Goal: Share content

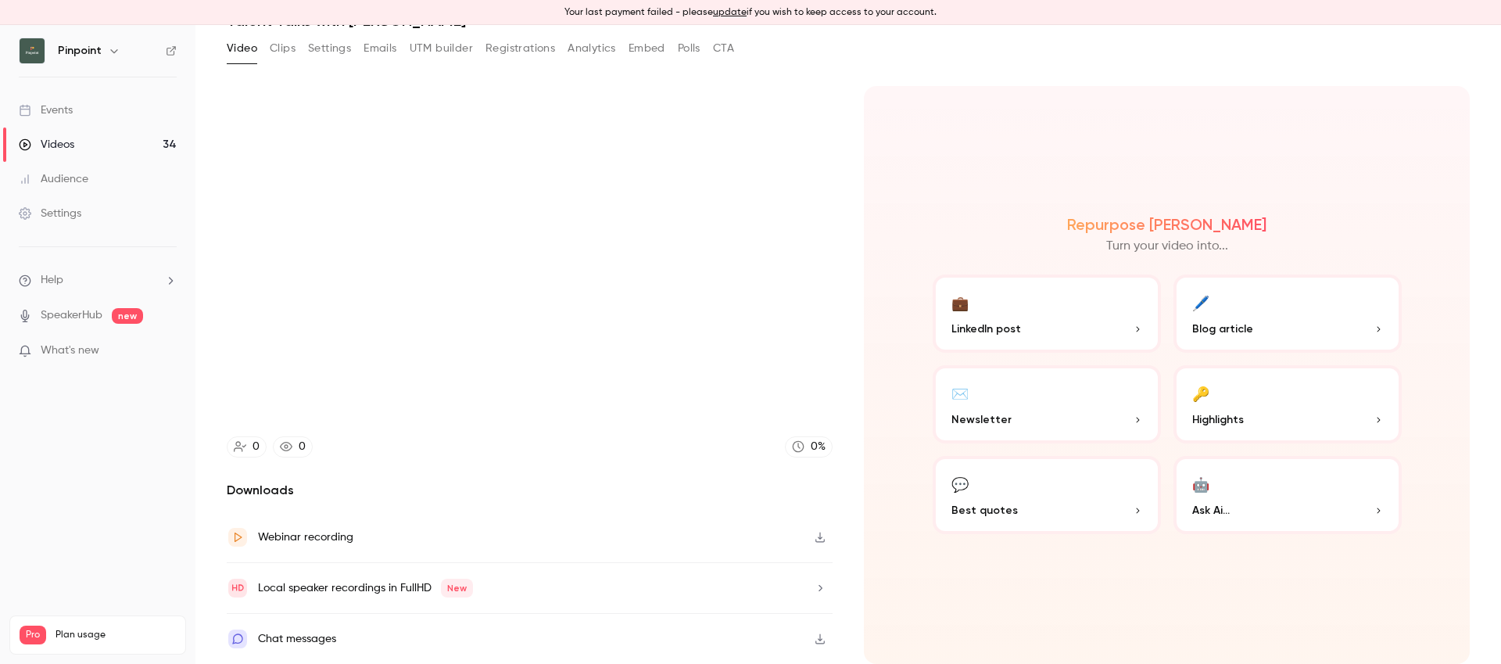
scroll to position [80, 0]
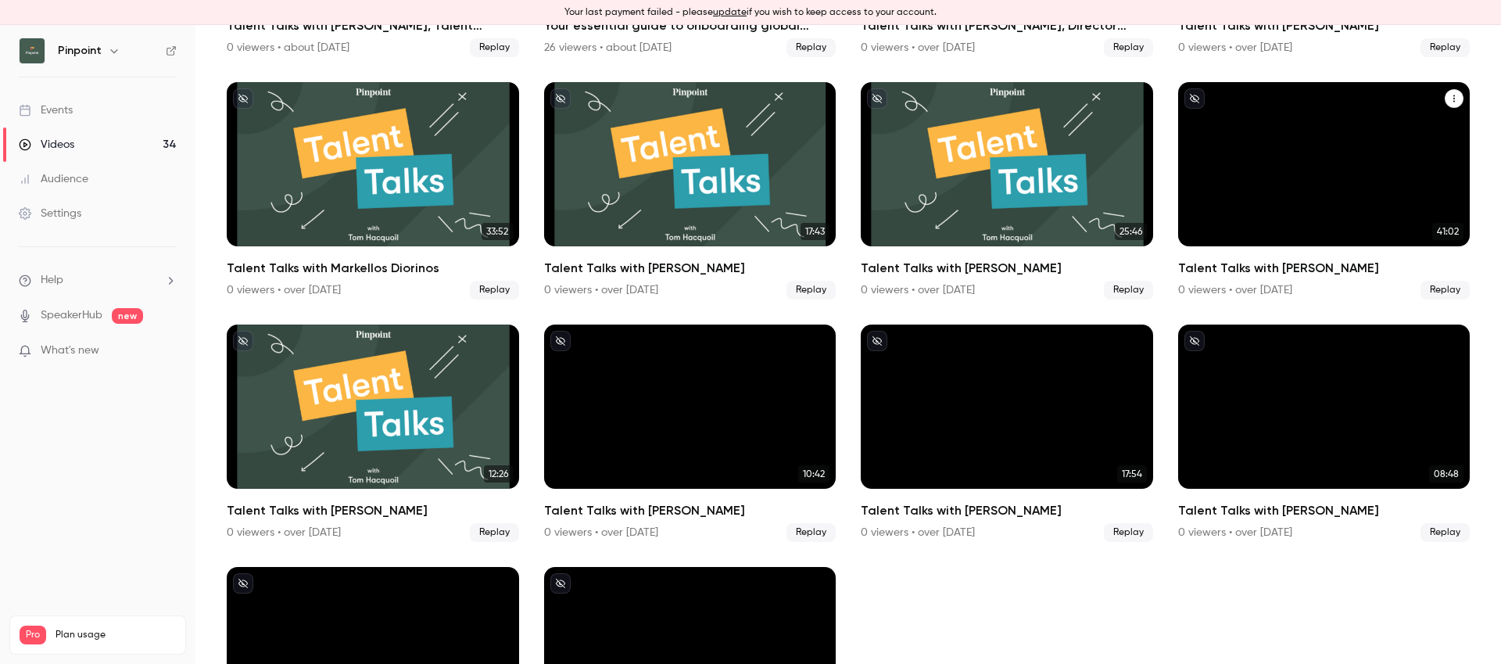
scroll to position [1528, 0]
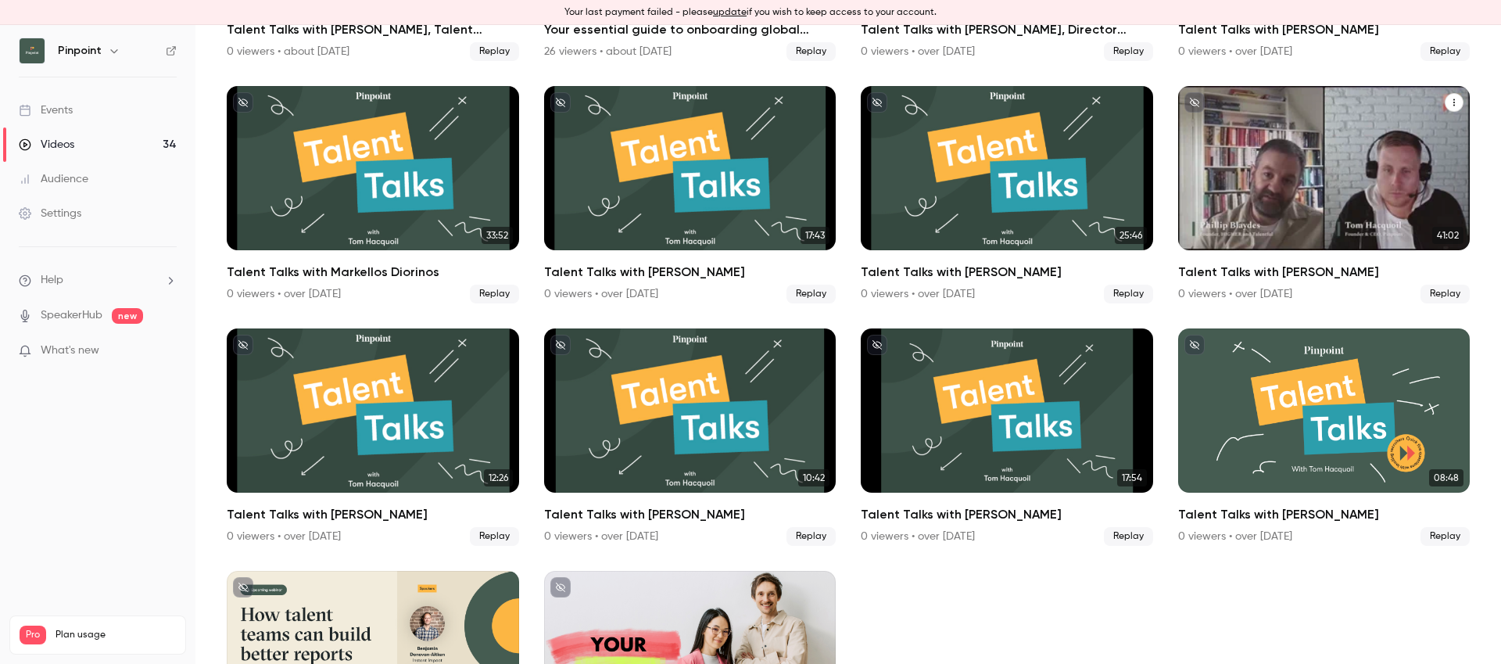
click at [1306, 191] on div "Talent Talks with Phillip Blaydes" at bounding box center [1324, 168] width 292 height 164
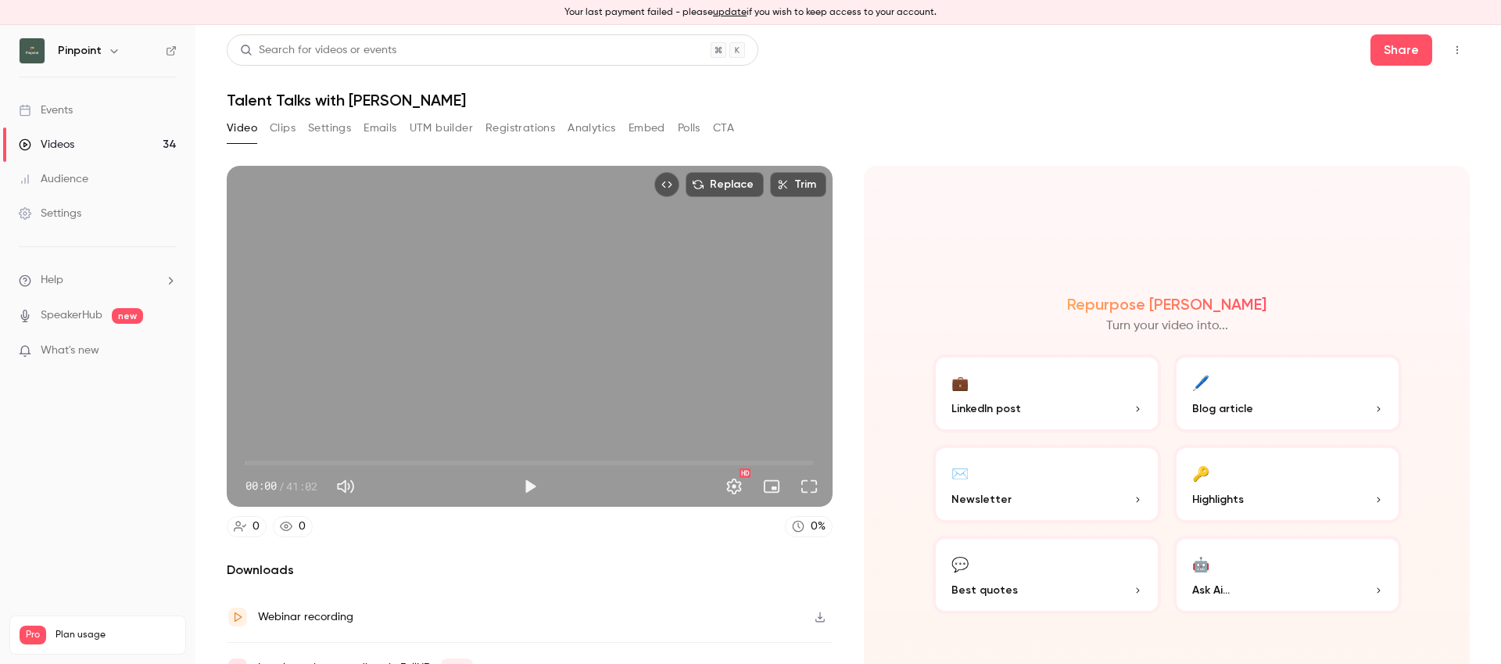
click at [356, 96] on h1 "Talent Talks with [PERSON_NAME]" at bounding box center [848, 100] width 1243 height 19
copy div "Talent Talks with [PERSON_NAME] Video Clips Settings Emails UTM builder Registr…"
click at [322, 135] on button "Settings" at bounding box center [329, 128] width 43 height 25
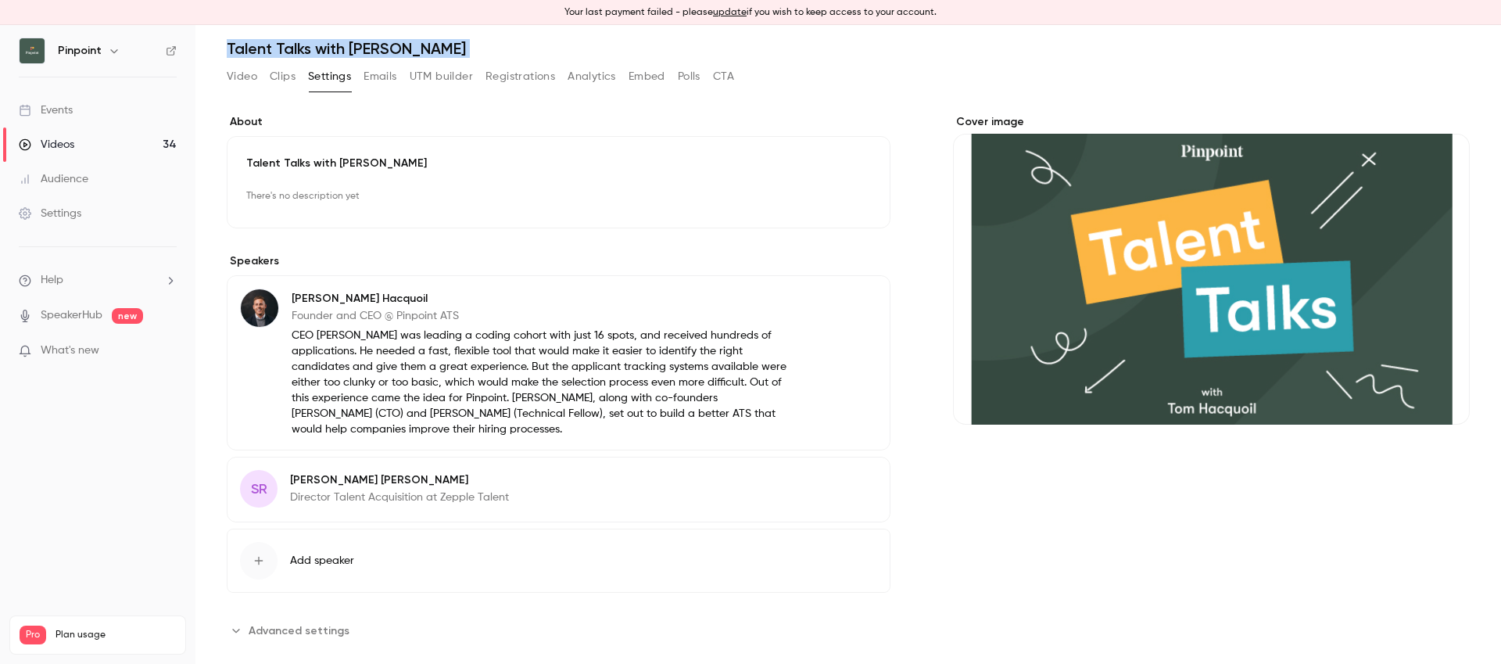
click at [327, 632] on span "Advanced settings" at bounding box center [299, 630] width 101 height 16
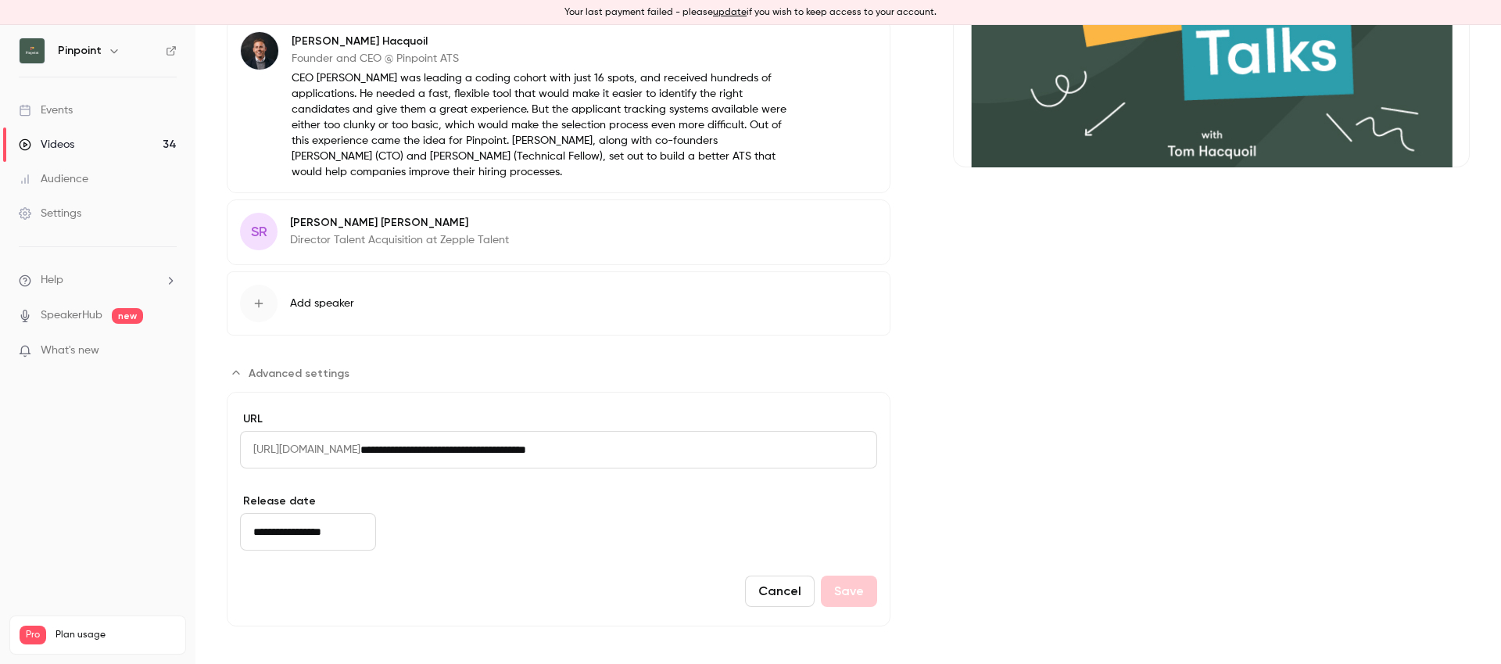
click at [303, 531] on input "**********" at bounding box center [308, 532] width 136 height 38
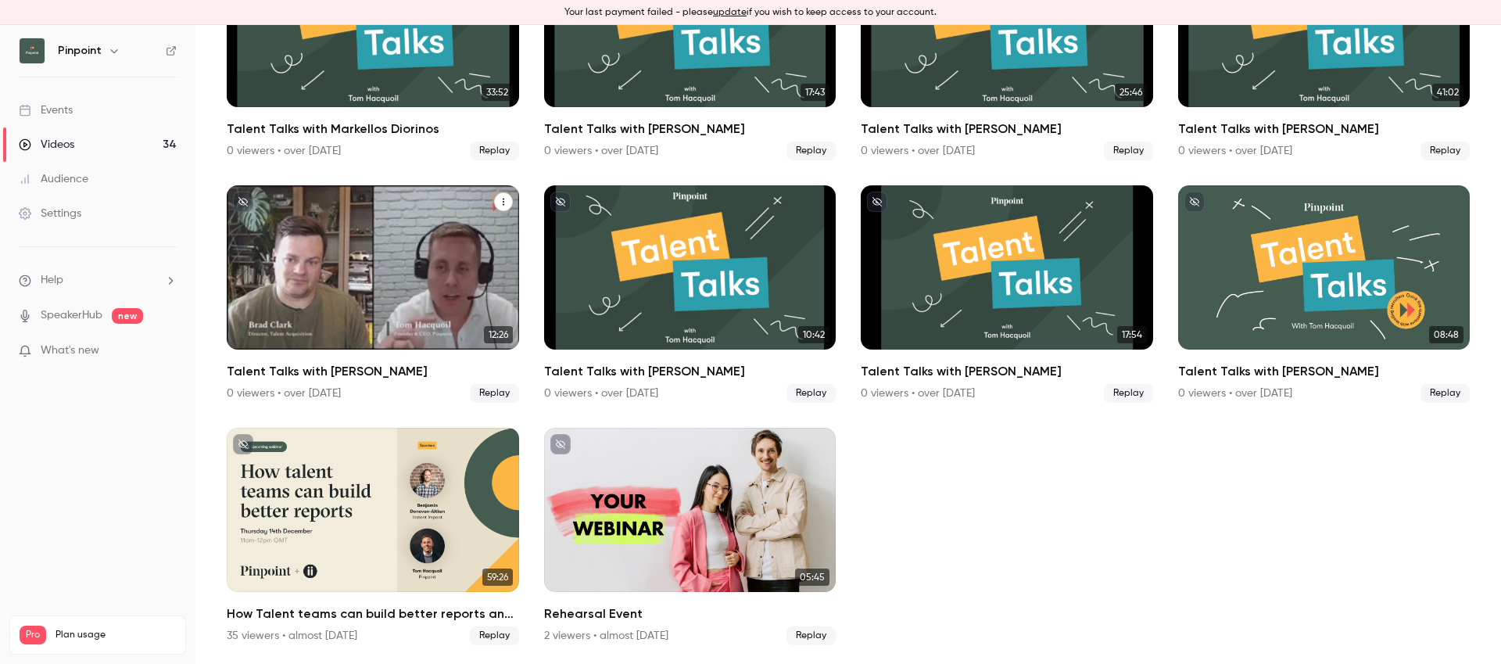
scroll to position [1514, 0]
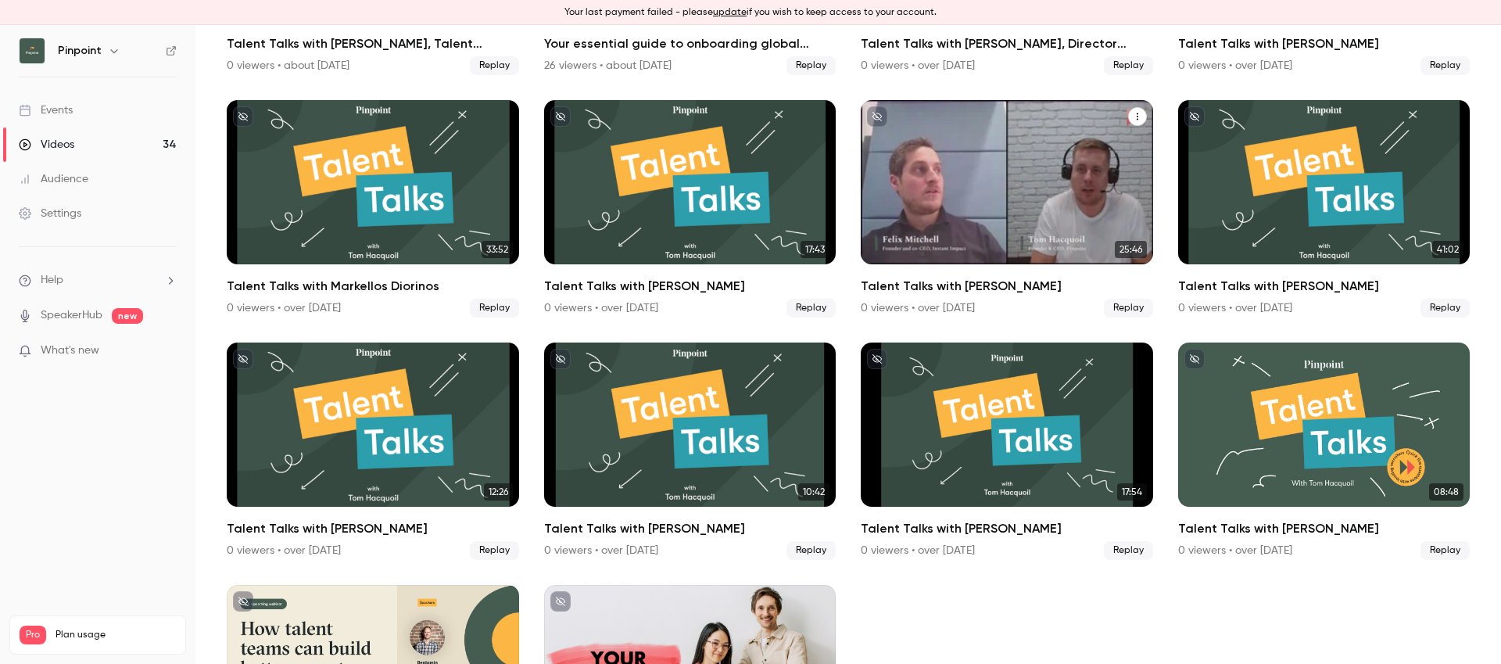
click at [950, 181] on div "Talent Talks with Felix Mitchell" at bounding box center [1007, 182] width 292 height 164
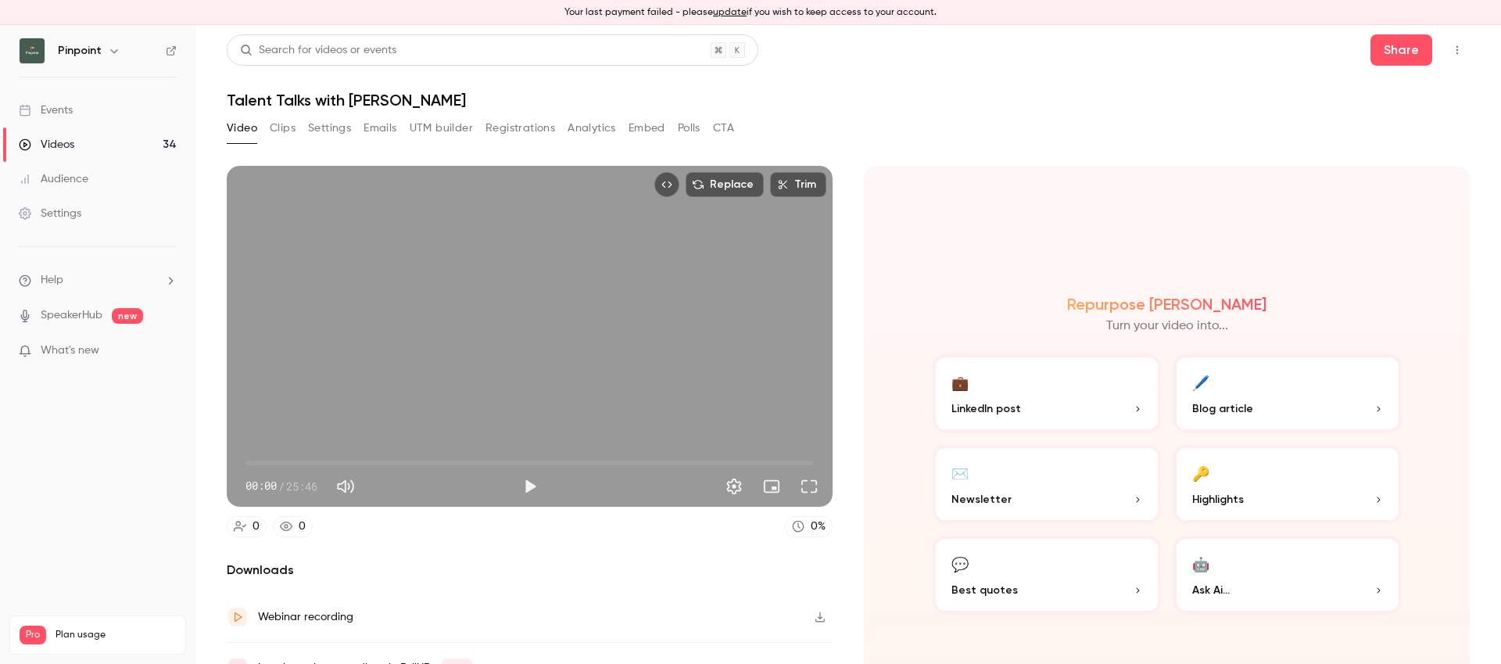
click at [311, 100] on h1 "Talent Talks with [PERSON_NAME]" at bounding box center [848, 100] width 1243 height 19
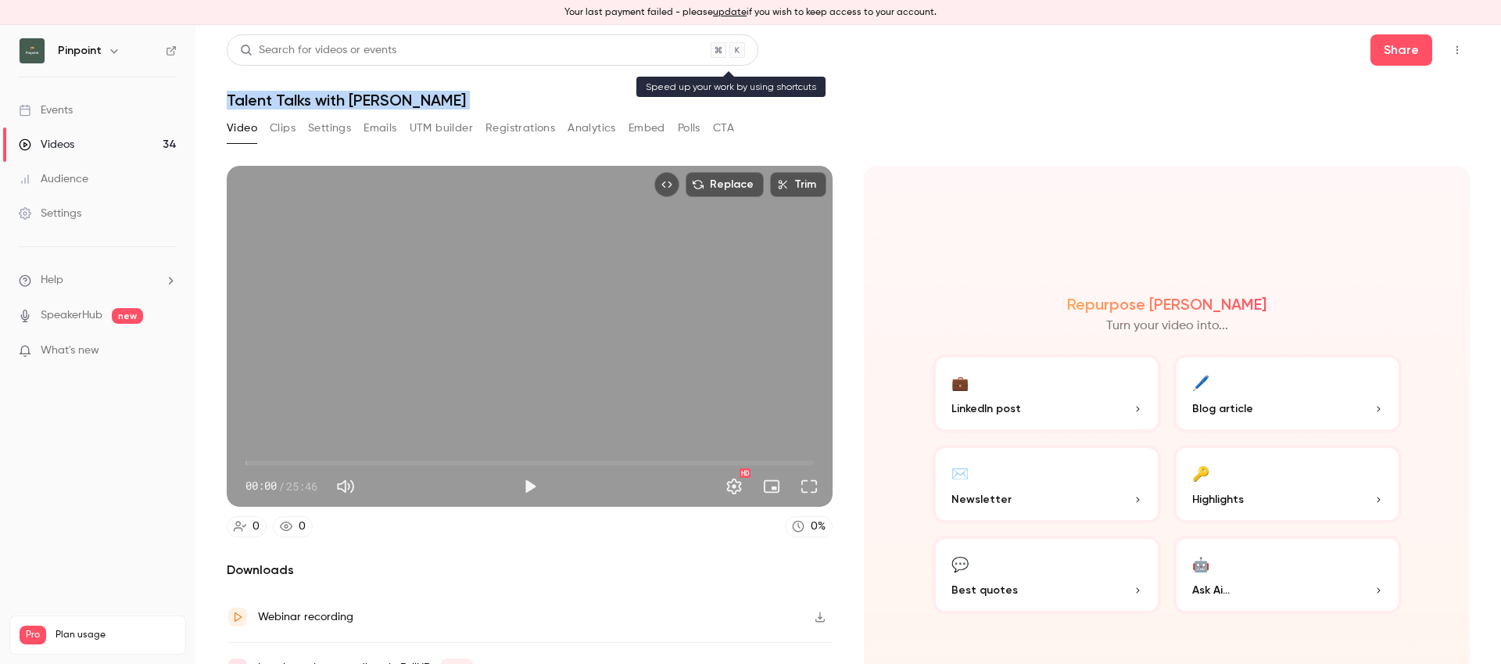
copy div "Talent Talks with [PERSON_NAME] Video Clips Settings Emails UTM builder Registr…"
click at [336, 123] on button "Settings" at bounding box center [329, 128] width 43 height 25
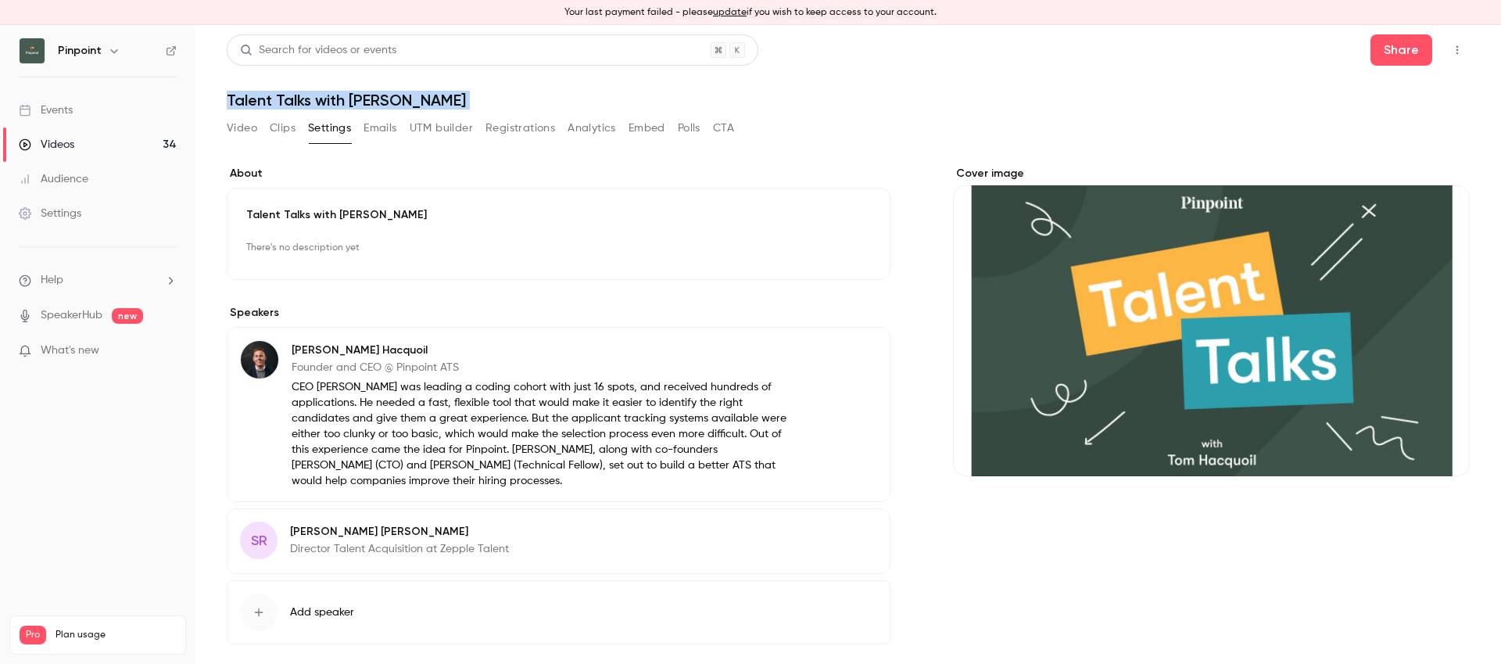
scroll to position [68, 0]
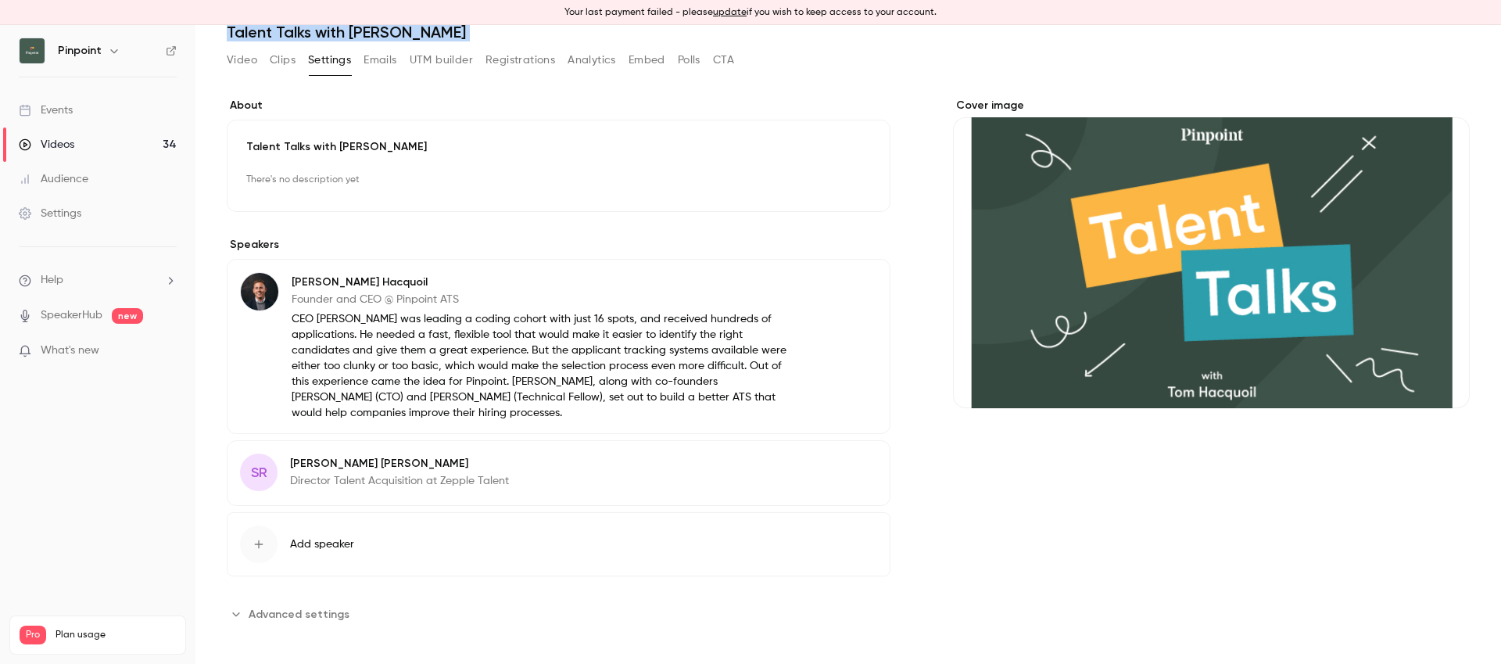
click at [316, 609] on span "Advanced settings" at bounding box center [299, 614] width 101 height 16
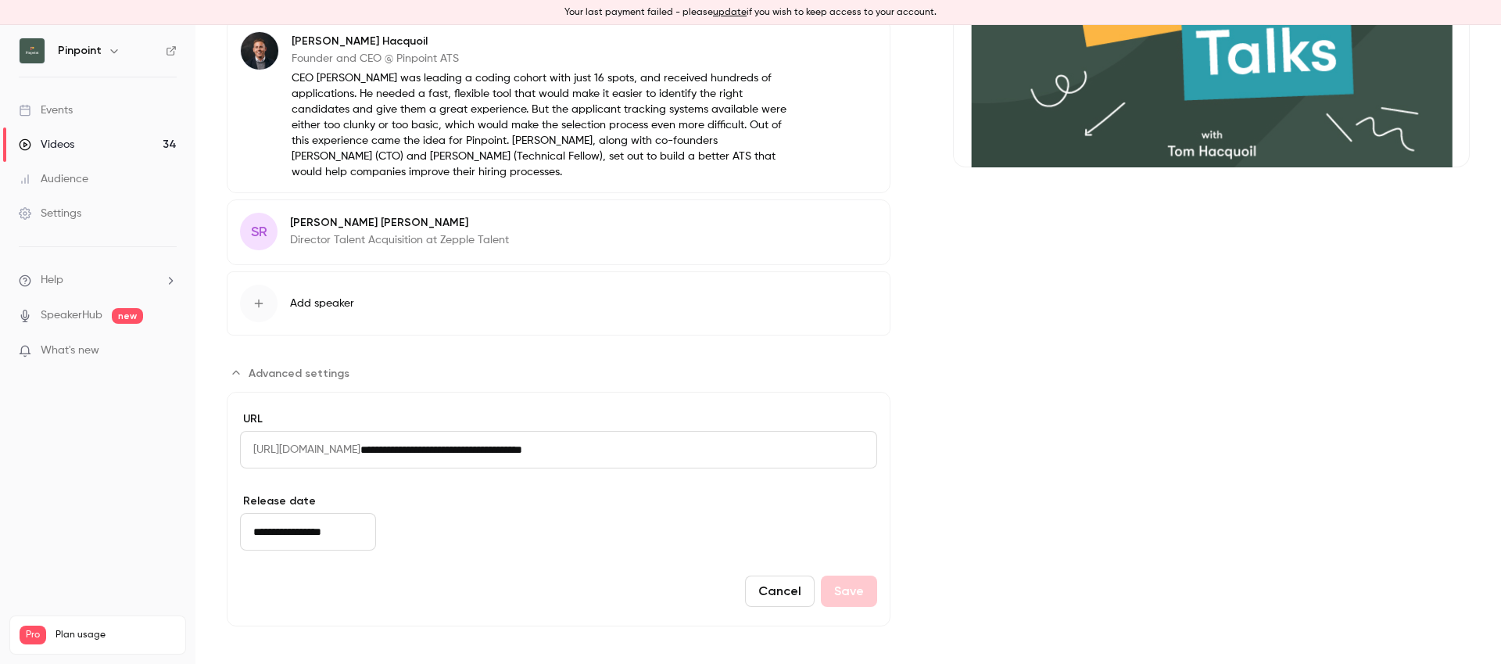
click at [316, 527] on input "**********" at bounding box center [308, 532] width 136 height 38
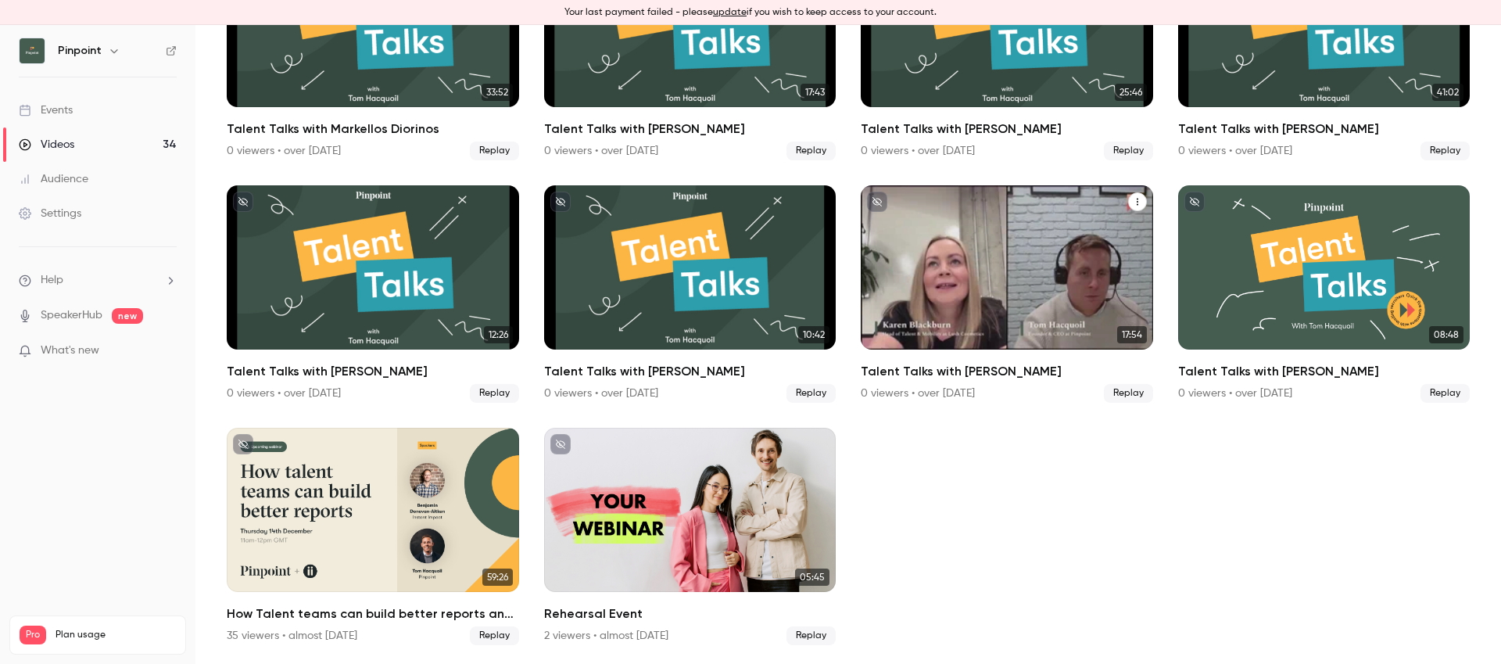
scroll to position [1608, 0]
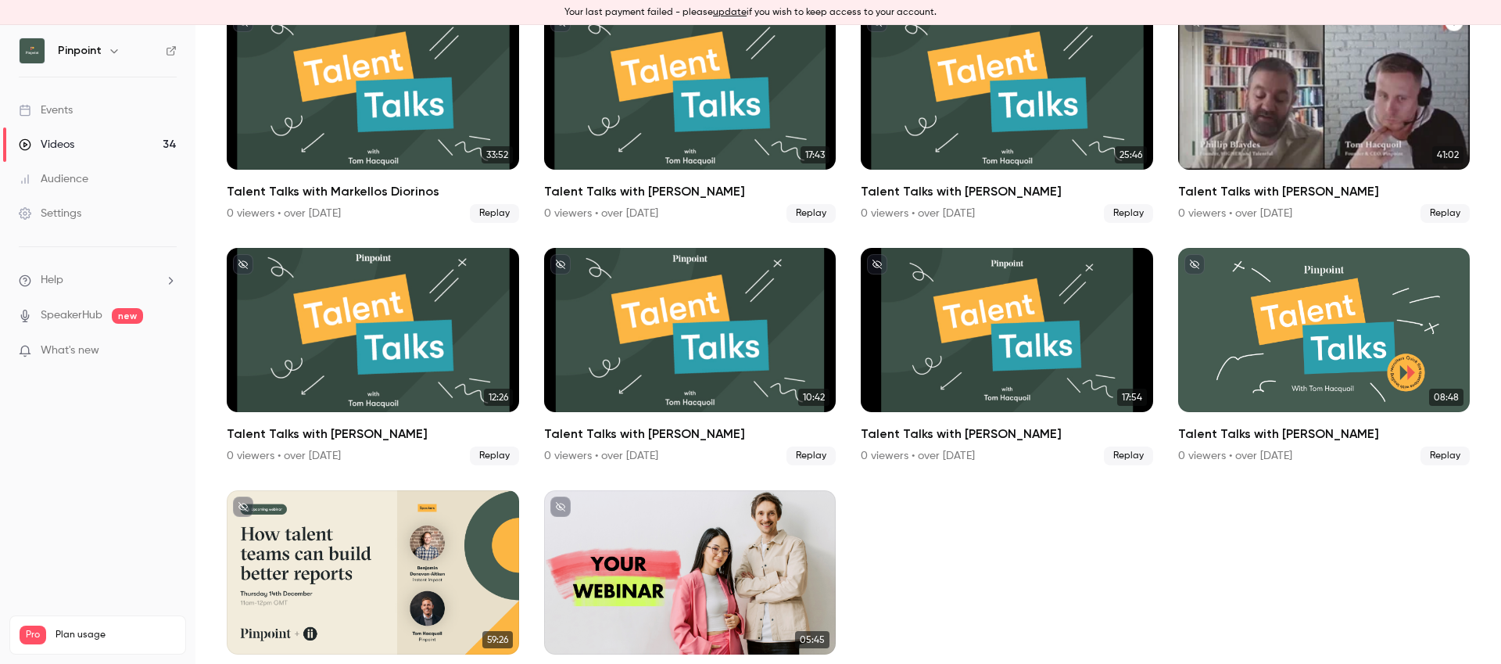
click at [1333, 118] on div "Talent Talks with Phillip Blaydes" at bounding box center [1324, 87] width 292 height 164
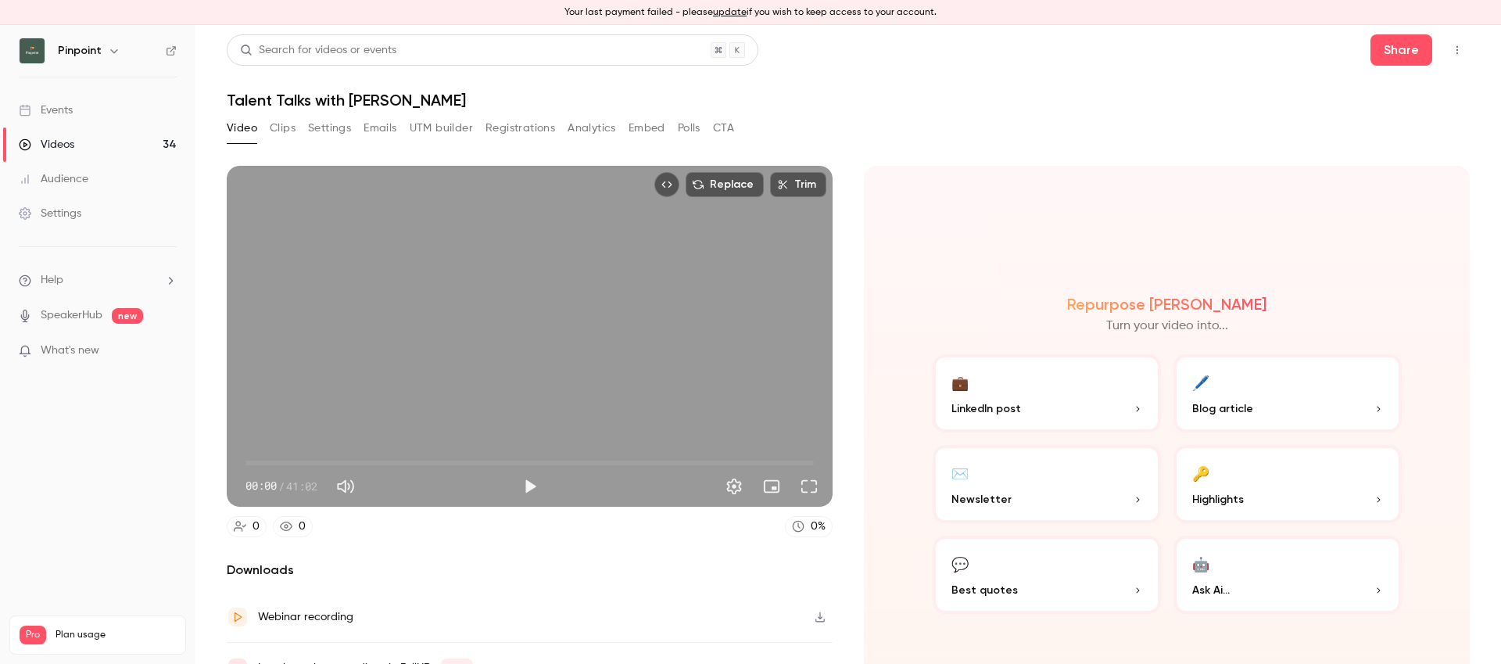
click at [340, 127] on button "Settings" at bounding box center [329, 128] width 43 height 25
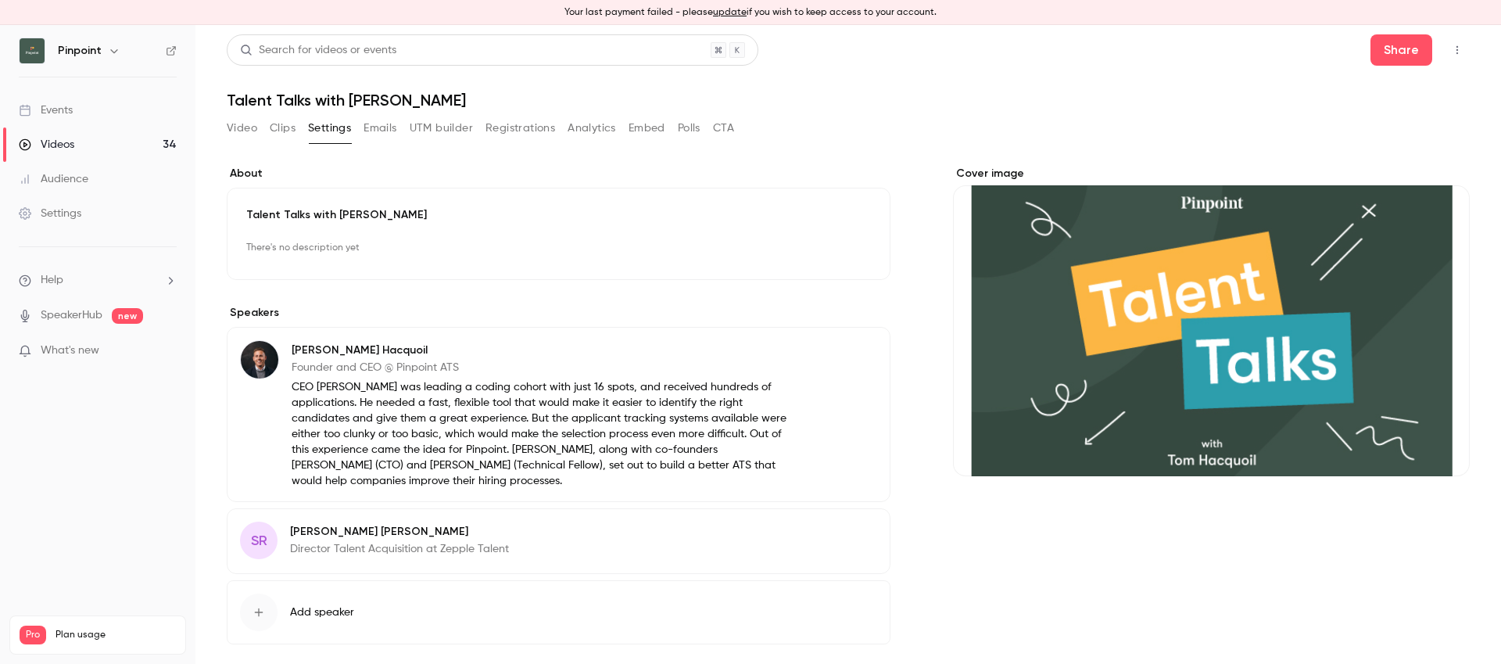
scroll to position [68, 0]
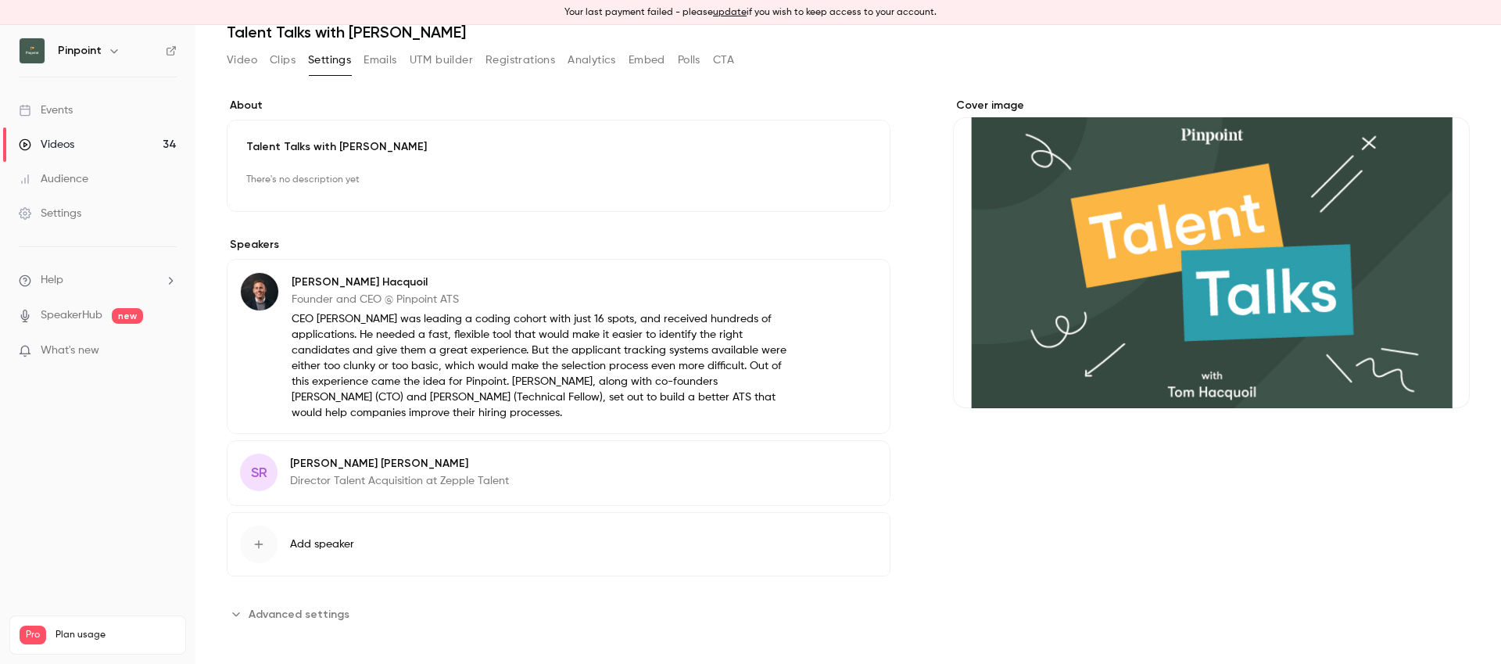
click at [366, 608] on section "**********" at bounding box center [559, 613] width 664 height 25
click at [288, 597] on div "**********" at bounding box center [559, 362] width 664 height 528
click at [291, 616] on span "Advanced settings" at bounding box center [299, 614] width 101 height 16
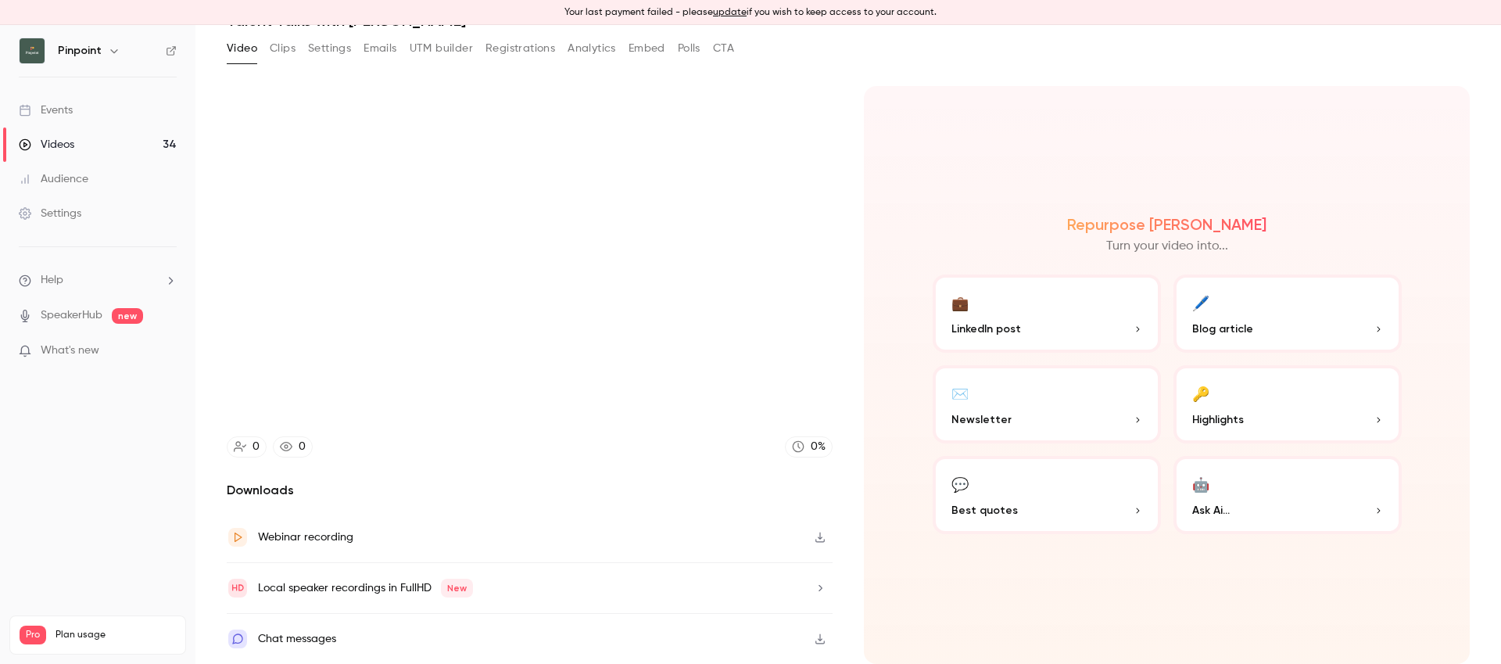
scroll to position [80, 0]
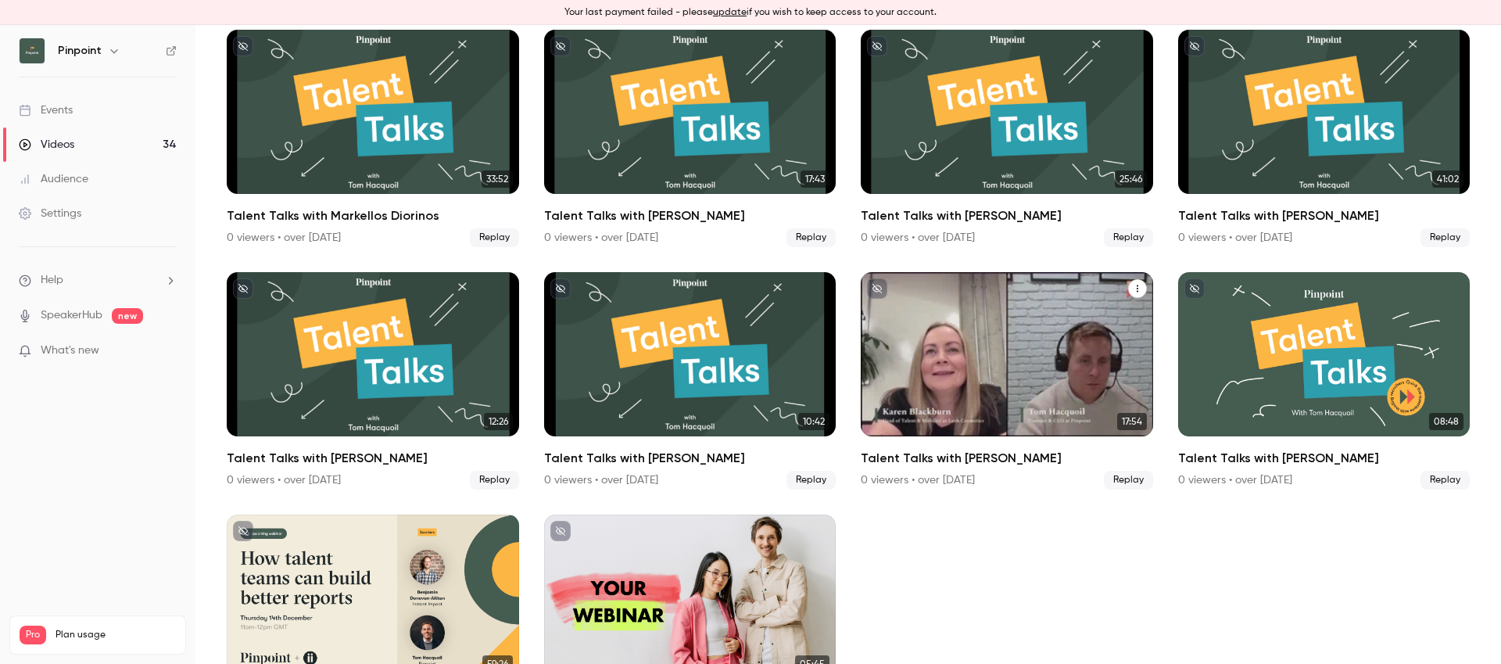
scroll to position [1581, 0]
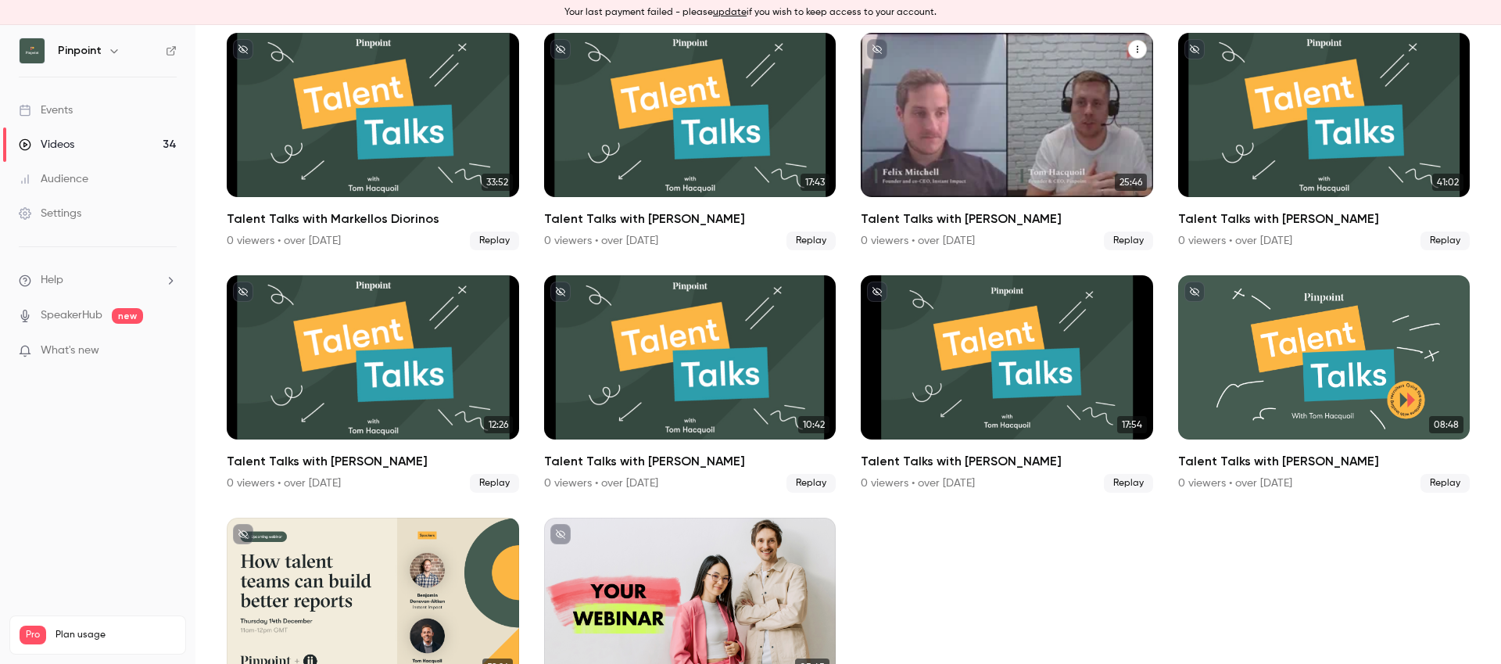
click at [971, 129] on div "Talent Talks with Felix Mitchell" at bounding box center [1007, 115] width 292 height 164
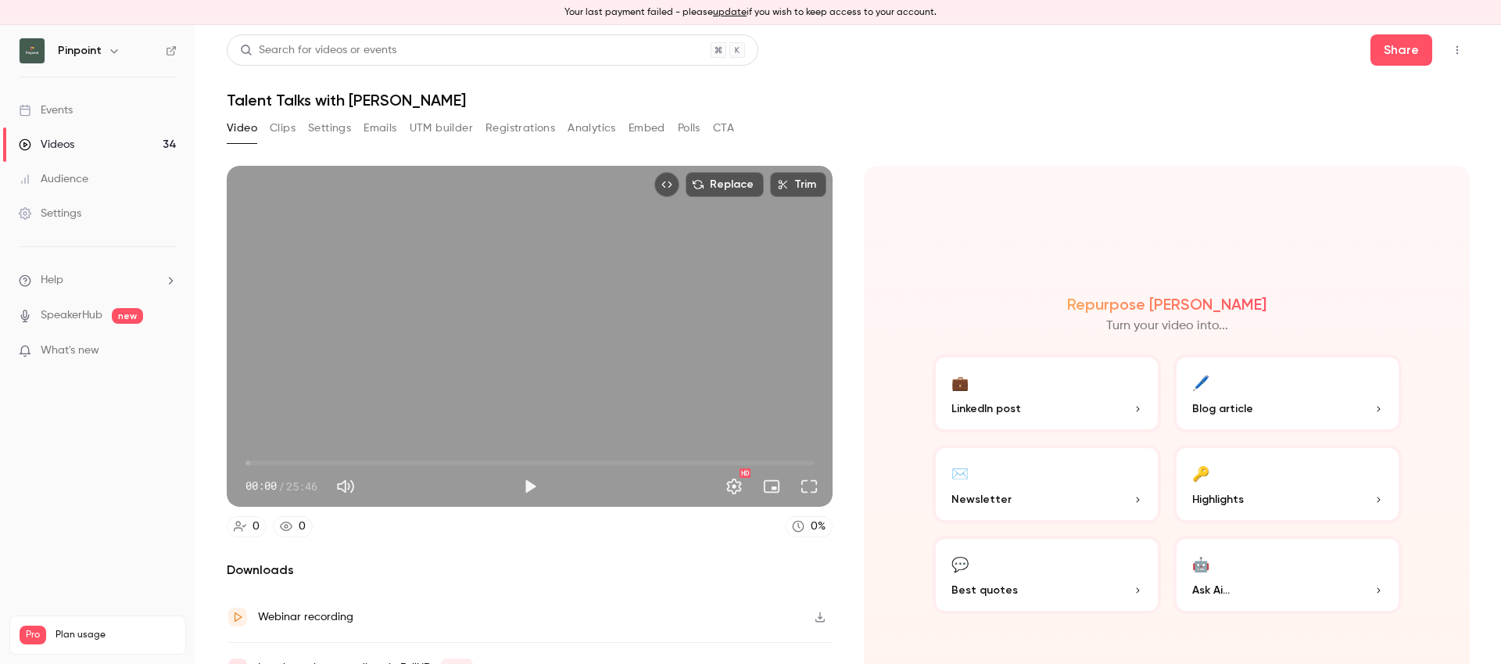
click at [339, 134] on button "Settings" at bounding box center [329, 128] width 43 height 25
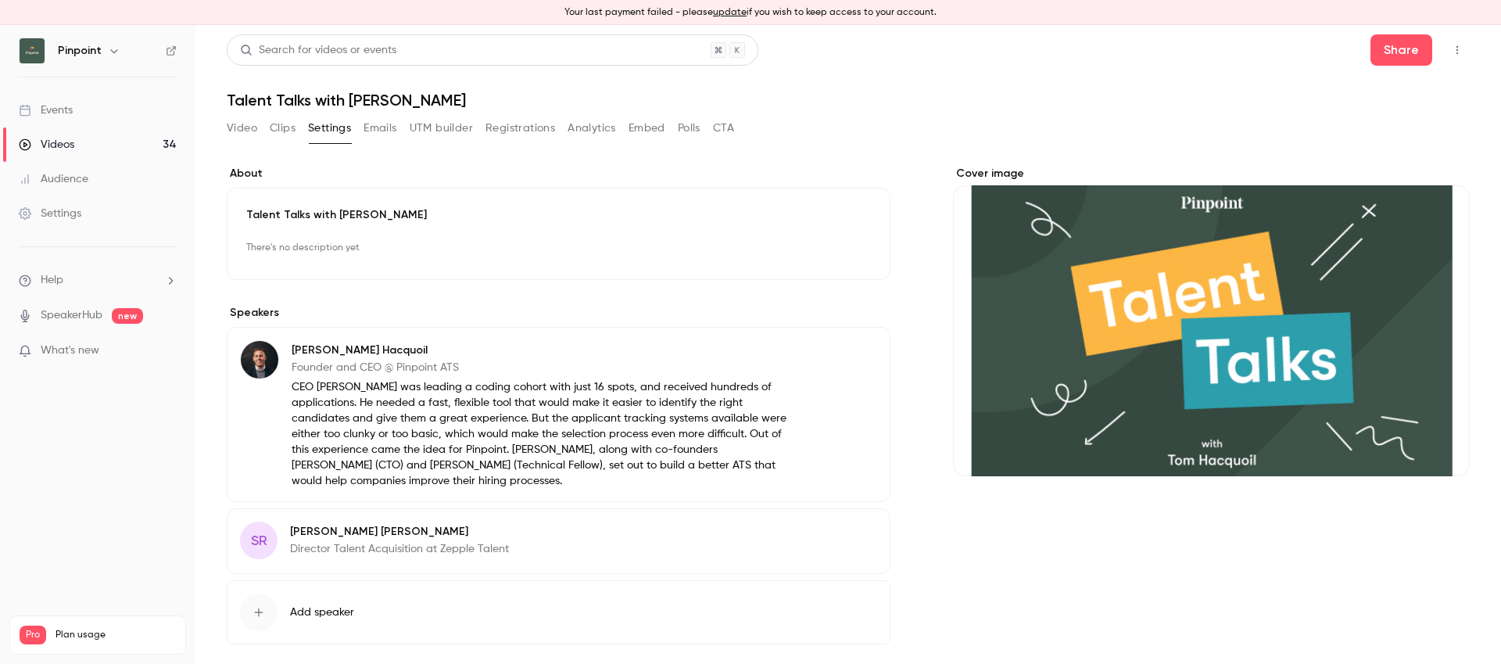
scroll to position [68, 0]
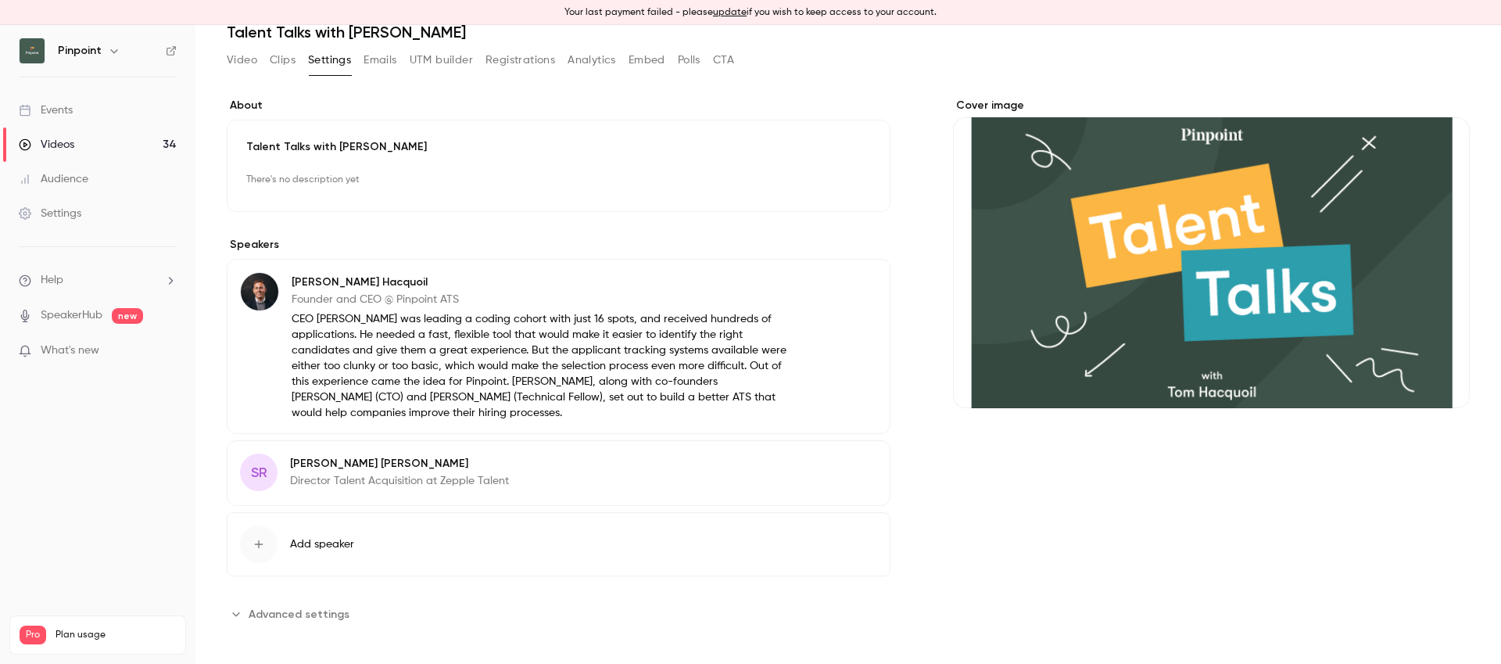
click at [304, 606] on span "Advanced settings" at bounding box center [299, 614] width 101 height 16
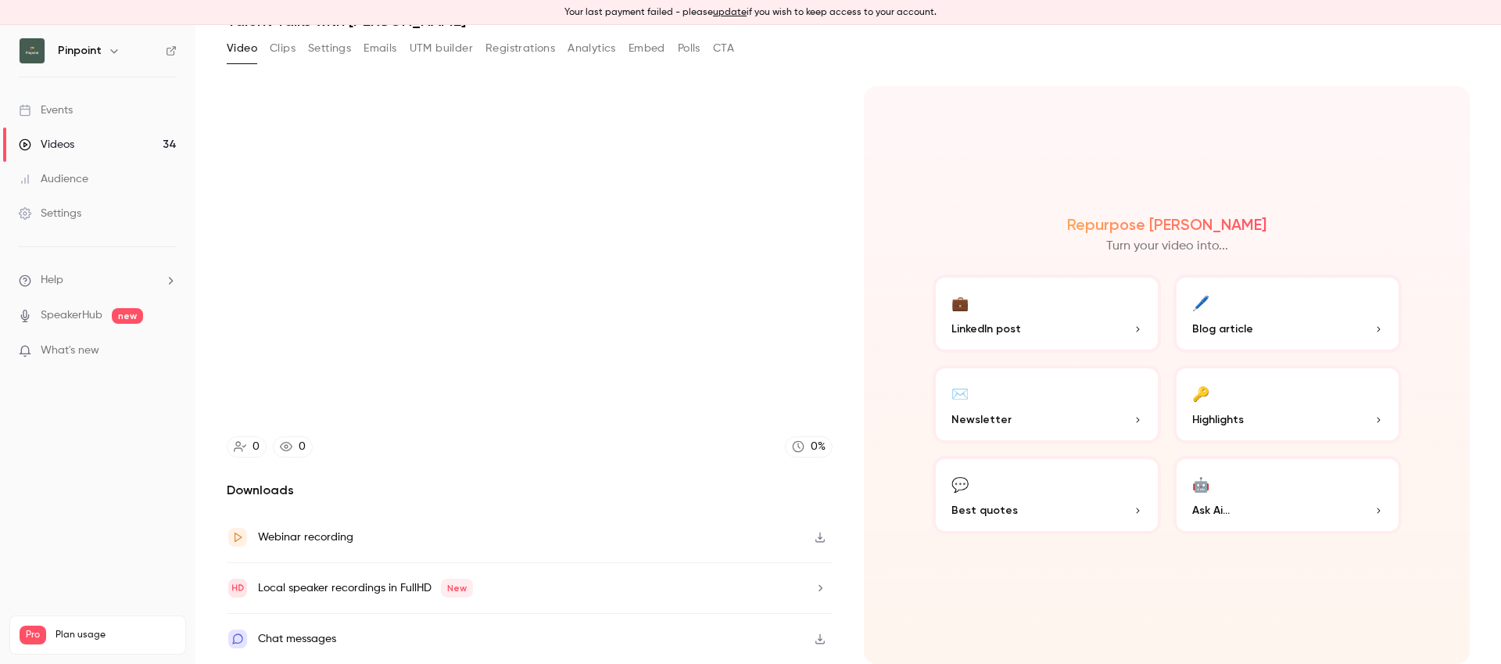
scroll to position [80, 0]
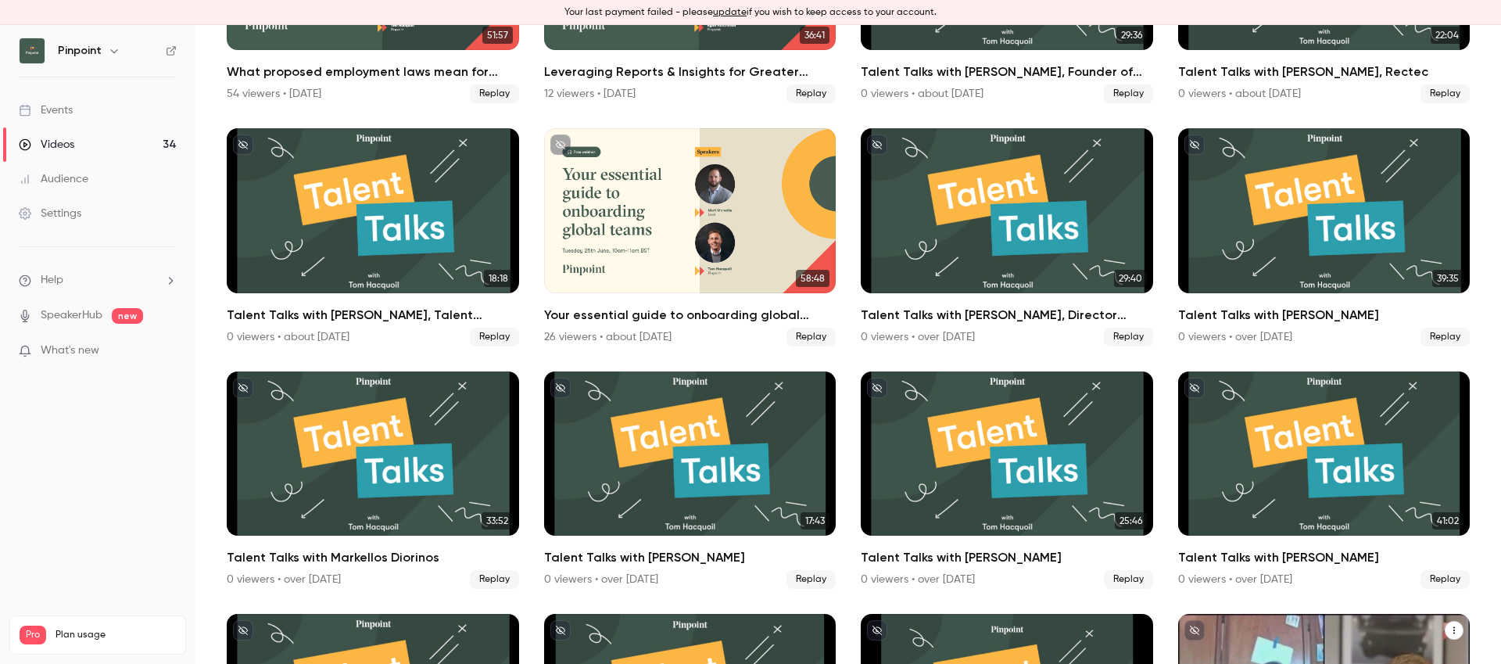
scroll to position [1671, 0]
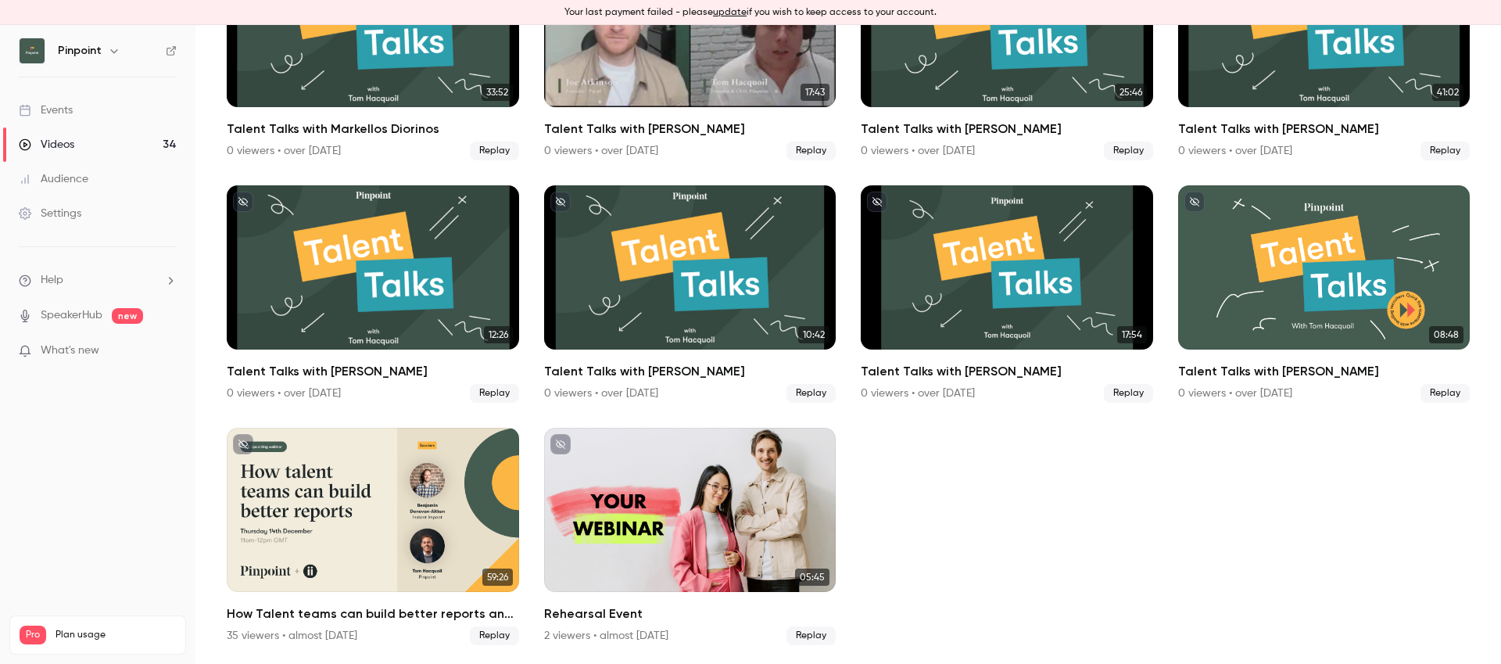
click at [607, 66] on div "Talent Talks with Joe Atkinson" at bounding box center [690, 25] width 292 height 164
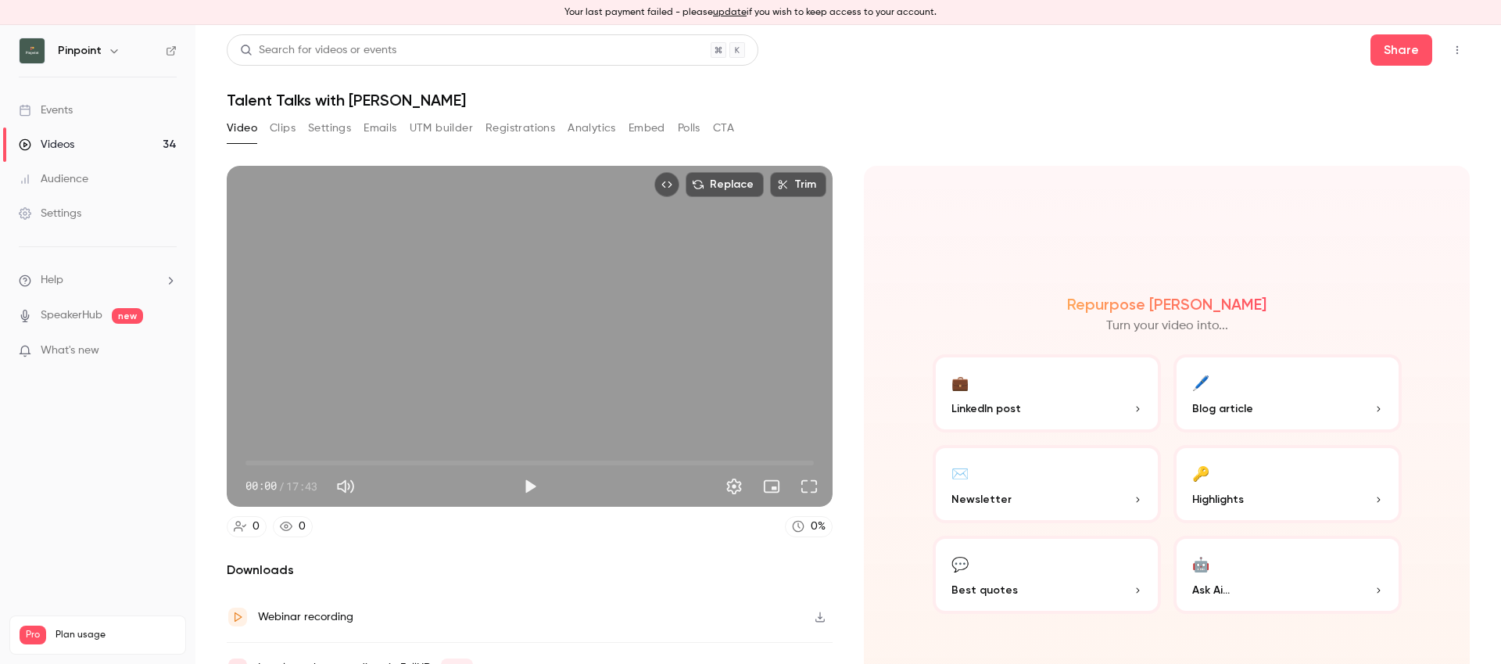
click at [356, 104] on h1 "Talent Talks with [PERSON_NAME]" at bounding box center [848, 100] width 1243 height 19
copy div "Talent Talks with [PERSON_NAME] Video Clips Settings Emails UTM builder Registr…"
click at [321, 129] on button "Settings" at bounding box center [329, 128] width 43 height 25
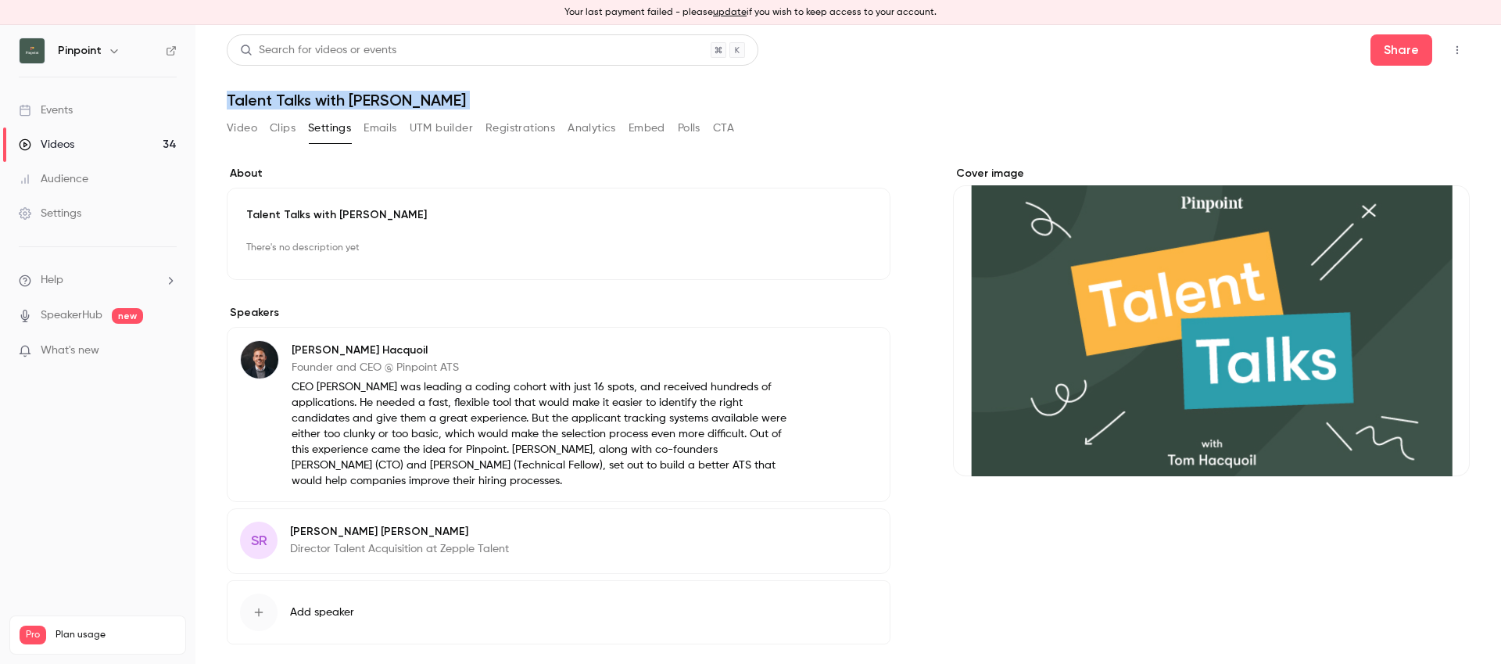
scroll to position [68, 0]
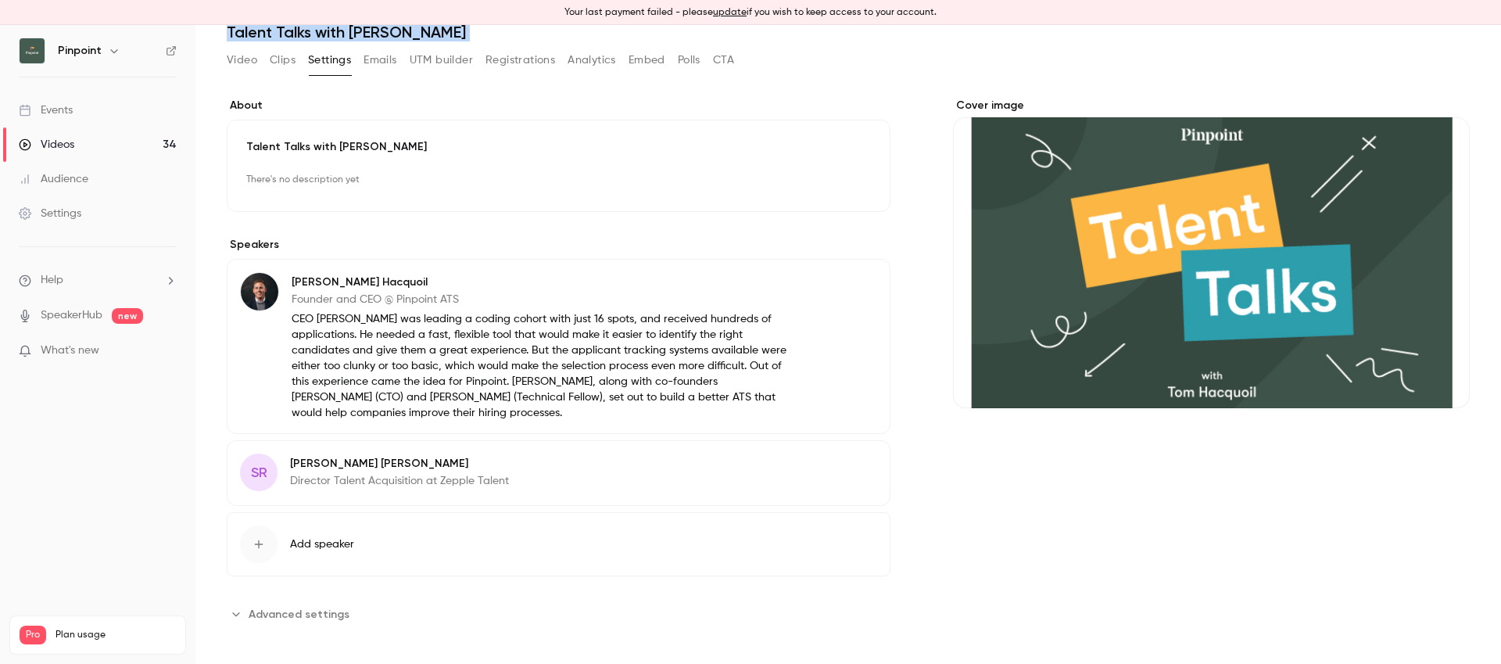
click at [321, 623] on button "Advanced settings" at bounding box center [293, 613] width 132 height 25
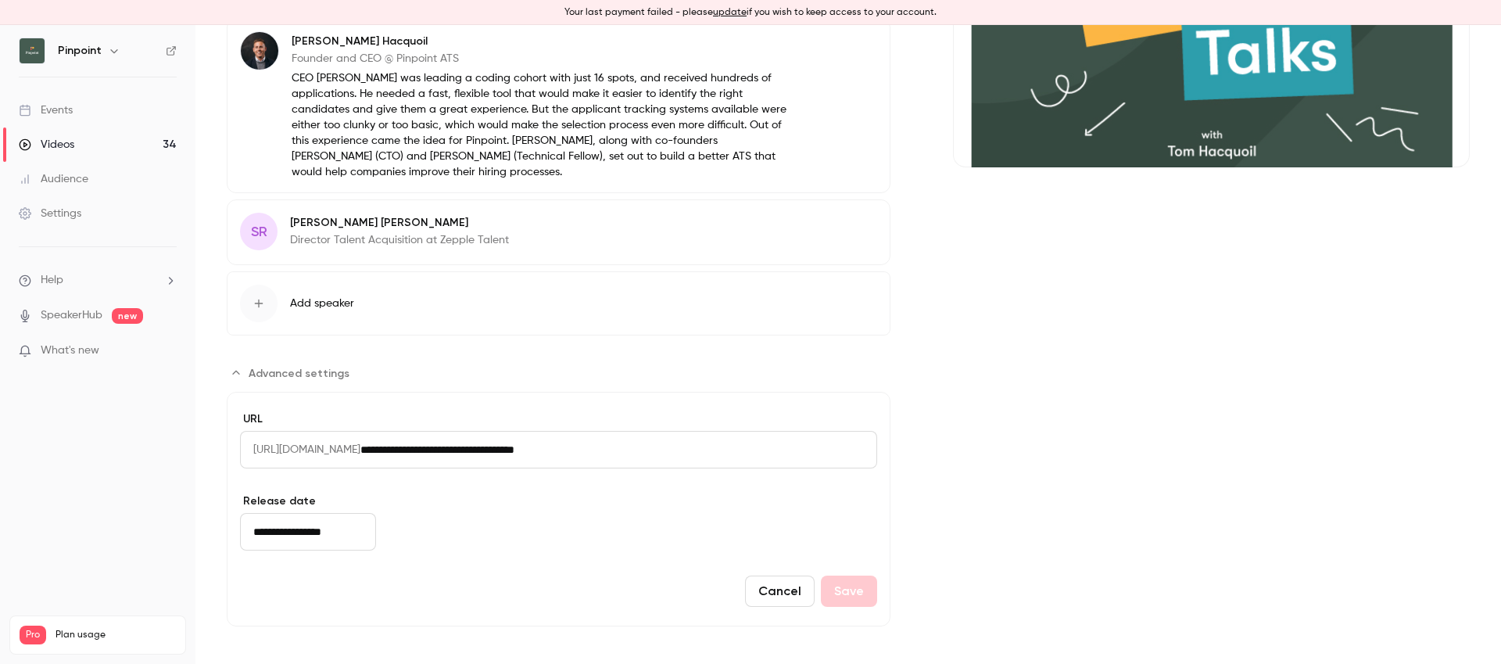
click at [304, 534] on input "**********" at bounding box center [308, 532] width 136 height 38
click at [336, 594] on div "Cancel Save" at bounding box center [558, 590] width 637 height 31
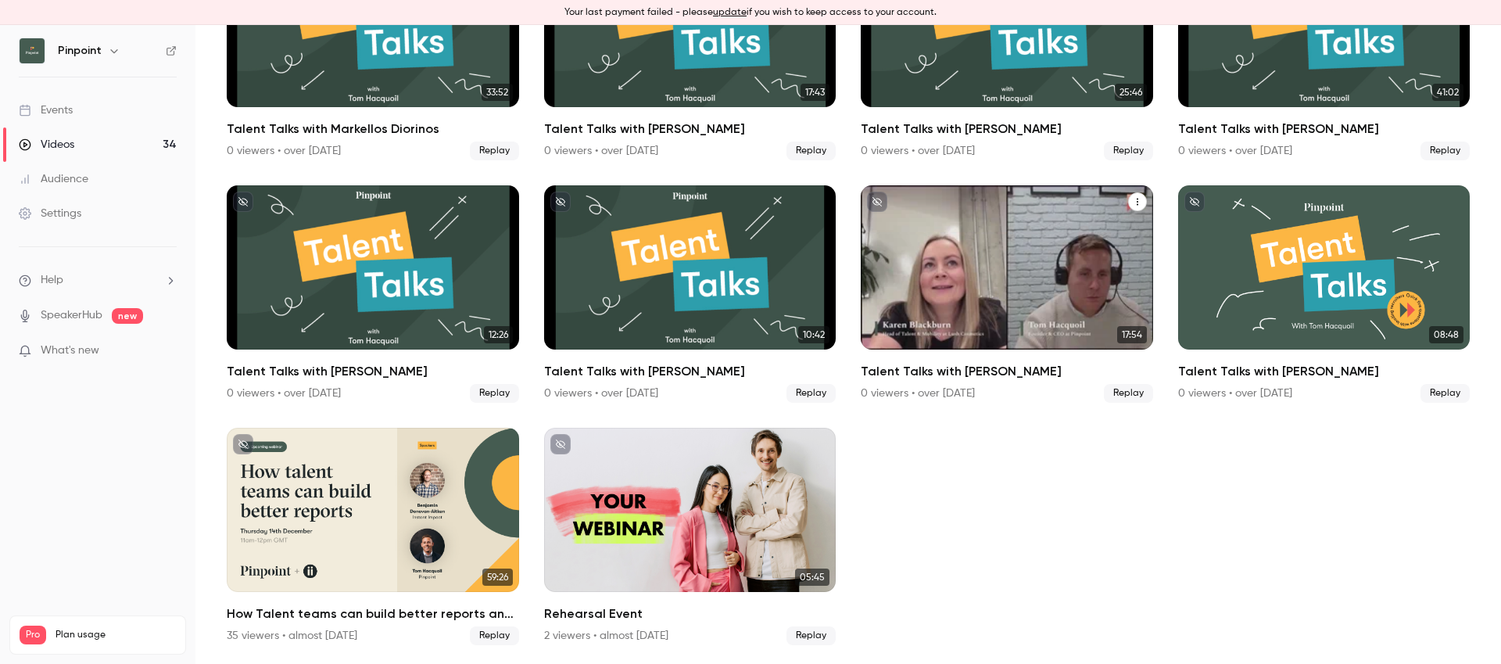
scroll to position [1621, 0]
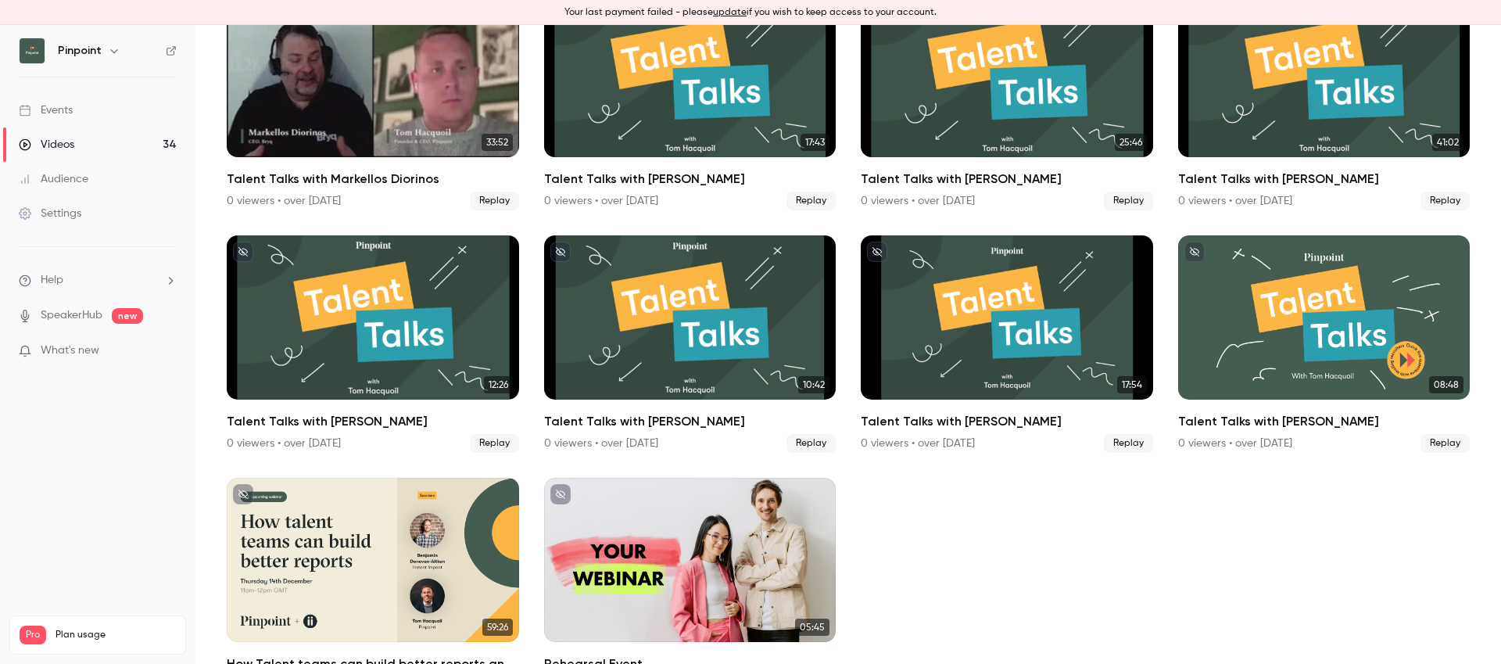
click at [339, 80] on div "Talent Talks with Markellos Diorinos" at bounding box center [373, 75] width 292 height 164
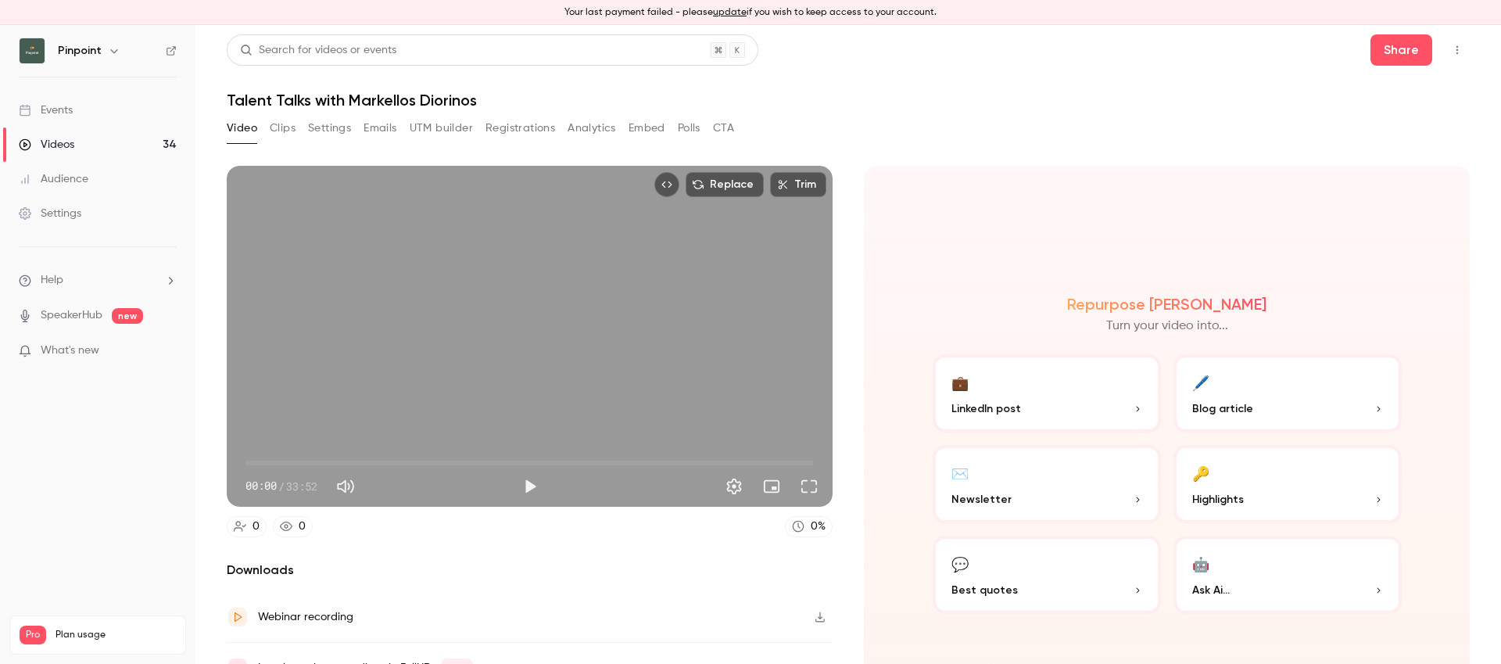
click at [359, 98] on h1 "Talent Talks with Markellos Diorinos" at bounding box center [848, 100] width 1243 height 19
copy div "Talent Talks with Markellos Diorinos Video Clips Settings Emails UTM builder Re…"
click at [314, 119] on button "Settings" at bounding box center [329, 128] width 43 height 25
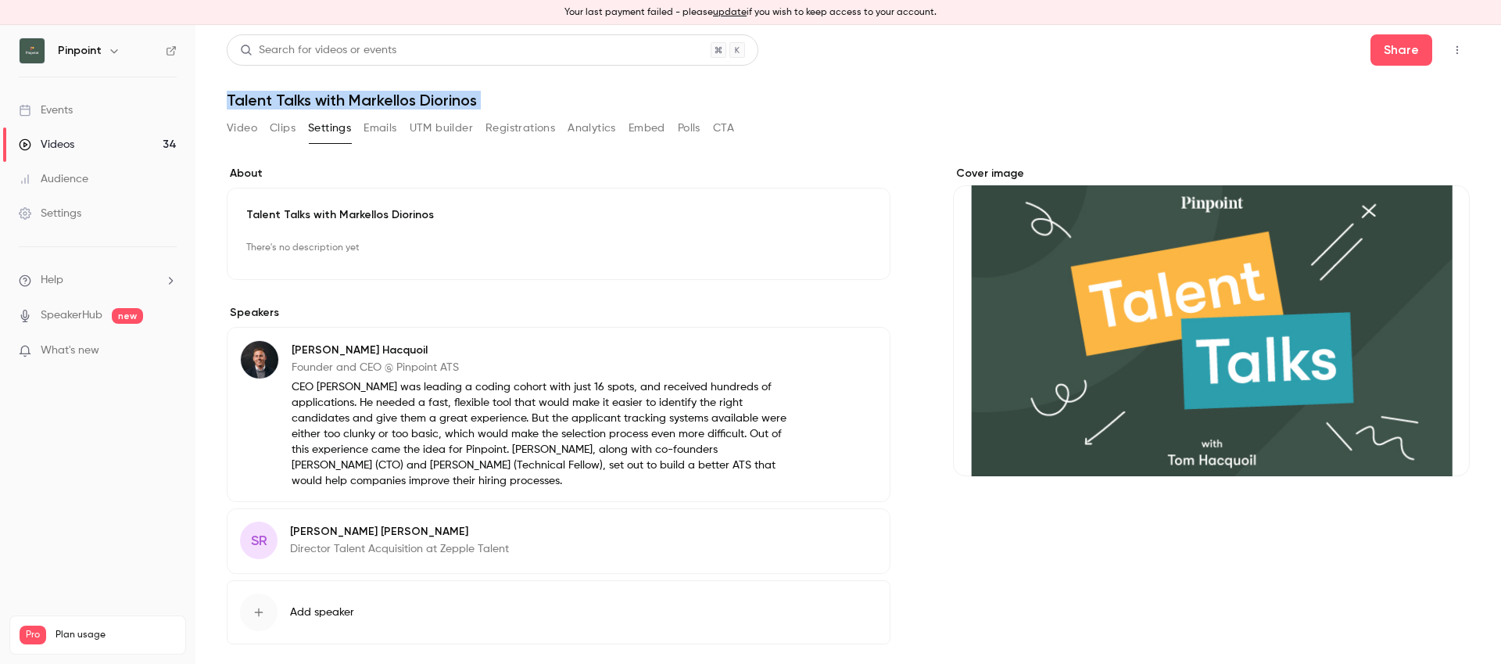
scroll to position [68, 0]
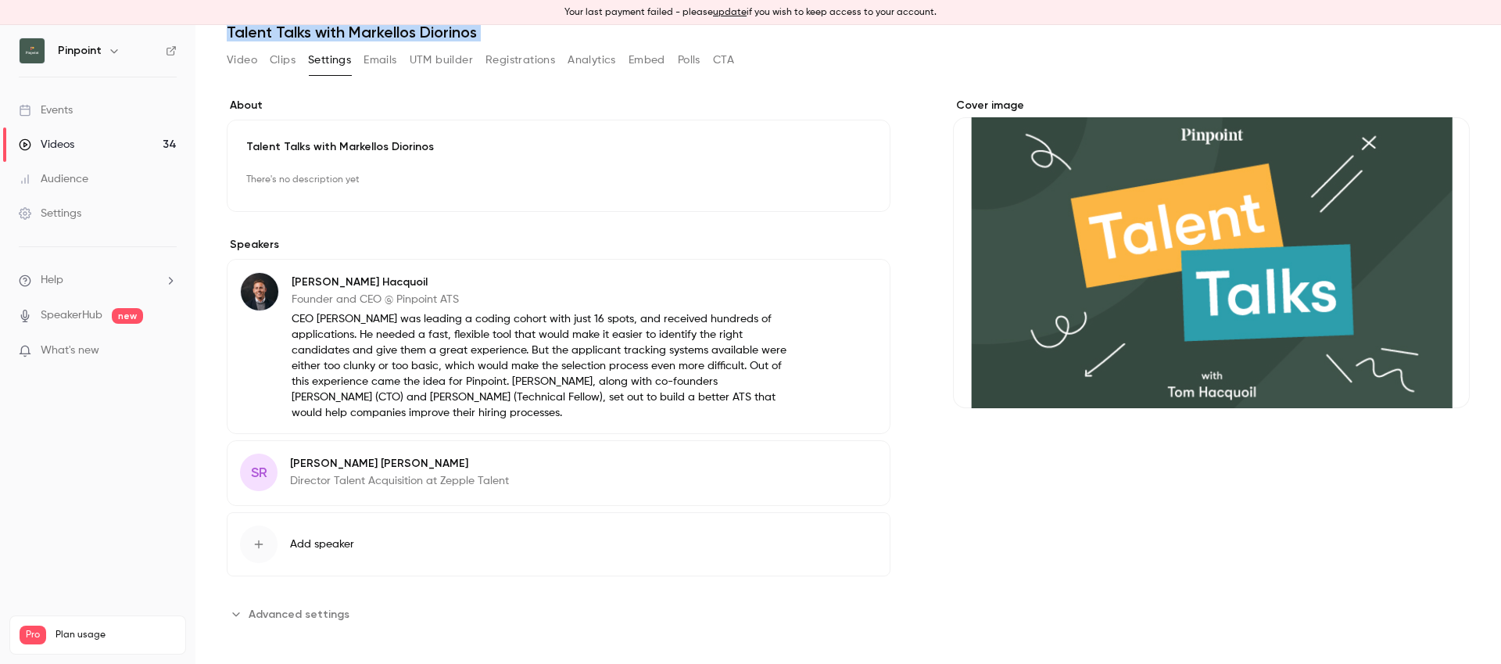
click at [339, 623] on button "Advanced settings" at bounding box center [293, 613] width 132 height 25
click at [333, 611] on span "Advanced settings" at bounding box center [299, 614] width 101 height 16
click at [332, 611] on span "Advanced settings" at bounding box center [299, 614] width 101 height 16
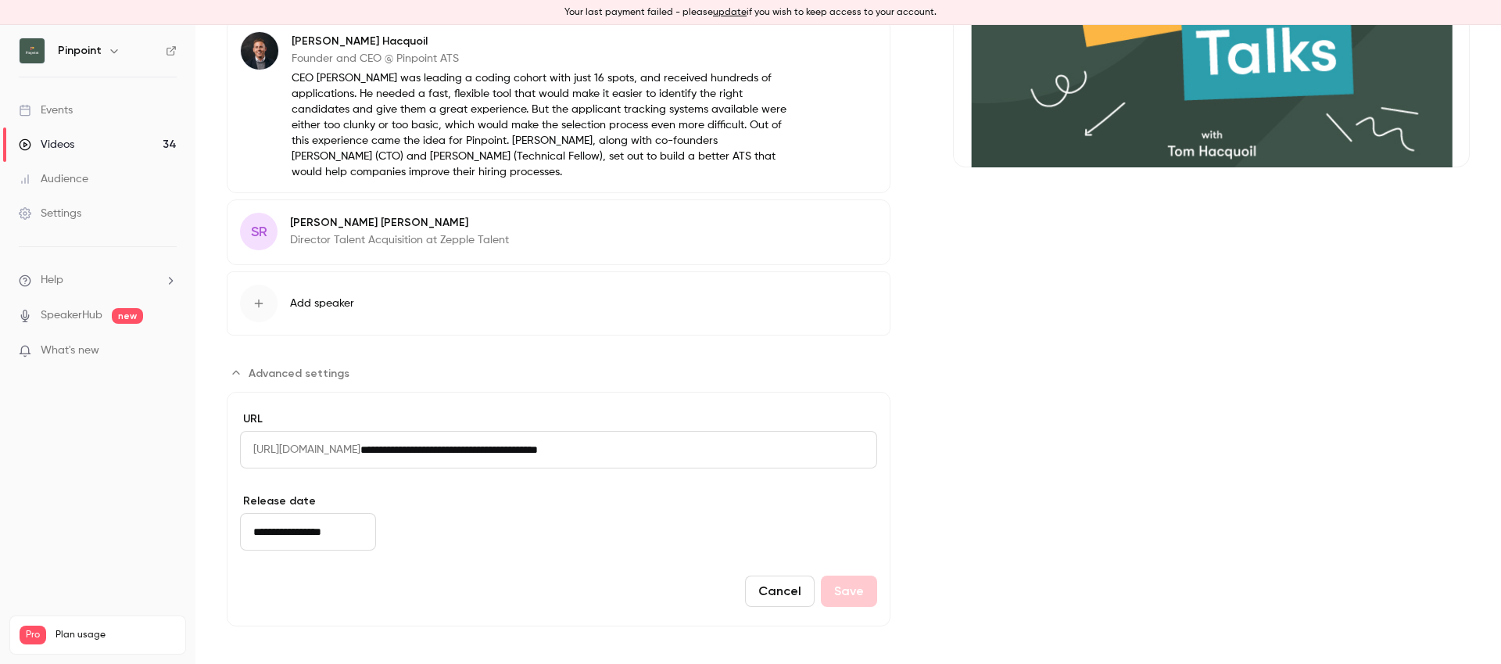
click at [306, 530] on input "**********" at bounding box center [308, 532] width 136 height 38
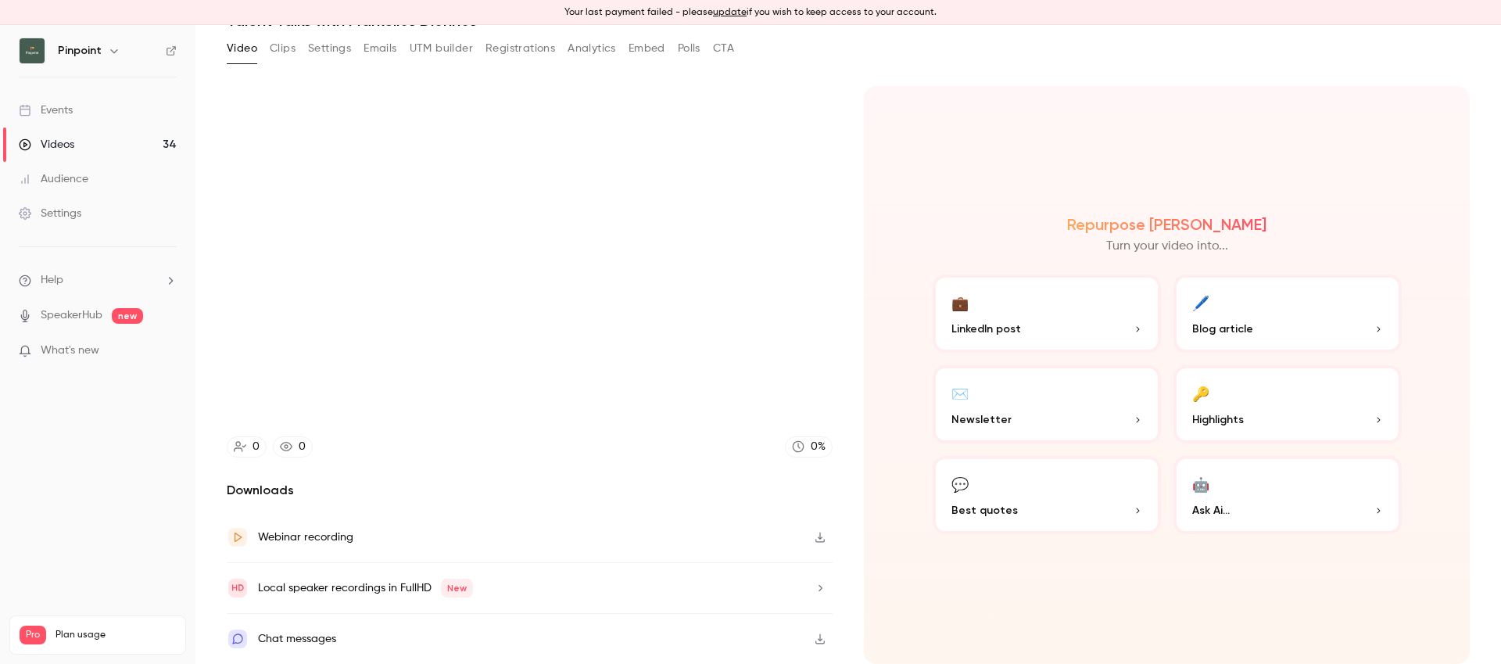
scroll to position [80, 0]
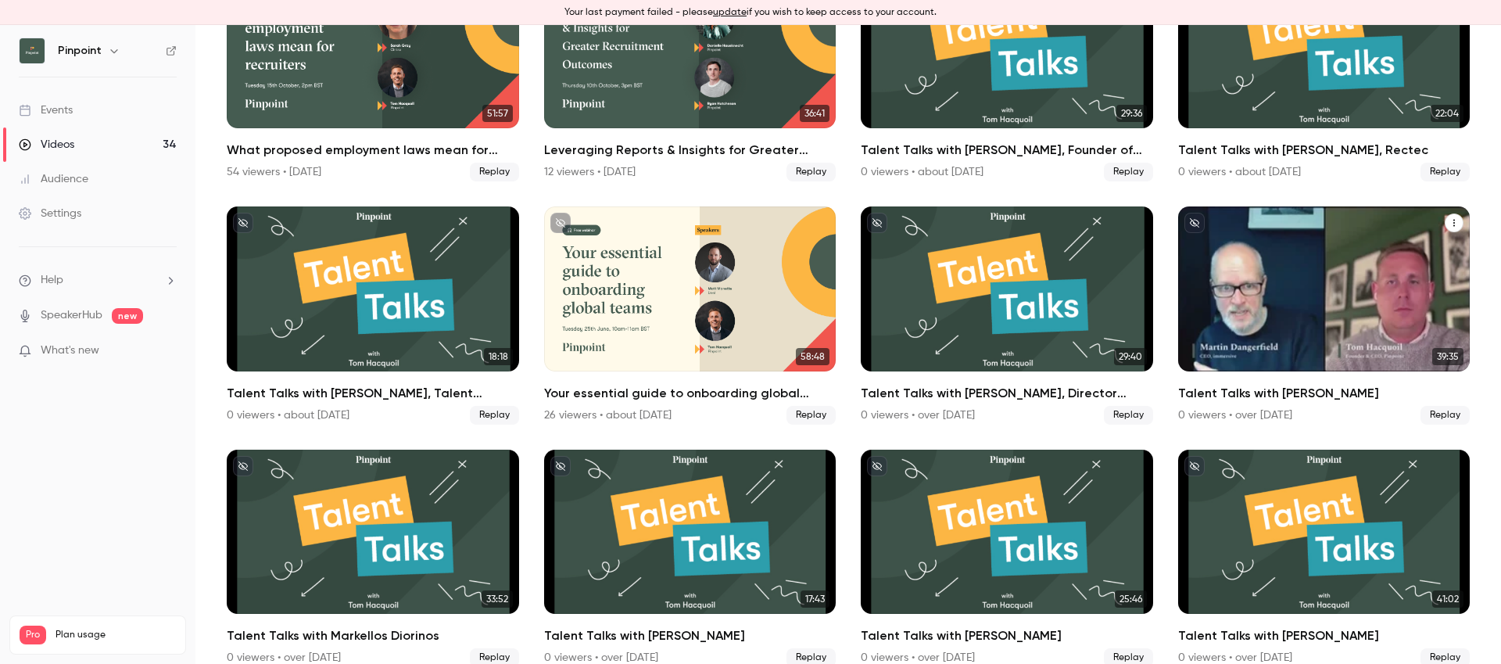
scroll to position [1160, 0]
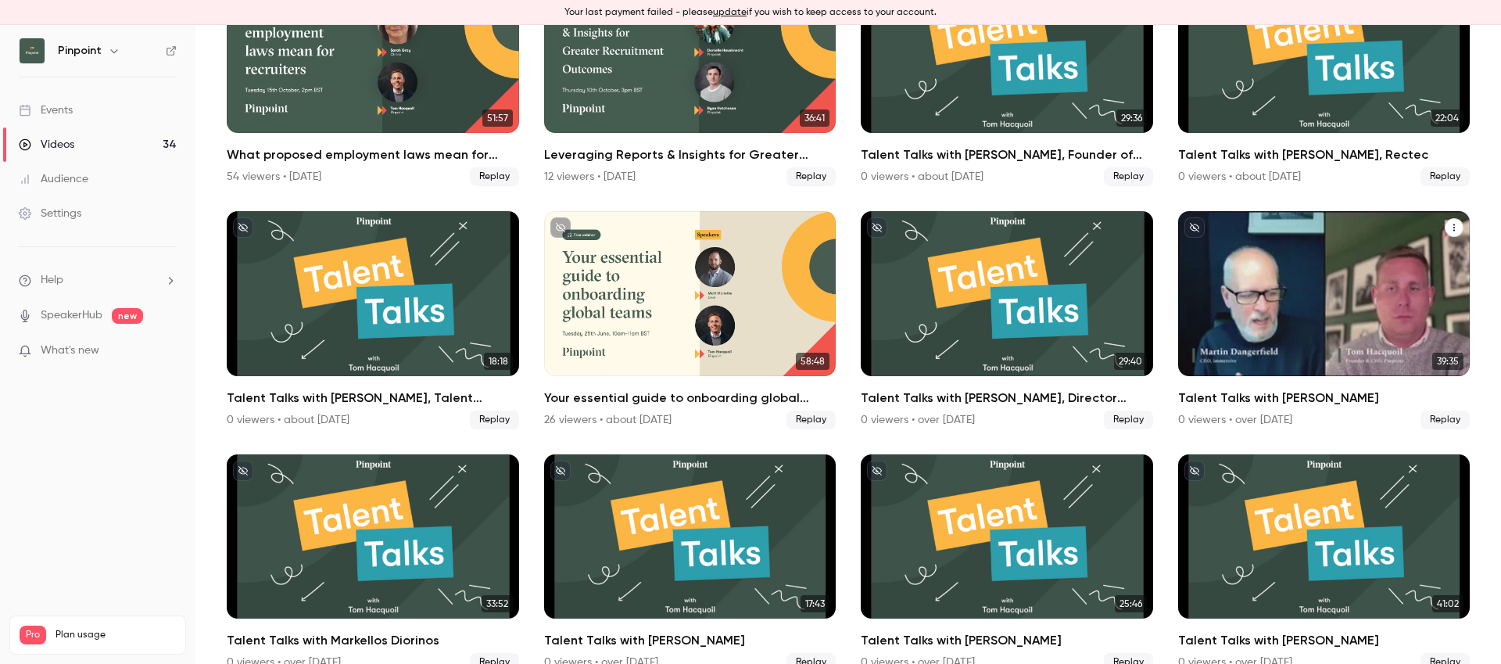
click at [1317, 284] on div "Talent Talks with Martin Dangerfield" at bounding box center [1324, 293] width 292 height 164
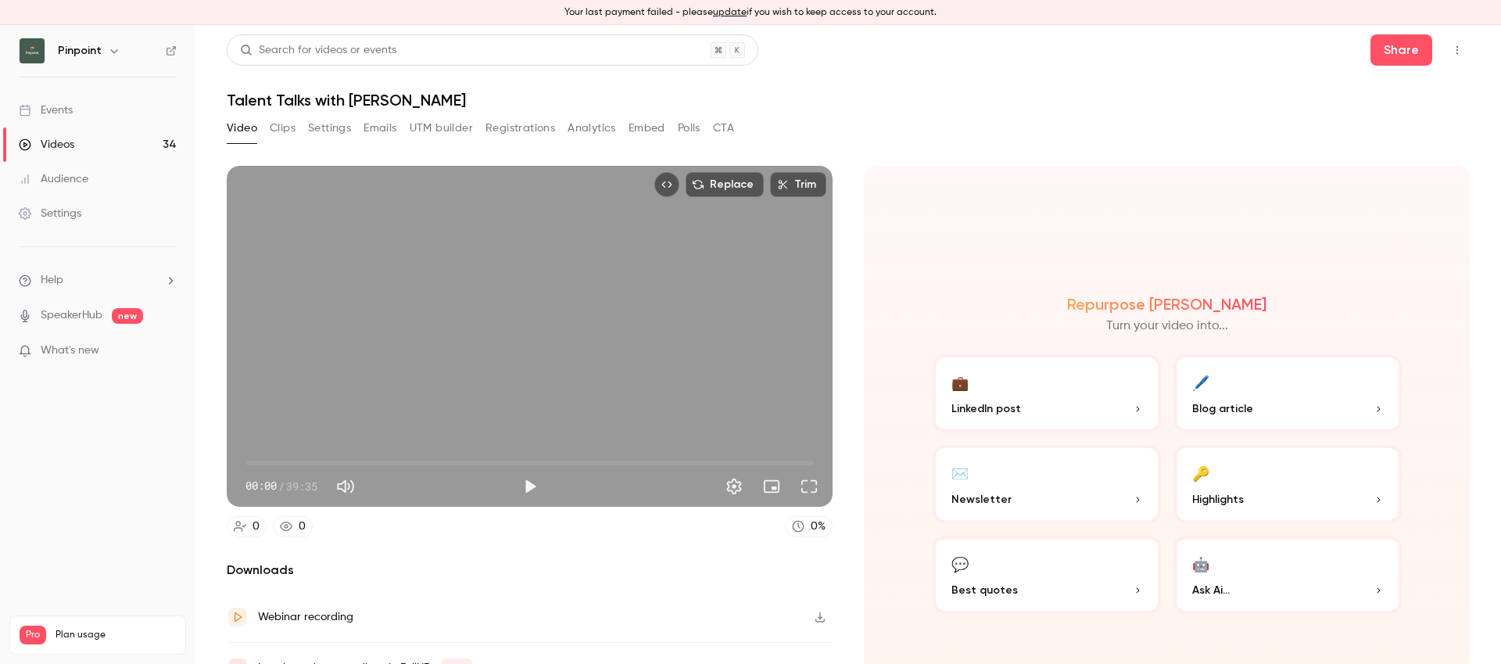
click at [392, 97] on h1 "Talent Talks with [PERSON_NAME]" at bounding box center [848, 100] width 1243 height 19
copy div "Talent Talks with [PERSON_NAME] Video Clips Settings Emails UTM builder Registr…"
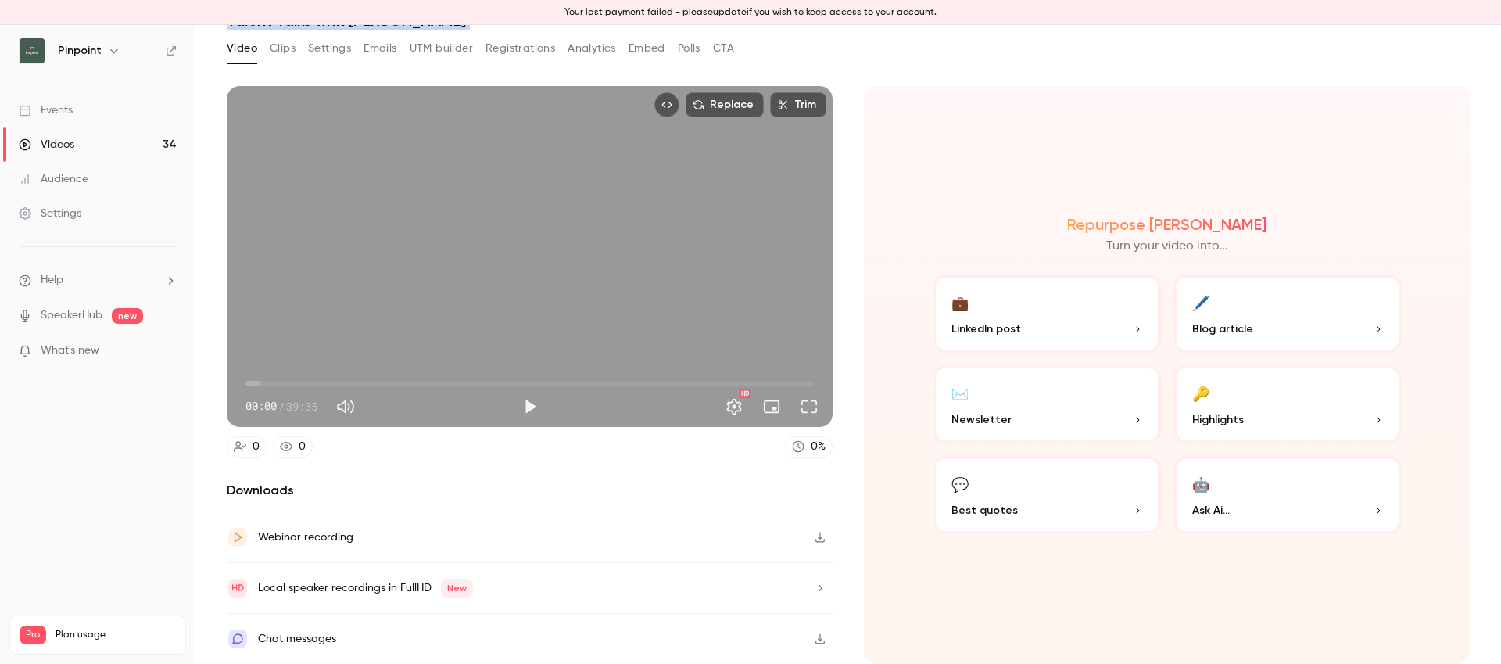
click at [319, 46] on button "Settings" at bounding box center [329, 48] width 43 height 25
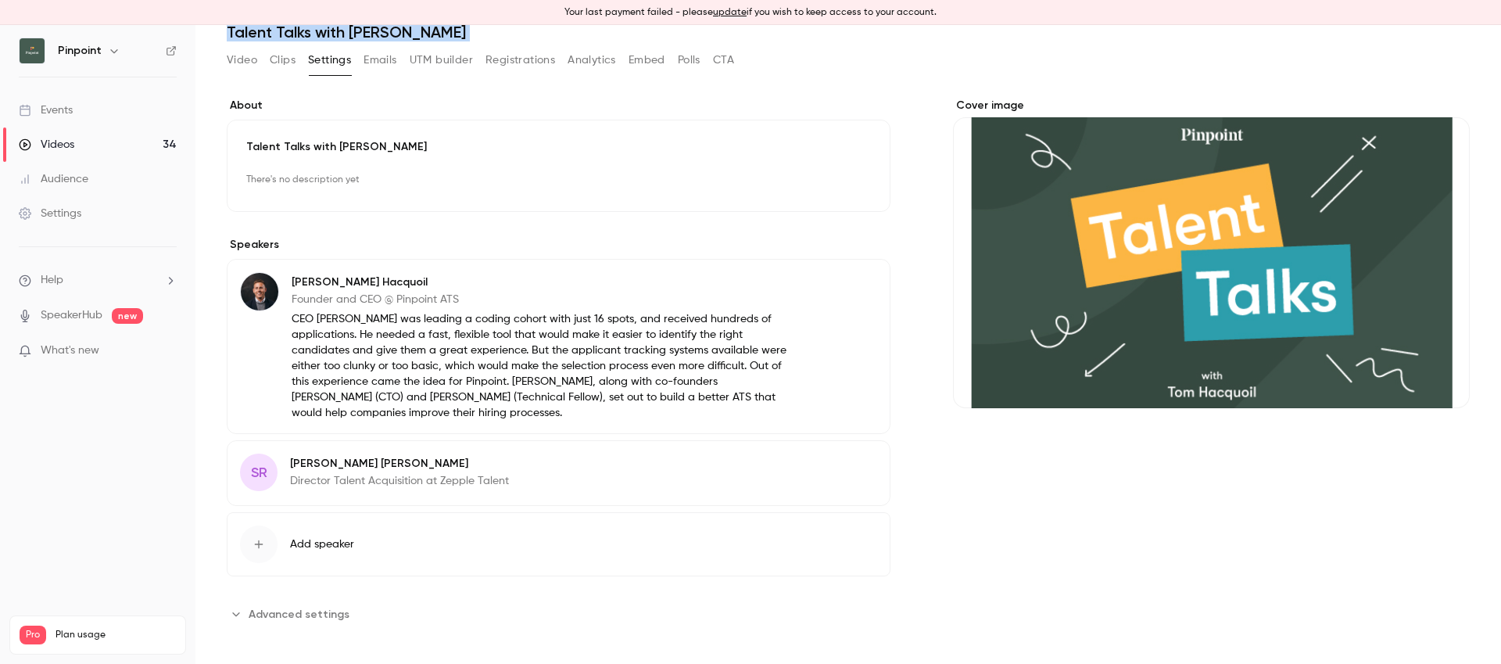
click at [296, 615] on span "Advanced settings" at bounding box center [299, 614] width 101 height 16
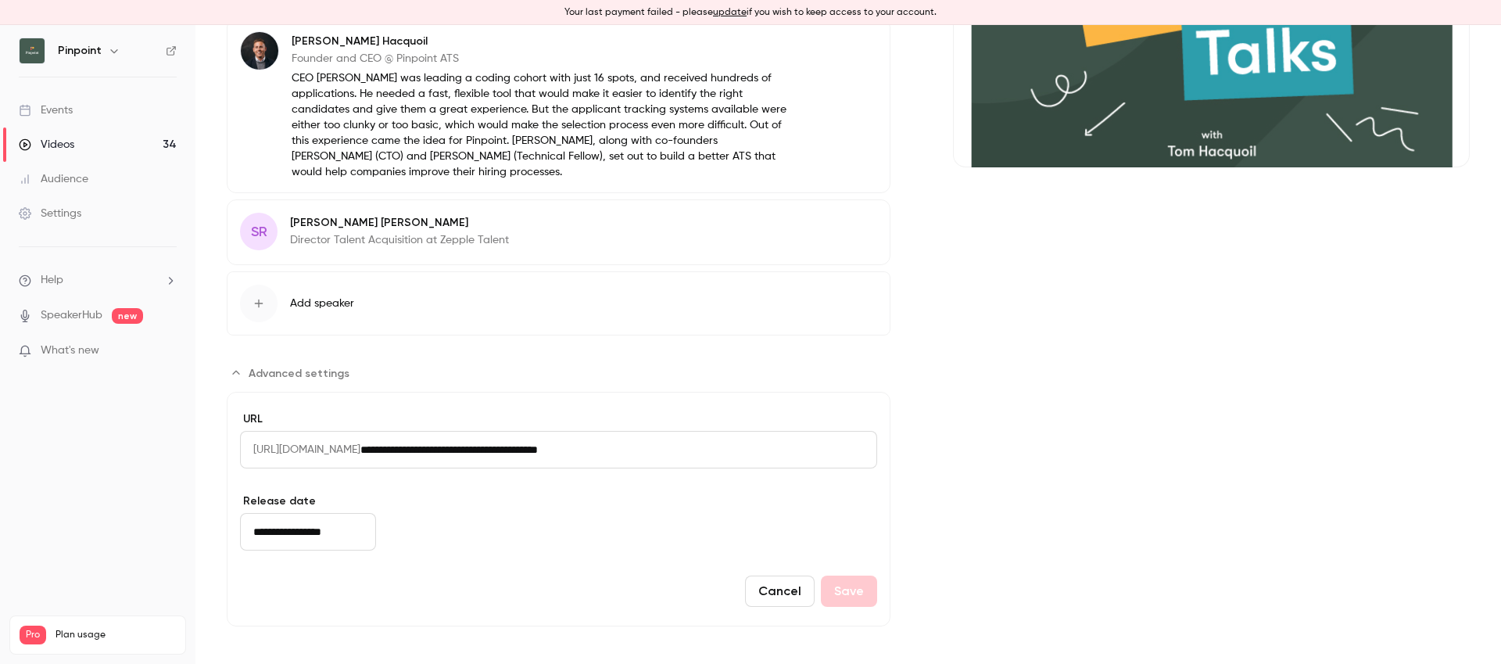
click at [274, 530] on input "**********" at bounding box center [308, 532] width 136 height 38
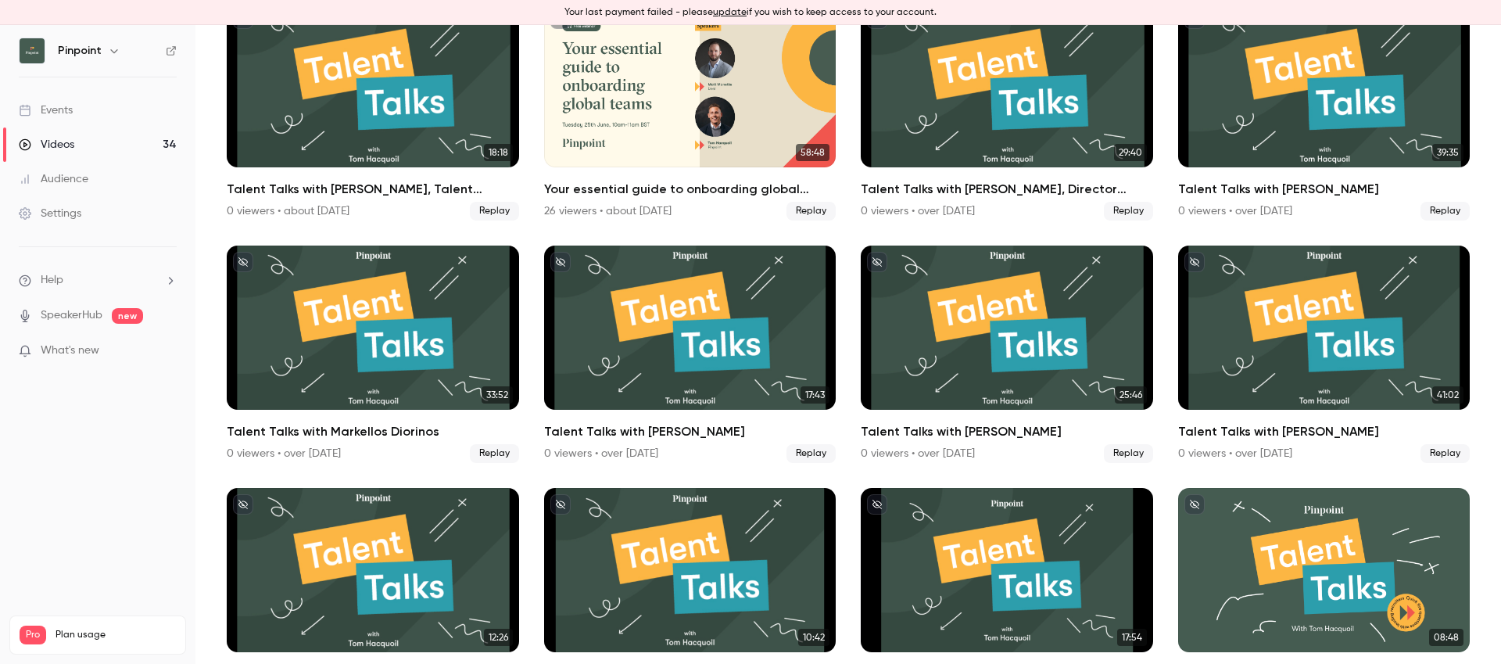
scroll to position [1298, 0]
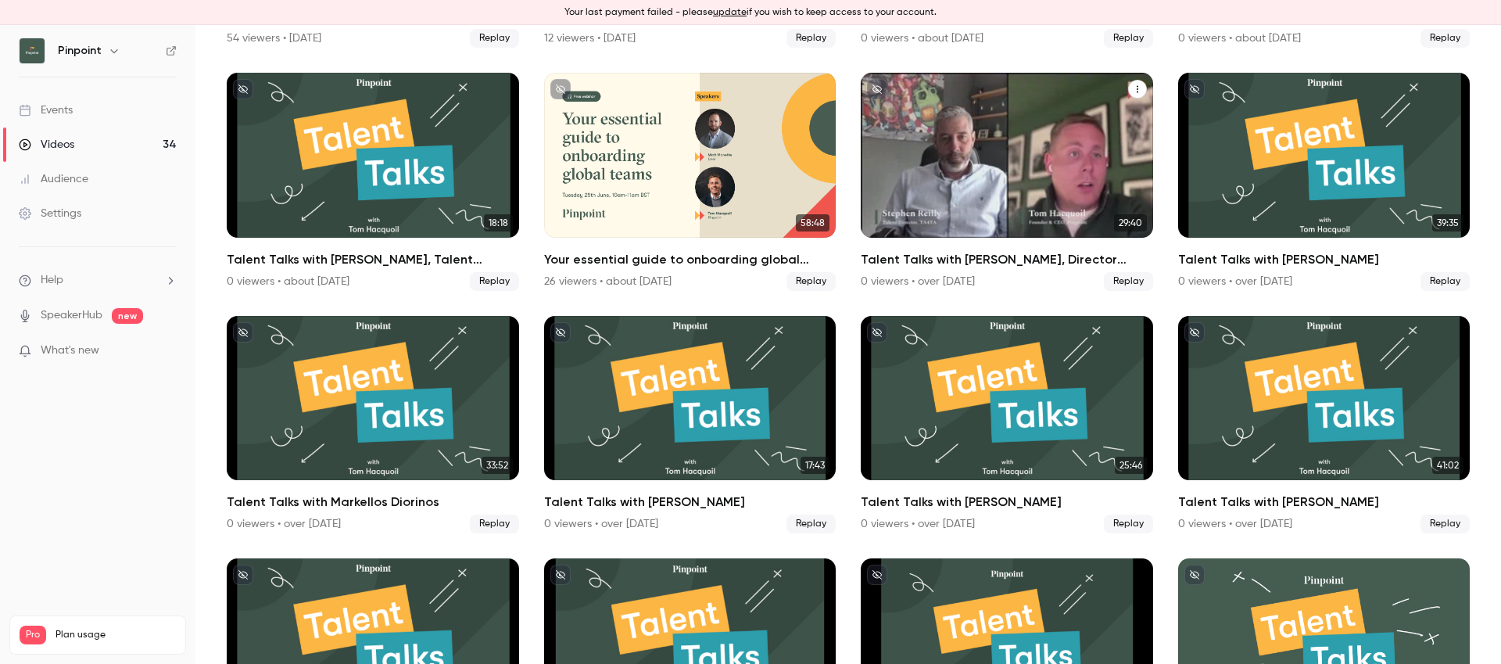
click at [999, 163] on div "Talent Talks with Stephen Reilly, Director Talent Acquisition at Zepple Talent" at bounding box center [1007, 155] width 292 height 164
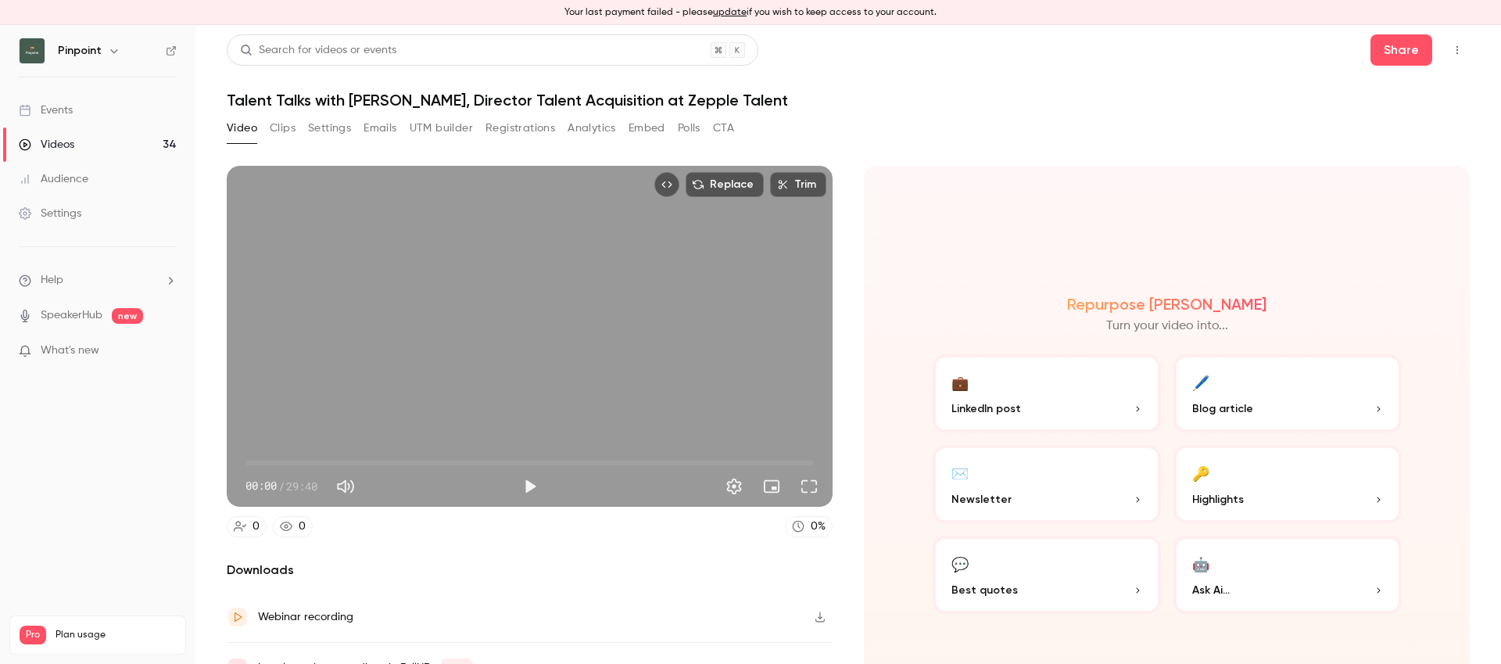
click at [406, 94] on h1 "Talent Talks with [PERSON_NAME], Director Talent Acquisition at Zepple Talent" at bounding box center [848, 100] width 1243 height 19
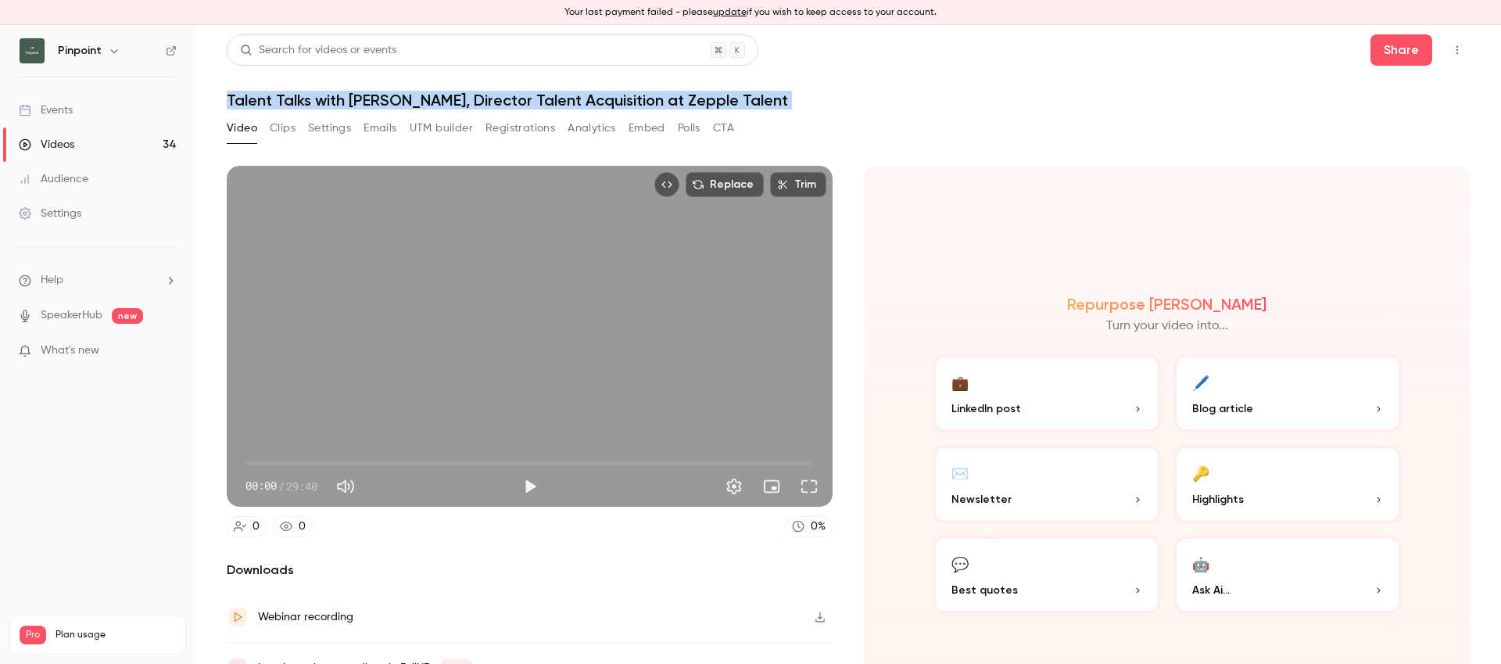
click at [406, 94] on h1 "Talent Talks with [PERSON_NAME], Director Talent Acquisition at Zepple Talent" at bounding box center [848, 100] width 1243 height 19
copy div "Talent Talks with [PERSON_NAME], Director Talent Acquisition at Zepple Talent V…"
click at [327, 131] on button "Settings" at bounding box center [329, 128] width 43 height 25
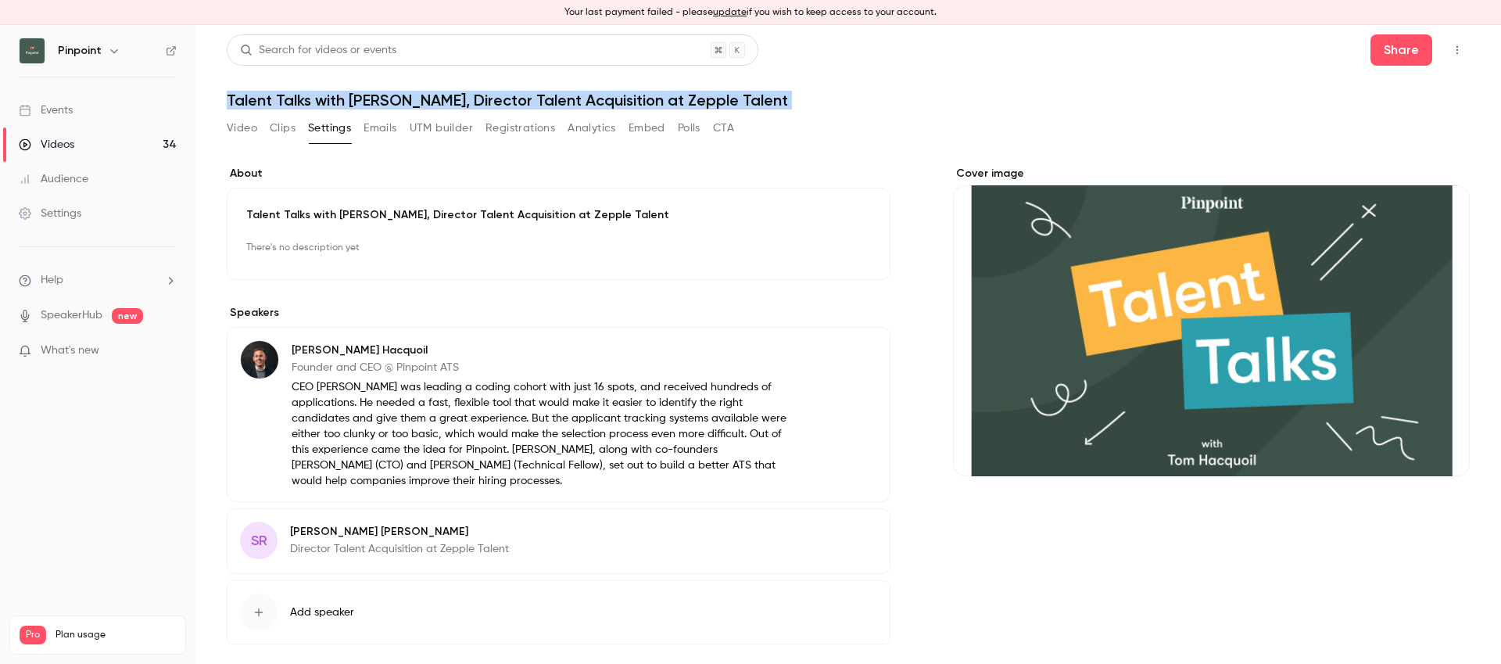
scroll to position [68, 0]
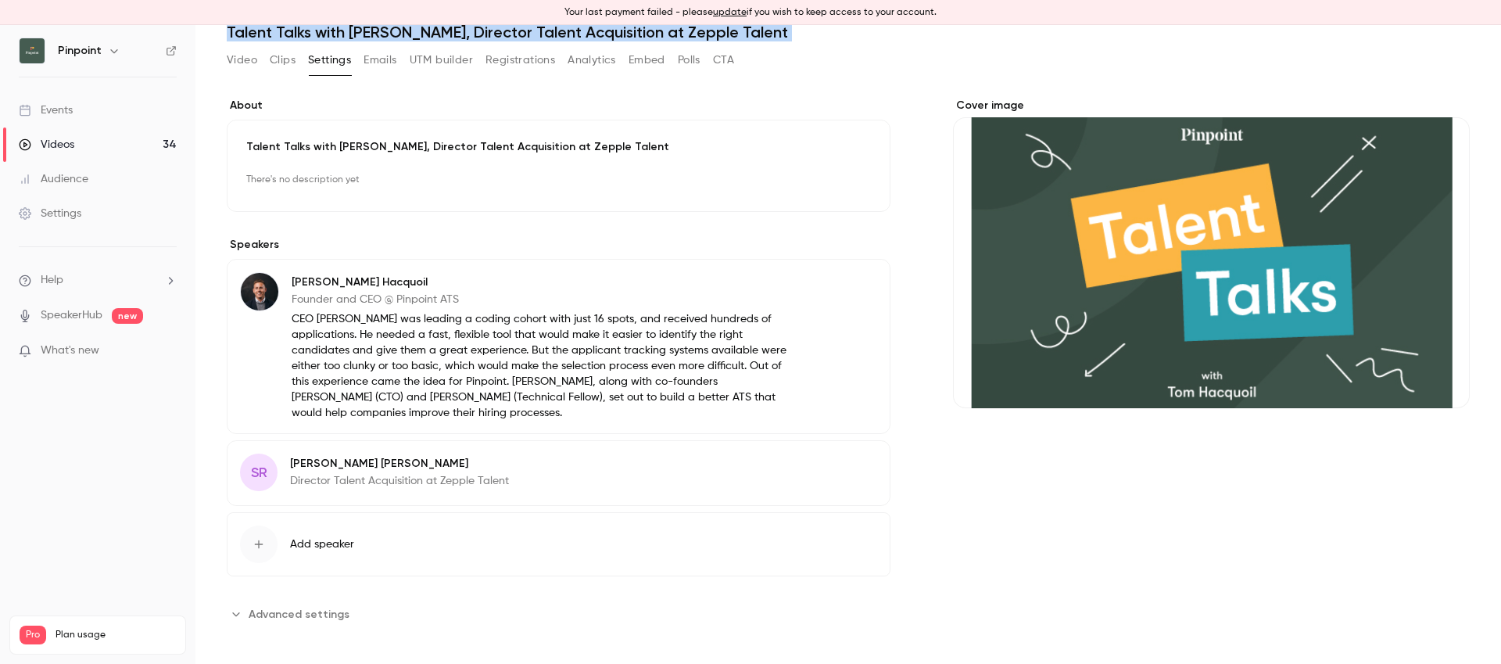
click at [295, 608] on span "Advanced settings" at bounding box center [299, 614] width 101 height 16
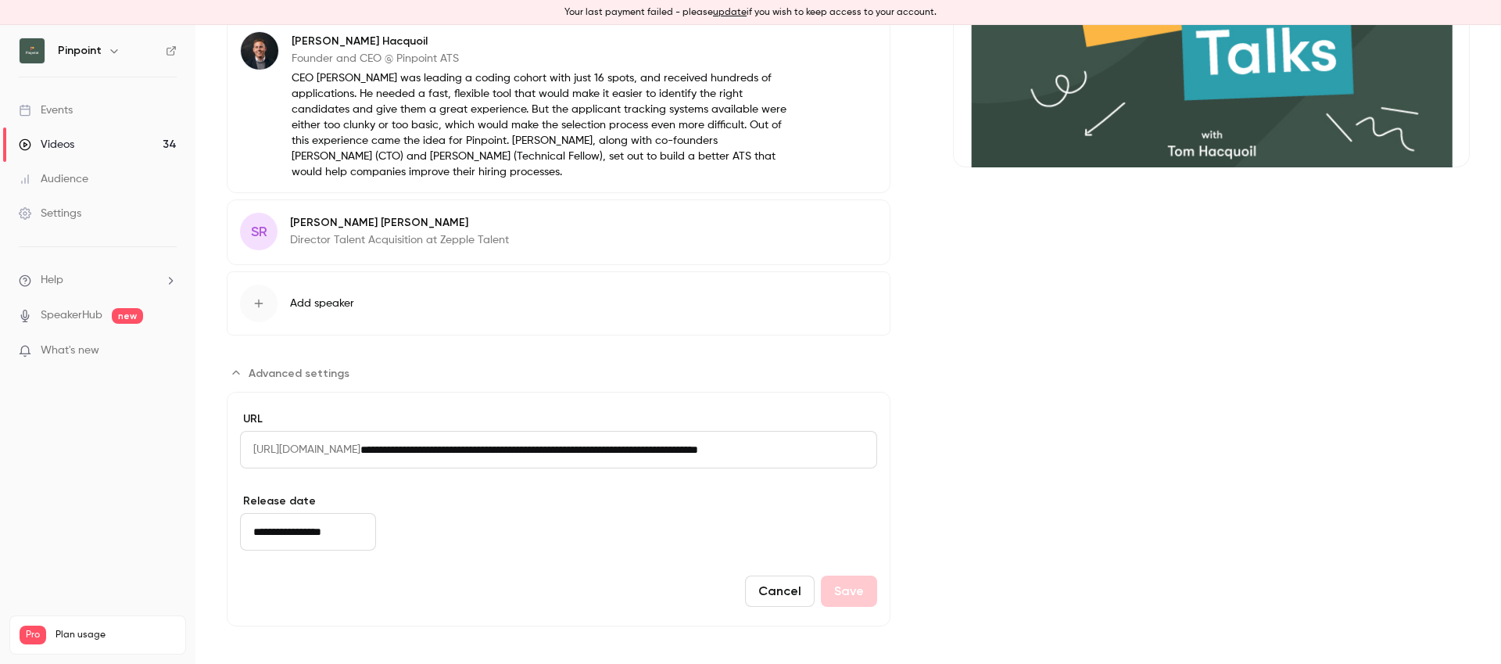
click at [306, 537] on input "**********" at bounding box center [308, 532] width 136 height 38
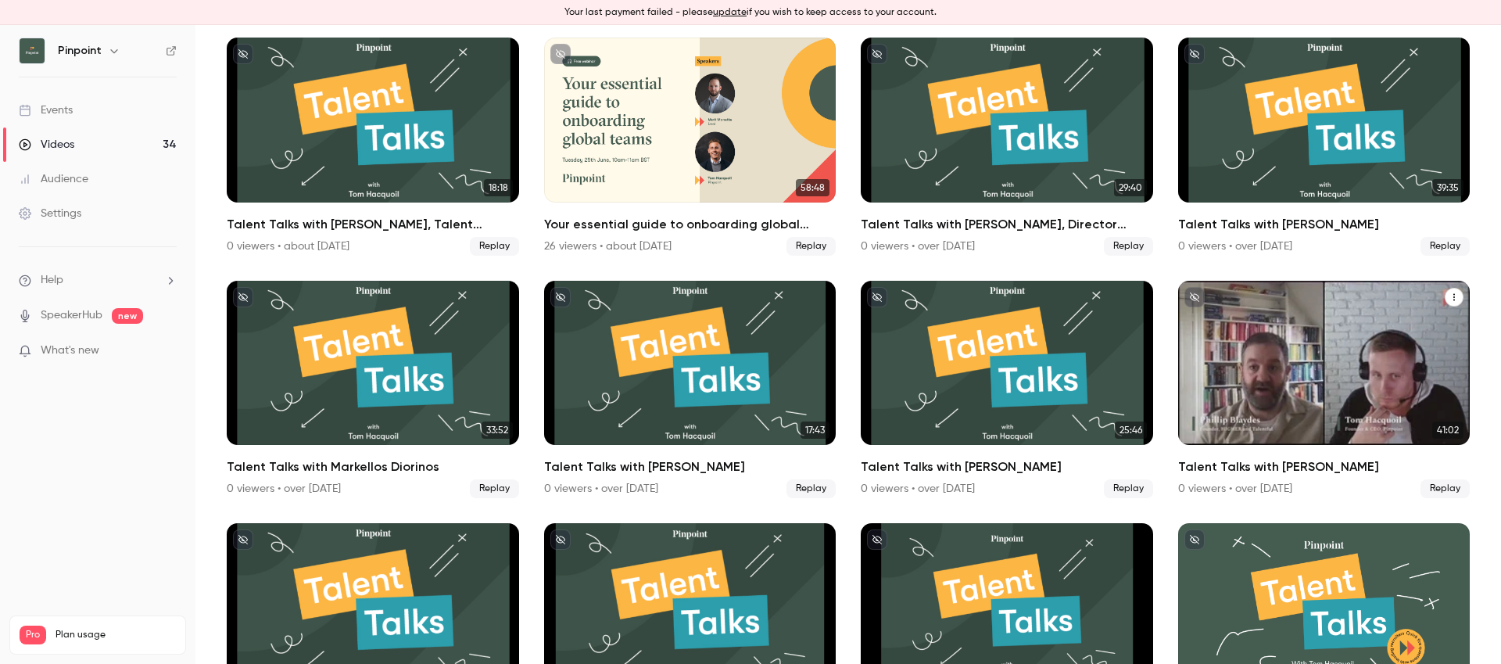
scroll to position [1222, 0]
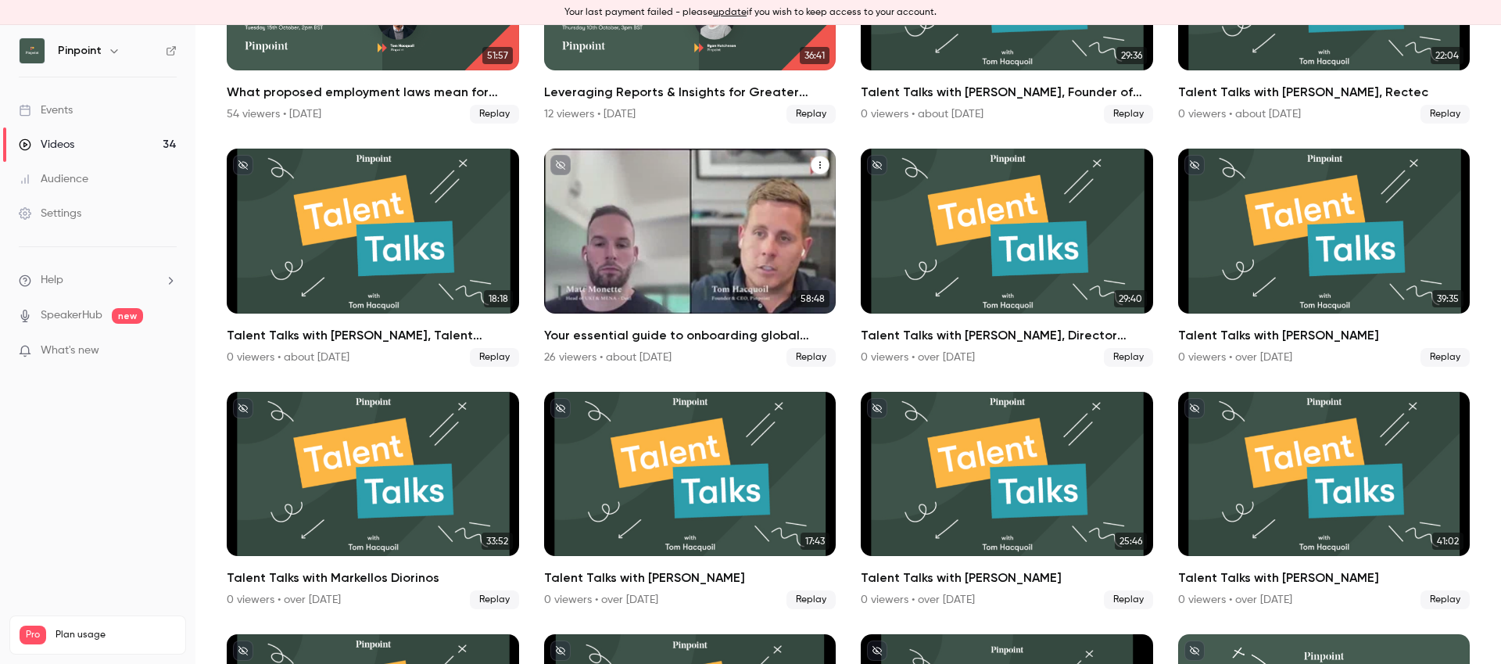
click at [665, 224] on div "Your essential guide to onboarding global teams" at bounding box center [690, 230] width 292 height 164
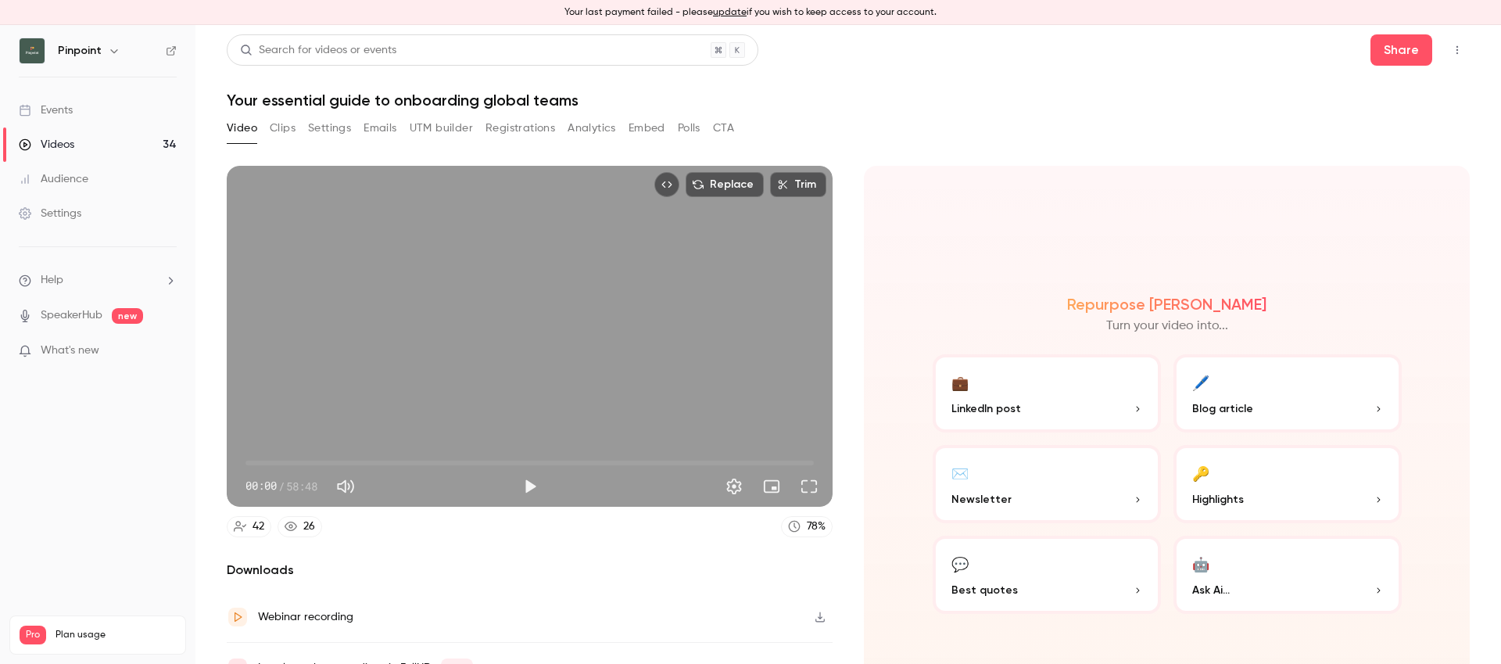
click at [493, 100] on h1 "Your essential guide to onboarding global teams" at bounding box center [848, 100] width 1243 height 19
copy div "Your essential guide to onboarding global teams Video Clips Settings Emails UTM…"
click at [320, 129] on button "Settings" at bounding box center [329, 128] width 43 height 25
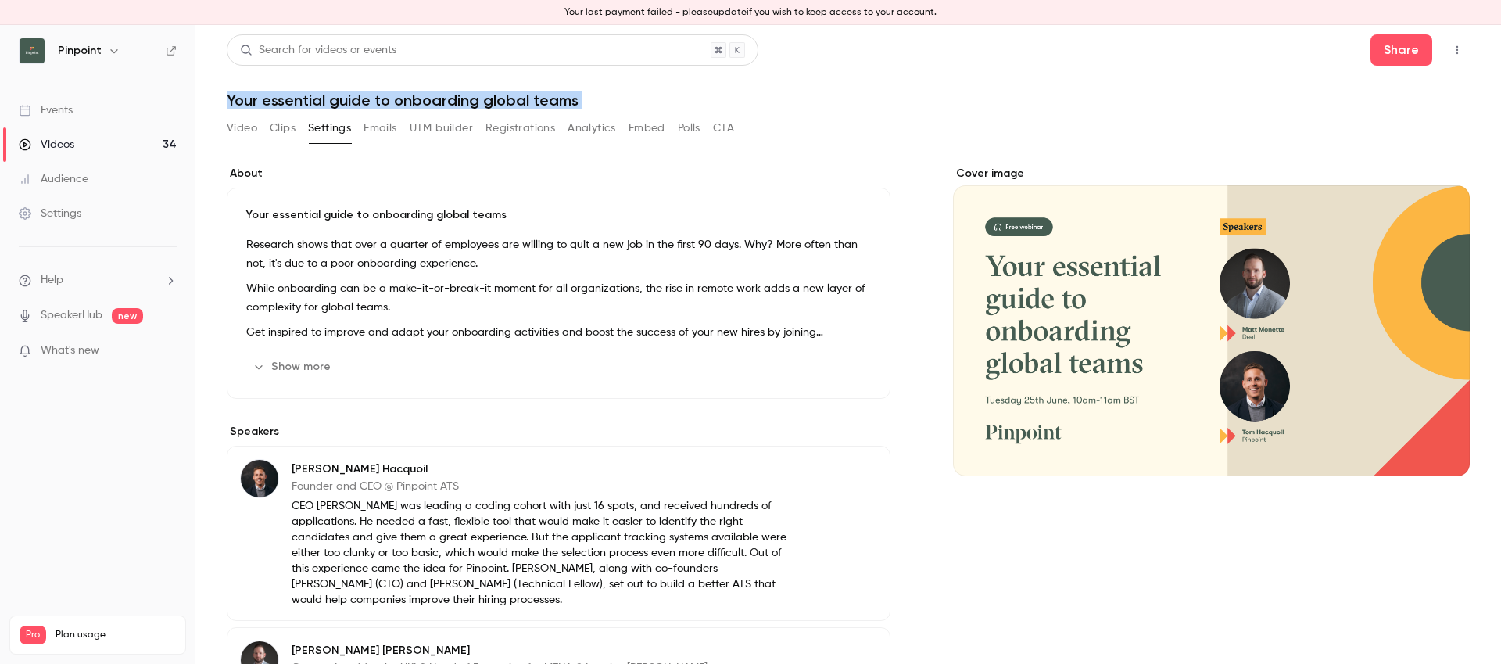
scroll to position [234, 0]
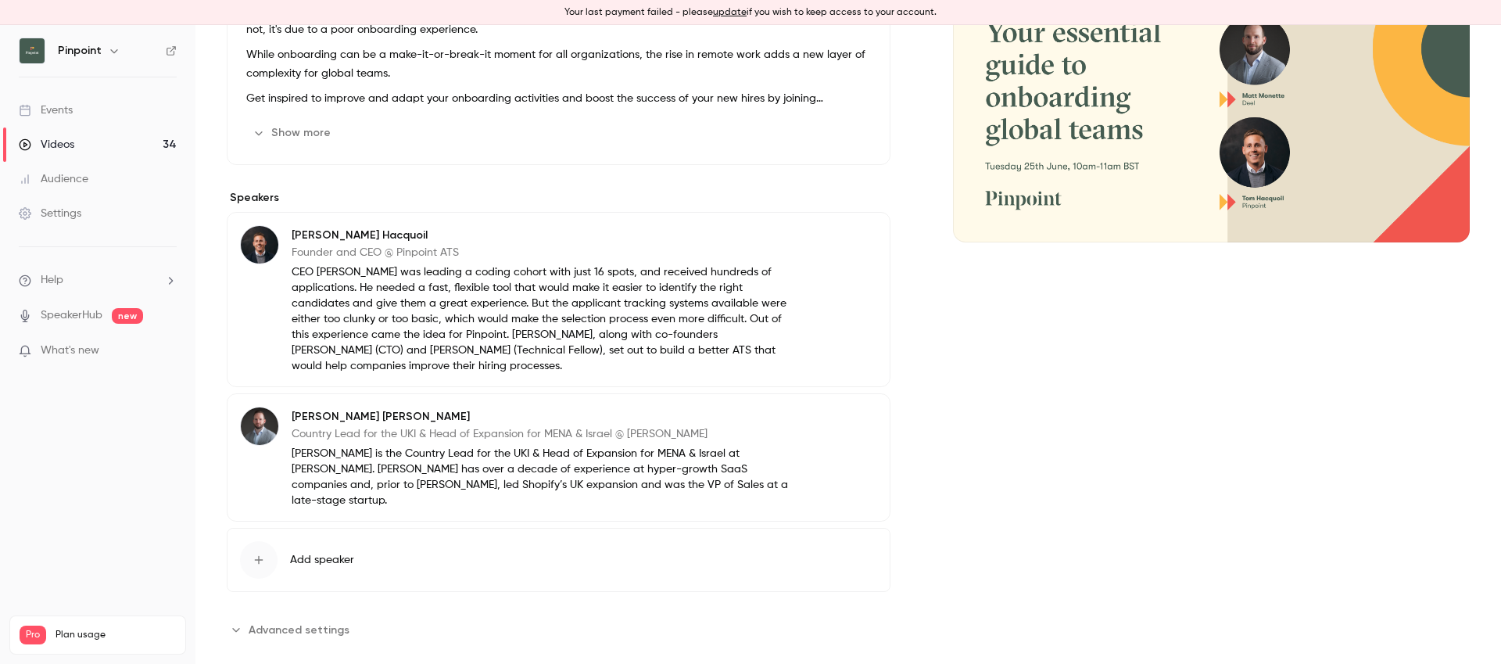
drag, startPoint x: 301, startPoint y: 619, endPoint x: 301, endPoint y: 573, distance: 46.1
click at [301, 621] on span "Advanced settings" at bounding box center [299, 629] width 101 height 16
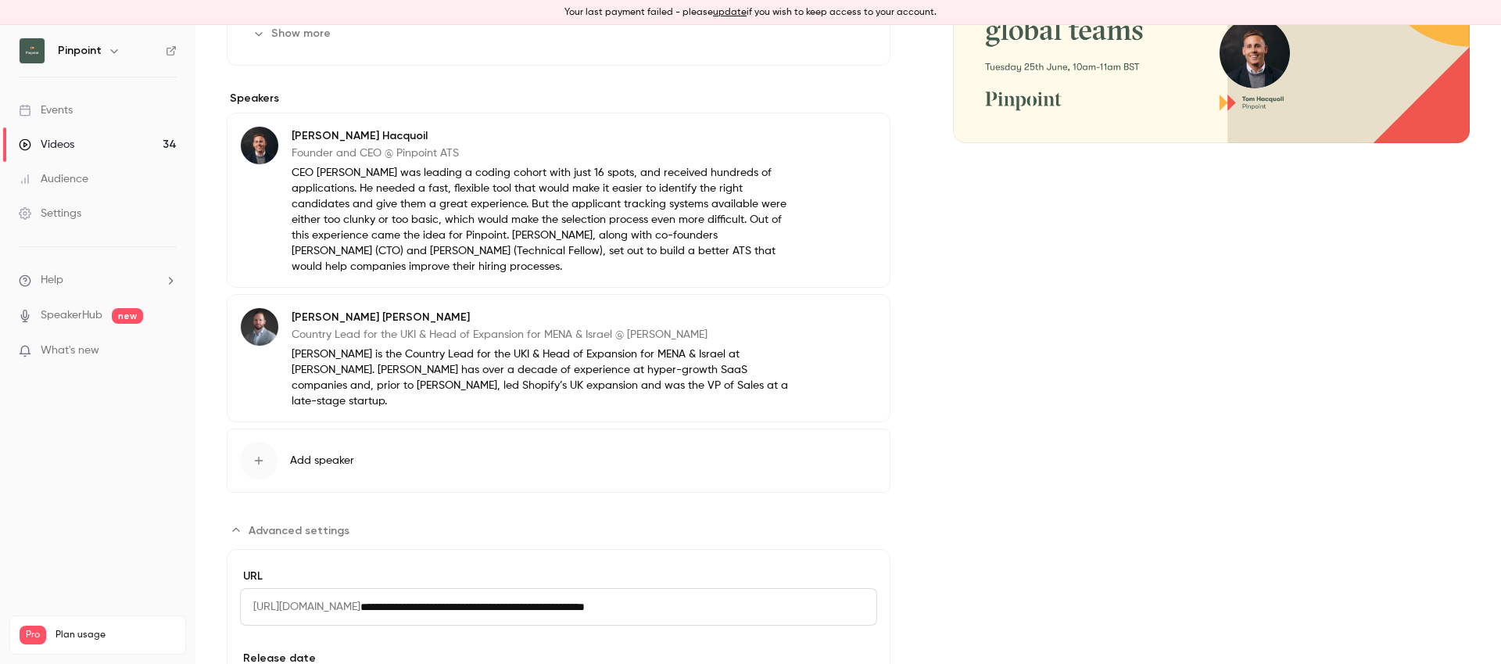
scroll to position [474, 0]
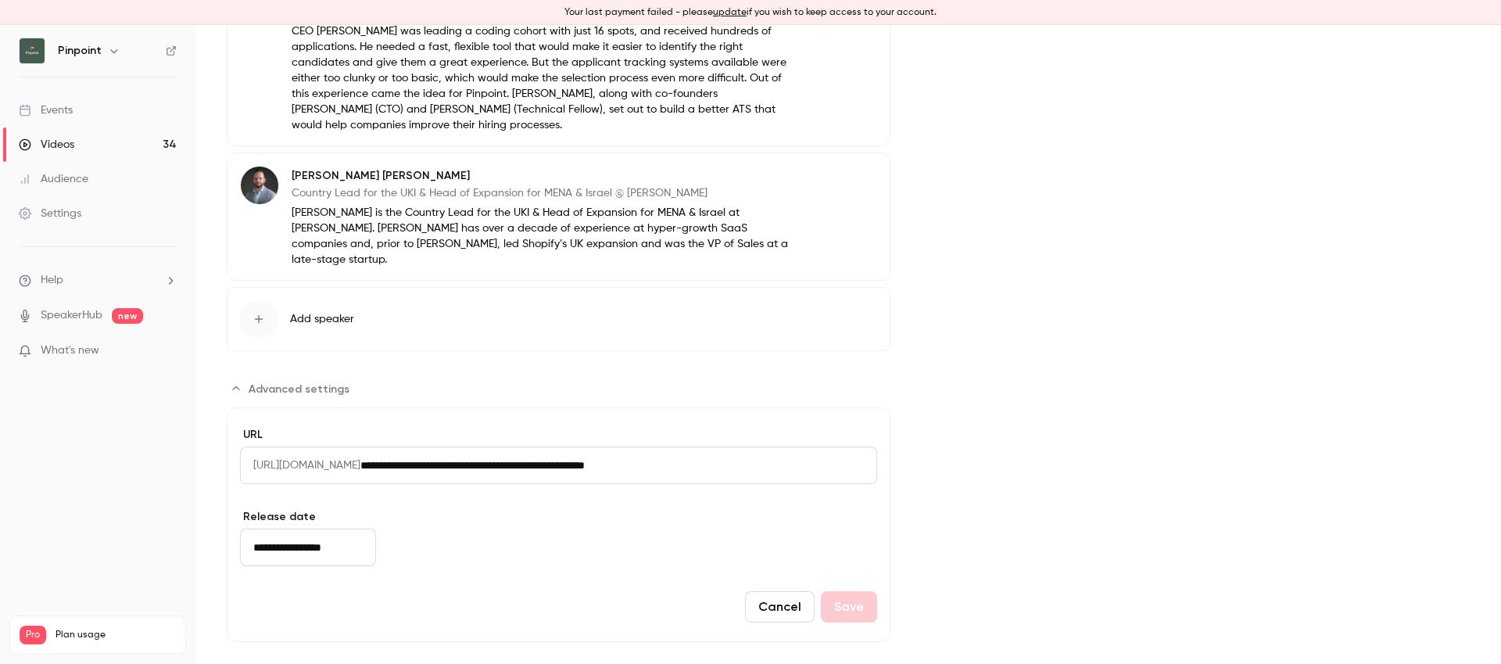
click at [294, 528] on input "**********" at bounding box center [308, 547] width 136 height 38
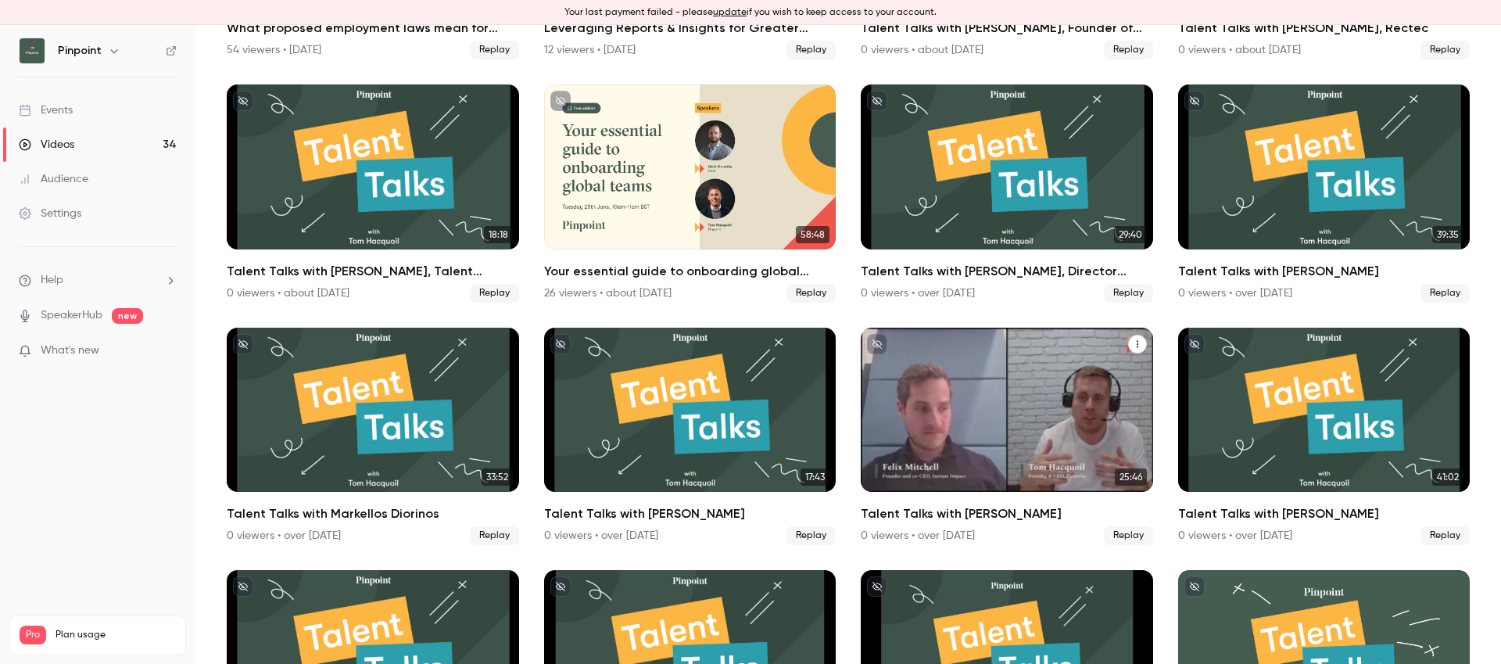
scroll to position [1172, 0]
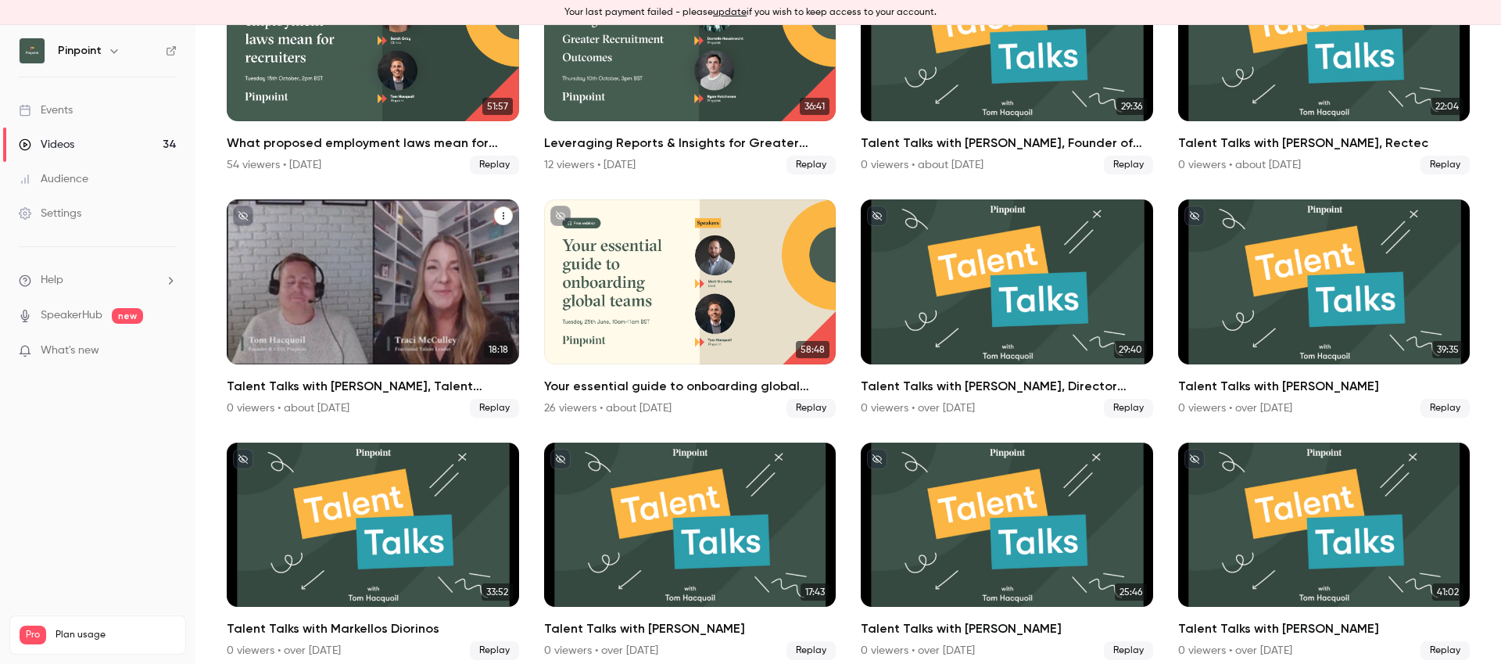
click at [312, 258] on div "Talent Talks with Traci McCulley, Talent Executive and Leadership Coach" at bounding box center [373, 281] width 292 height 164
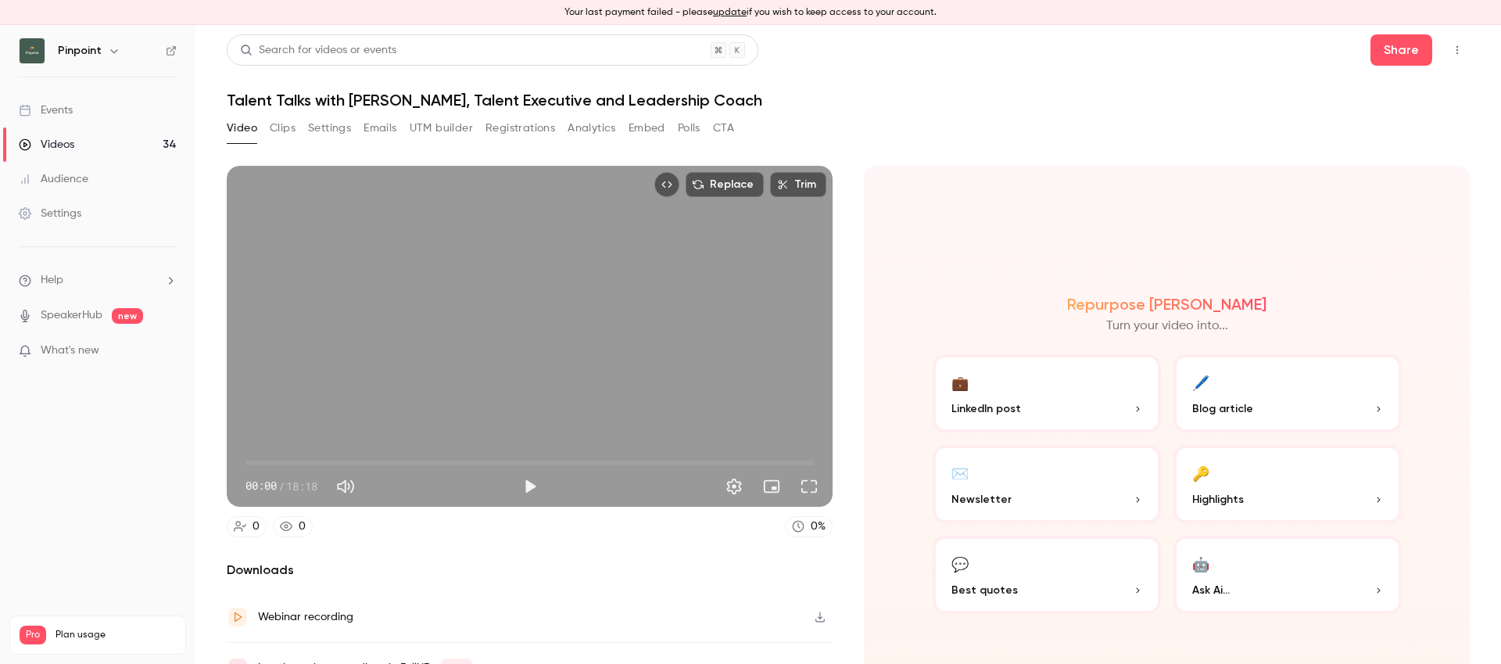
click at [456, 102] on h1 "Talent Talks with [PERSON_NAME], Talent Executive and Leadership Coach" at bounding box center [848, 100] width 1243 height 19
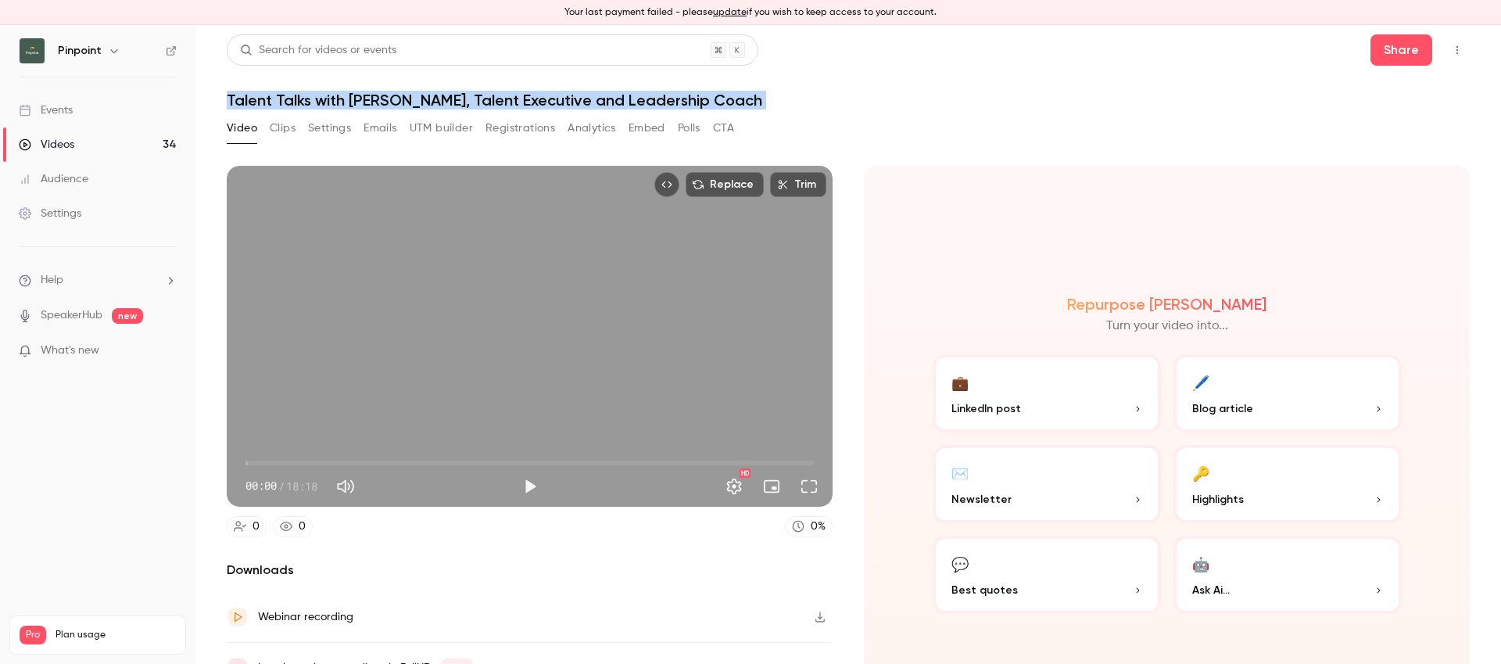
copy div "Talent Talks with [PERSON_NAME], Talent Executive and Leadership Coach Video Cl…"
click at [338, 131] on button "Settings" at bounding box center [329, 128] width 43 height 25
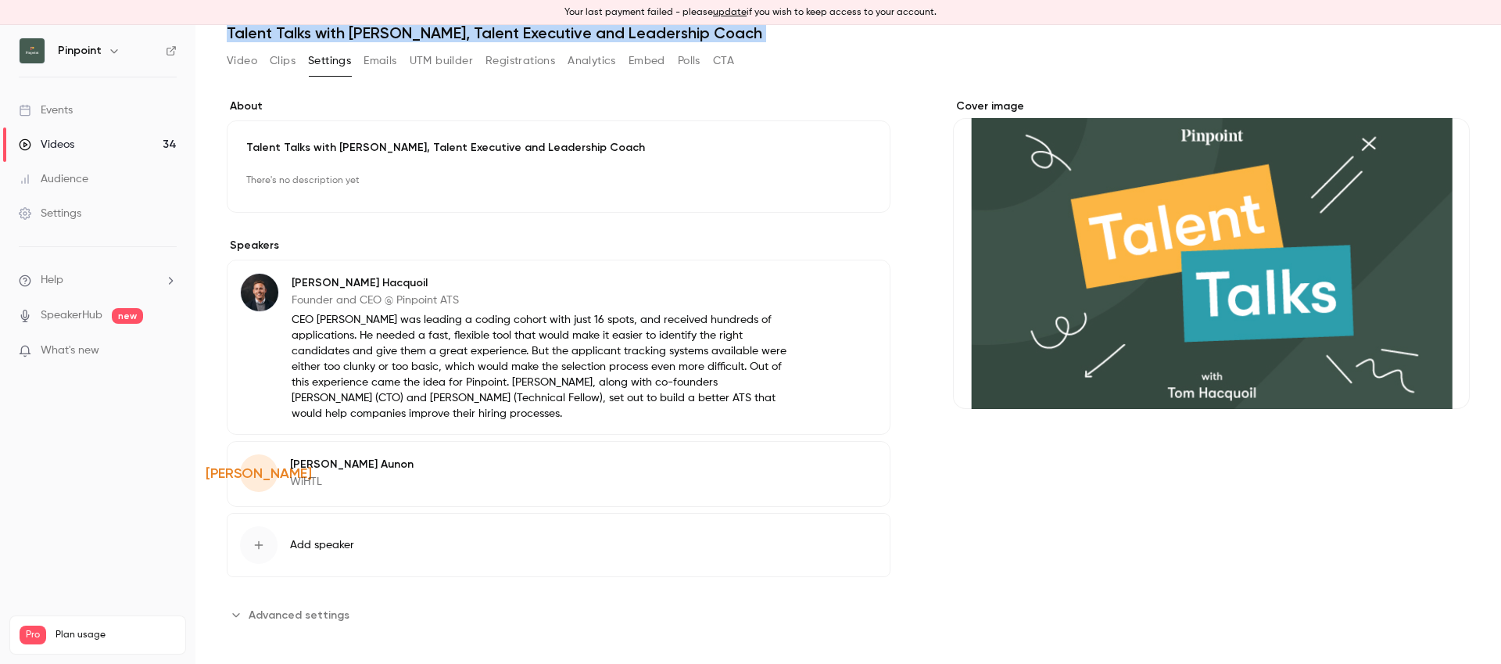
scroll to position [68, 0]
click at [310, 617] on span "Advanced settings" at bounding box center [299, 614] width 101 height 16
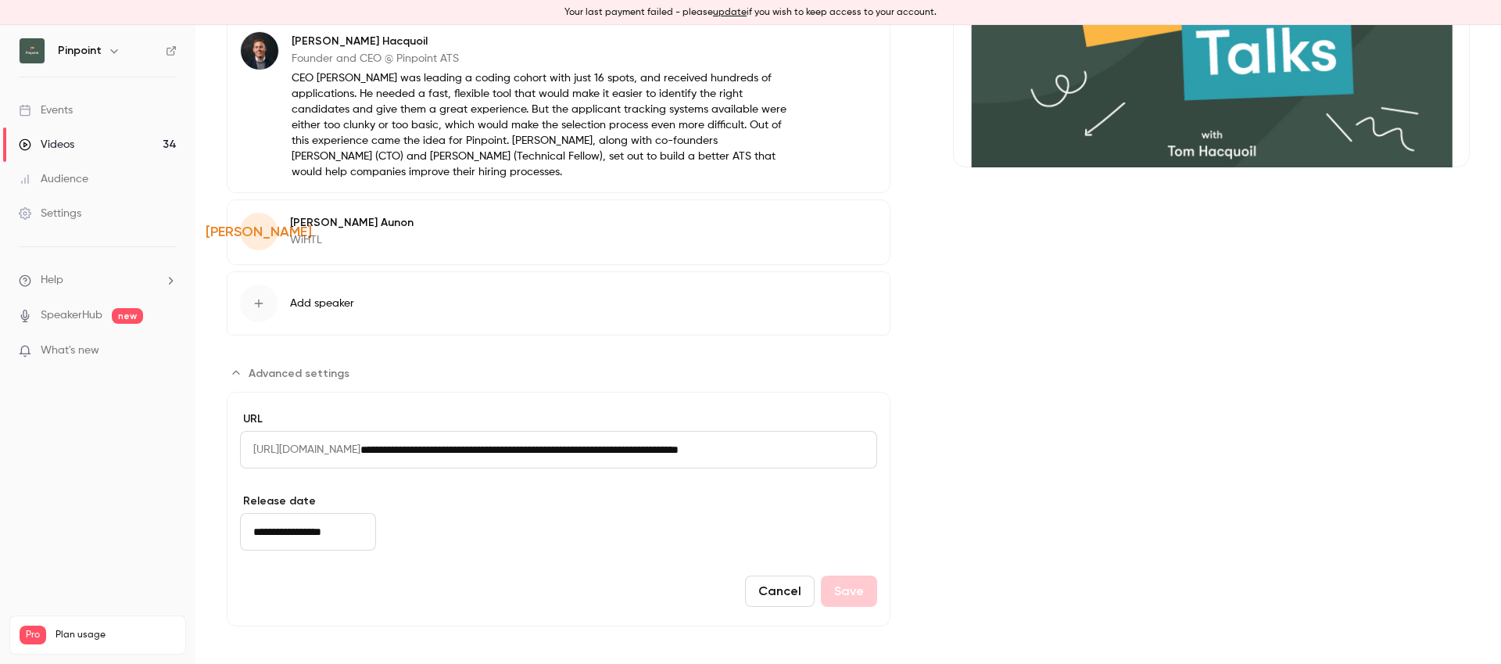
click at [289, 531] on input "**********" at bounding box center [308, 532] width 136 height 38
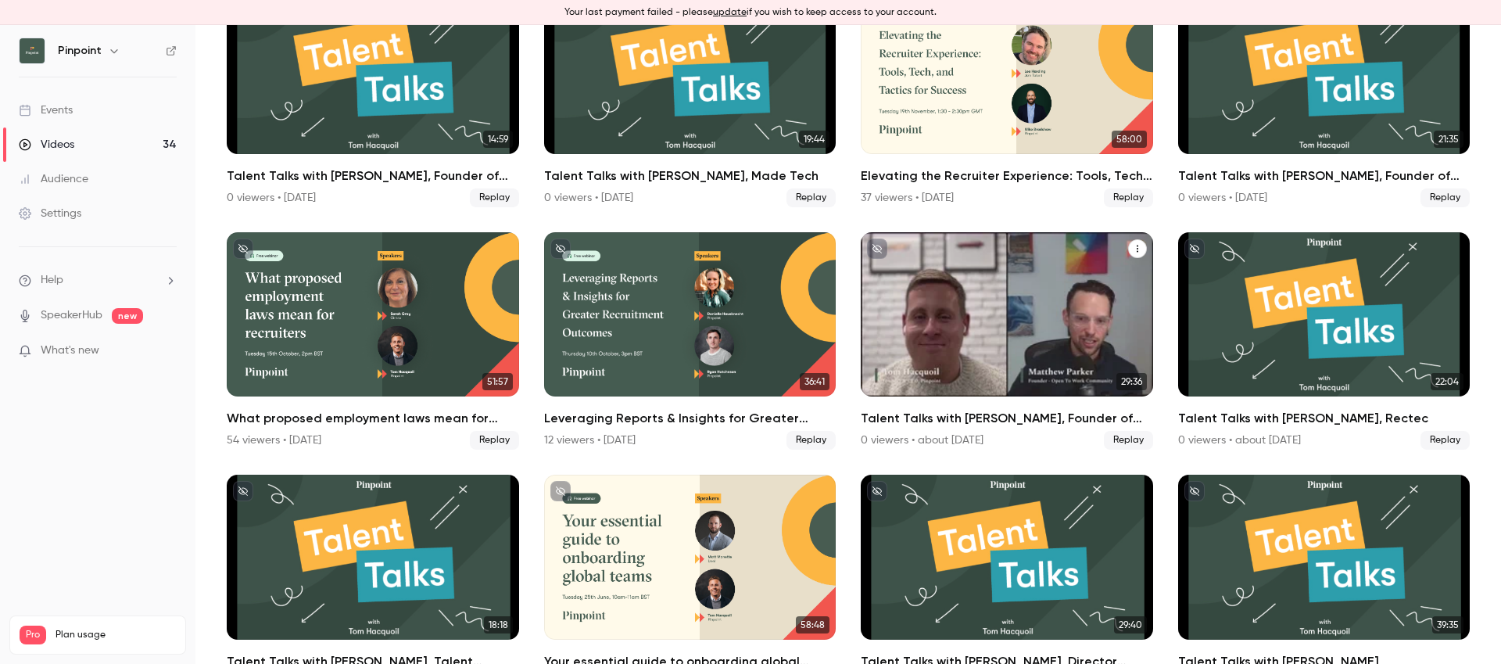
scroll to position [1011, 0]
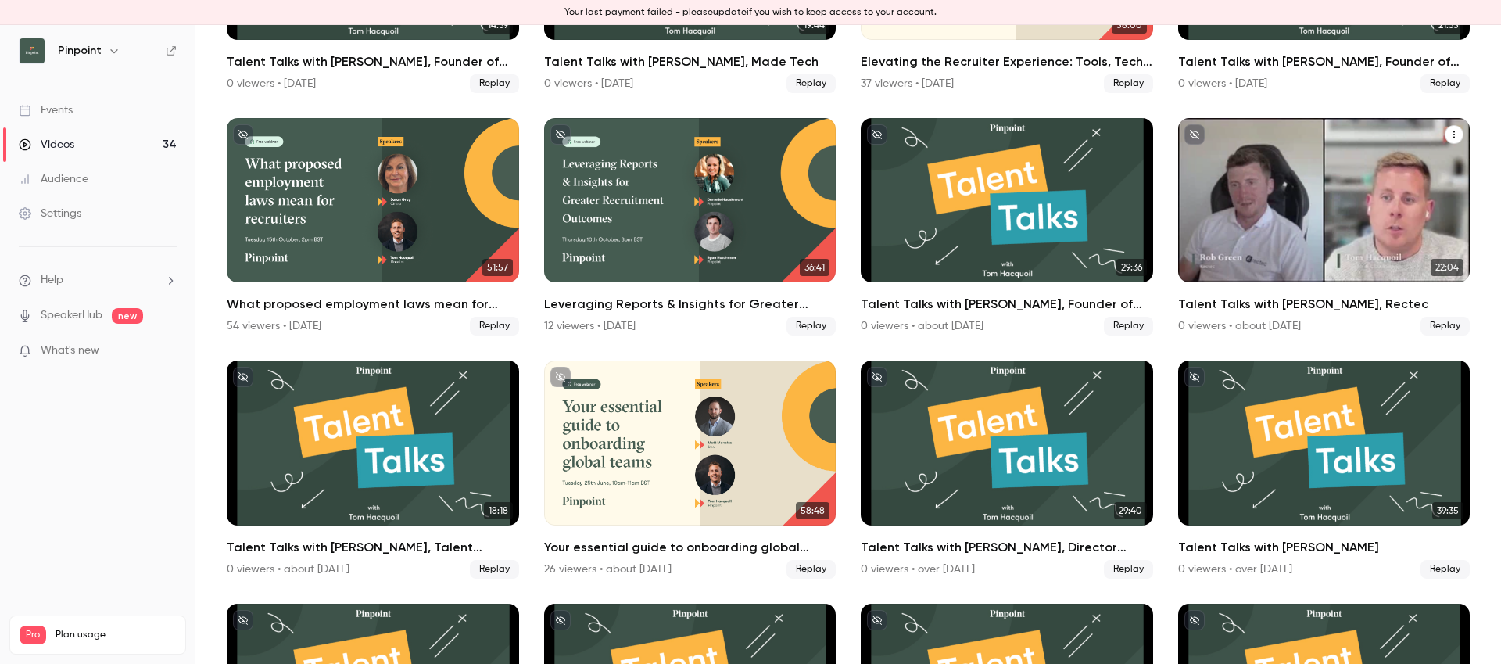
click at [1340, 146] on div "Talent Talks with Rob Green, Rectec" at bounding box center [1324, 200] width 292 height 164
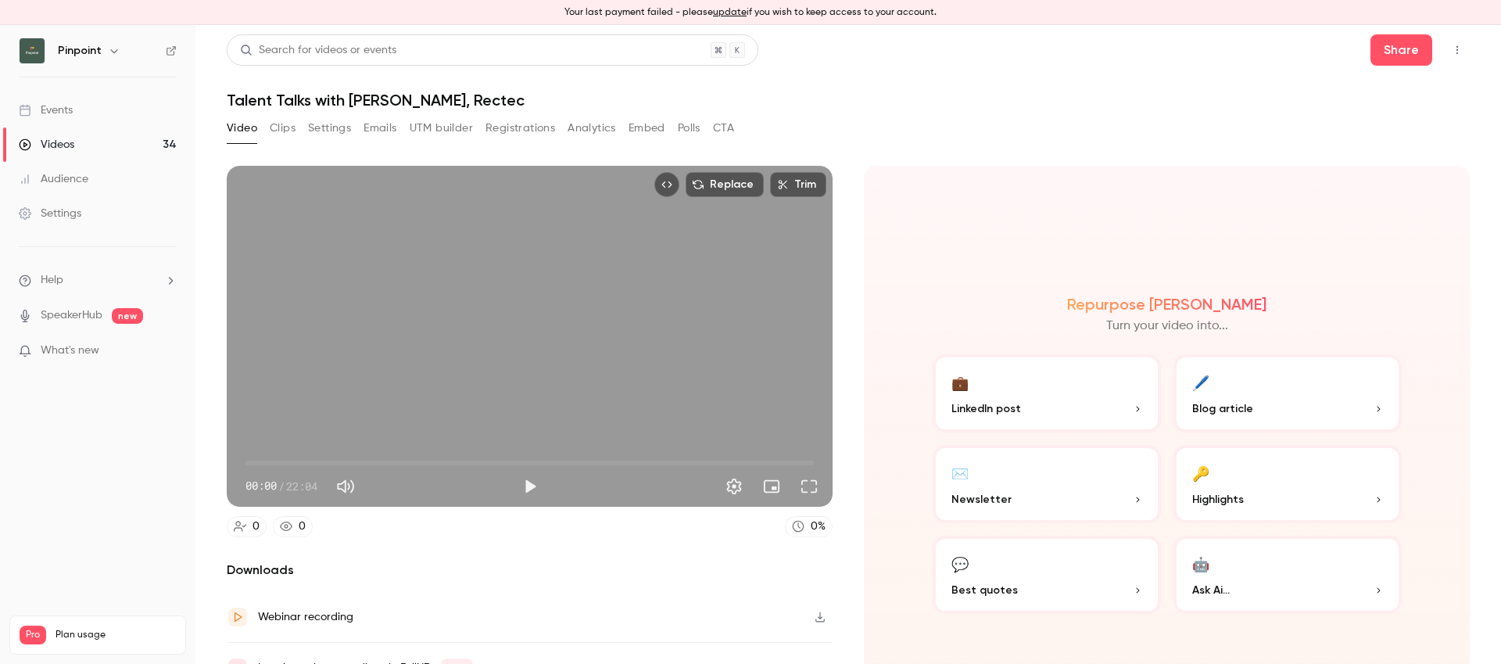
click at [406, 95] on h1 "Talent Talks with [PERSON_NAME], Rectec" at bounding box center [848, 100] width 1243 height 19
copy div "Talent Talks with [PERSON_NAME], Rectec Video Clips Settings Emails UTM builder…"
click at [328, 134] on button "Settings" at bounding box center [329, 128] width 43 height 25
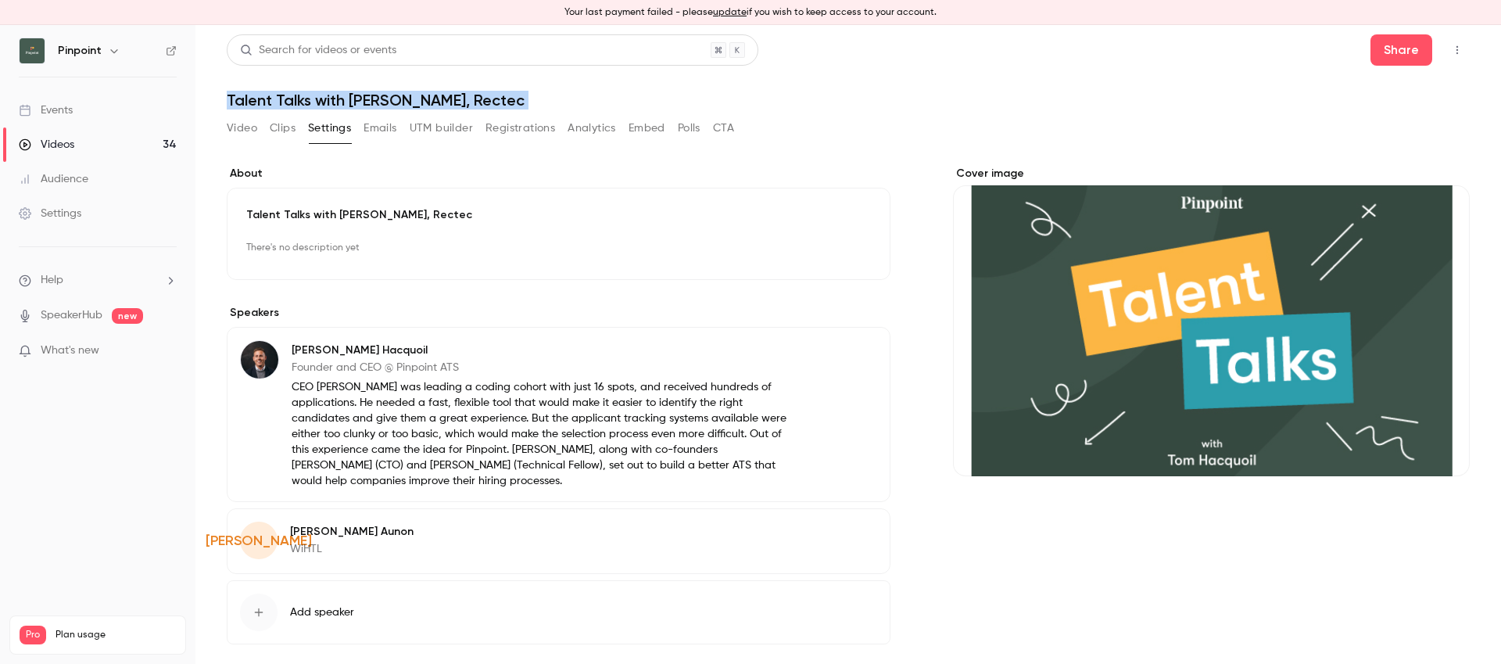
scroll to position [68, 0]
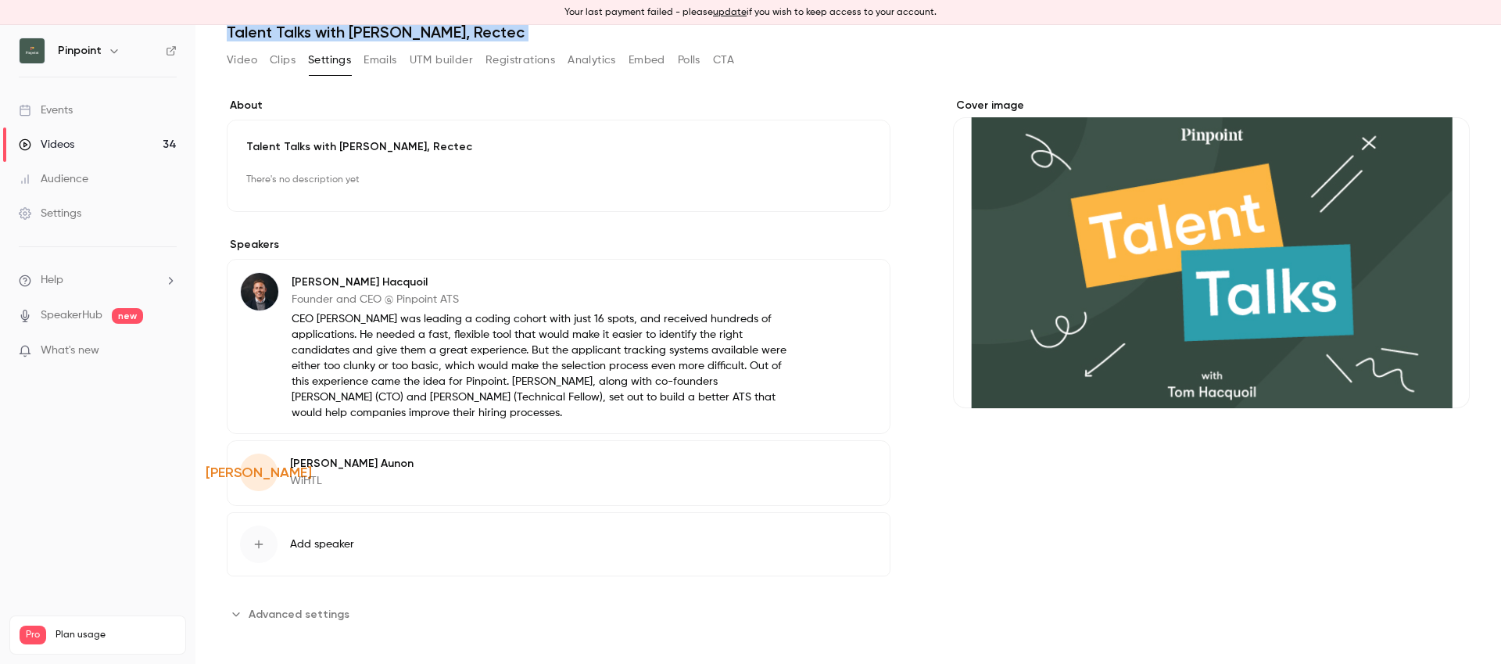
click at [307, 610] on span "Advanced settings" at bounding box center [299, 614] width 101 height 16
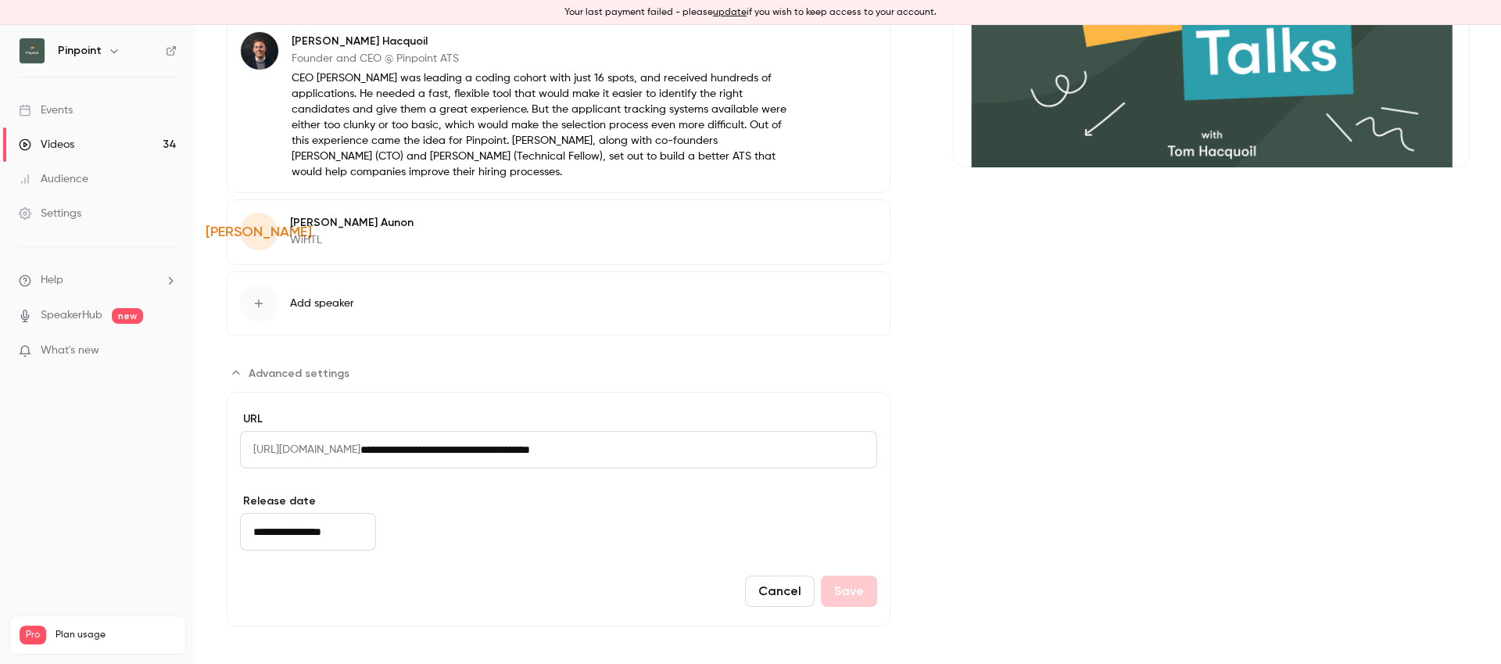
click at [313, 530] on input "**********" at bounding box center [308, 532] width 136 height 38
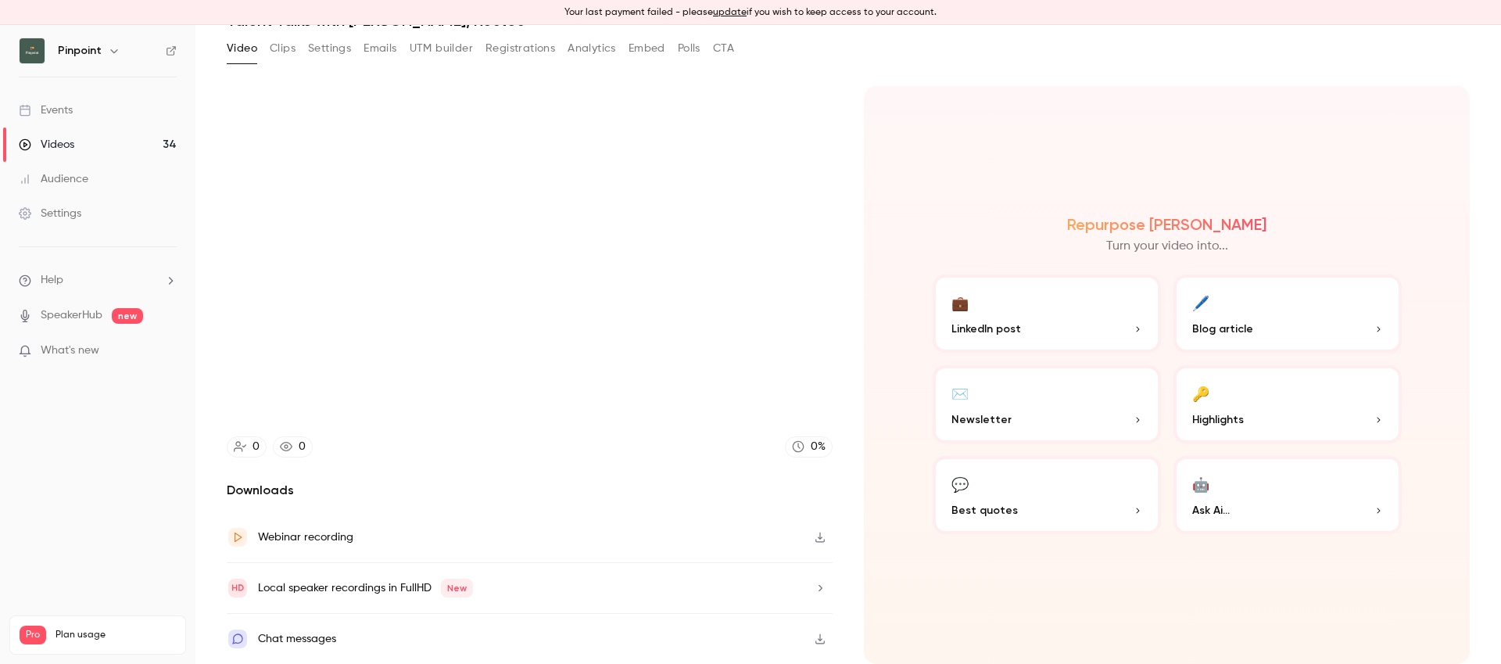
scroll to position [80, 0]
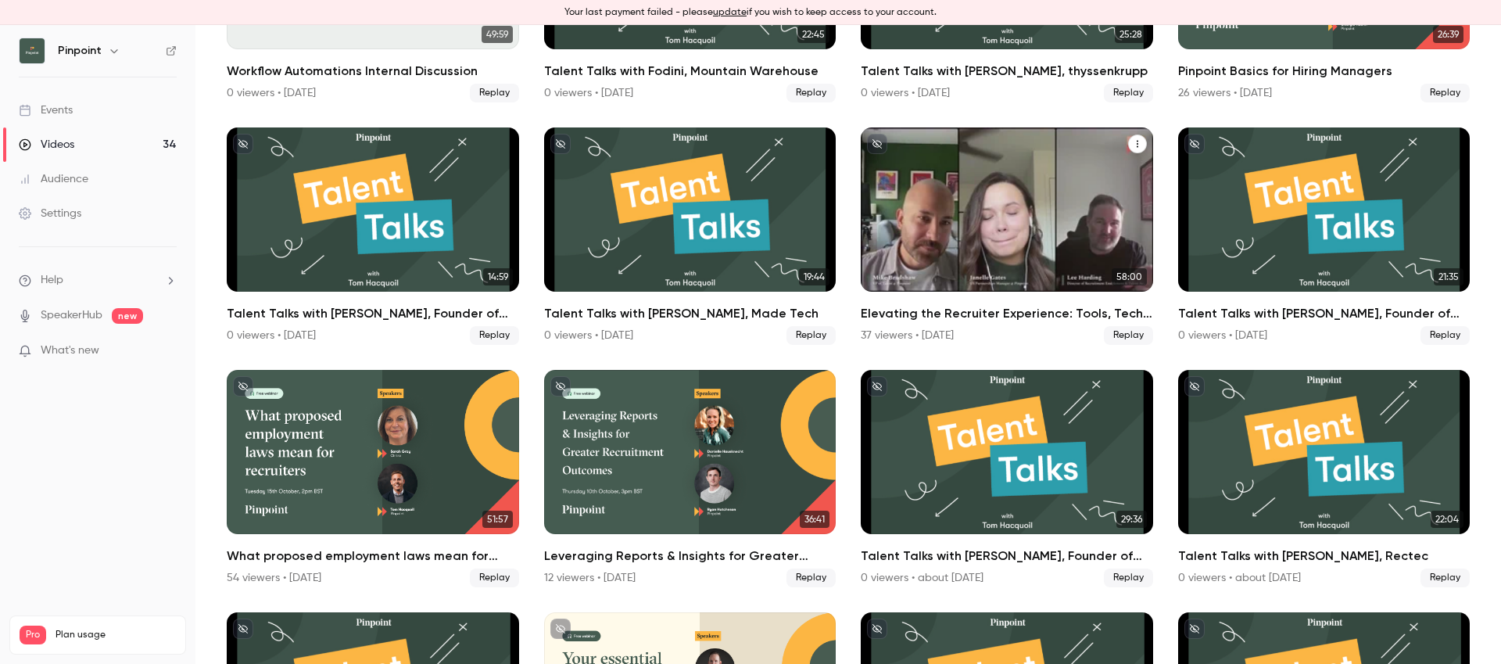
scroll to position [757, 0]
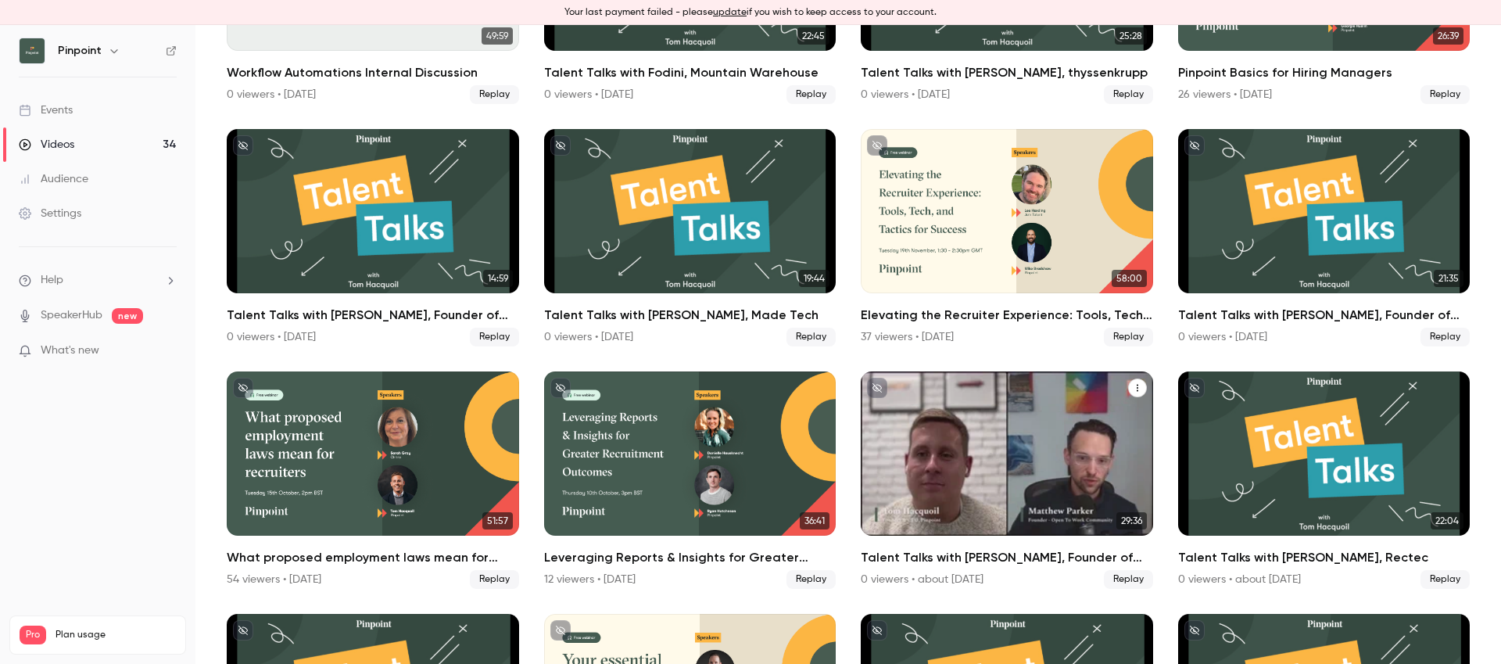
click at [983, 420] on div "Talent Talks with Matthew Parker, Founder of the Open To Work Community" at bounding box center [1007, 453] width 292 height 164
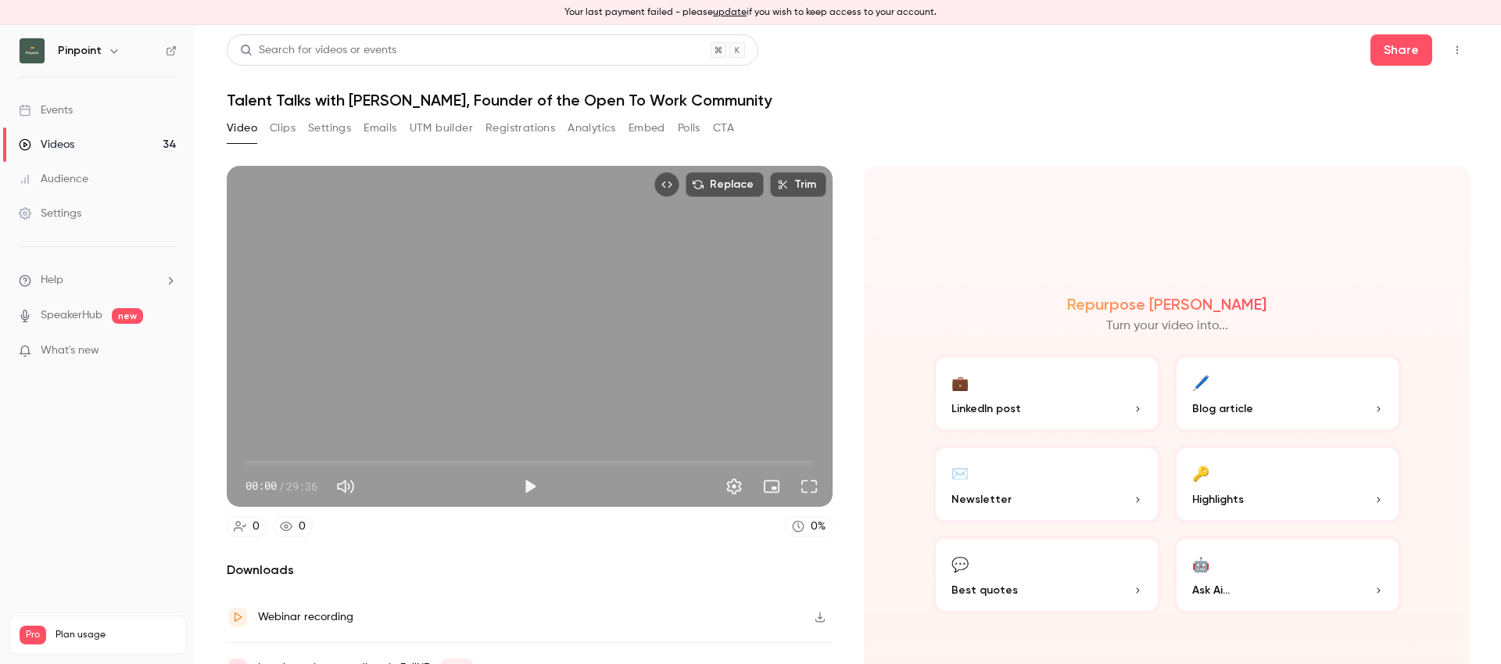
click at [410, 93] on h1 "Talent Talks with [PERSON_NAME], Founder of the Open To Work Community" at bounding box center [848, 100] width 1243 height 19
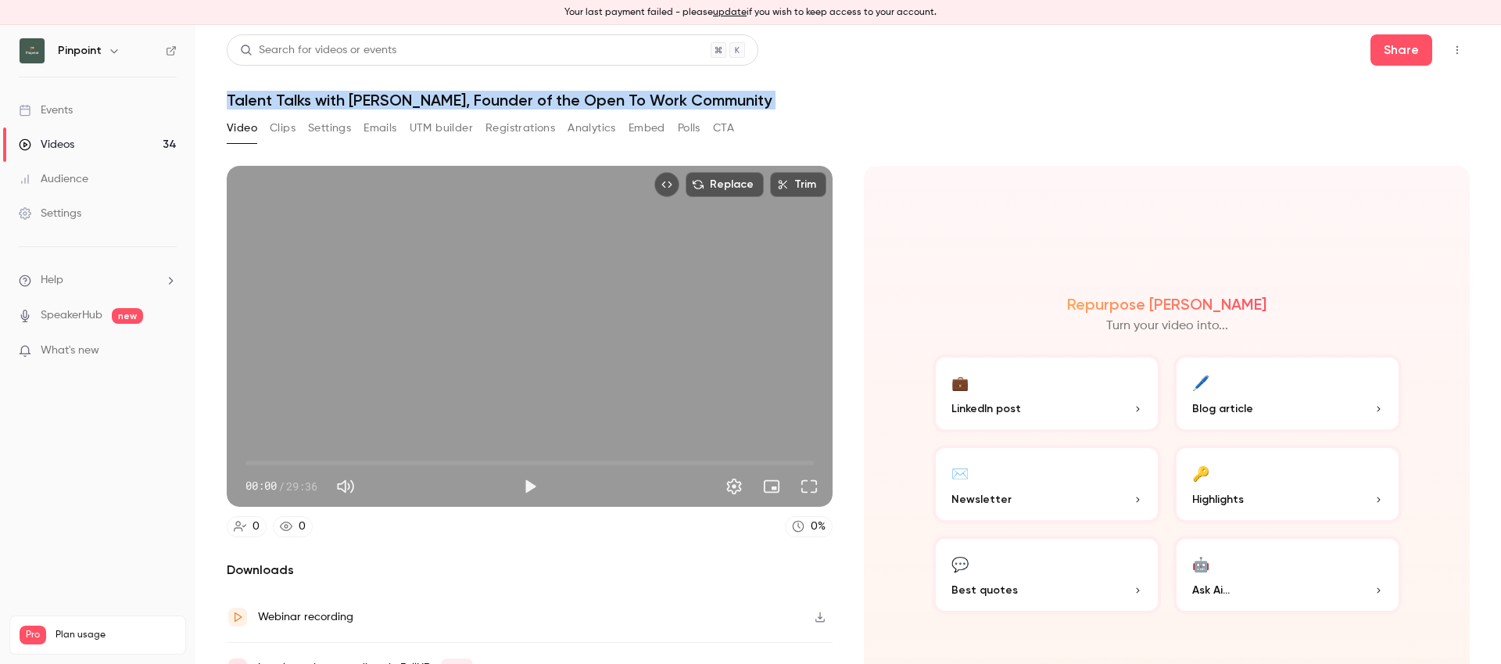
click at [410, 93] on h1 "Talent Talks with [PERSON_NAME], Founder of the Open To Work Community" at bounding box center [848, 100] width 1243 height 19
copy div "Talent Talks with [PERSON_NAME], Founder of the Open To Work Community Video Cl…"
click at [320, 119] on button "Settings" at bounding box center [329, 128] width 43 height 25
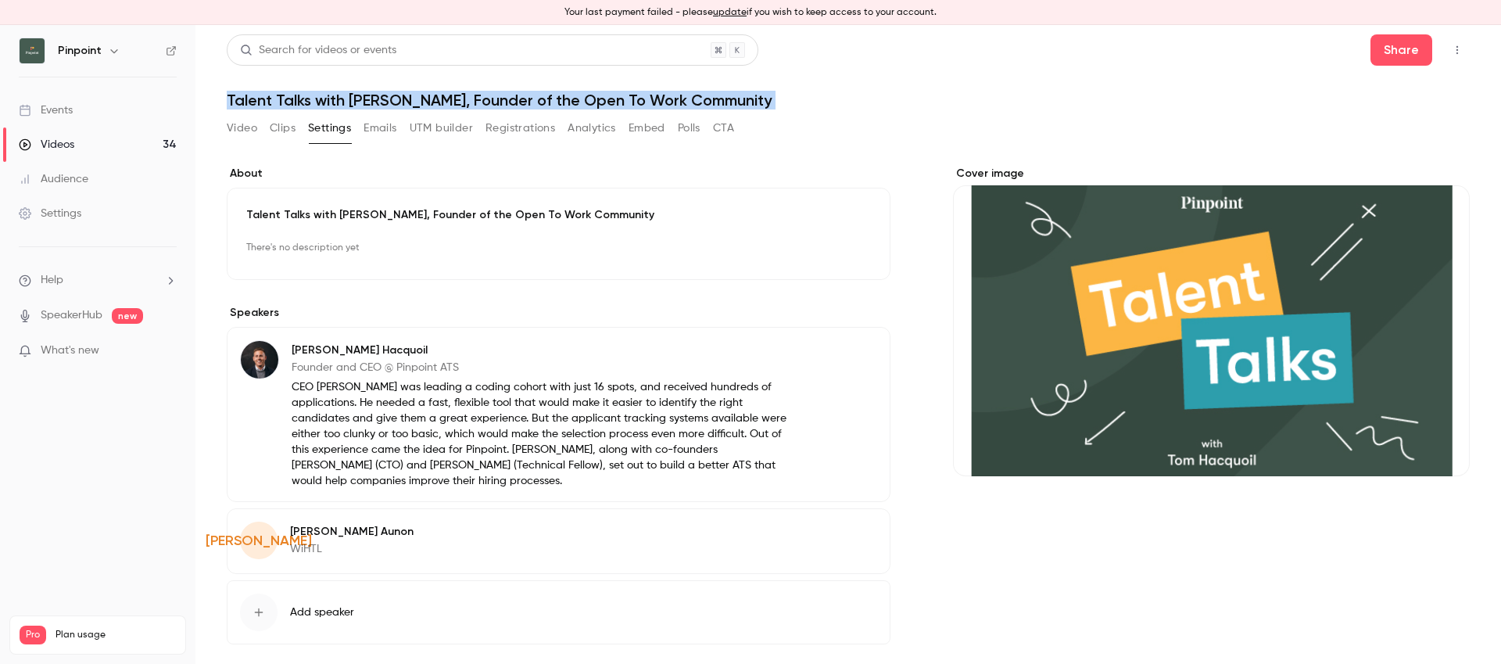
scroll to position [68, 0]
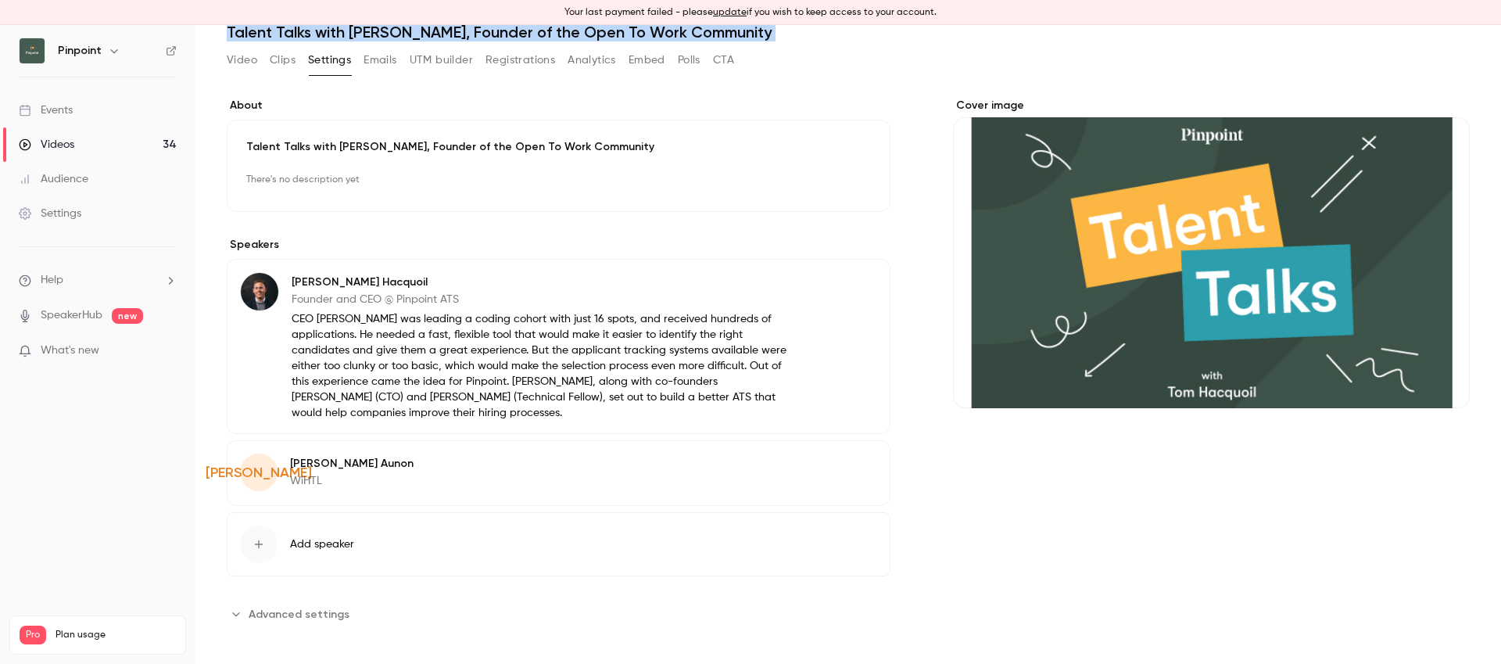
drag, startPoint x: 302, startPoint y: 605, endPoint x: 313, endPoint y: 564, distance: 42.8
click at [302, 606] on span "Advanced settings" at bounding box center [299, 614] width 101 height 16
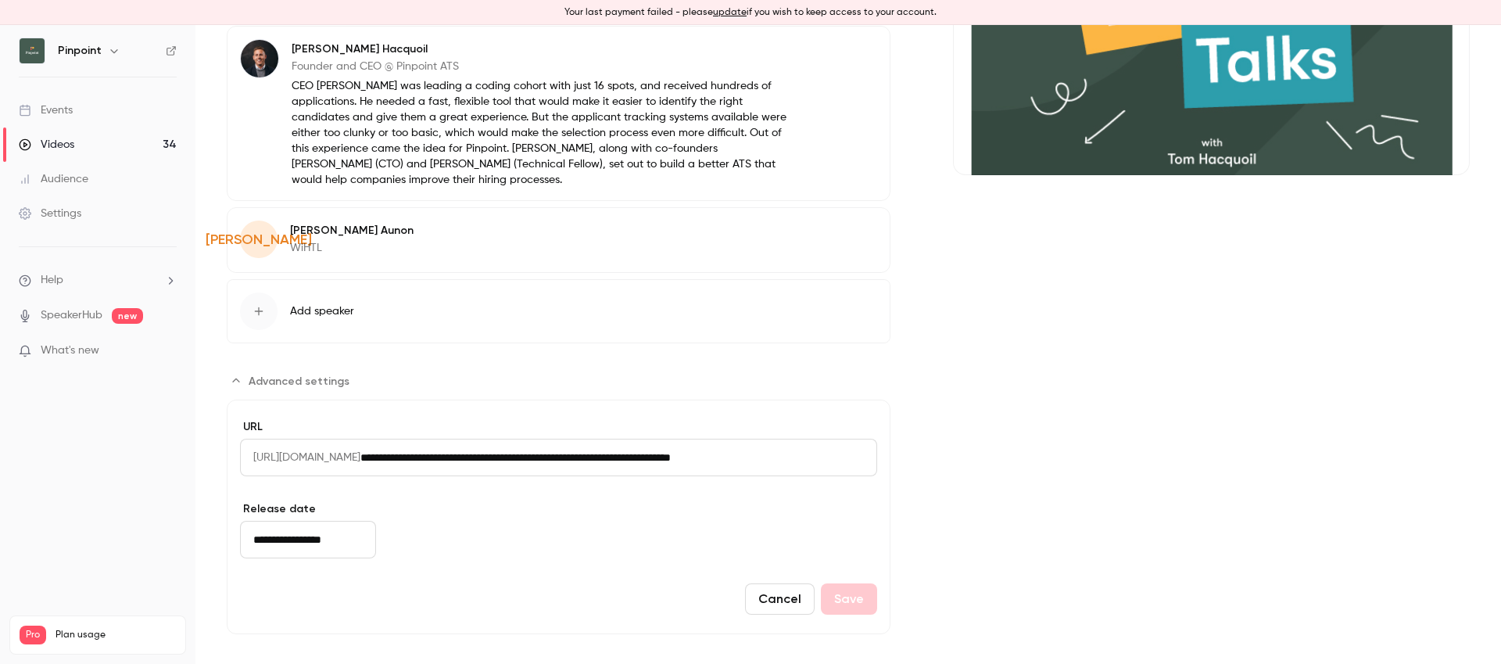
scroll to position [309, 0]
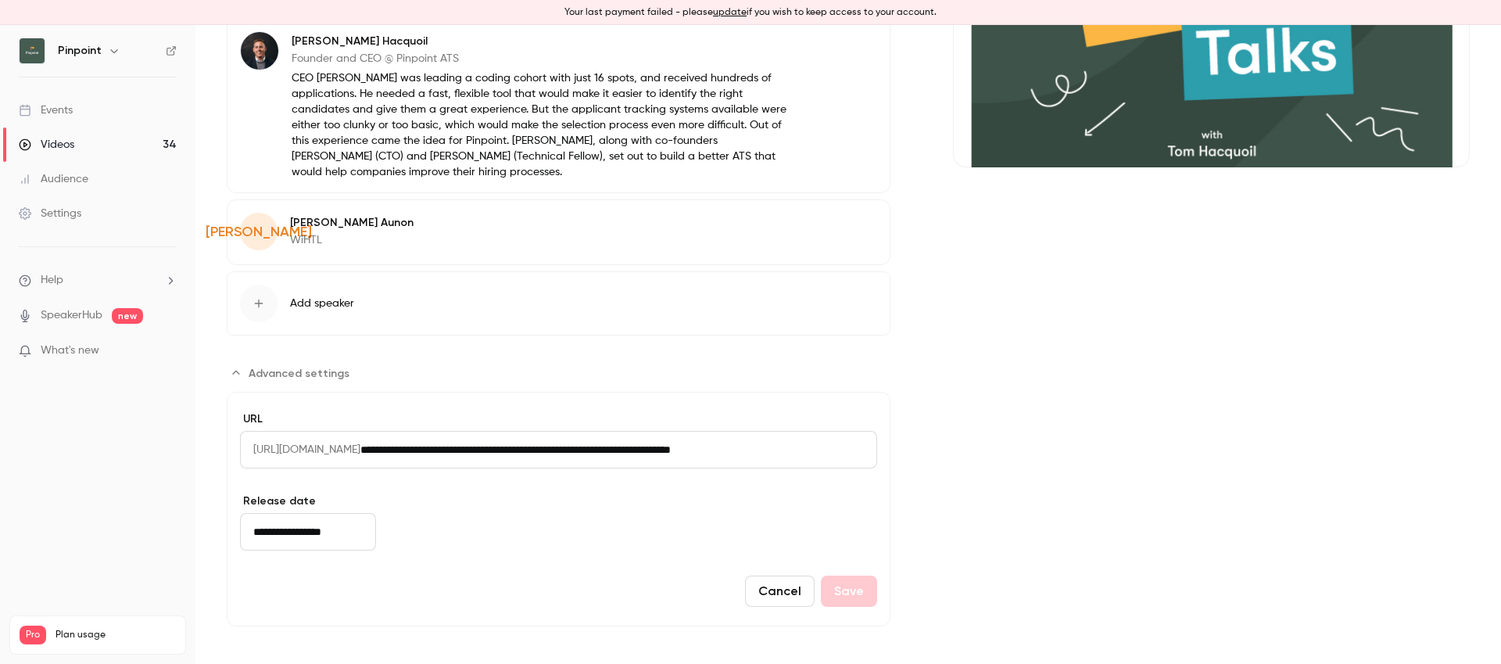
click at [295, 531] on input "**********" at bounding box center [308, 532] width 136 height 38
click at [349, 589] on div "Cancel Save" at bounding box center [558, 590] width 637 height 31
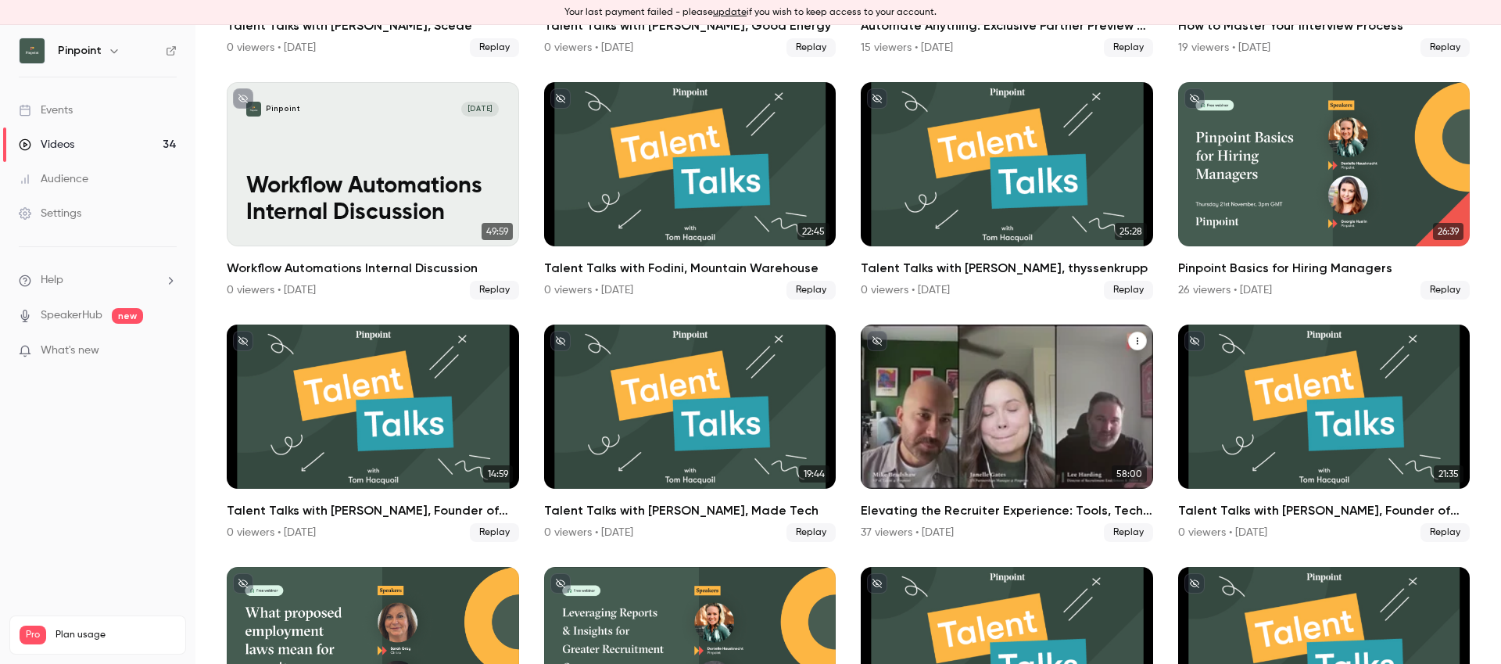
scroll to position [929, 0]
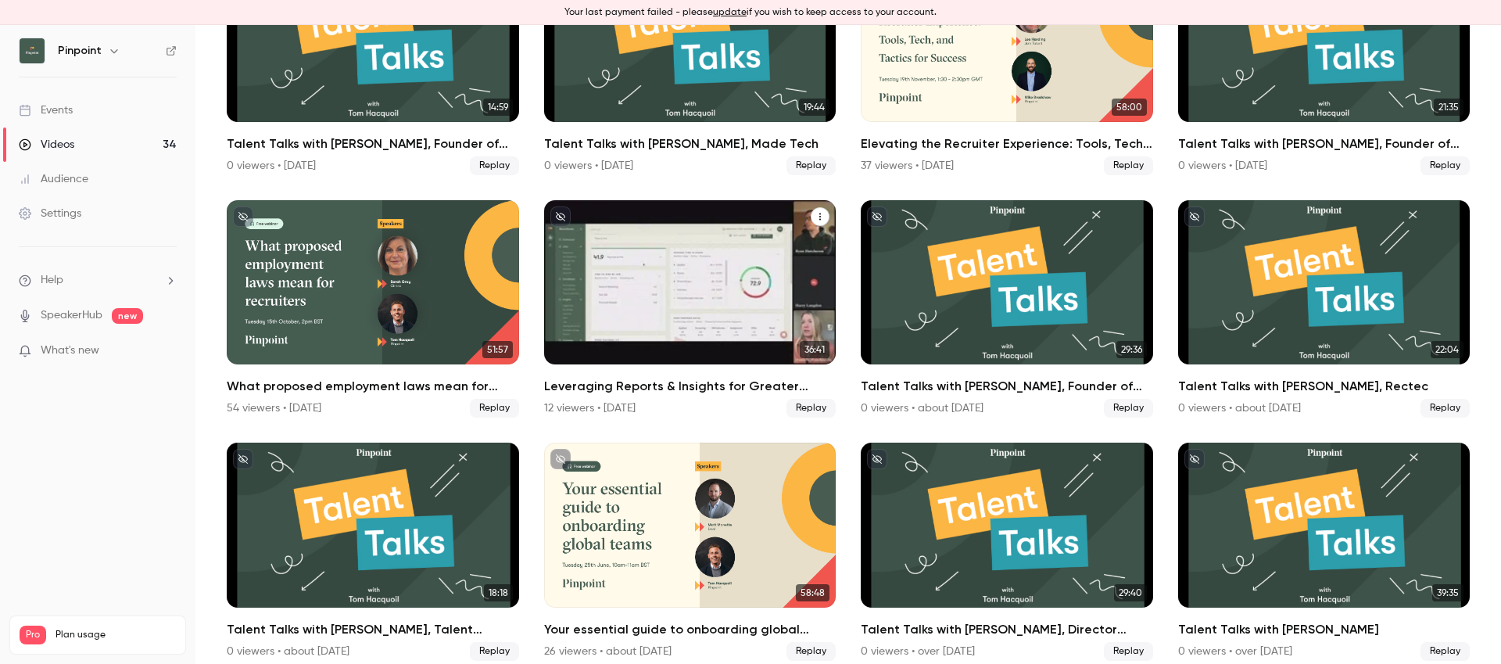
click at [665, 260] on div "Leveraging Reports & Insights for Greater Recruitment Outcomes" at bounding box center [690, 282] width 292 height 164
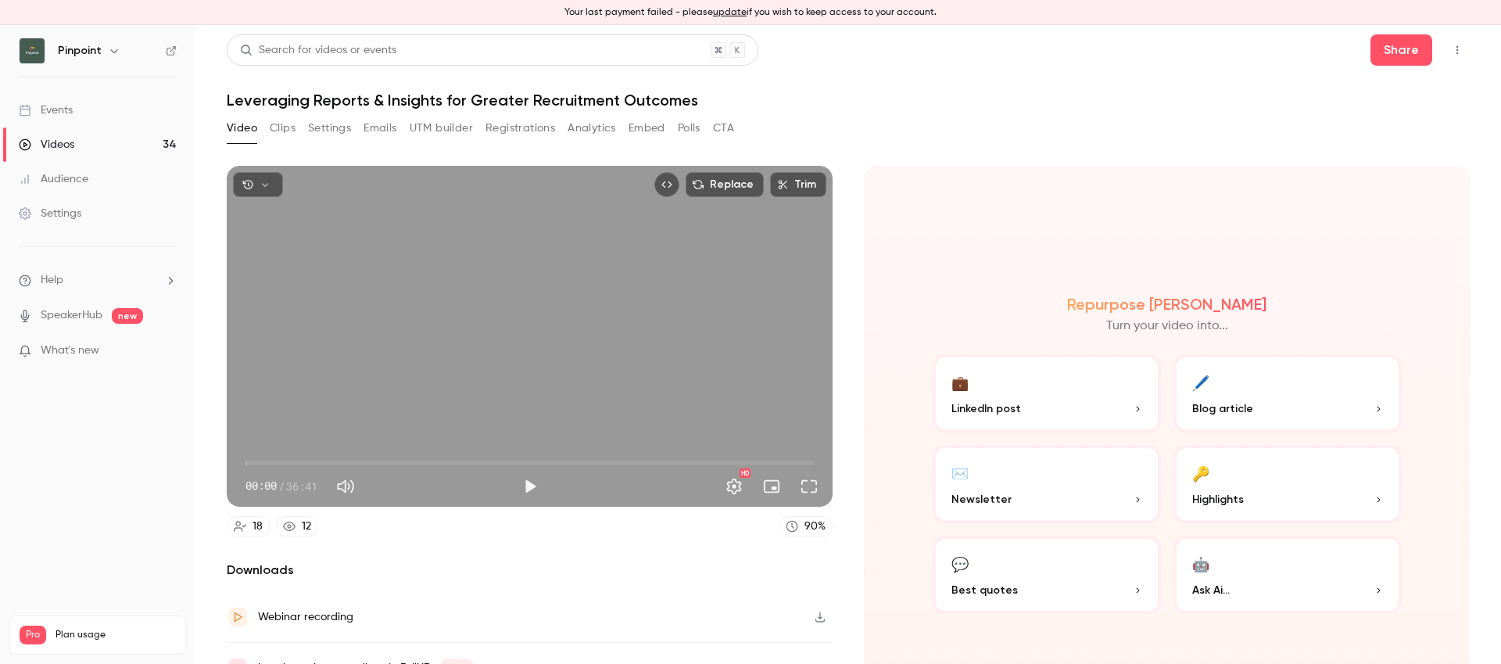
click at [572, 97] on h1 "Leveraging Reports & Insights for Greater Recruitment Outcomes" at bounding box center [848, 100] width 1243 height 19
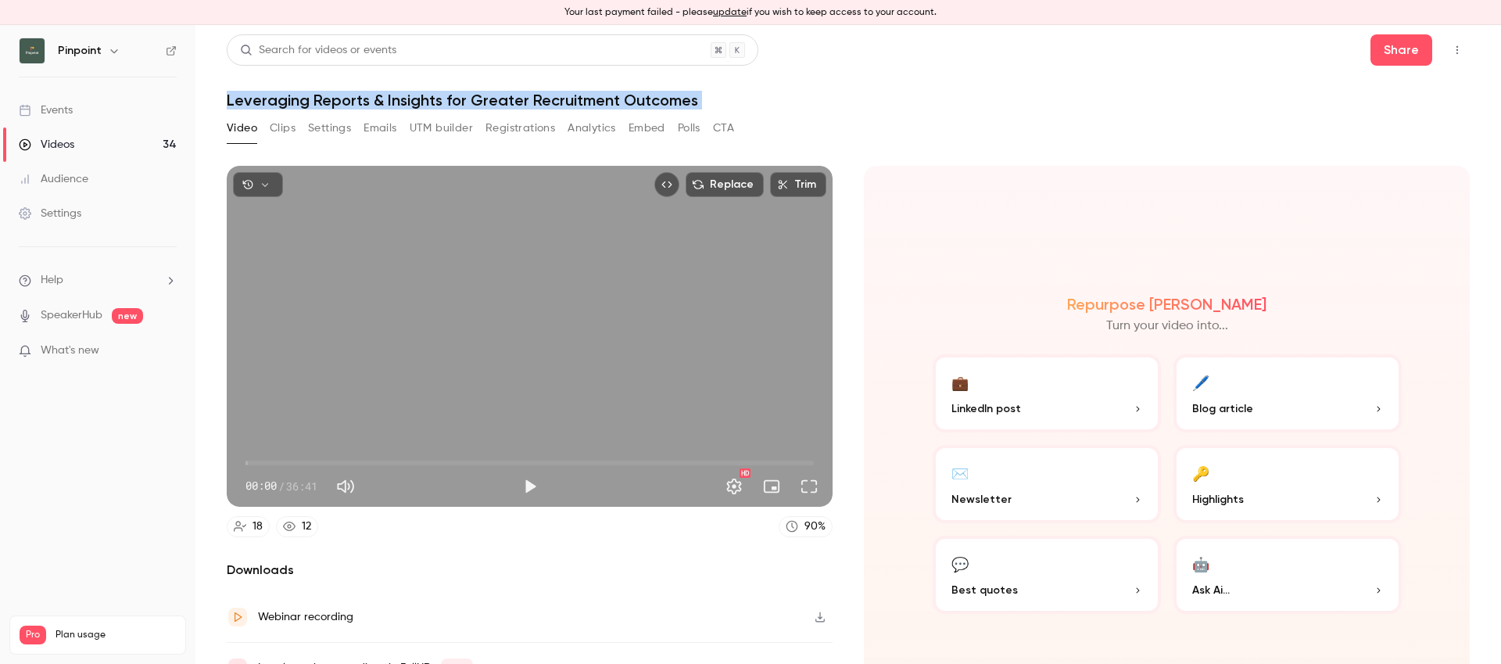
click at [572, 97] on h1 "Leveraging Reports & Insights for Greater Recruitment Outcomes" at bounding box center [848, 100] width 1243 height 19
click at [339, 126] on button "Settings" at bounding box center [329, 128] width 43 height 25
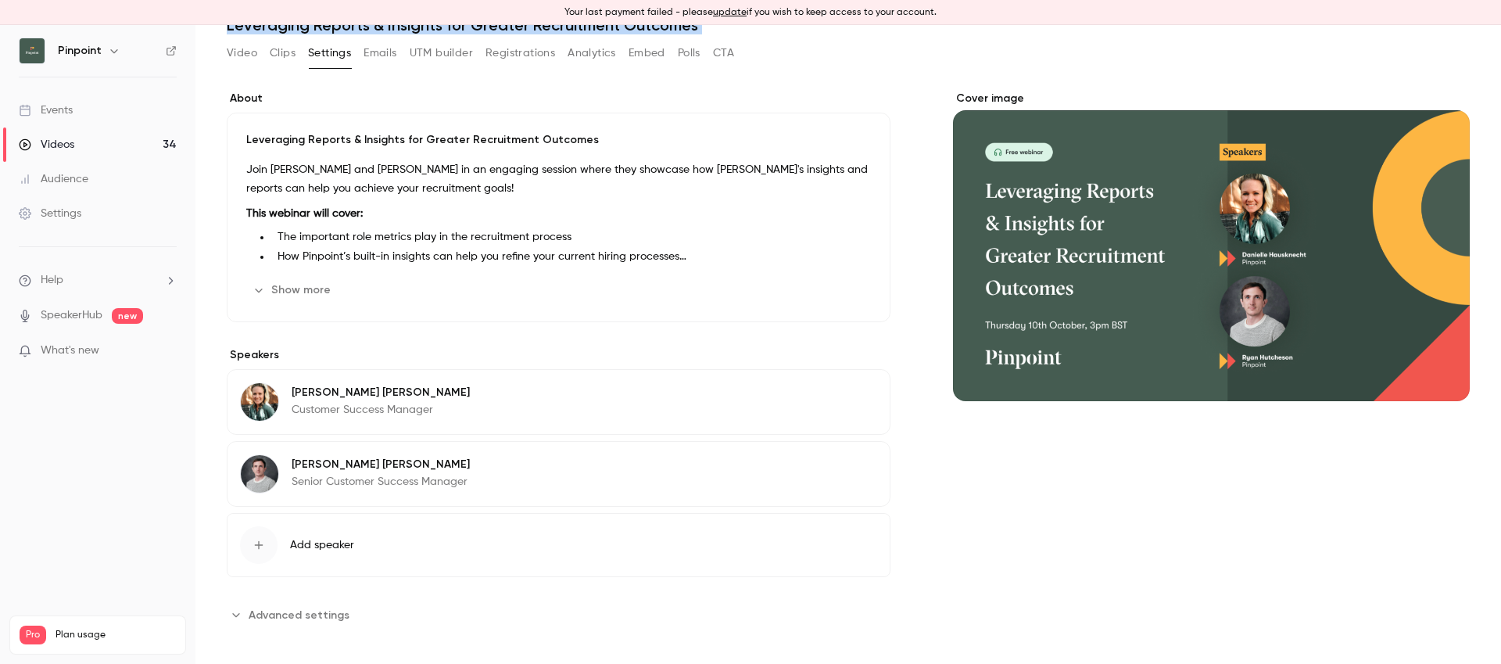
scroll to position [76, 0]
click at [302, 619] on span "Advanced settings" at bounding box center [299, 614] width 101 height 16
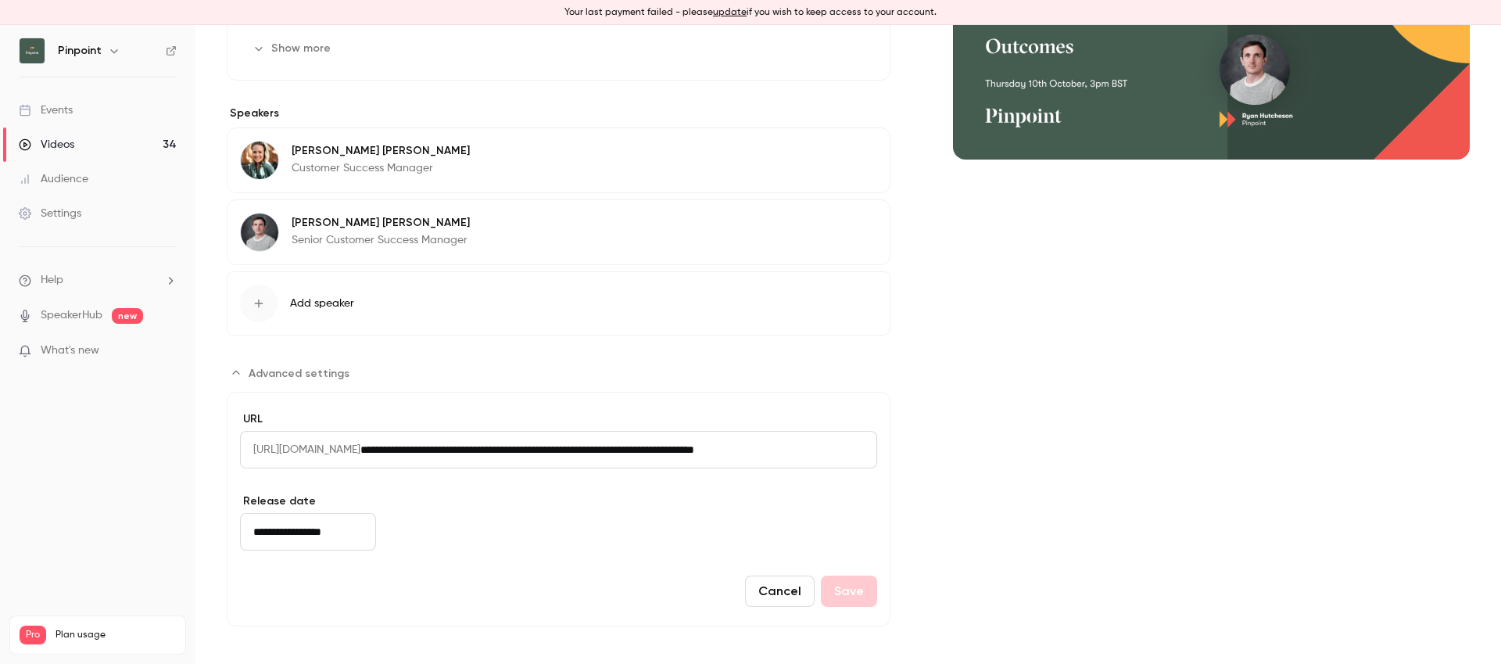
click at [319, 536] on input "**********" at bounding box center [308, 532] width 136 height 38
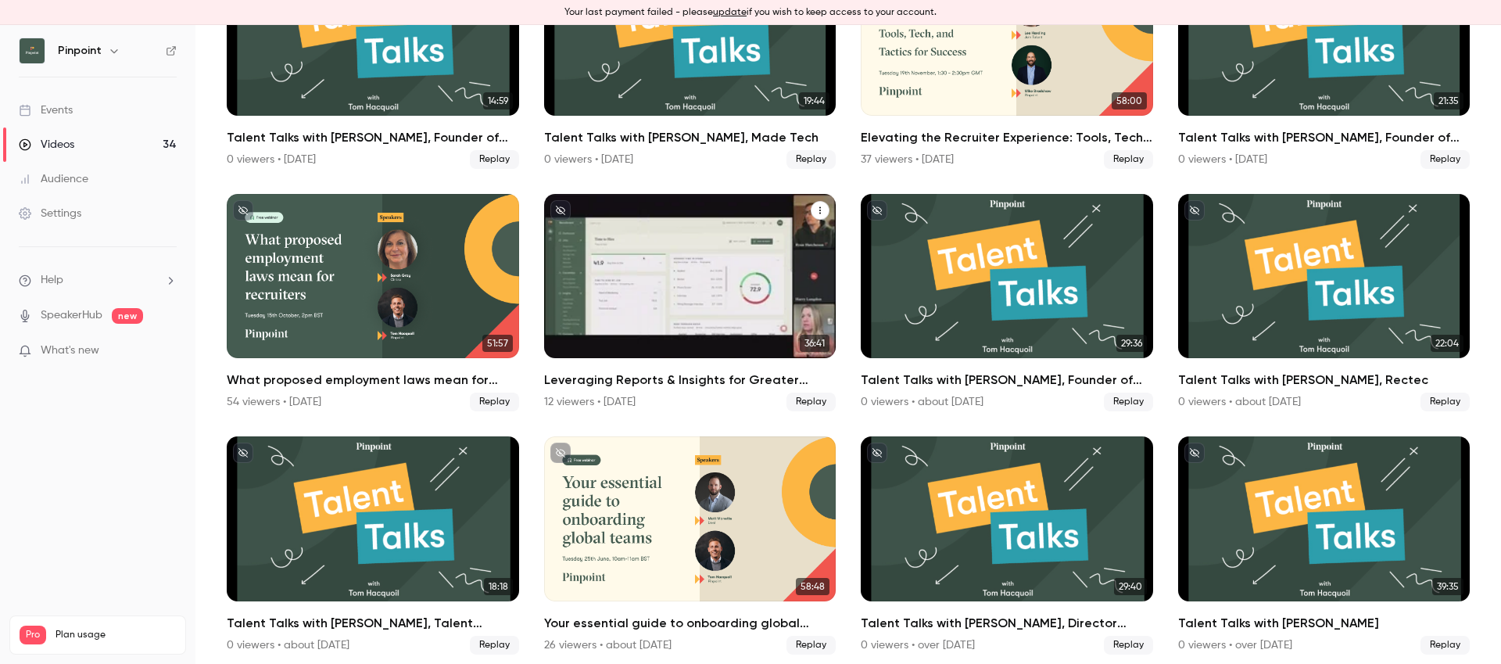
scroll to position [871, 0]
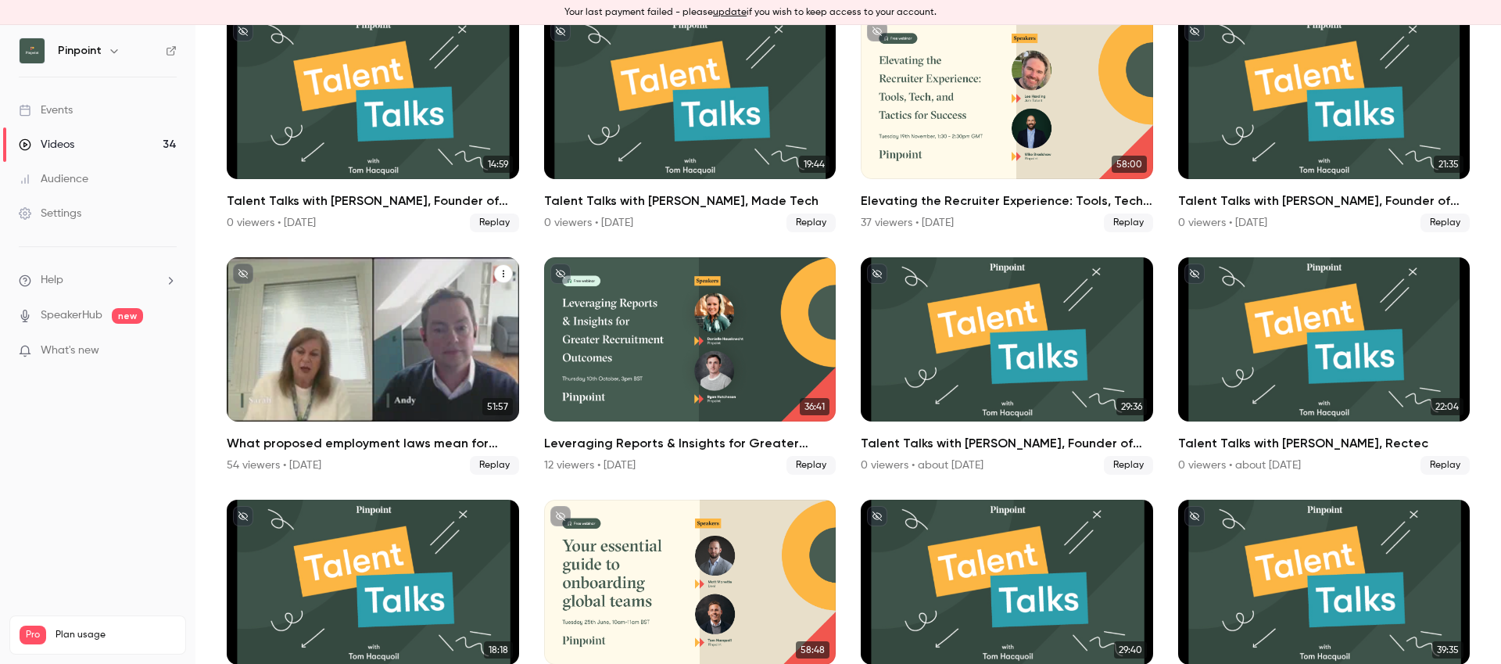
click at [327, 351] on div "What proposed employment laws mean for recruiters" at bounding box center [373, 339] width 292 height 164
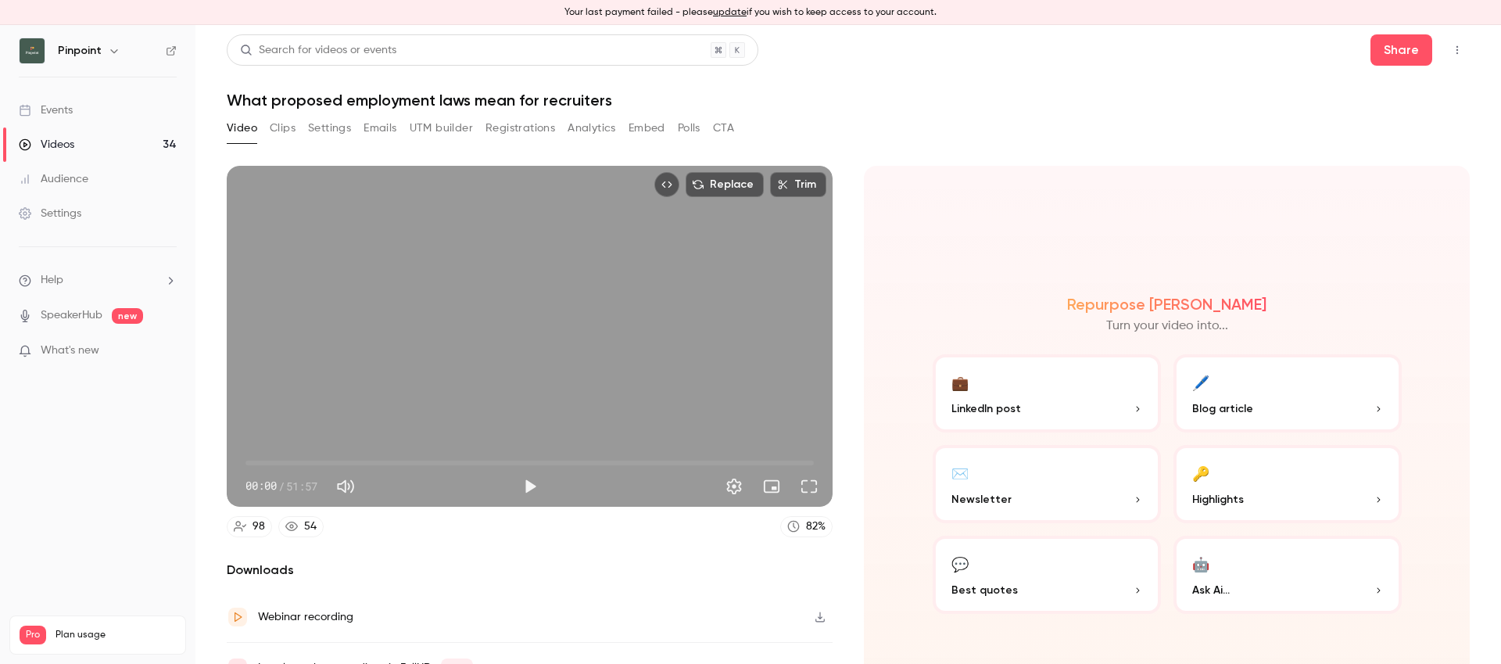
click at [356, 95] on h1 "What proposed employment laws mean for recruiters" at bounding box center [848, 100] width 1243 height 19
click at [314, 127] on button "Settings" at bounding box center [329, 128] width 43 height 25
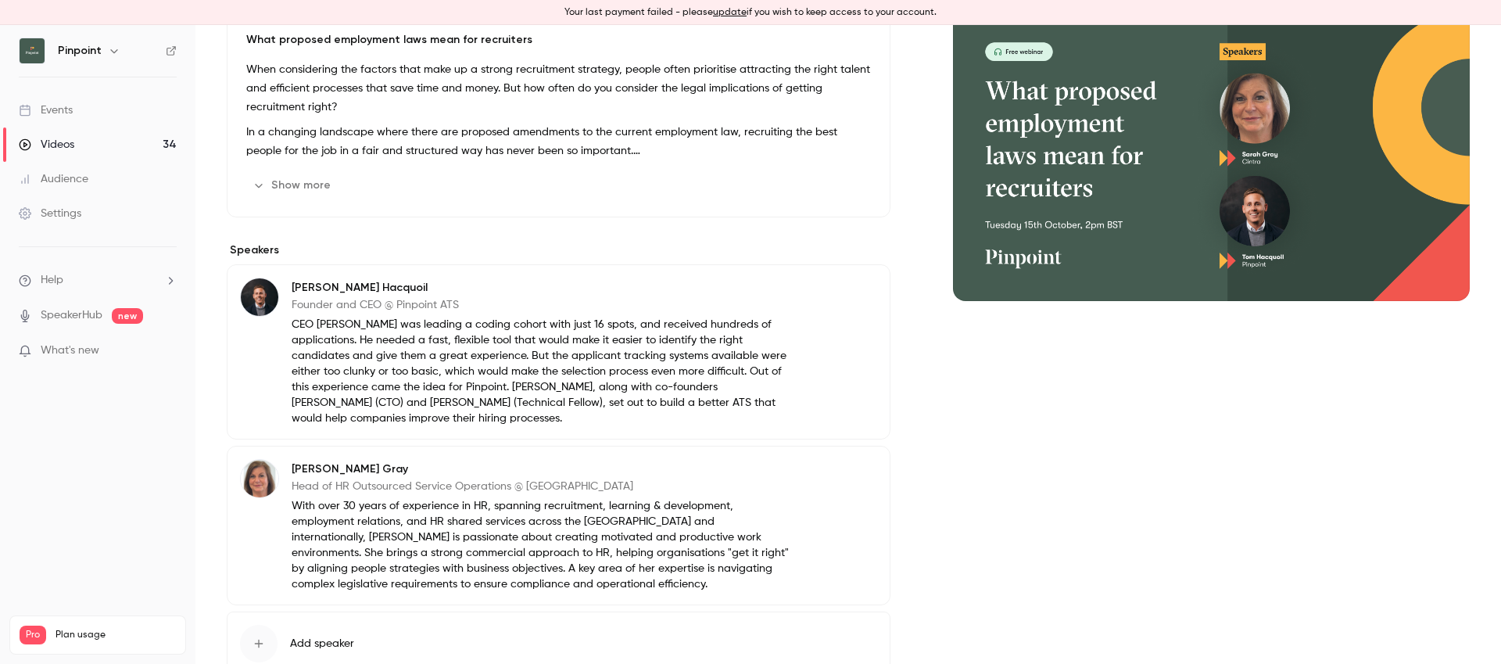
scroll to position [274, 0]
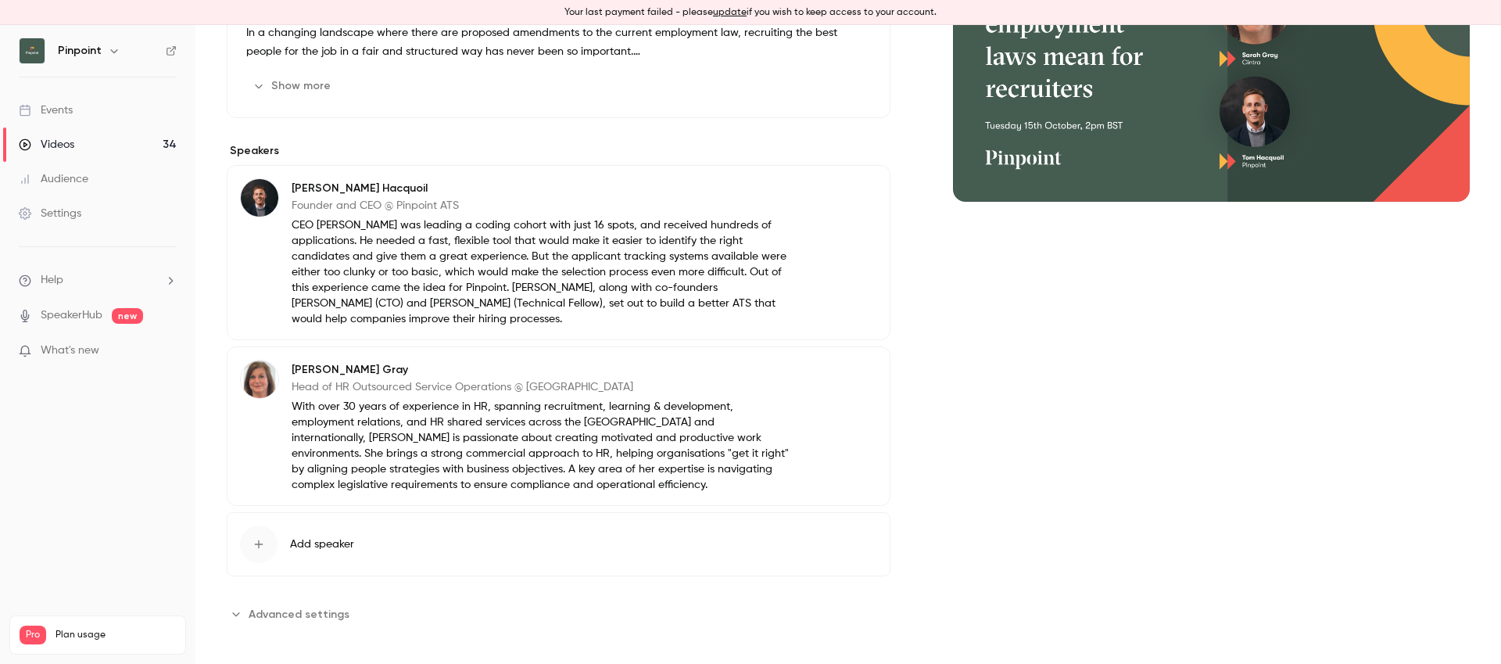
click at [312, 601] on button "Advanced settings" at bounding box center [293, 613] width 132 height 25
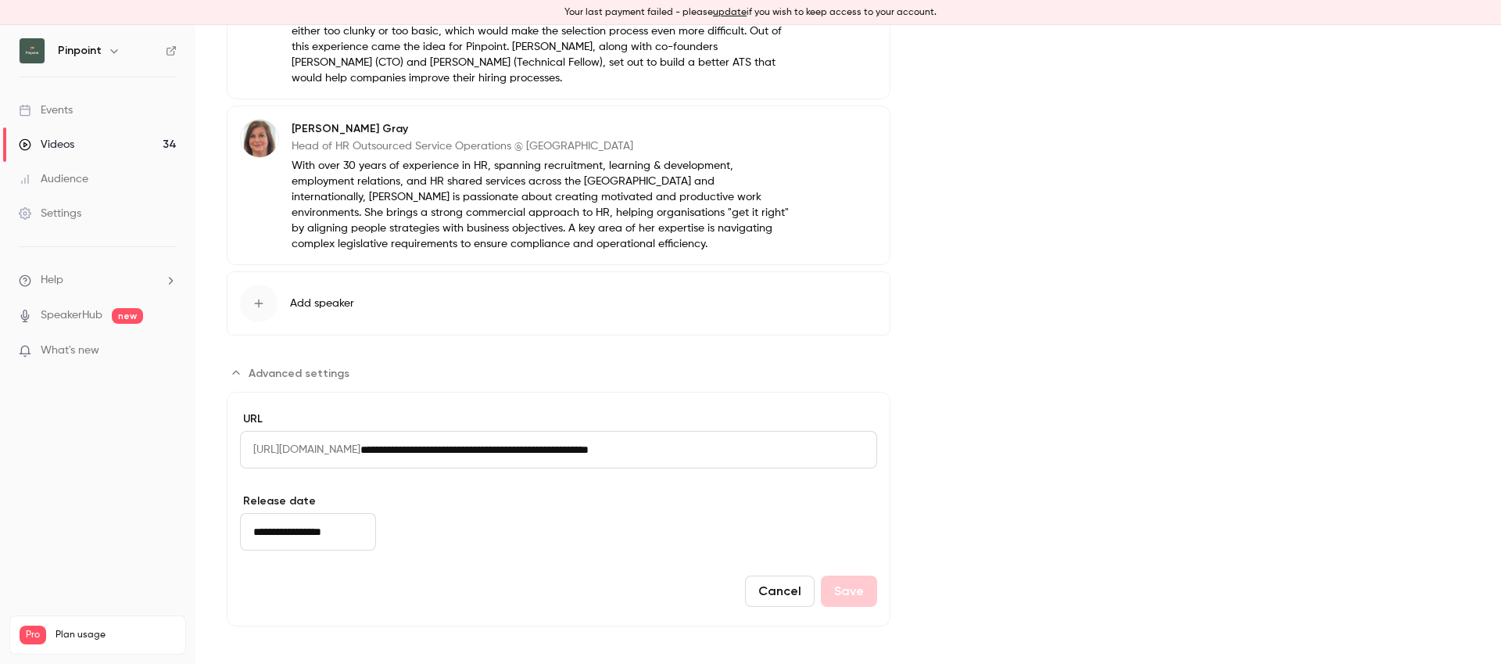
click at [314, 535] on input "**********" at bounding box center [308, 532] width 136 height 38
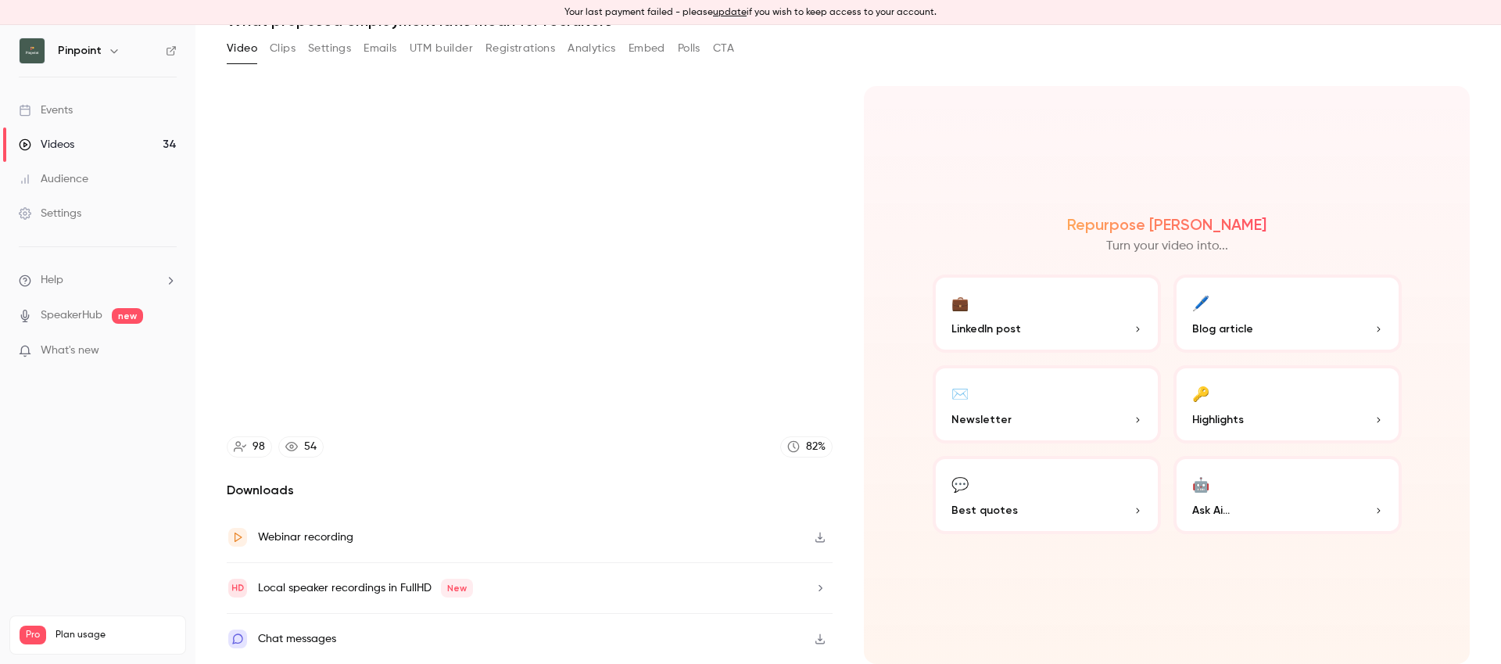
scroll to position [80, 0]
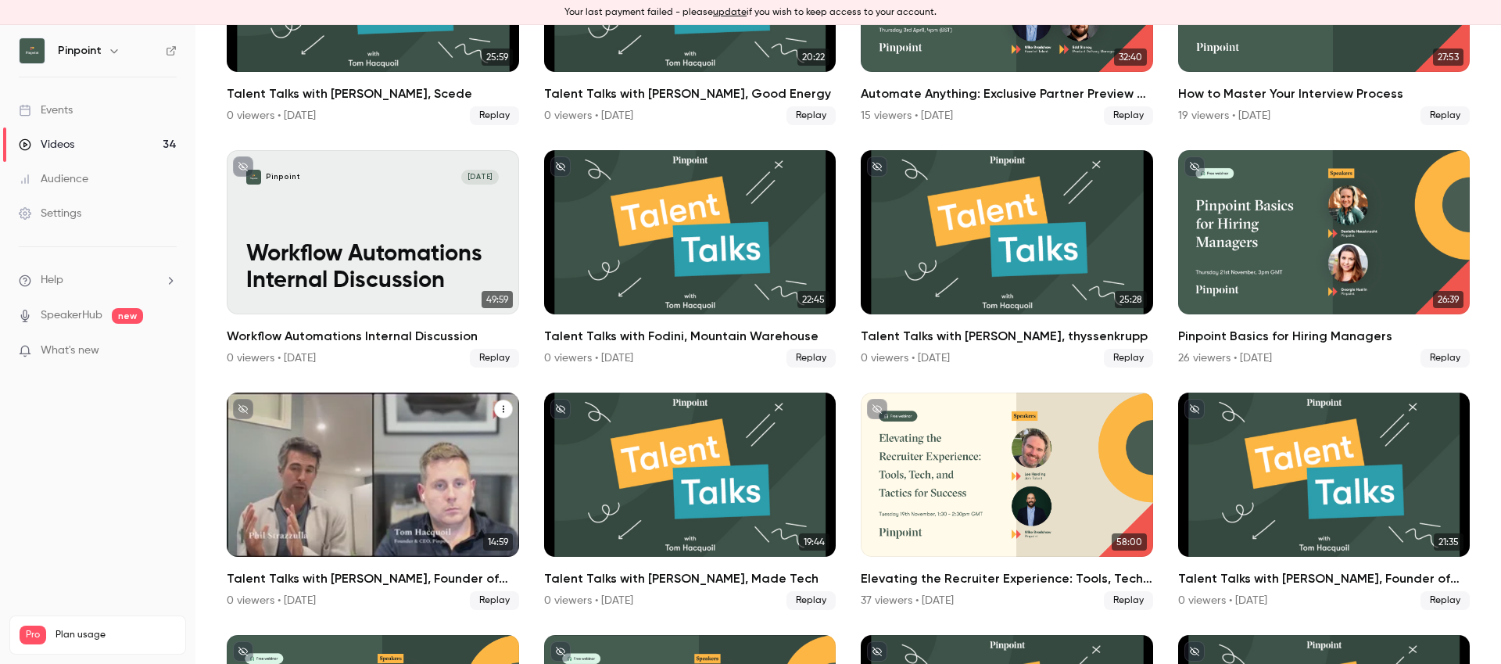
scroll to position [474, 0]
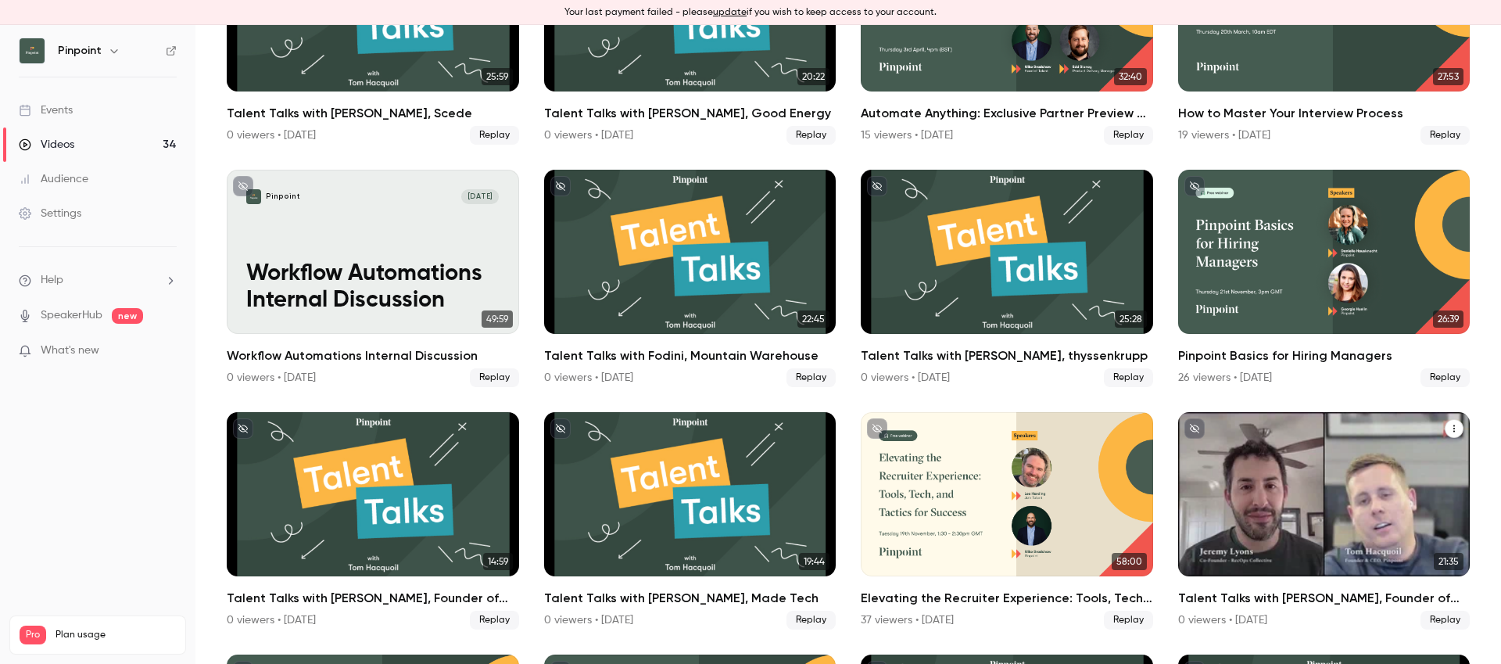
click at [1280, 493] on div "Talent Talks with Jeremy Lyons, Founder of the RecOps Collective" at bounding box center [1324, 494] width 292 height 164
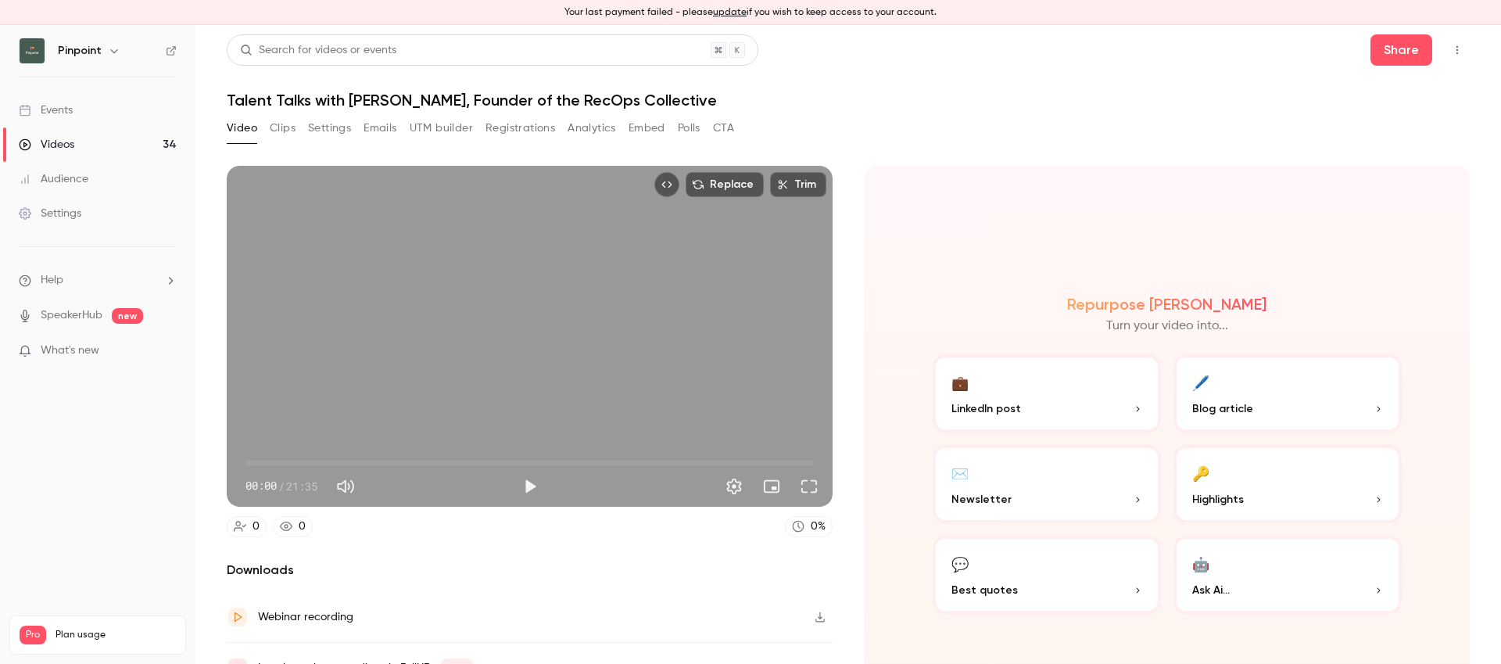
click at [410, 99] on h1 "Talent Talks with [PERSON_NAME], Founder of the RecOps Collective" at bounding box center [848, 100] width 1243 height 19
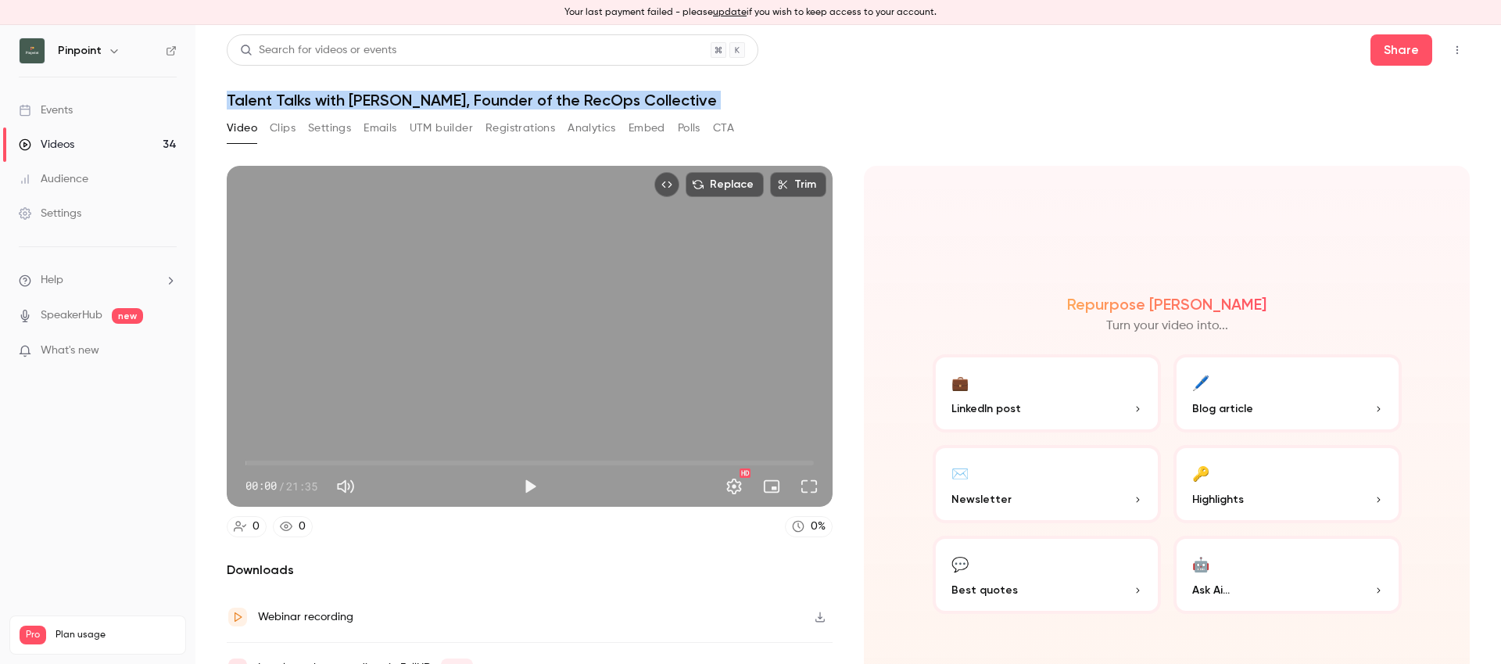
click at [410, 99] on h1 "Talent Talks with [PERSON_NAME], Founder of the RecOps Collective" at bounding box center [848, 100] width 1243 height 19
click at [342, 125] on button "Settings" at bounding box center [329, 128] width 43 height 25
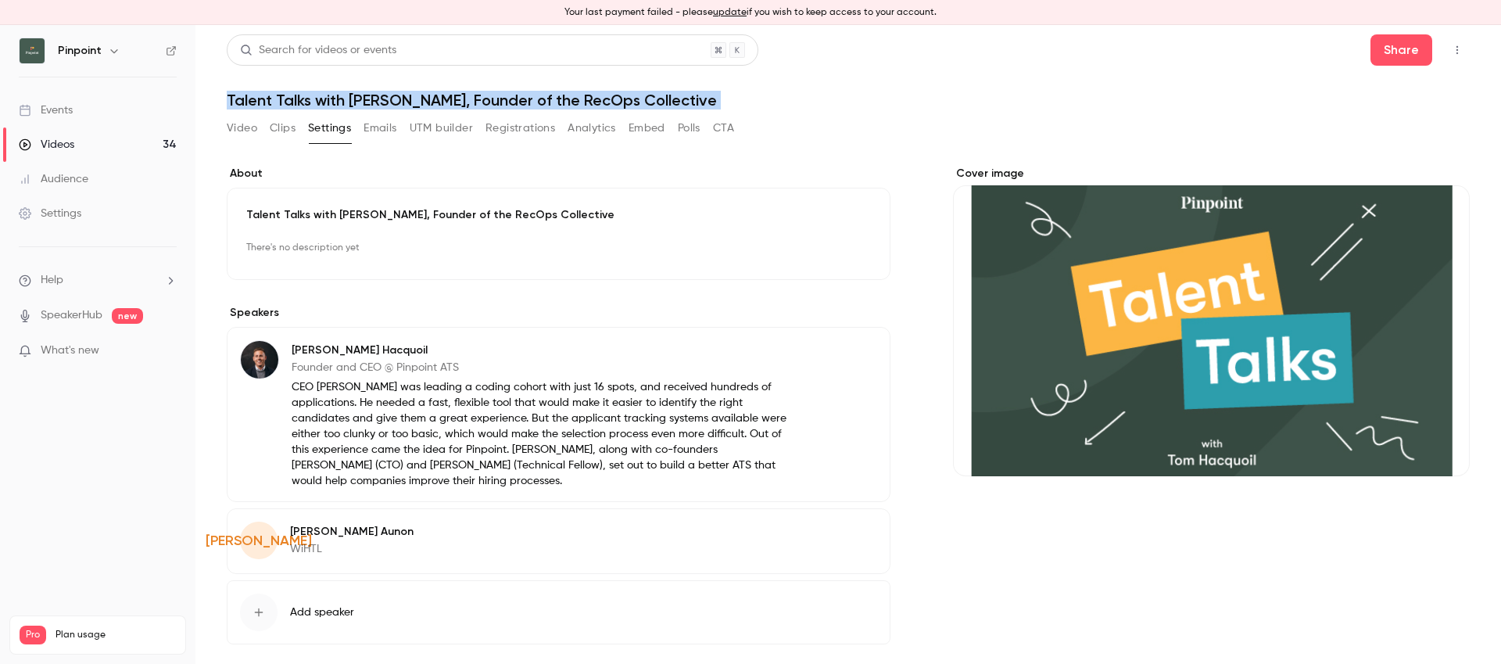
scroll to position [68, 0]
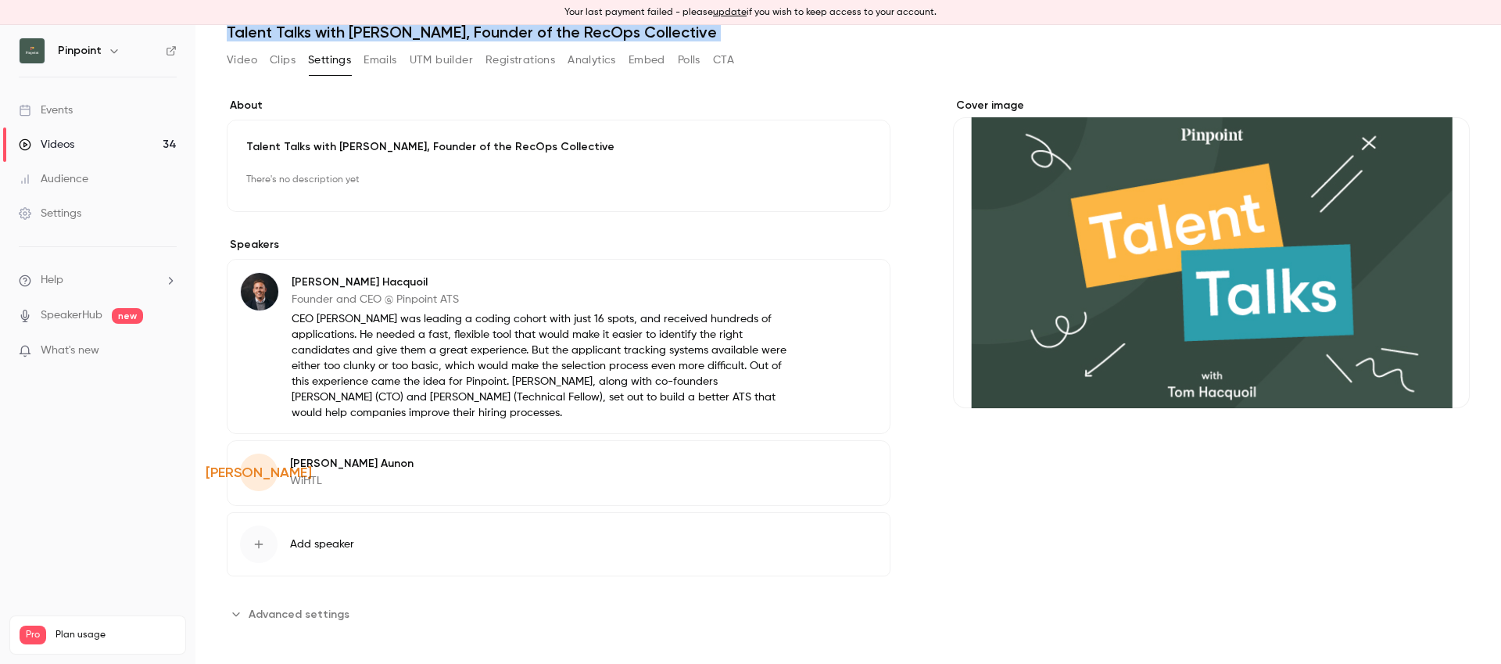
click at [293, 607] on span "Advanced settings" at bounding box center [299, 614] width 101 height 16
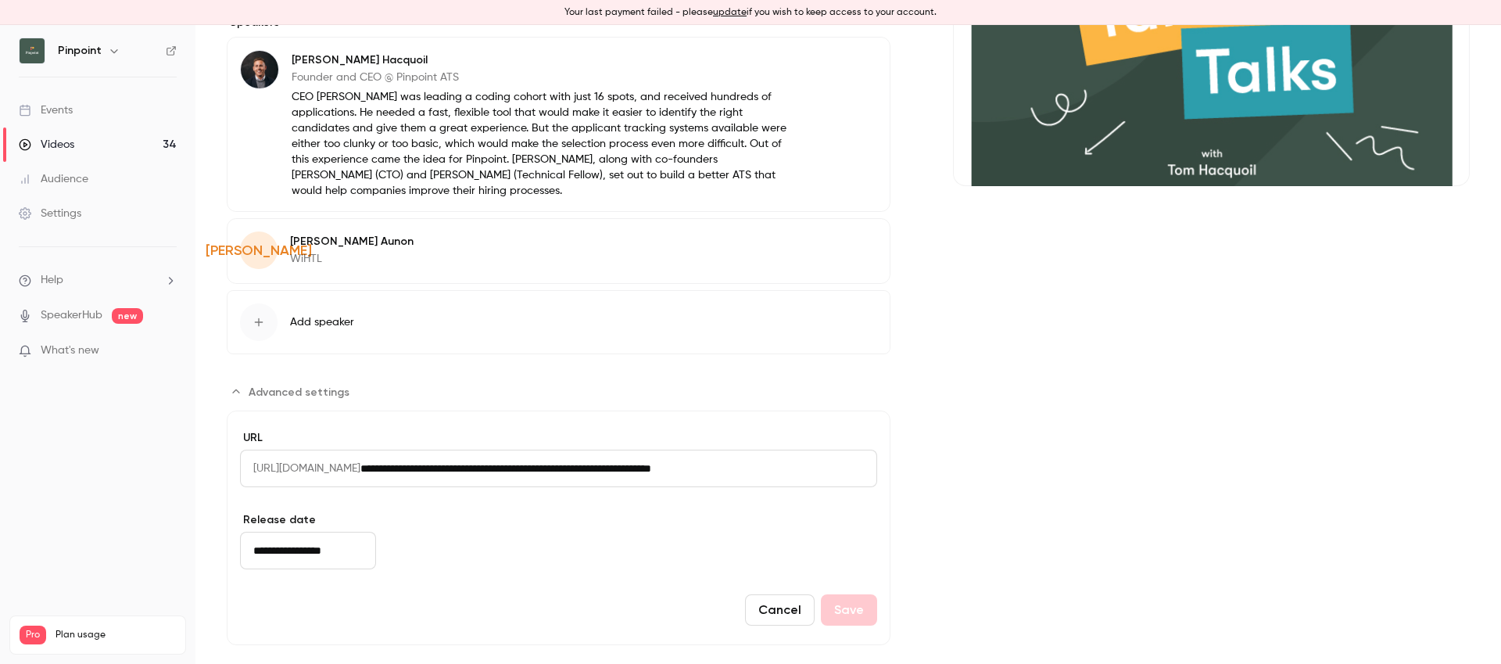
scroll to position [309, 0]
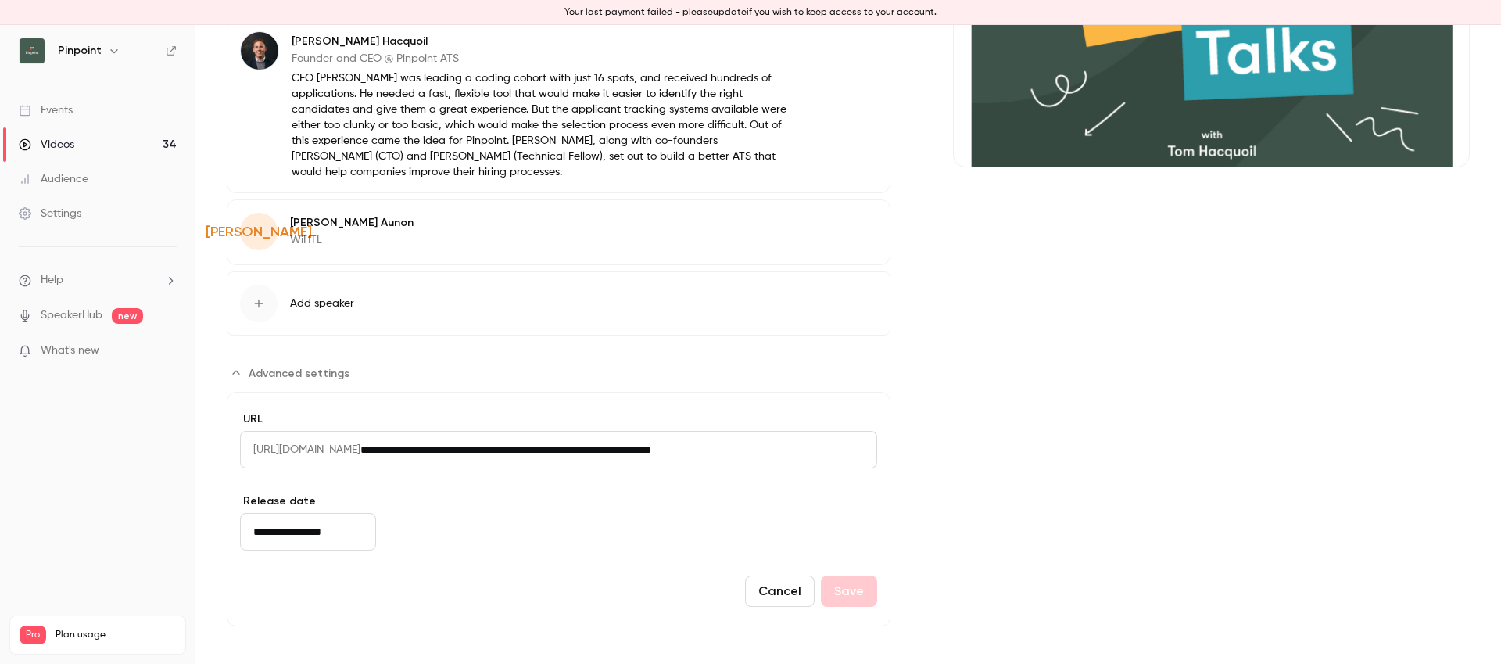
click at [306, 538] on input "**********" at bounding box center [308, 532] width 136 height 38
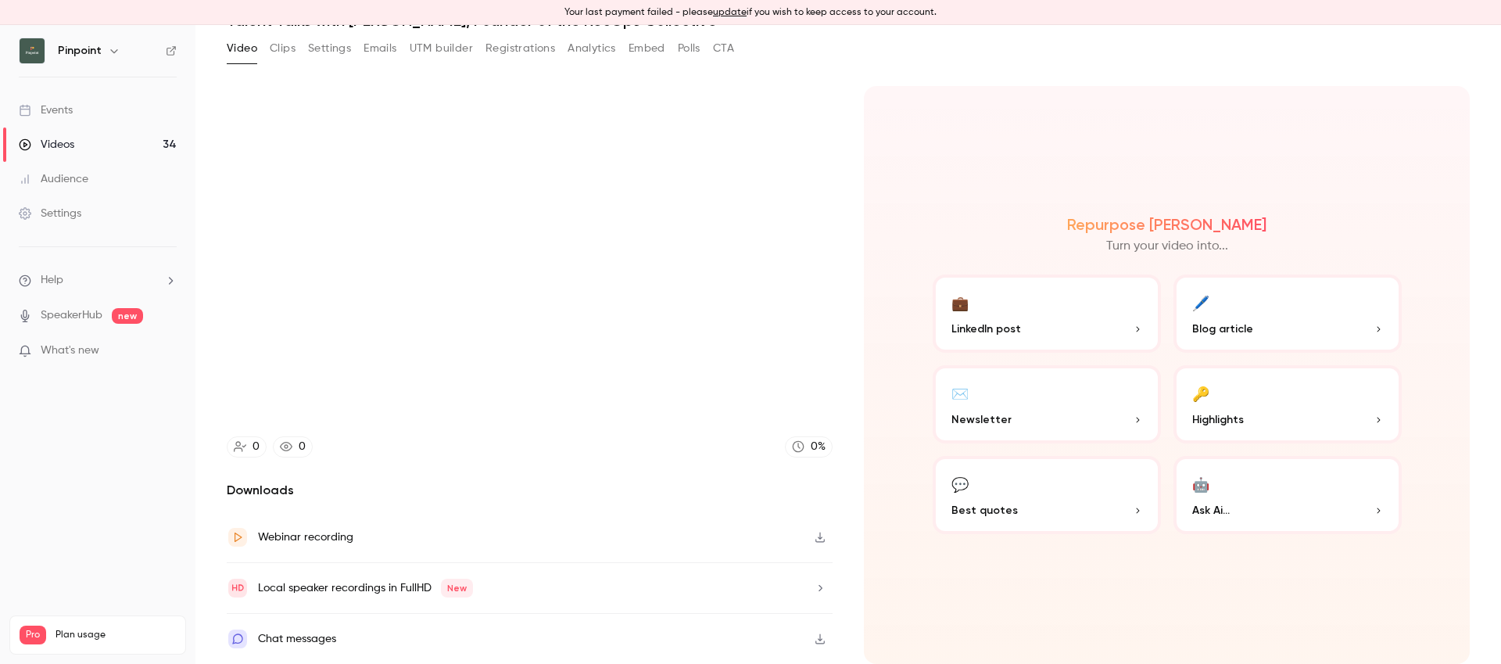
scroll to position [80, 0]
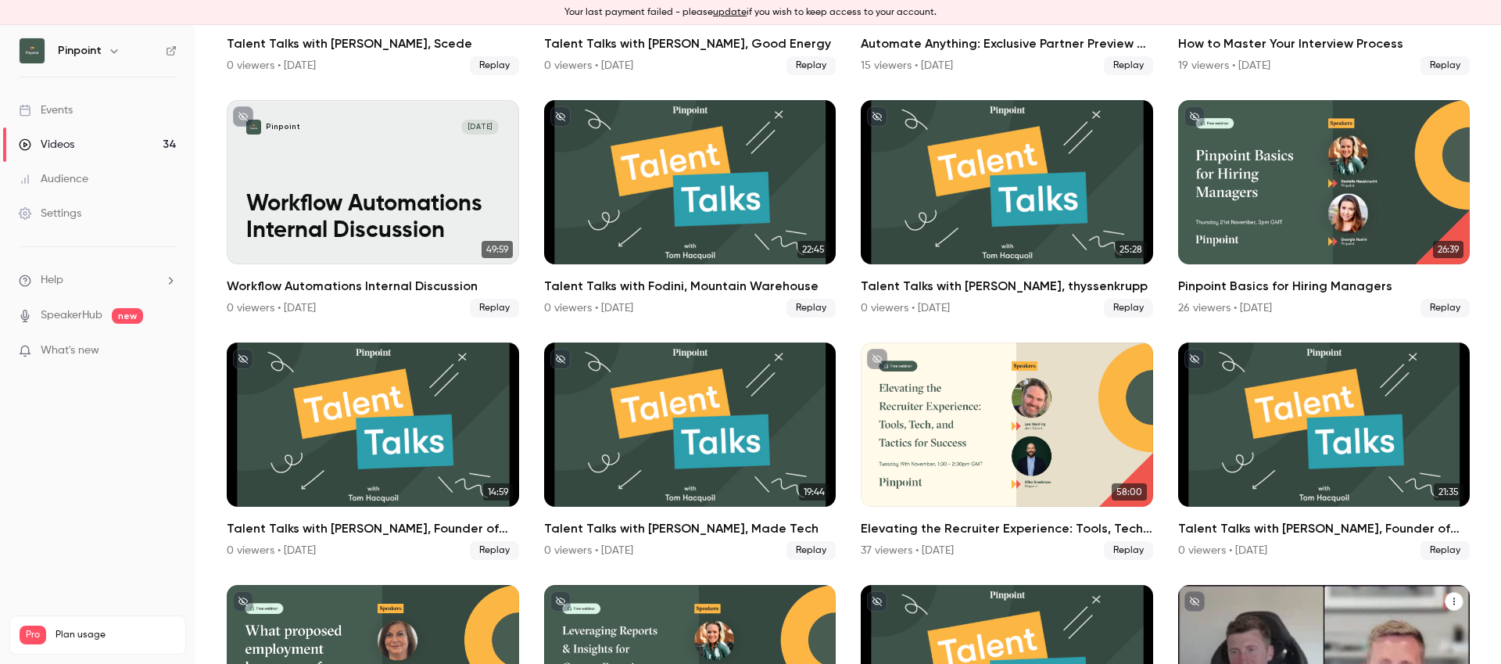
scroll to position [548, 0]
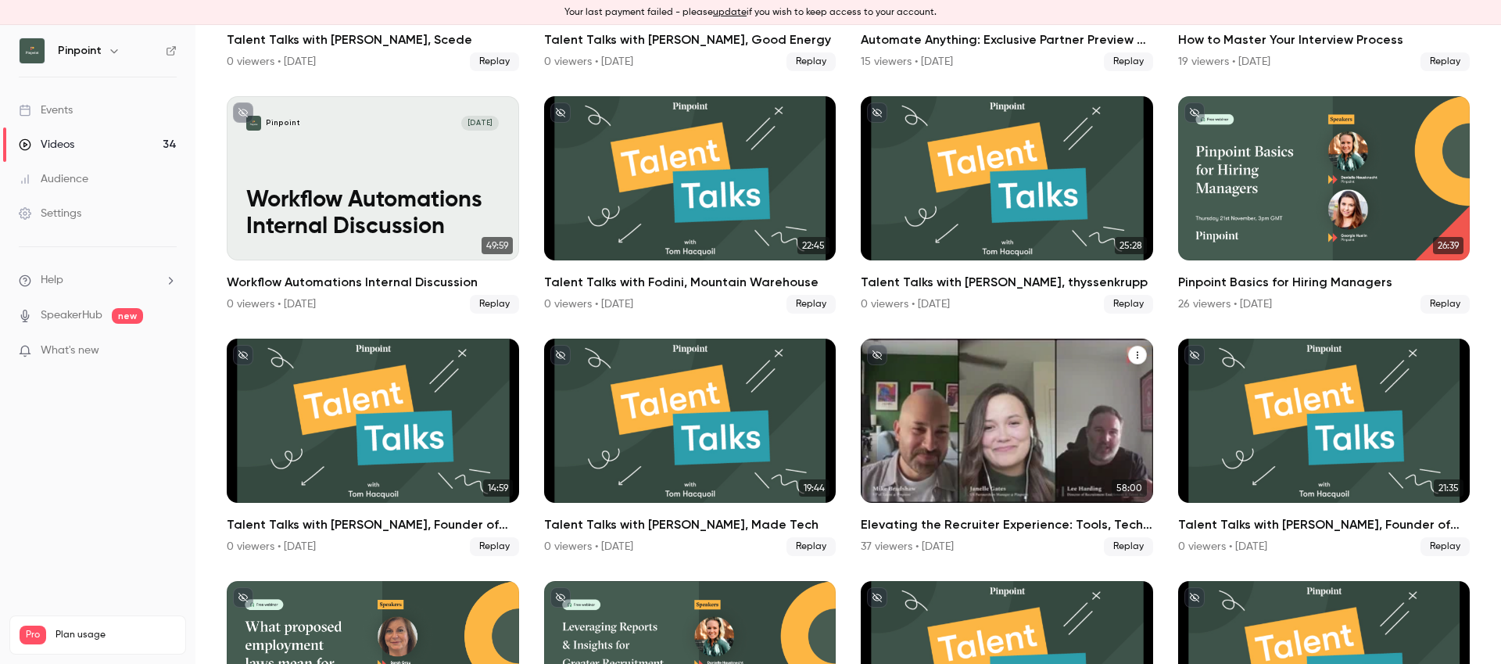
click at [1003, 411] on div "Elevating the Recruiter Experience: Tools, Tech, and Tactics for Success" at bounding box center [1007, 420] width 292 height 164
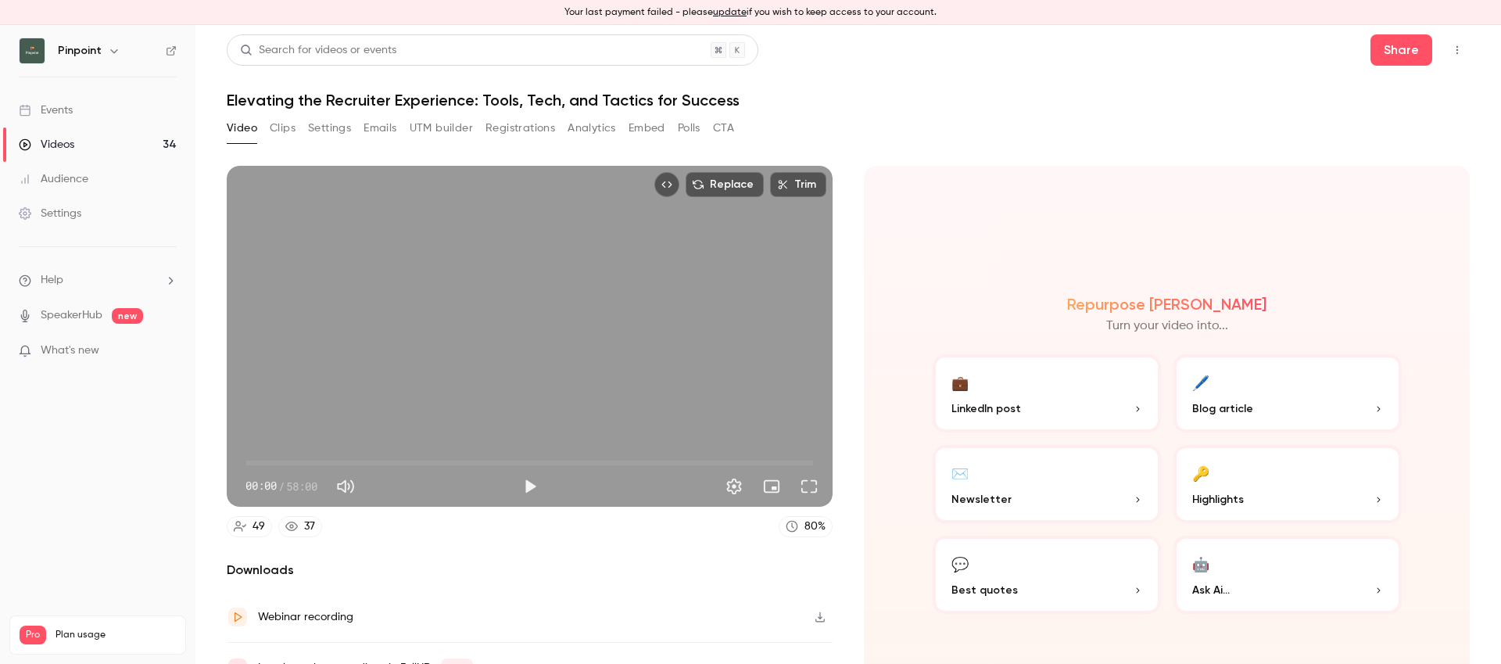
click at [474, 94] on h1 "Elevating the Recruiter Experience: Tools, Tech, and Tactics for Success" at bounding box center [848, 100] width 1243 height 19
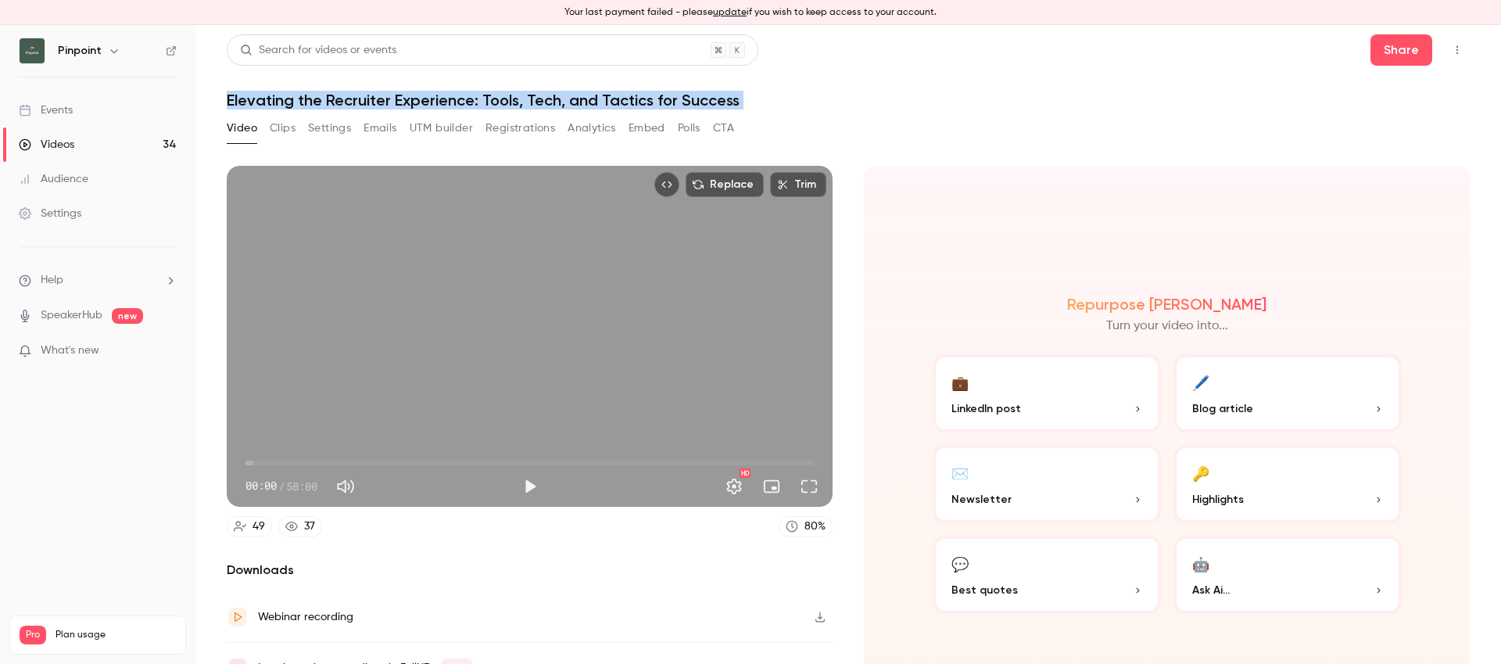
click at [339, 124] on button "Settings" at bounding box center [329, 128] width 43 height 25
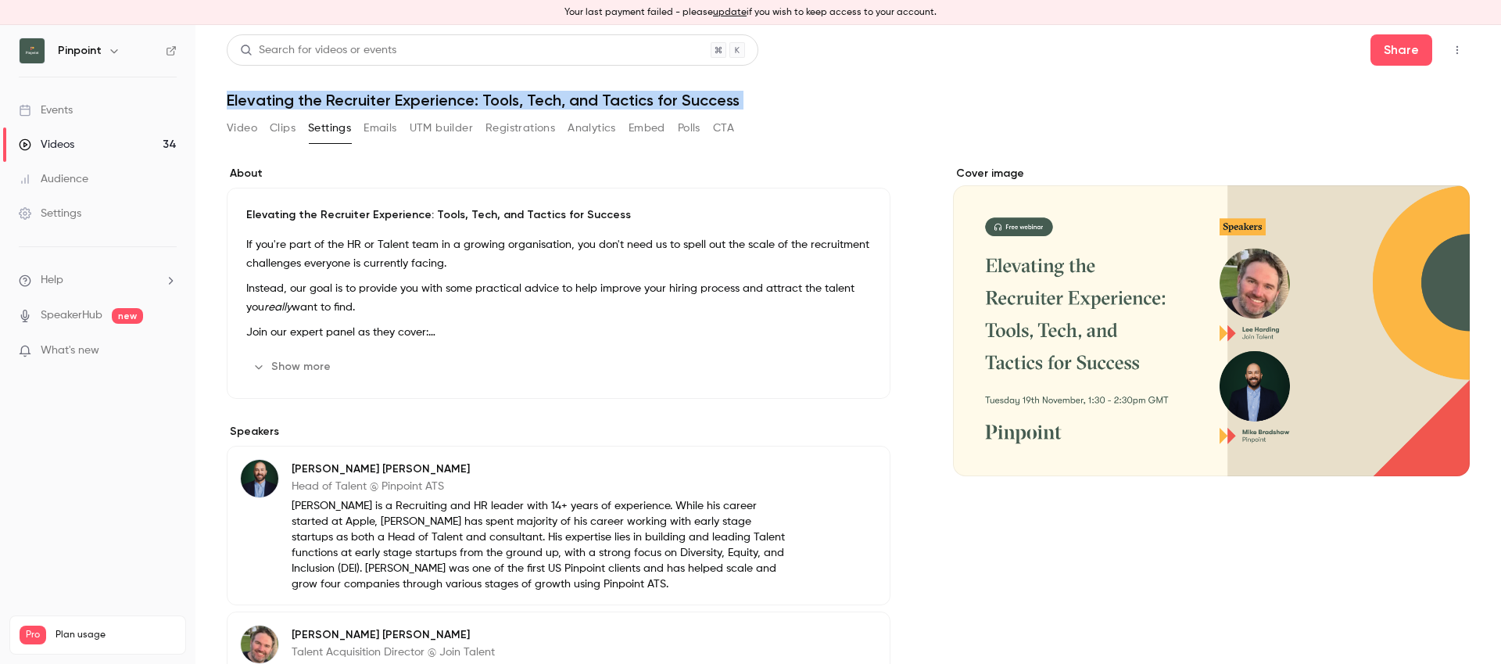
scroll to position [399, 0]
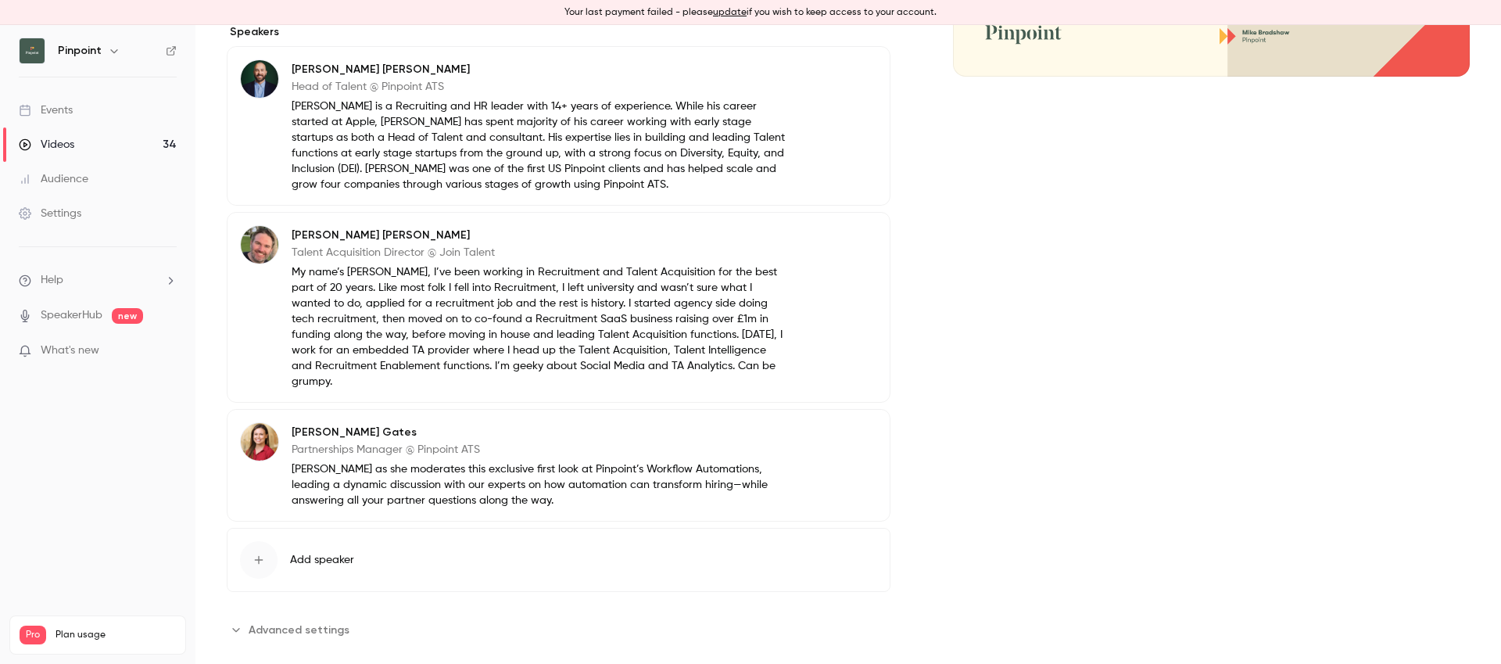
click at [267, 621] on span "Advanced settings" at bounding box center [299, 629] width 101 height 16
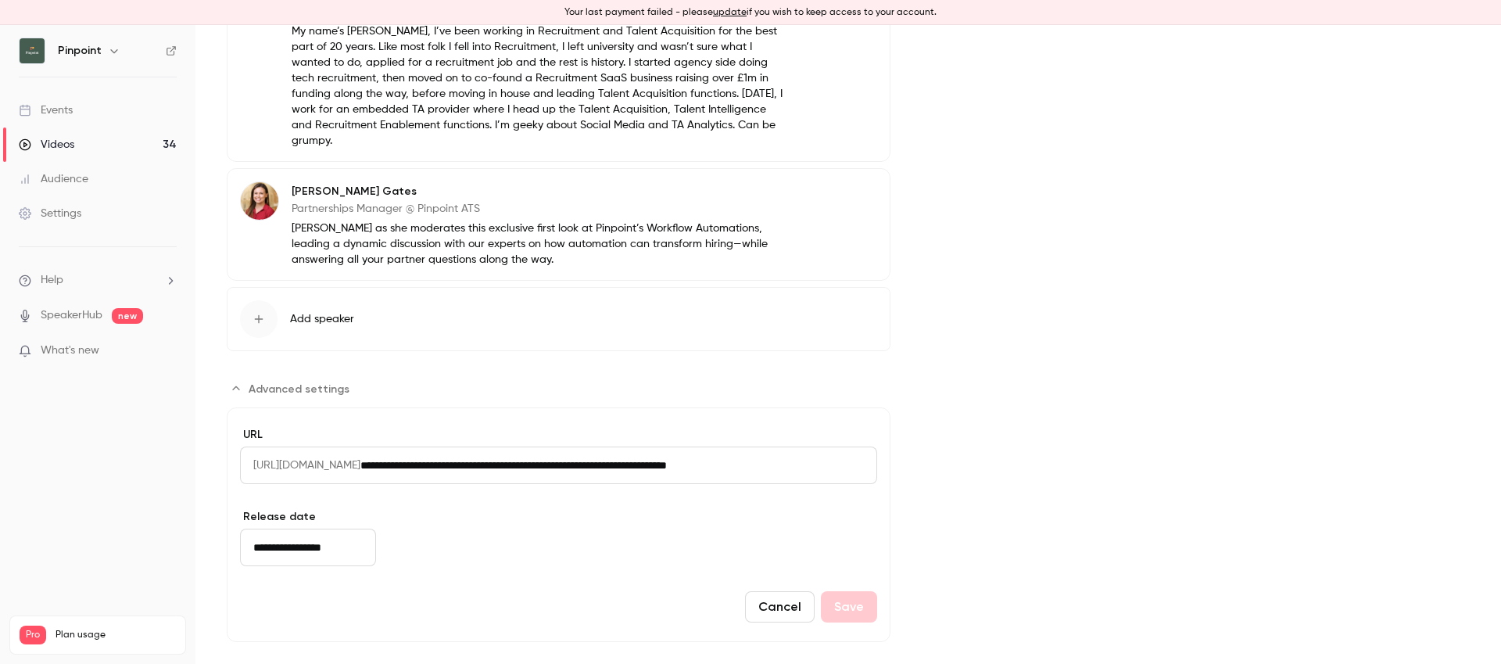
click at [308, 530] on input "**********" at bounding box center [308, 547] width 136 height 38
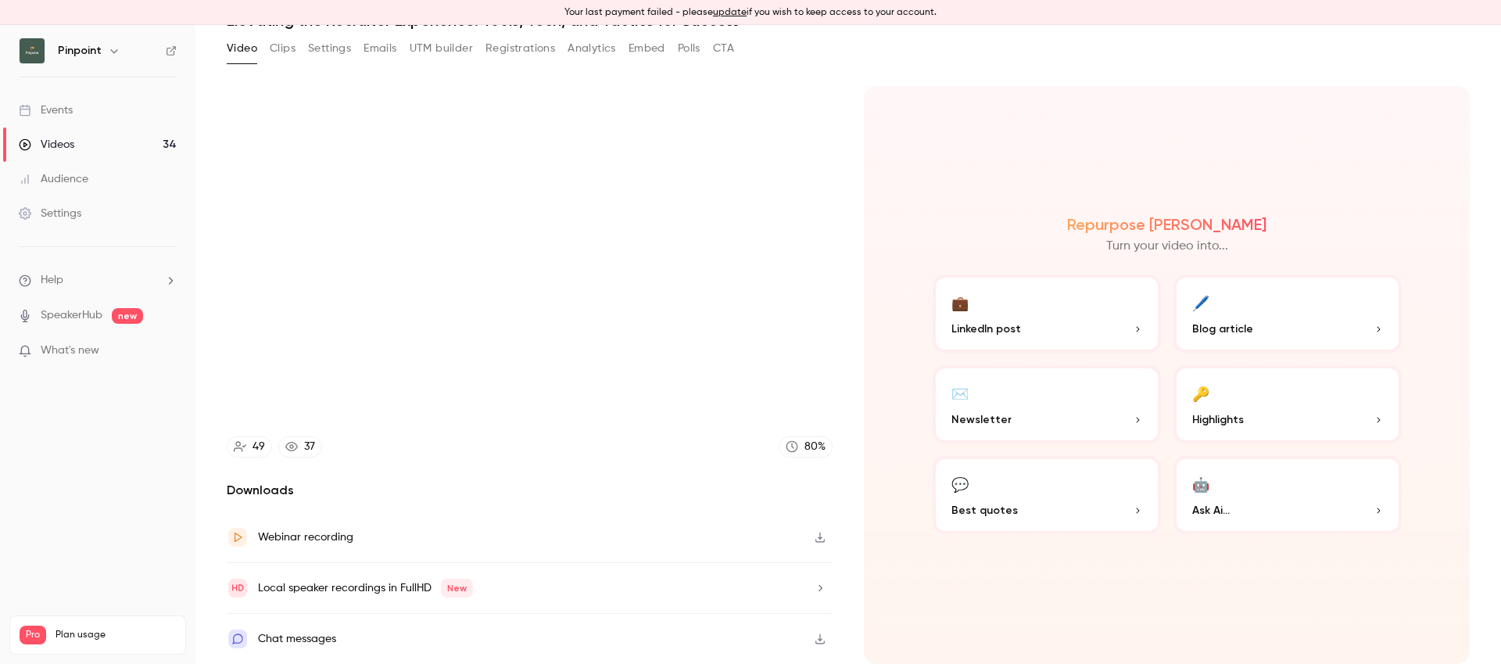
scroll to position [80, 0]
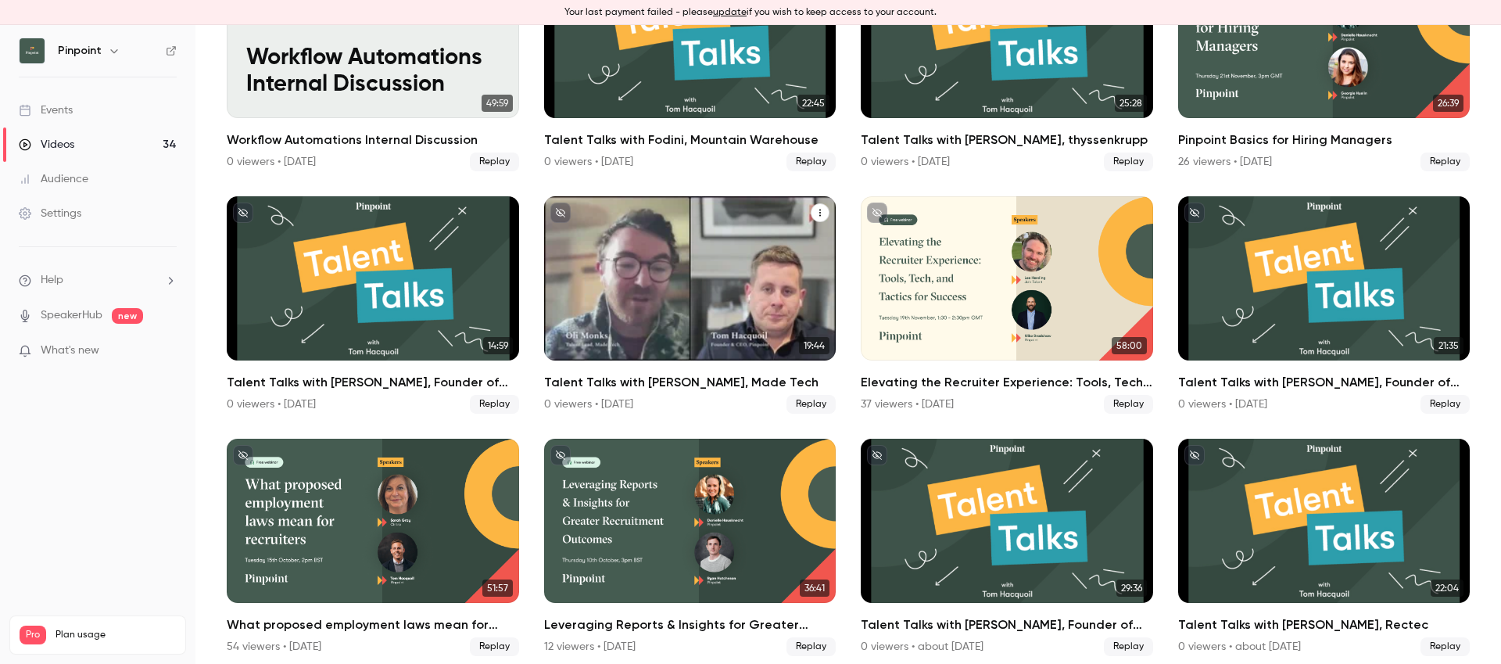
scroll to position [674, 0]
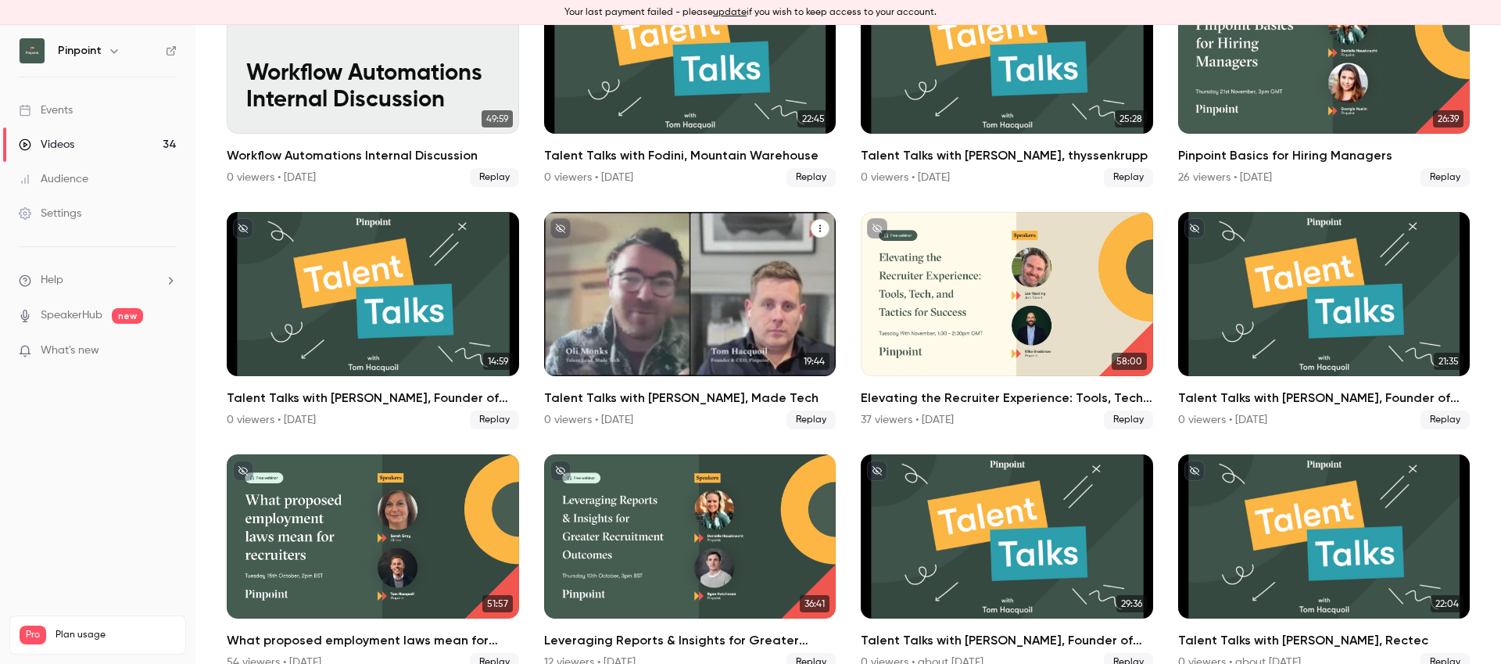
click at [700, 267] on div "Talent Talks with Oli Monks, Made Tech" at bounding box center [690, 294] width 292 height 164
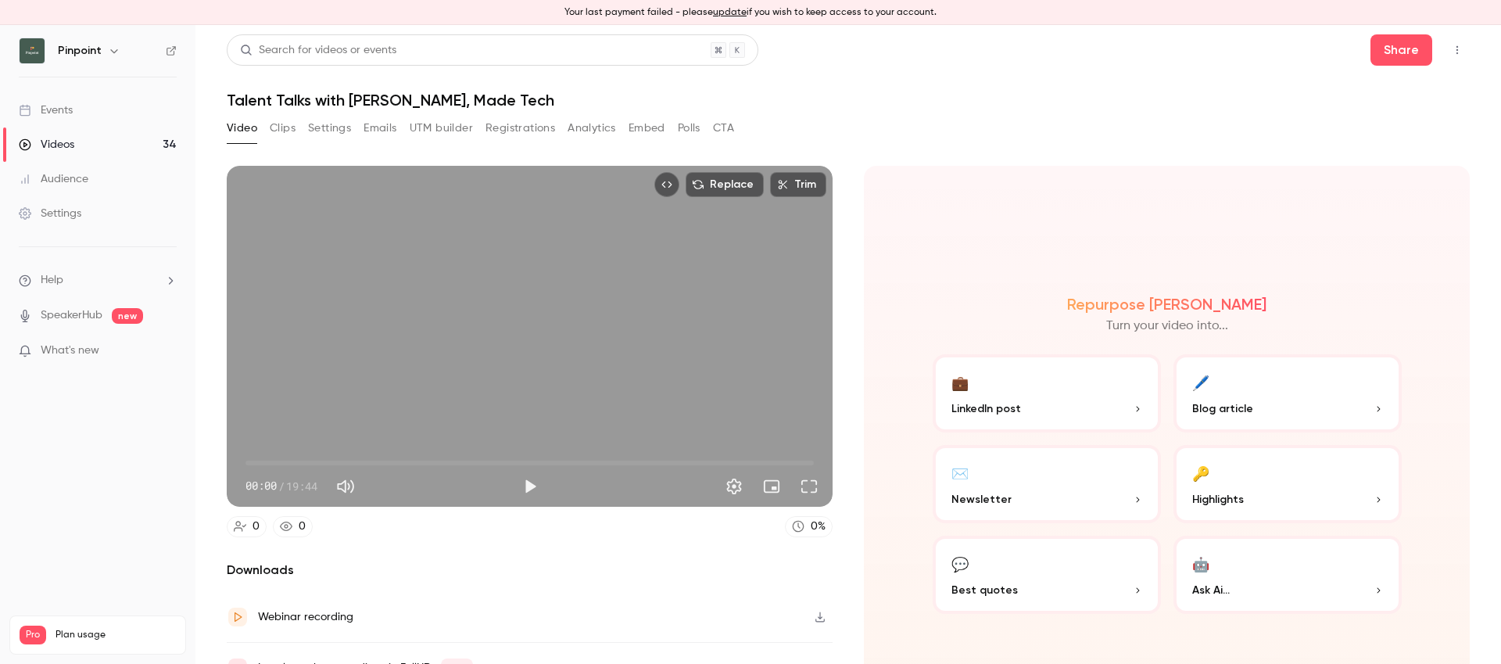
click at [411, 103] on h1 "Talent Talks with [PERSON_NAME], Made Tech" at bounding box center [848, 100] width 1243 height 19
click at [338, 128] on button "Settings" at bounding box center [329, 128] width 43 height 25
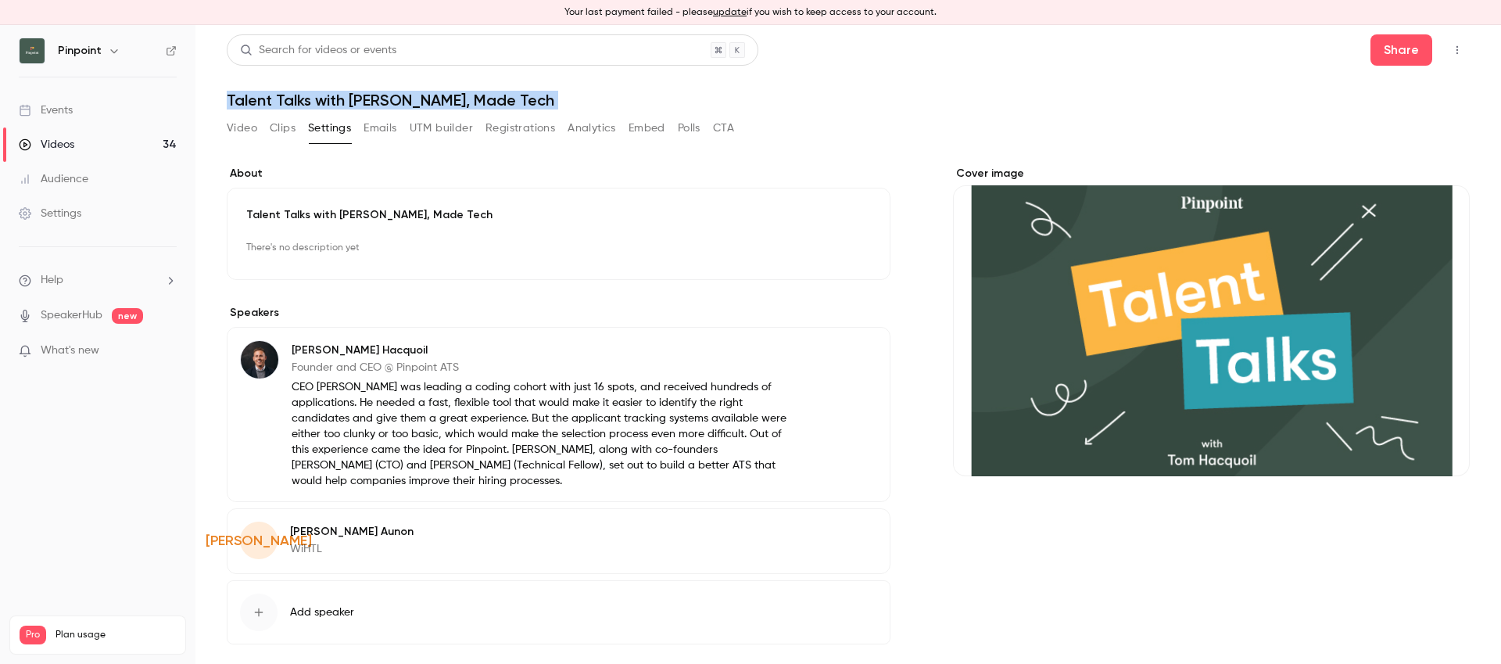
scroll to position [68, 0]
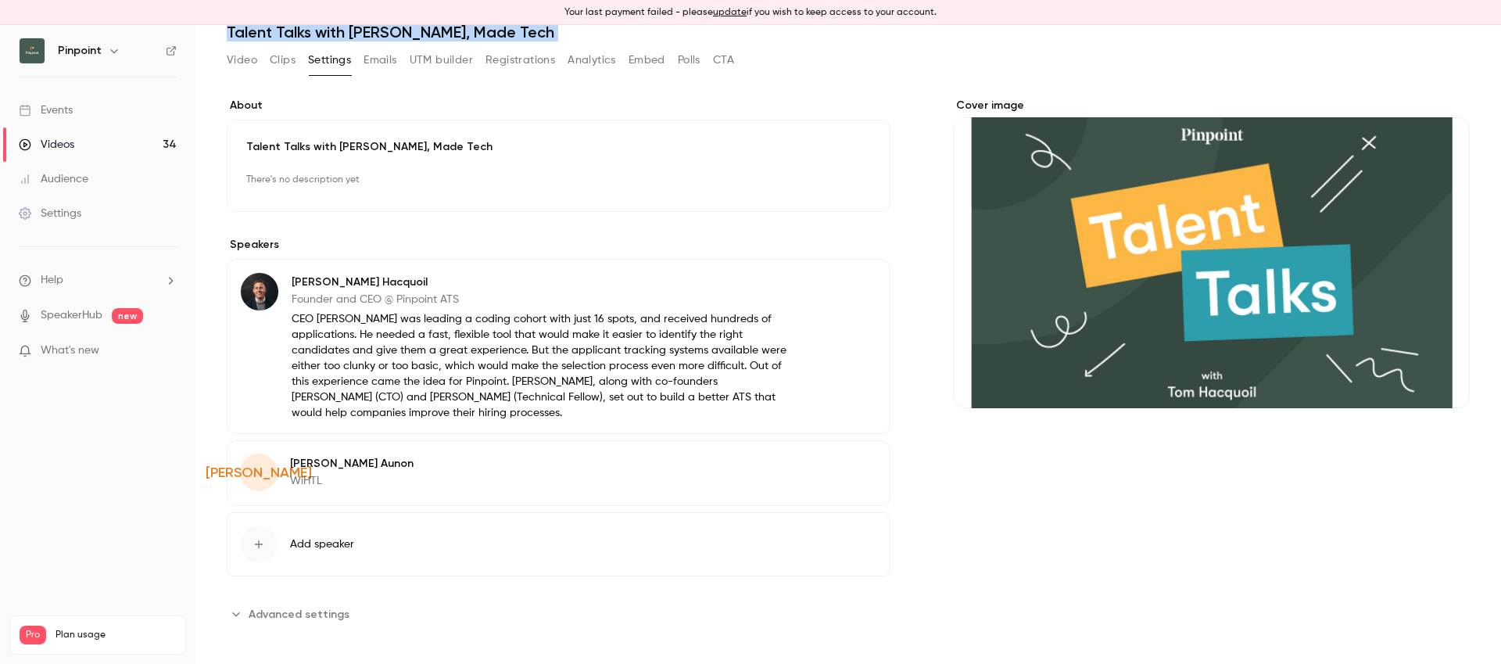
drag, startPoint x: 274, startPoint y: 618, endPoint x: 287, endPoint y: 580, distance: 40.5
click at [273, 617] on span "Advanced settings" at bounding box center [299, 614] width 101 height 16
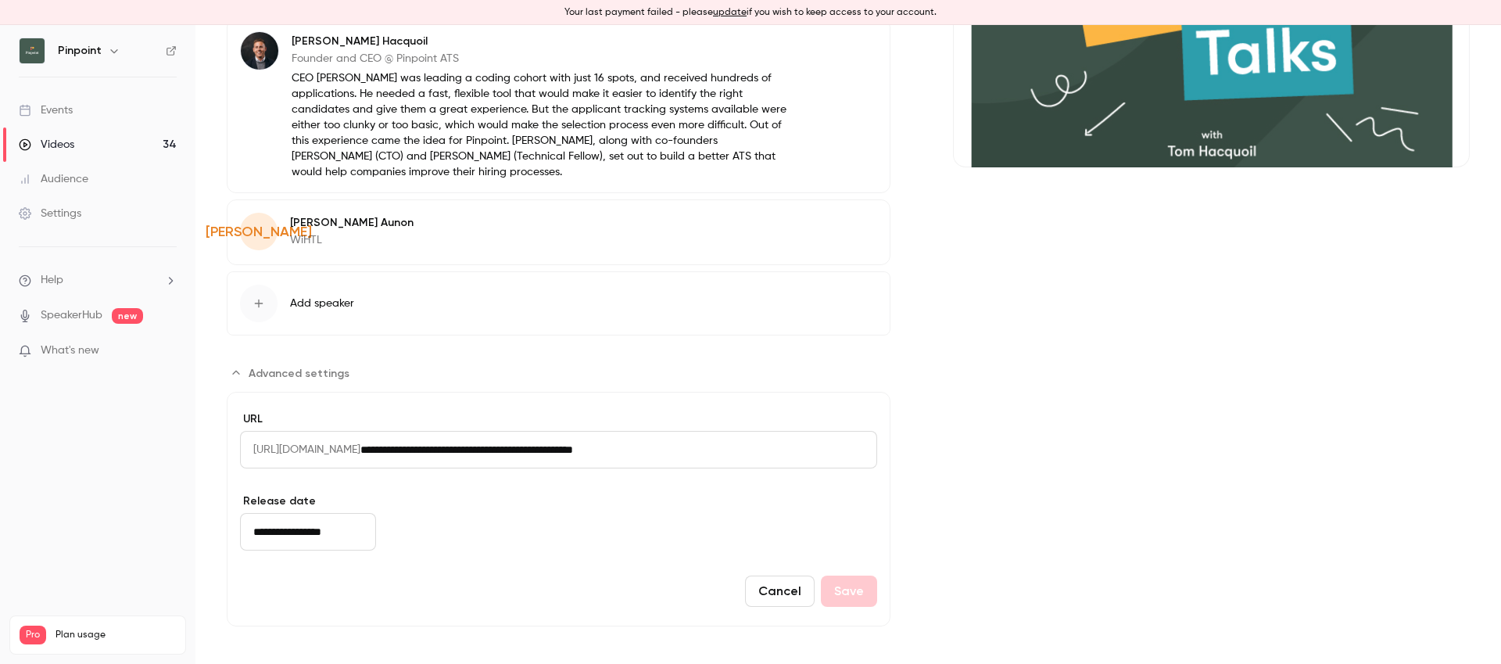
click at [310, 535] on input "**********" at bounding box center [308, 532] width 136 height 38
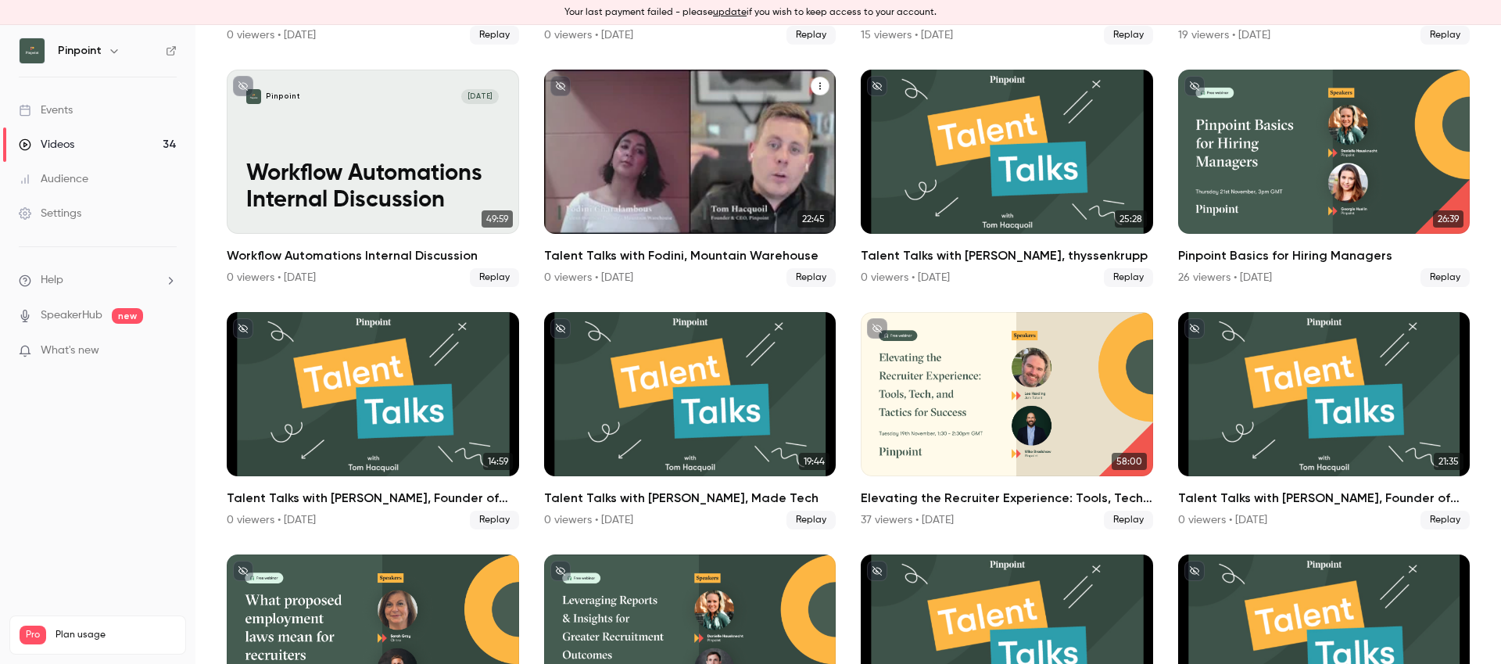
scroll to position [611, 0]
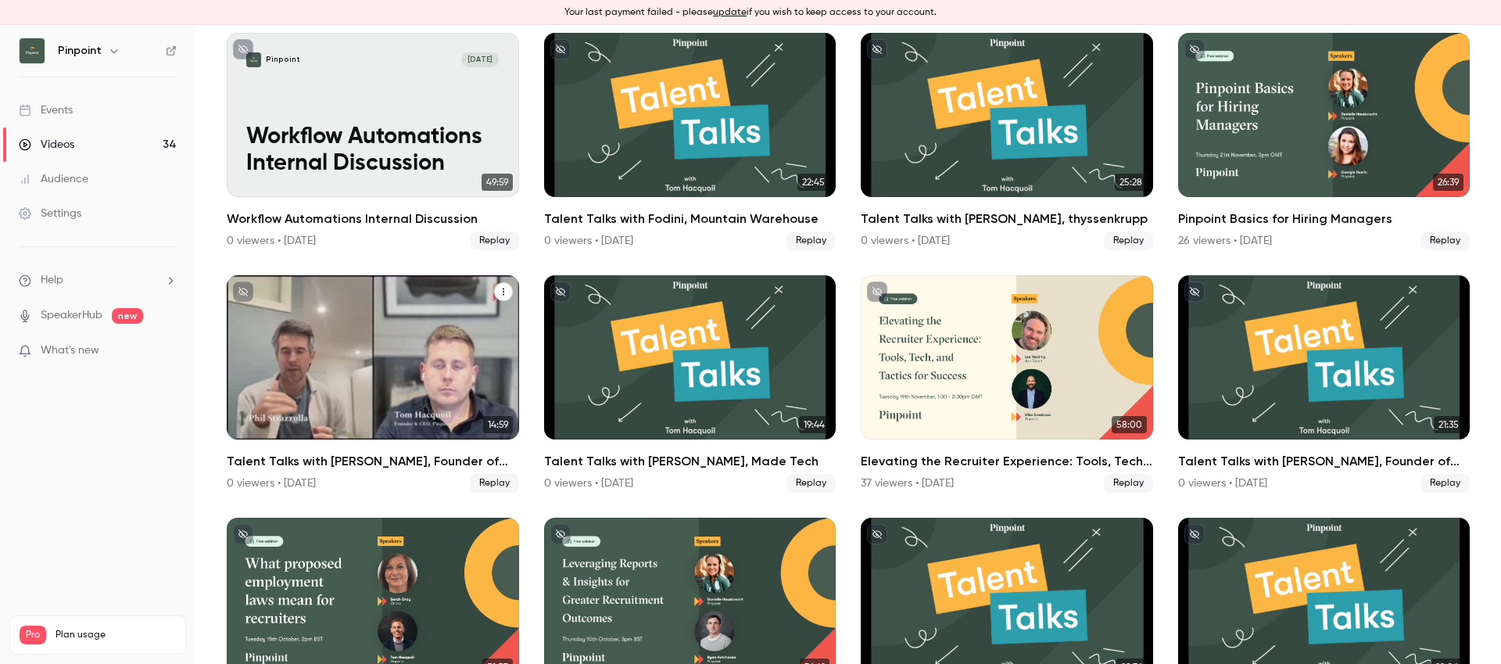
click at [361, 344] on div "Talent Talks with Phil Strazzulla, Founder of Select Software Reviews" at bounding box center [373, 357] width 292 height 164
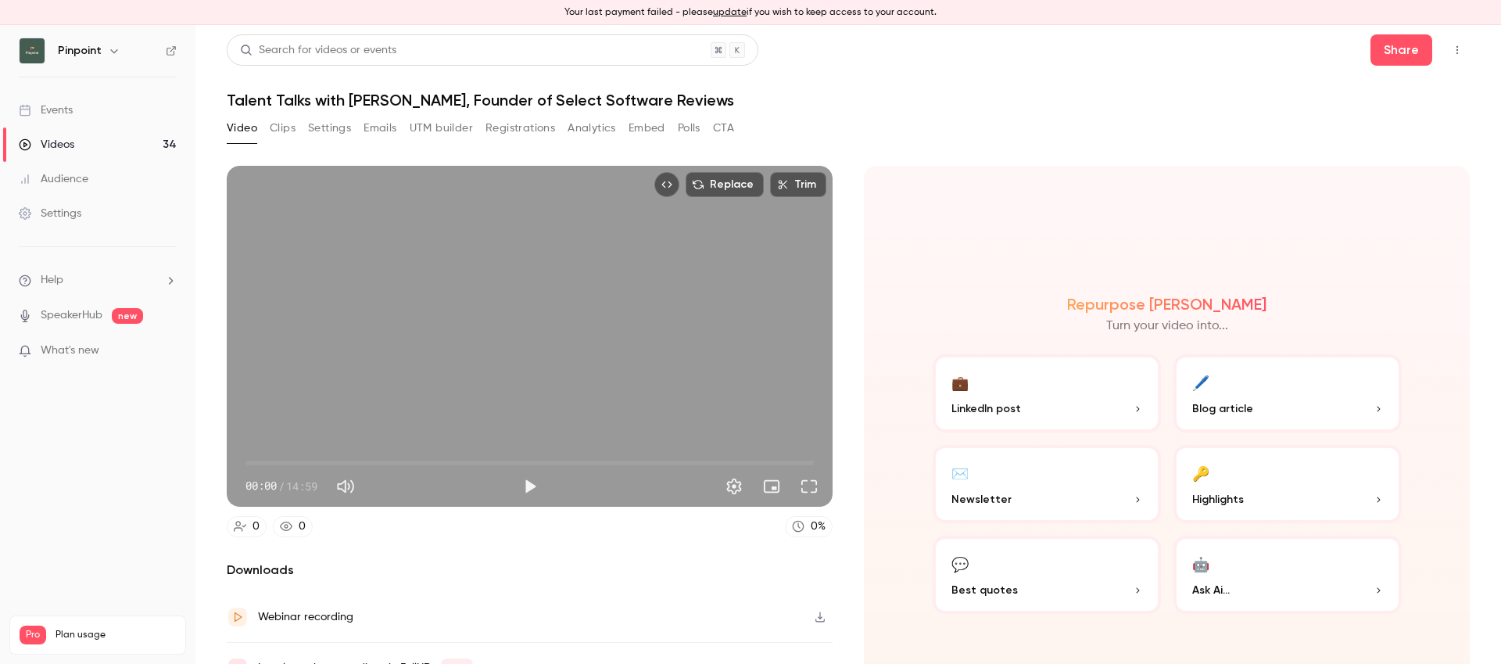
click at [437, 101] on h1 "Talent Talks with [PERSON_NAME], Founder of Select Software Reviews" at bounding box center [848, 100] width 1243 height 19
click at [438, 101] on h1 "Talent Talks with [PERSON_NAME], Founder of Select Software Reviews" at bounding box center [848, 100] width 1243 height 19
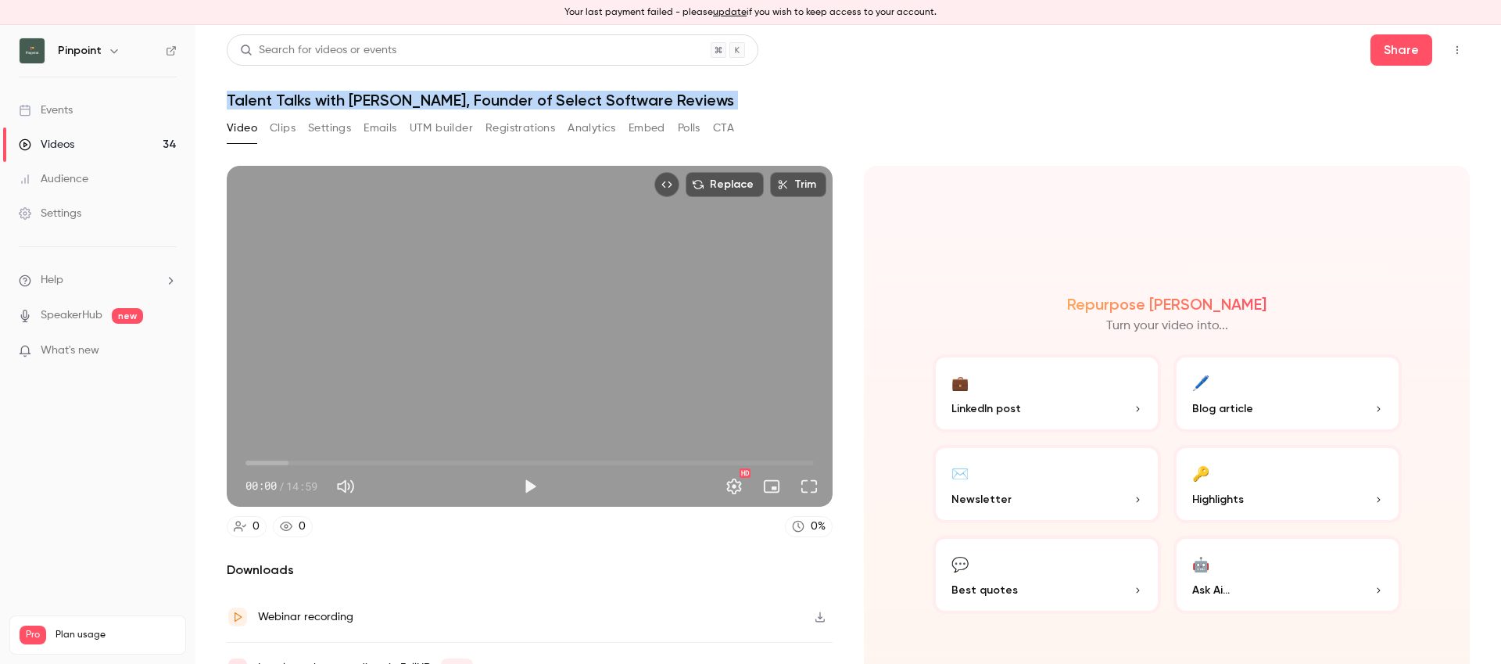
click at [327, 125] on button "Settings" at bounding box center [329, 128] width 43 height 25
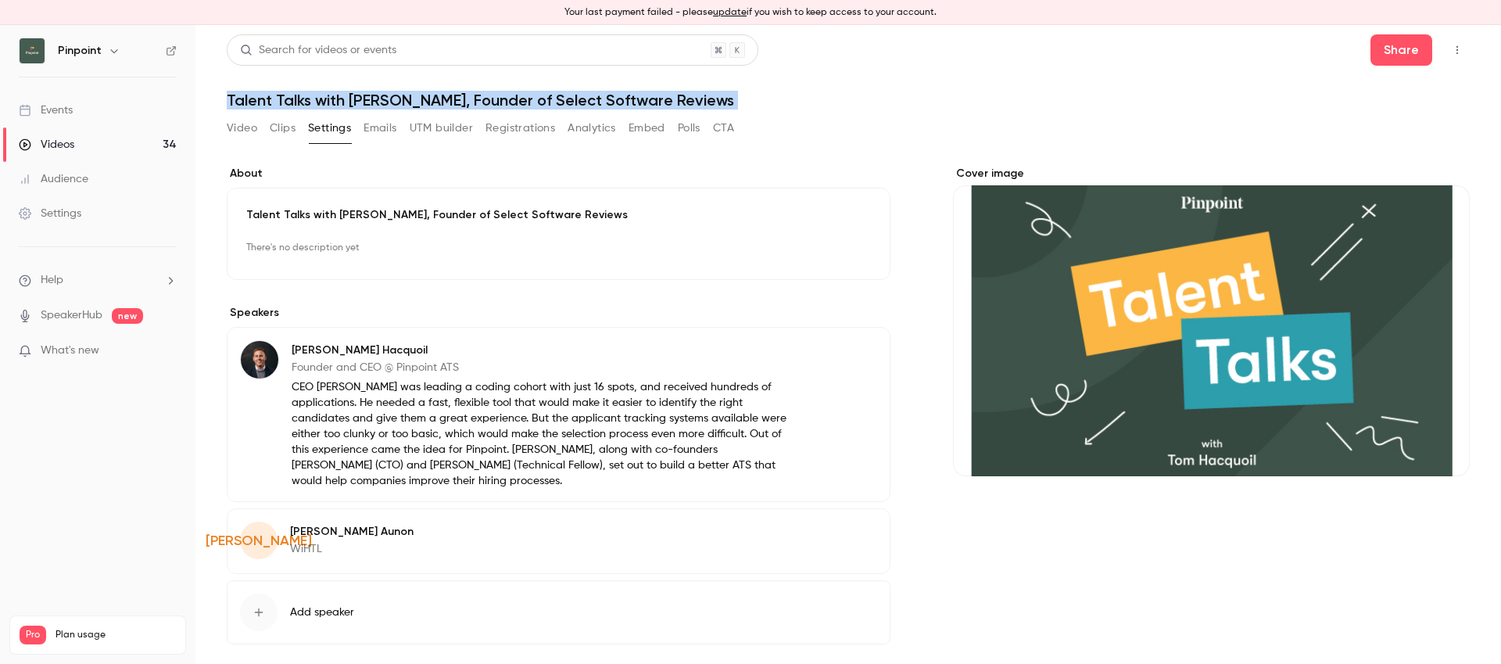
scroll to position [68, 0]
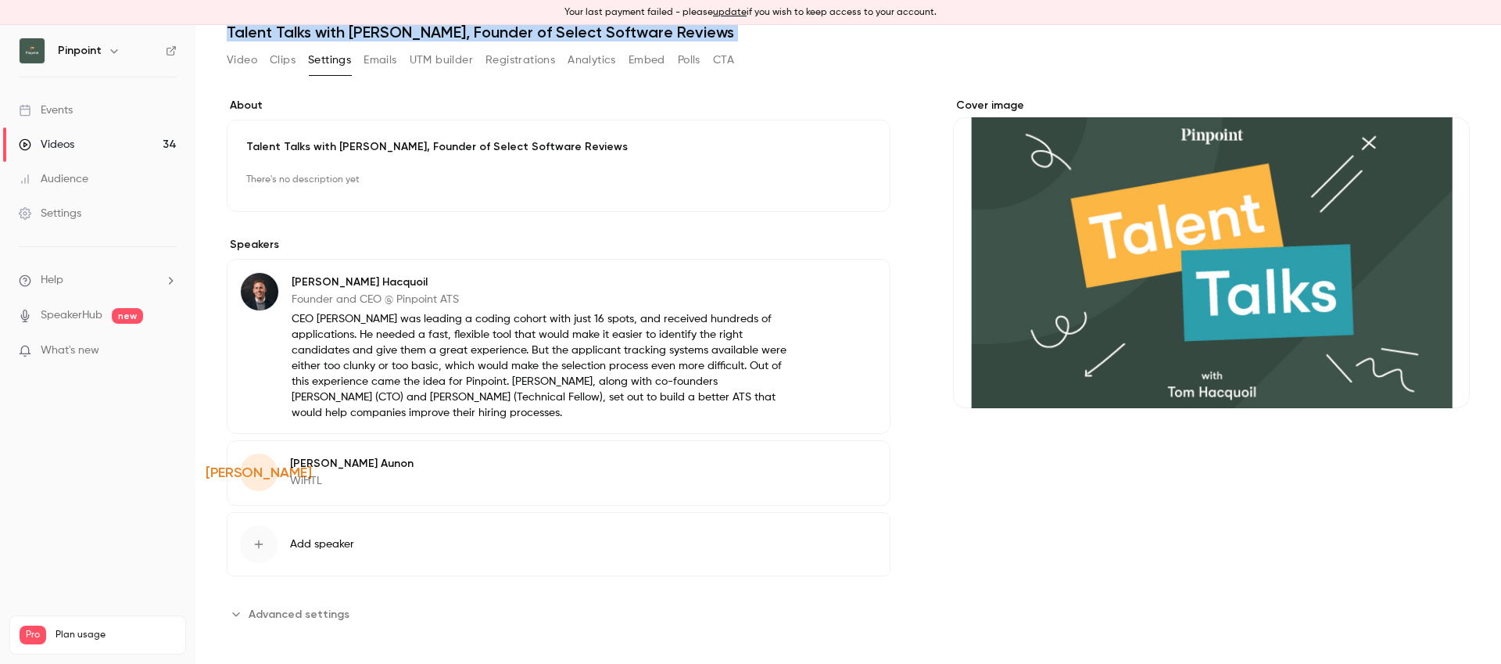
click at [333, 607] on span "Advanced settings" at bounding box center [299, 614] width 101 height 16
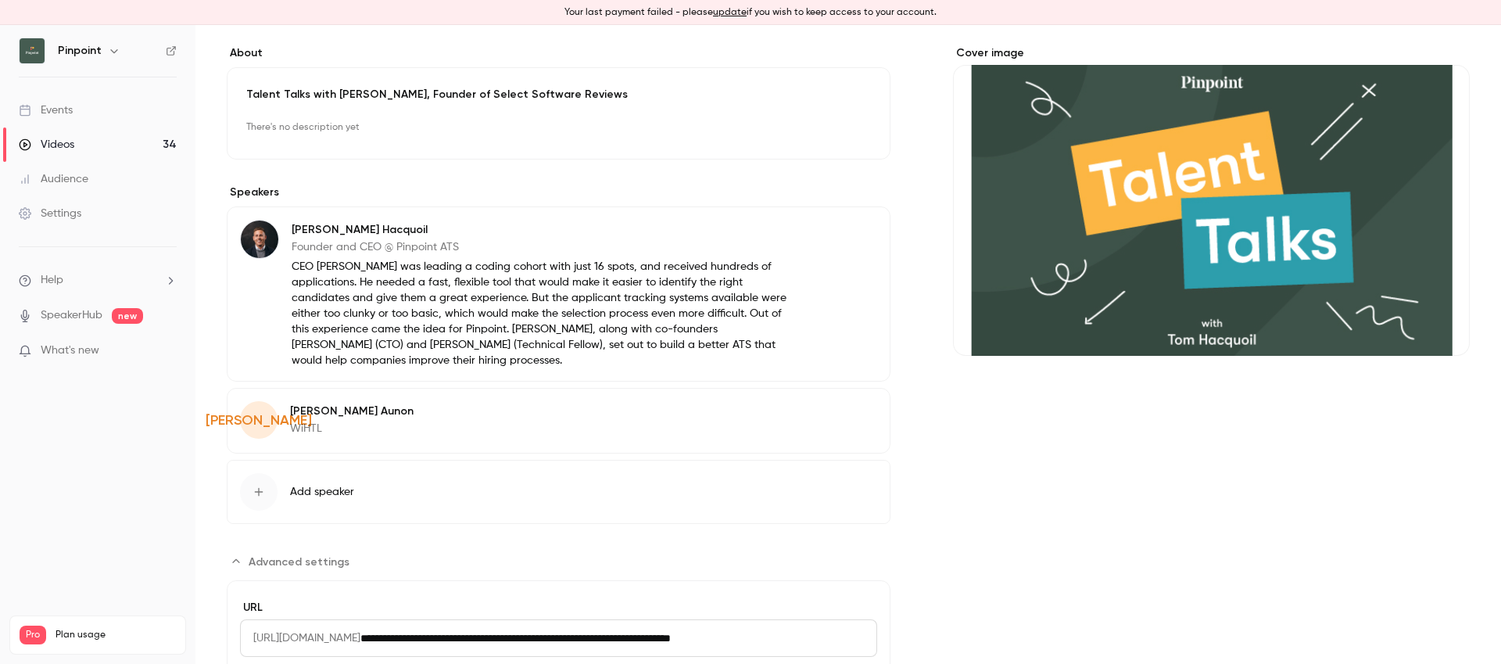
scroll to position [309, 0]
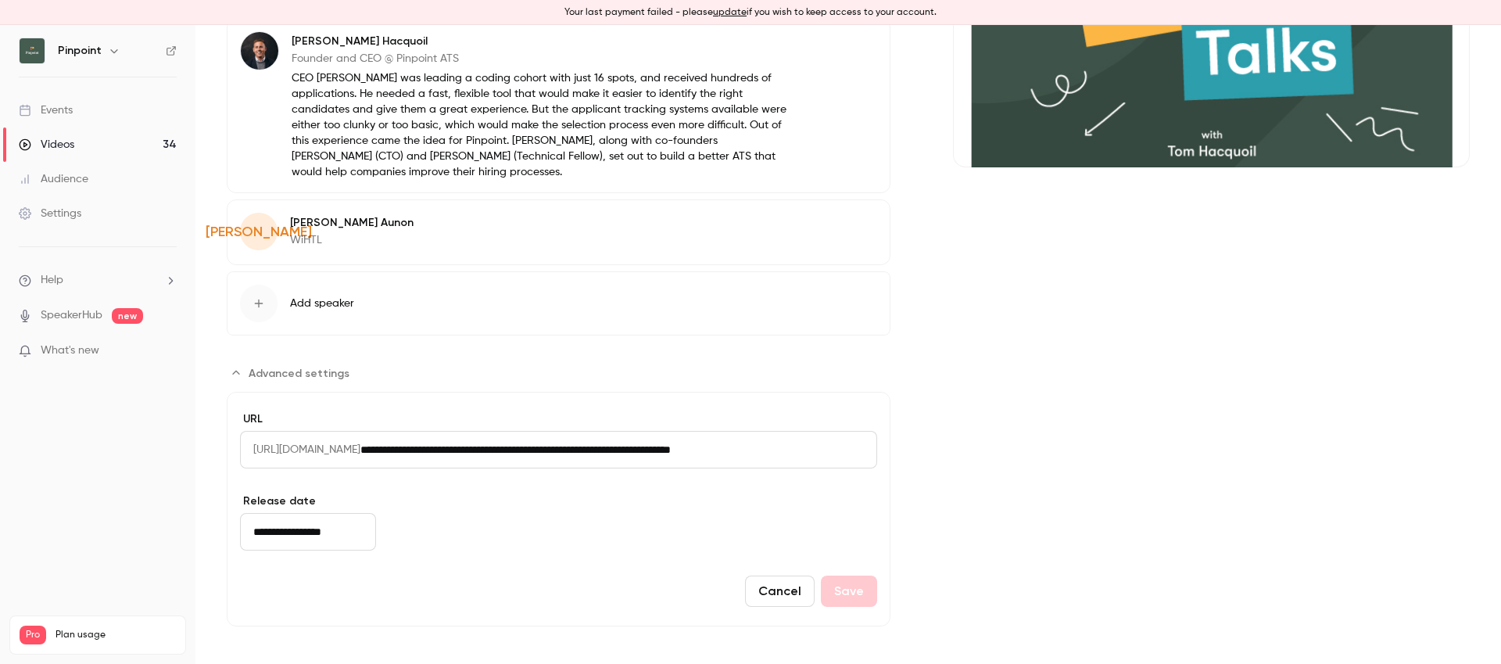
click at [324, 536] on input "**********" at bounding box center [308, 532] width 136 height 38
click at [901, 489] on div "**********" at bounding box center [848, 241] width 1243 height 769
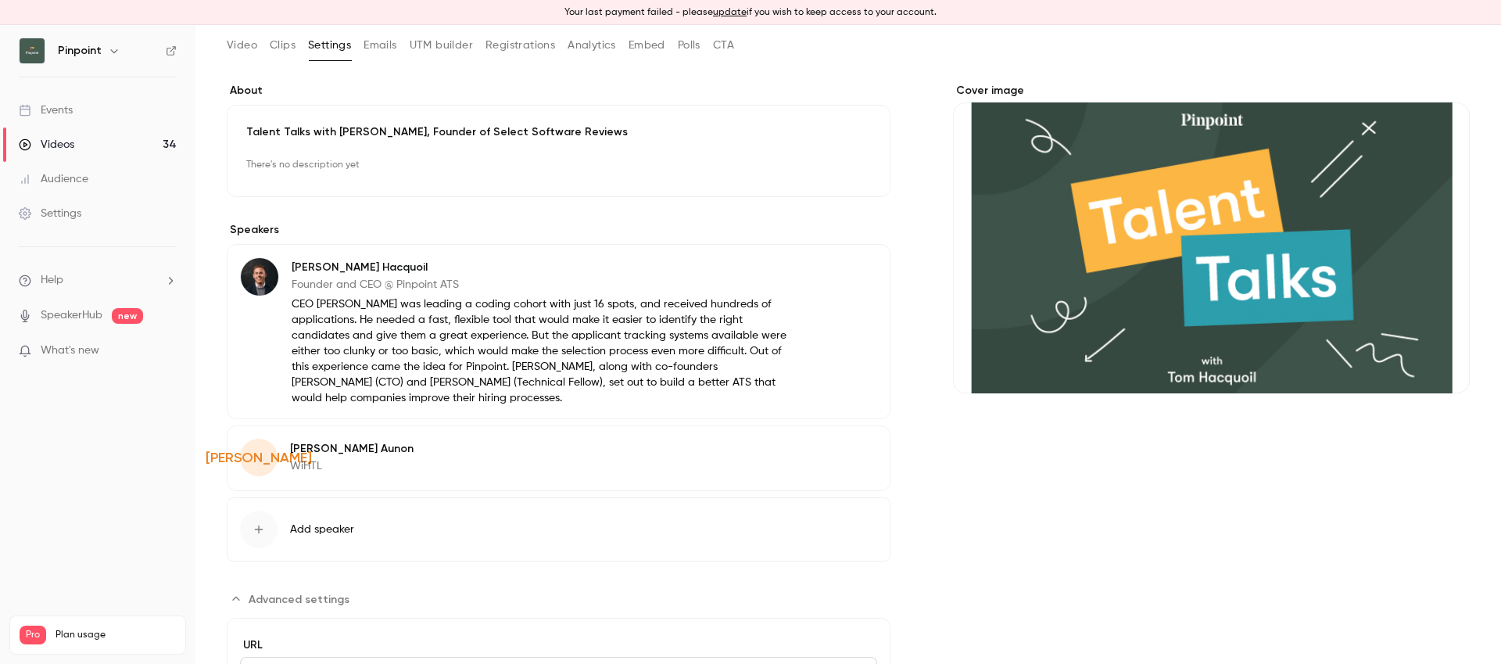
scroll to position [0, 0]
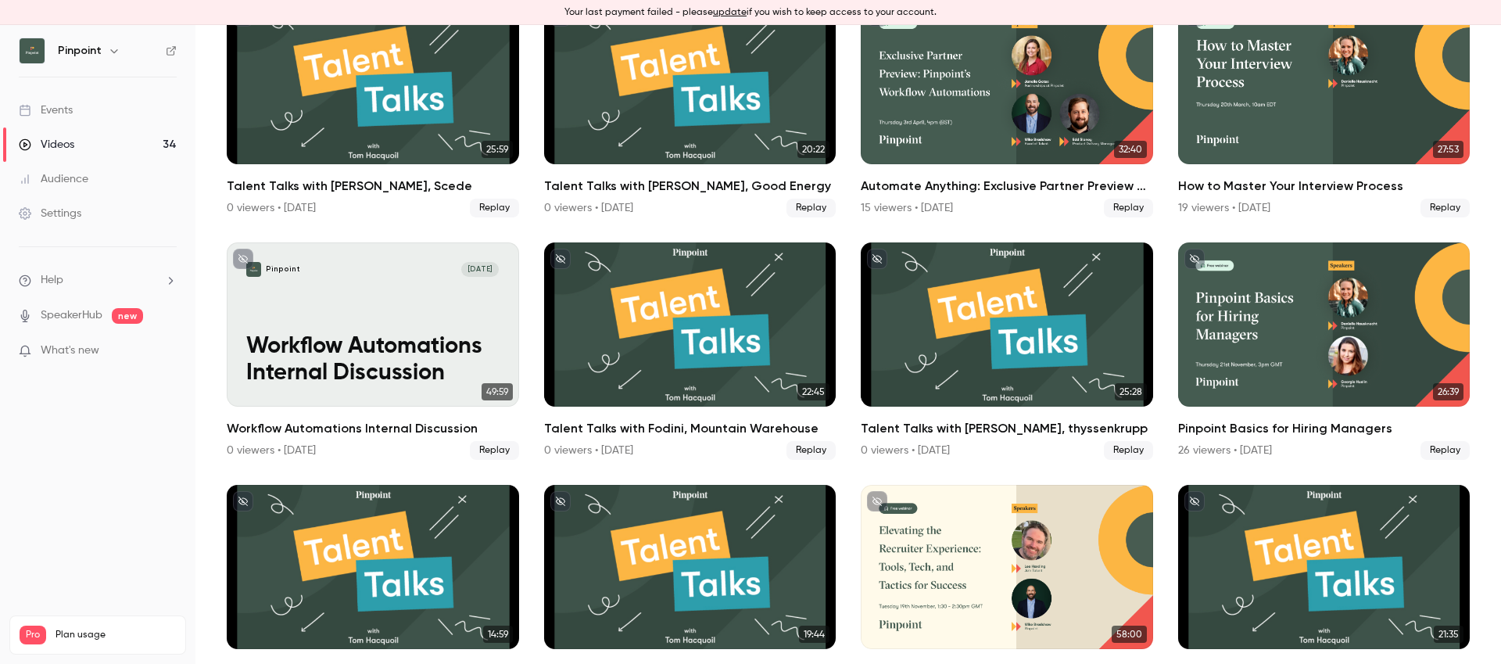
scroll to position [368, 0]
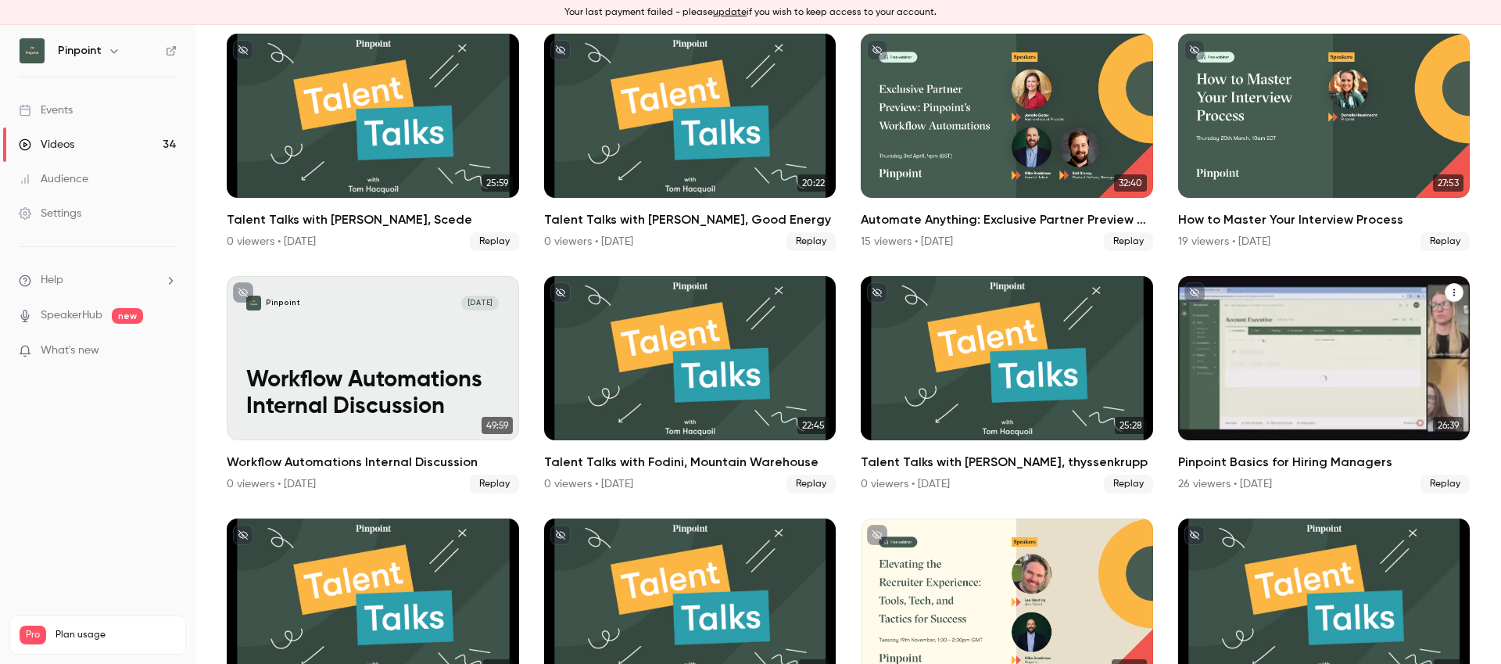
click at [1287, 388] on div "Pinpoint Basics for Hiring Managers" at bounding box center [1324, 358] width 292 height 164
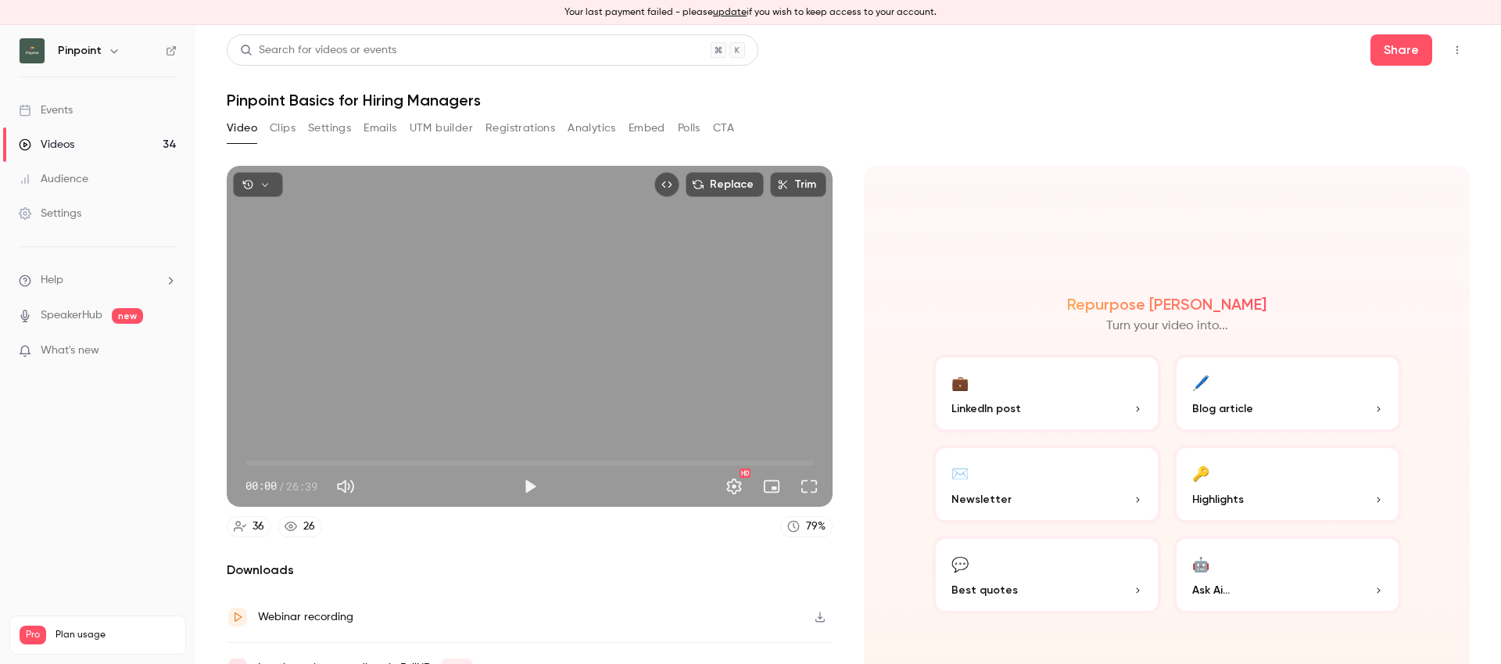
click at [428, 97] on h1 "Pinpoint Basics for Hiring Managers" at bounding box center [848, 100] width 1243 height 19
click at [342, 127] on button "Settings" at bounding box center [329, 128] width 43 height 25
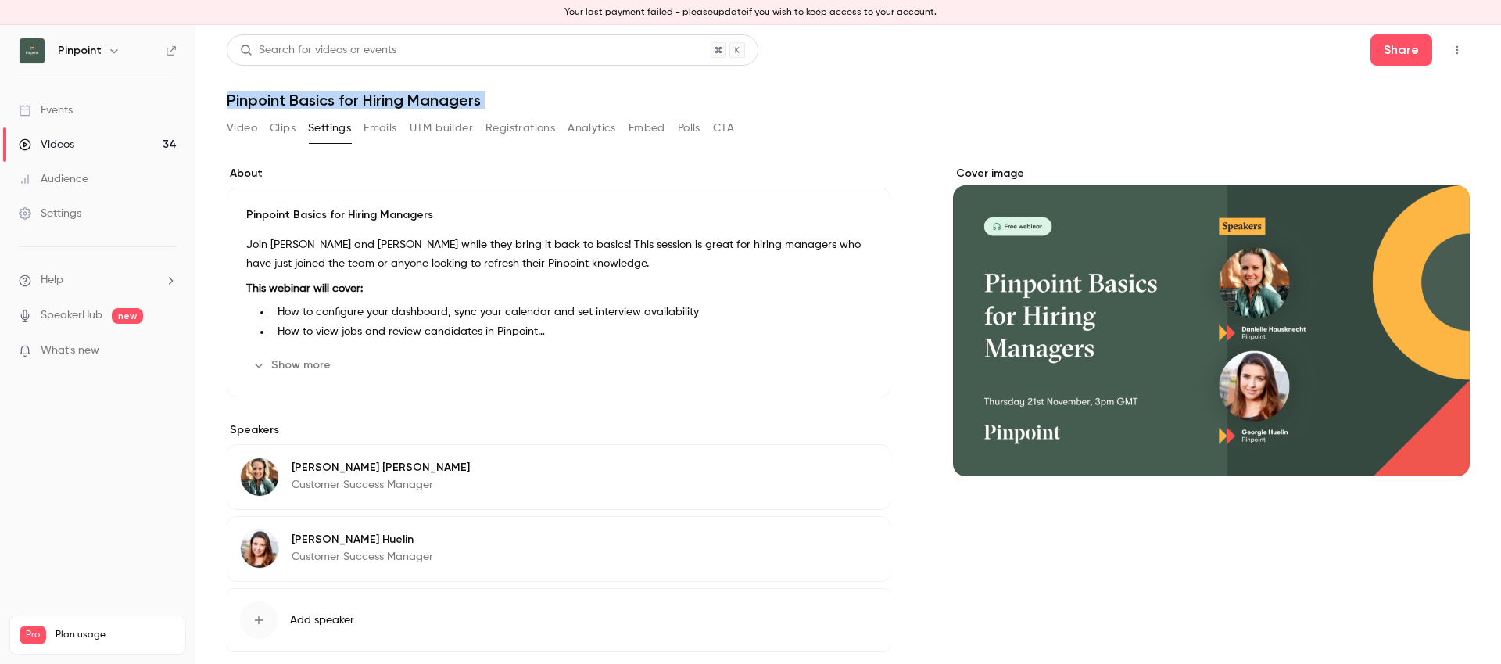
scroll to position [76, 0]
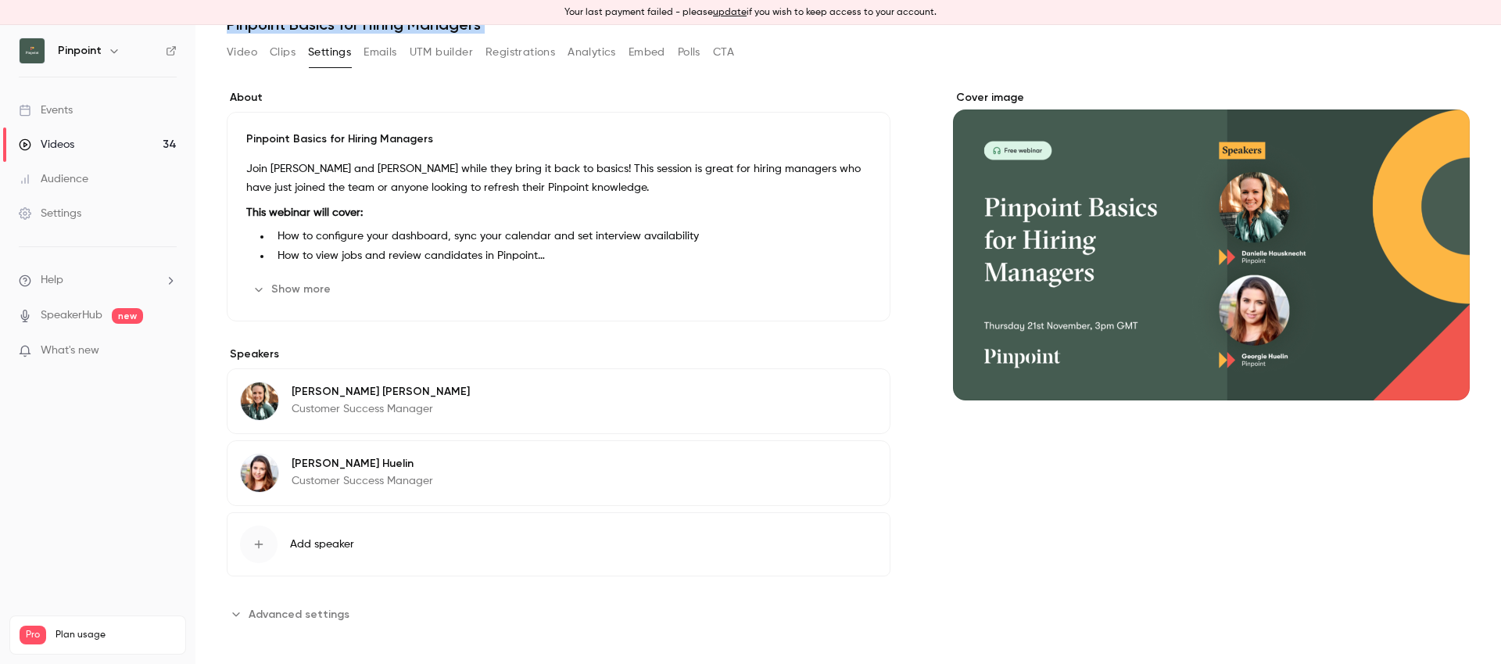
click at [344, 603] on button "Advanced settings" at bounding box center [293, 613] width 132 height 25
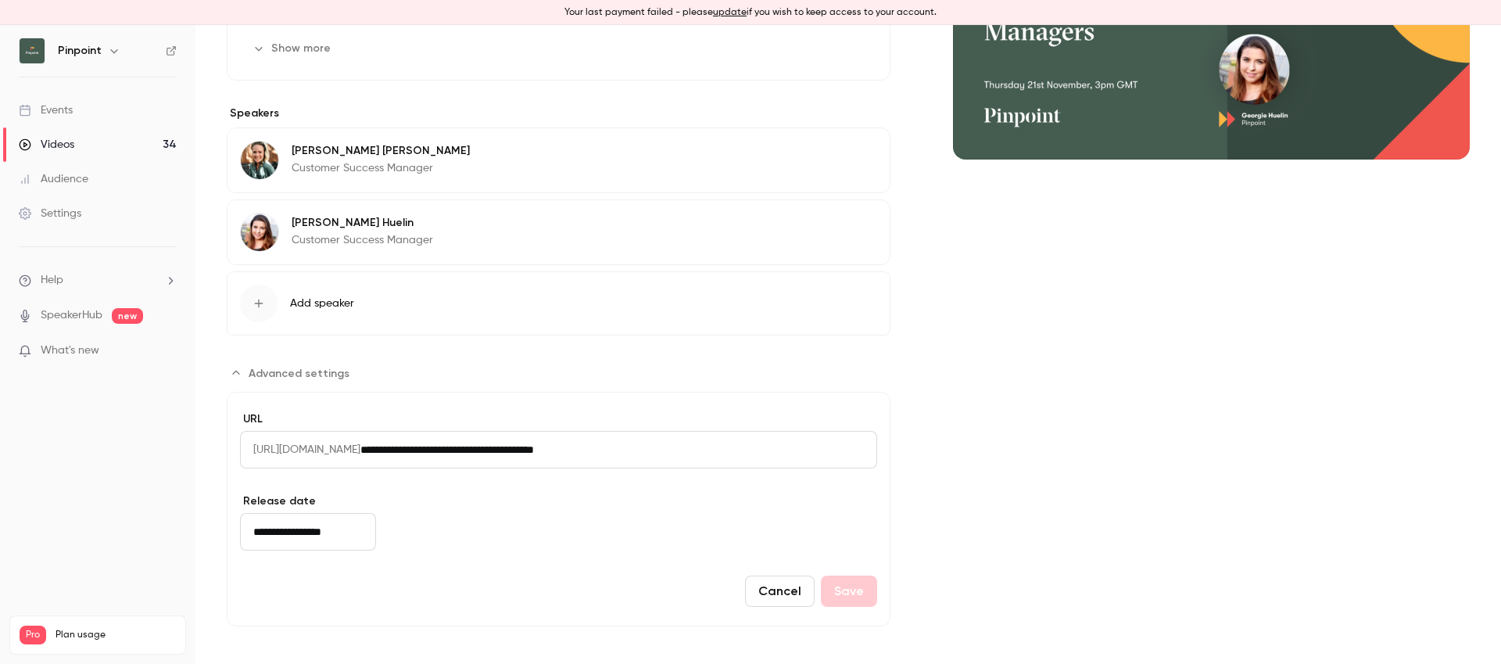
click at [310, 529] on input "**********" at bounding box center [308, 532] width 136 height 38
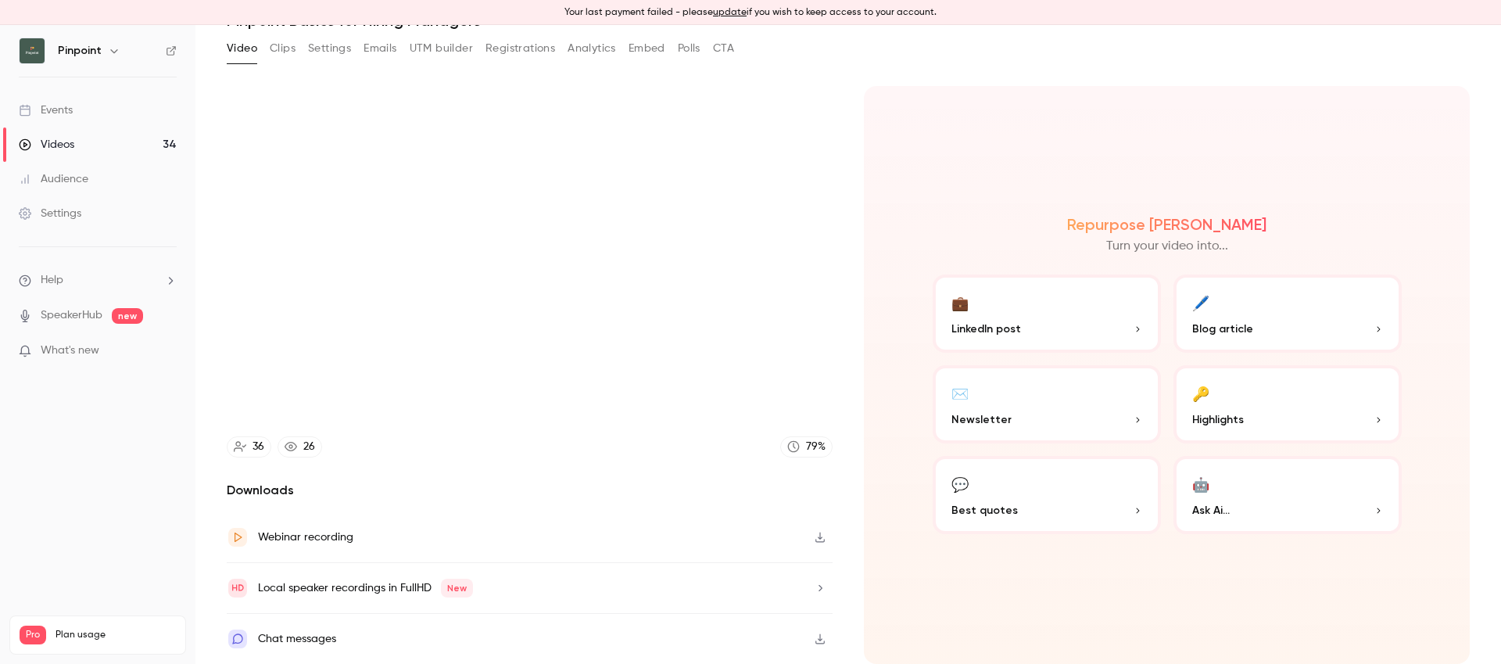
scroll to position [80, 0]
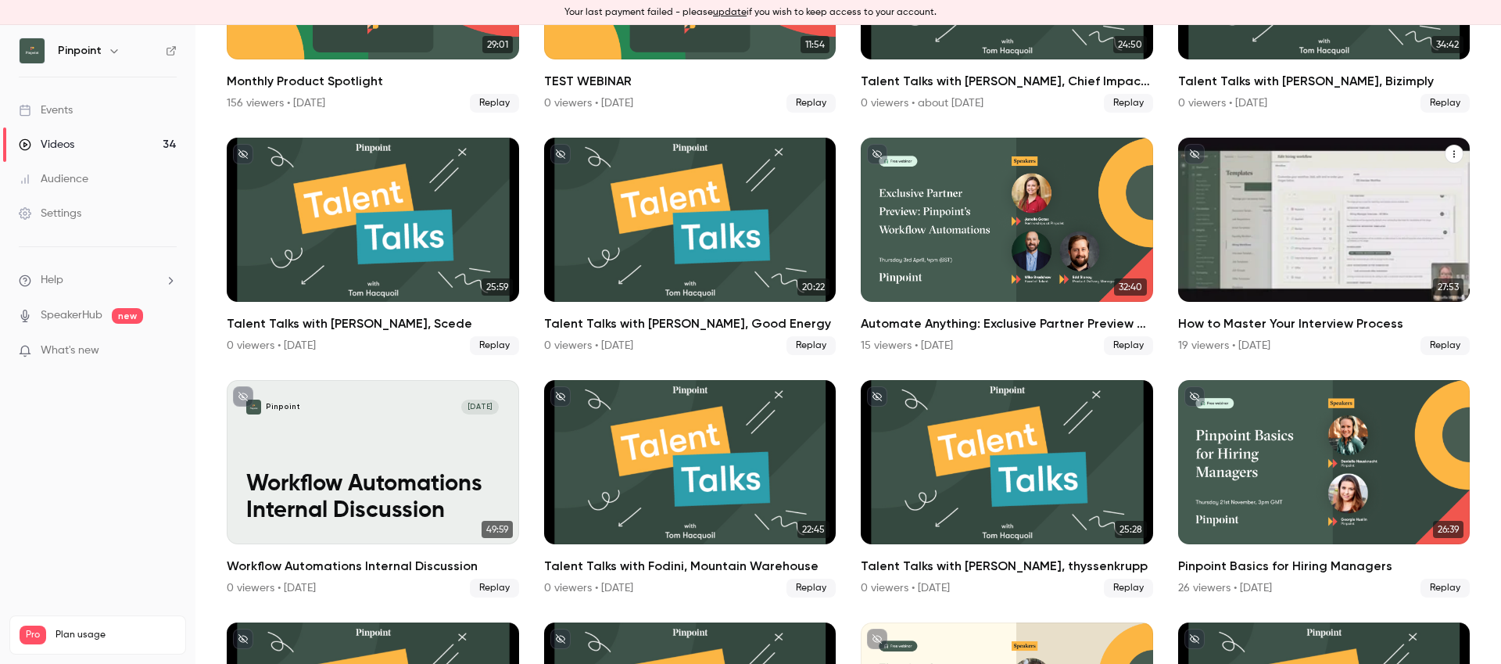
scroll to position [329, 0]
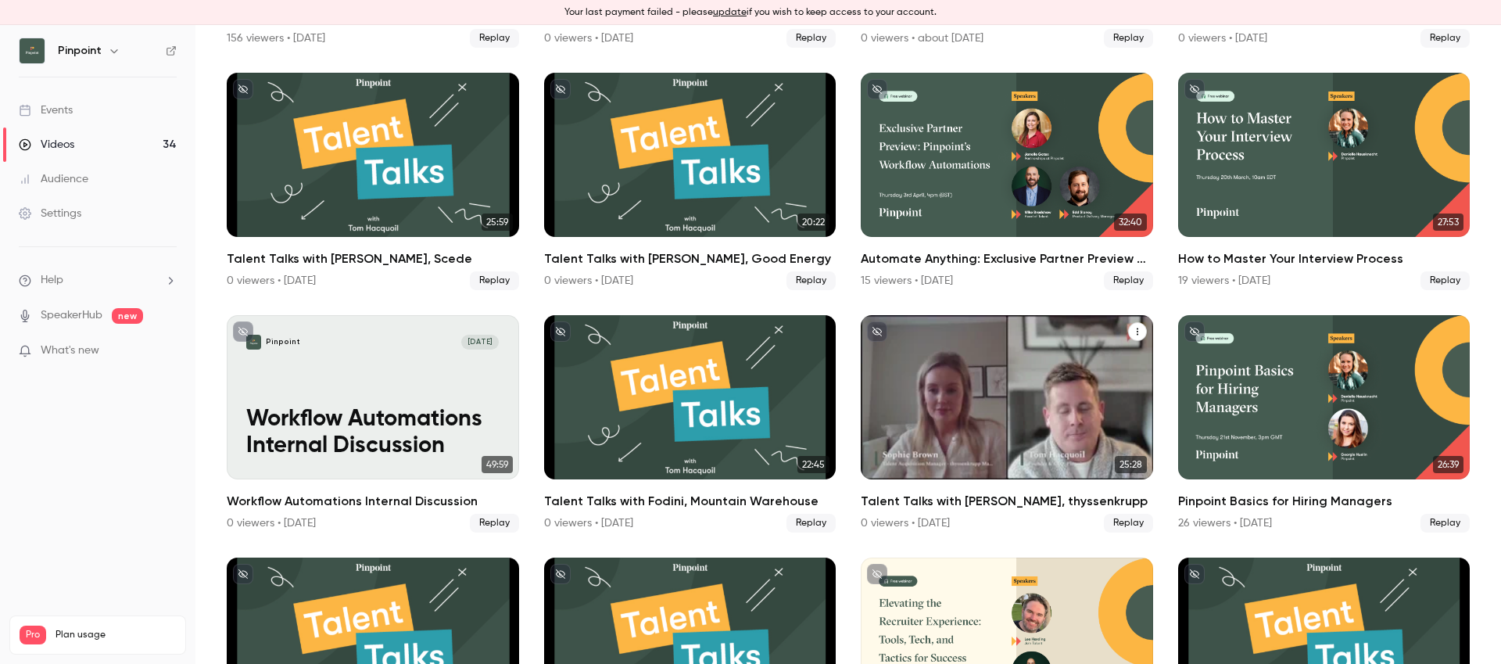
click at [988, 354] on div "Talent Talks with Sophie Brown, thyssenkrupp" at bounding box center [1007, 397] width 292 height 164
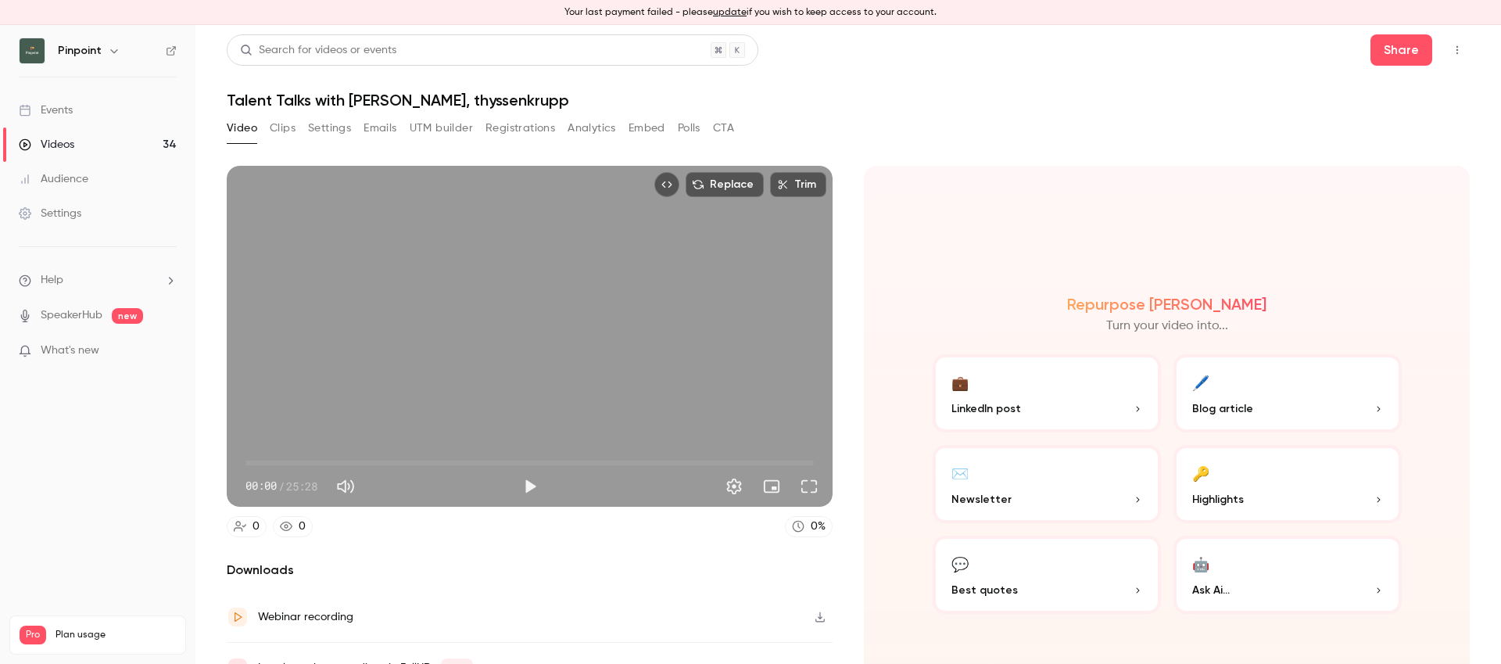
click at [454, 99] on h1 "Talent Talks with [PERSON_NAME], thyssenkrupp" at bounding box center [848, 100] width 1243 height 19
click at [331, 126] on button "Settings" at bounding box center [329, 128] width 43 height 25
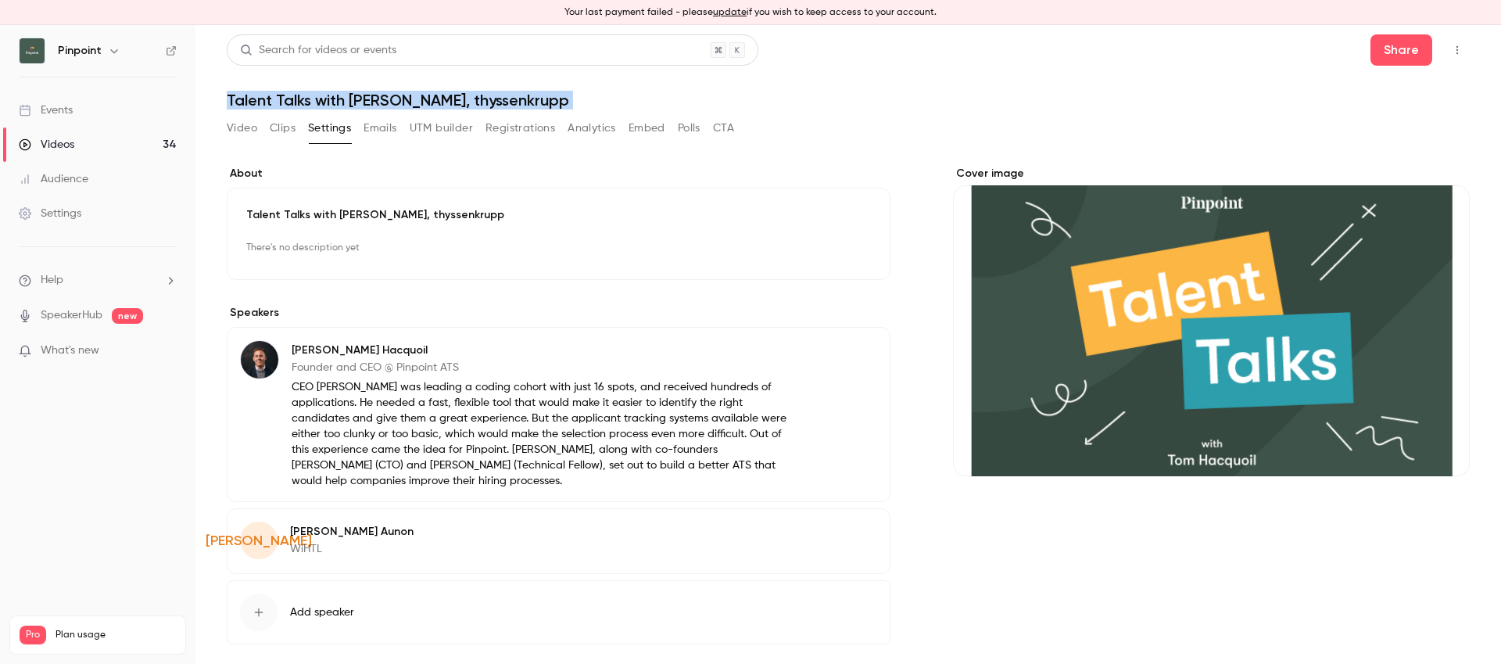
scroll to position [68, 0]
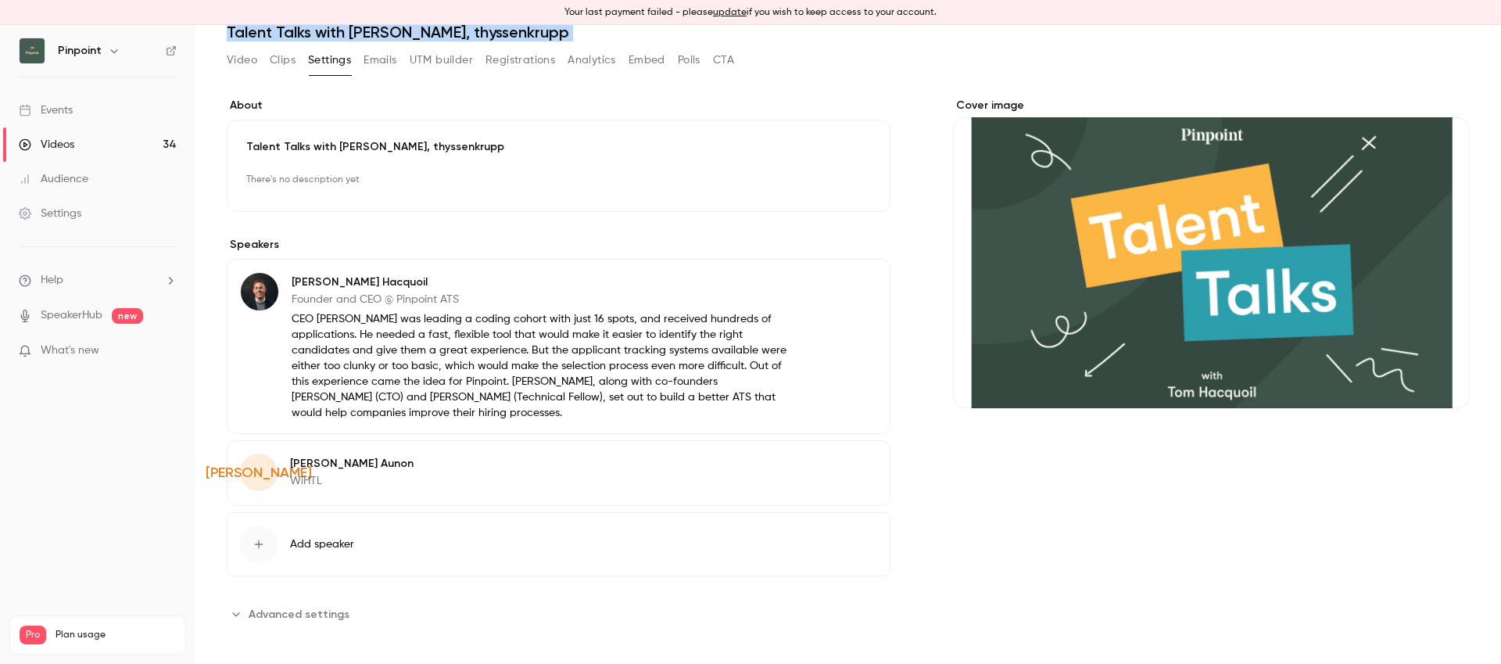
click at [283, 629] on div "**********" at bounding box center [848, 381] width 1243 height 566
click at [278, 615] on span "Advanced settings" at bounding box center [299, 614] width 101 height 16
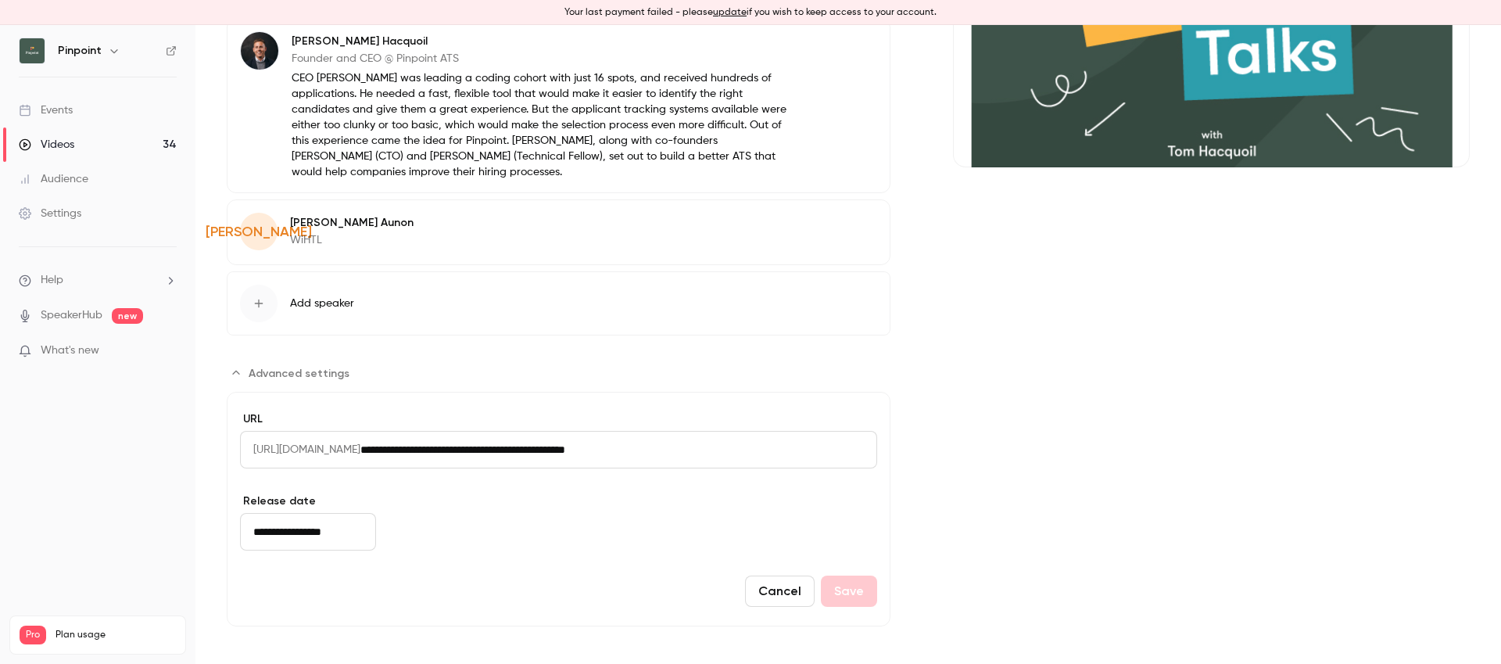
click at [310, 531] on input "**********" at bounding box center [308, 532] width 136 height 38
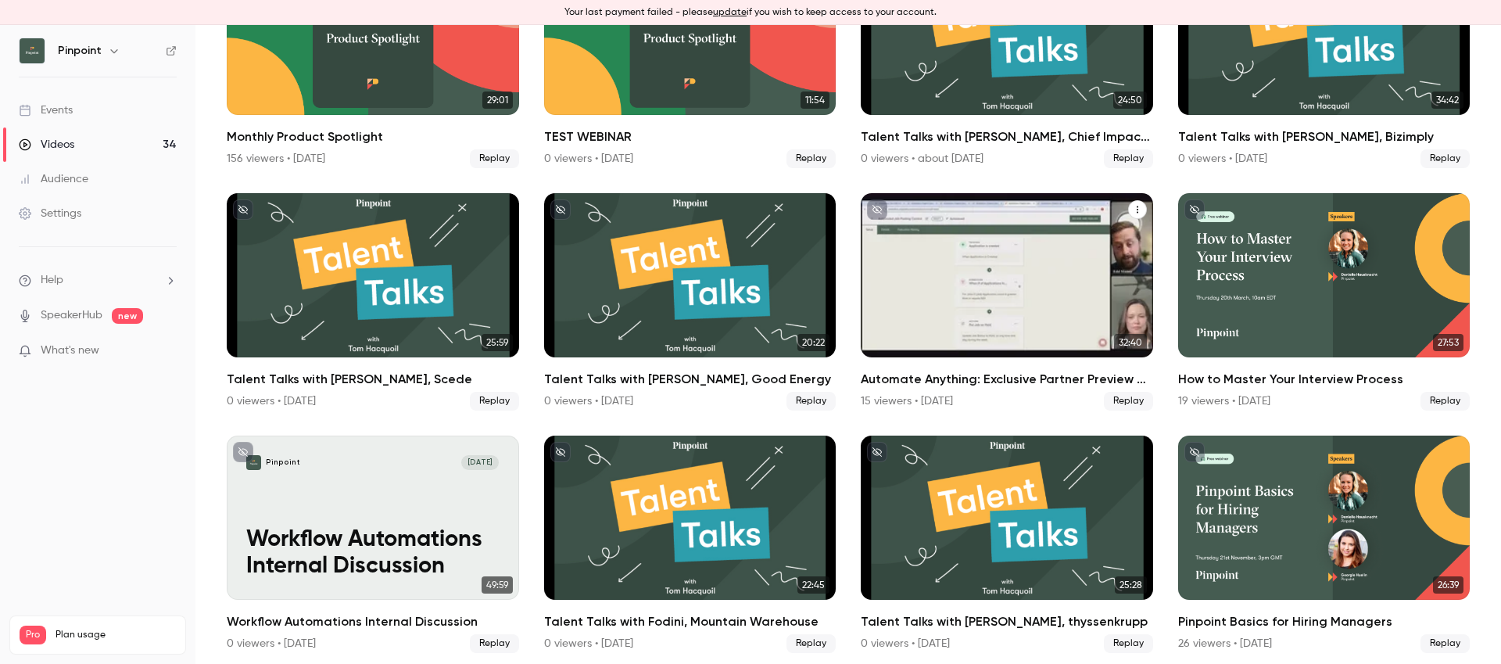
scroll to position [274, 0]
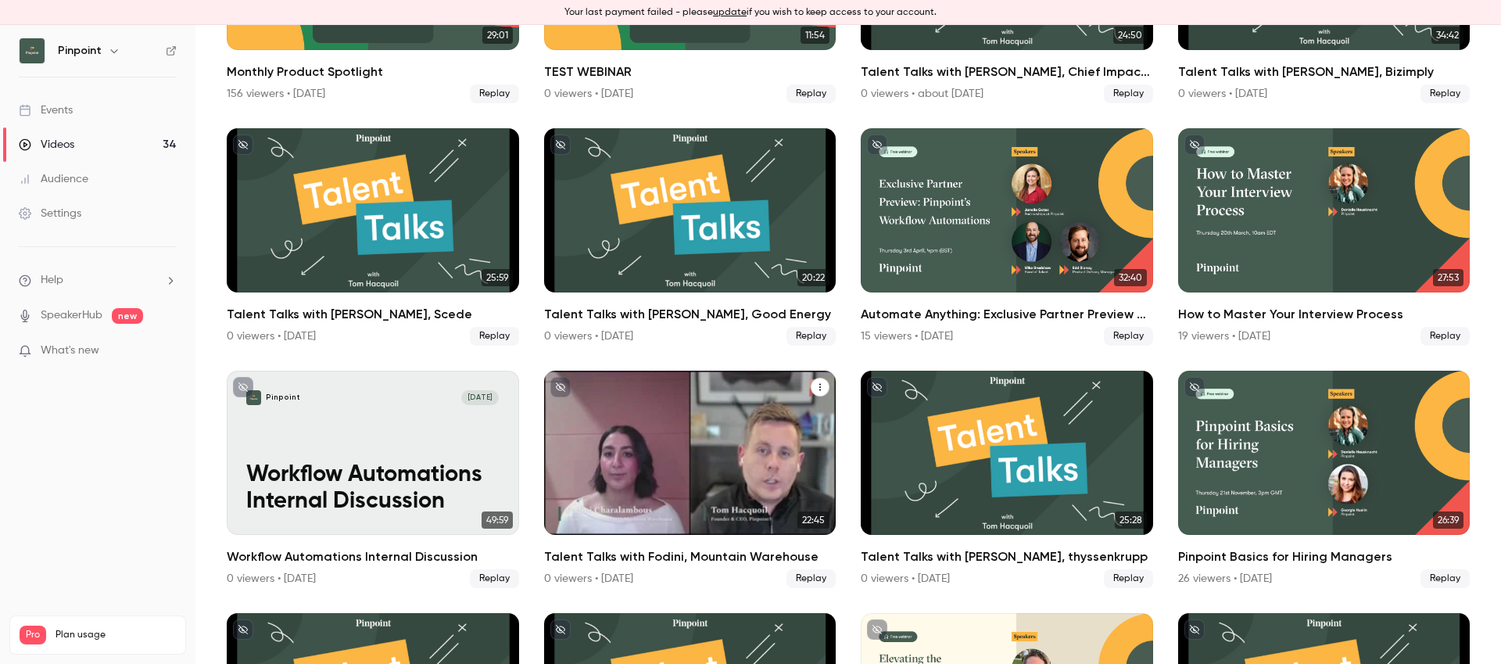
click at [660, 407] on div "Talent Talks with Fodini, Mountain Warehouse" at bounding box center [690, 452] width 292 height 164
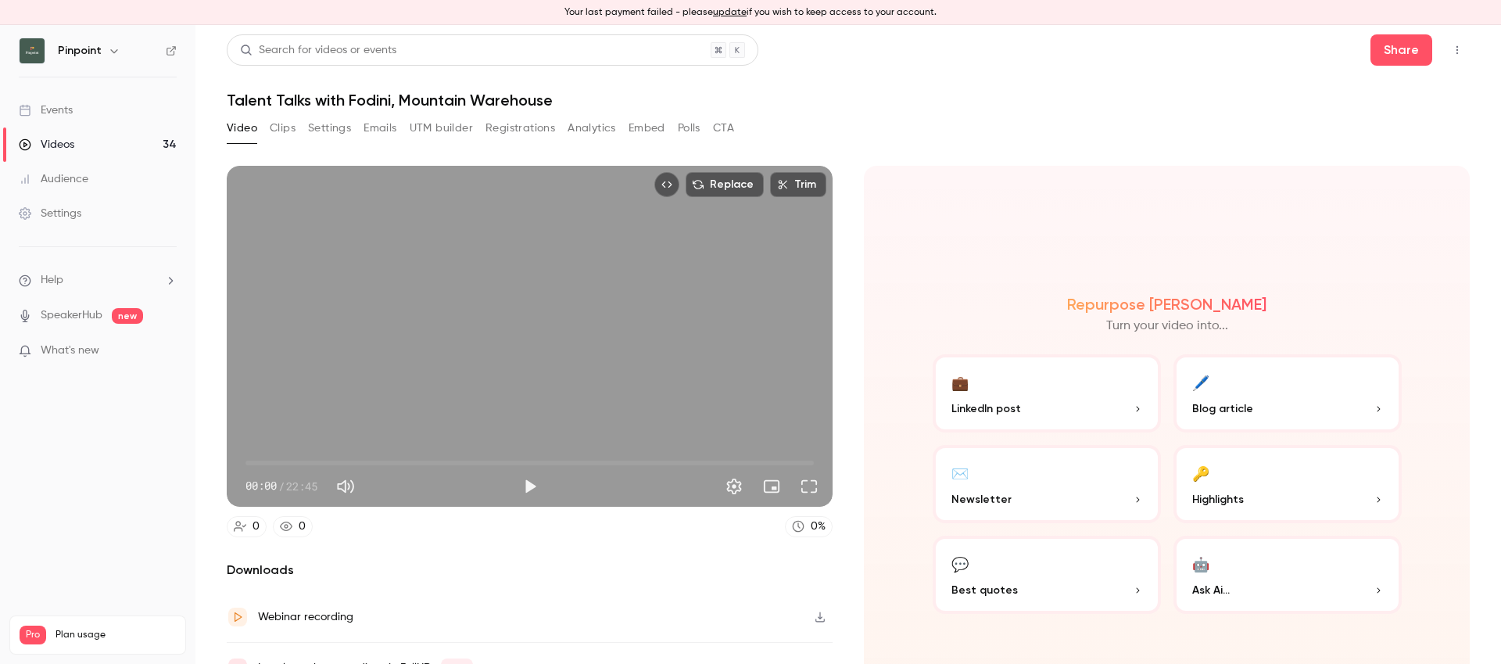
click at [450, 99] on h1 "Talent Talks with Fodini, Mountain Warehouse" at bounding box center [848, 100] width 1243 height 19
click at [608, 84] on header "Search for videos or events Share Talent Talks with Fodini, Mountain Warehouse" at bounding box center [848, 71] width 1243 height 75
click at [318, 127] on button "Settings" at bounding box center [329, 128] width 43 height 25
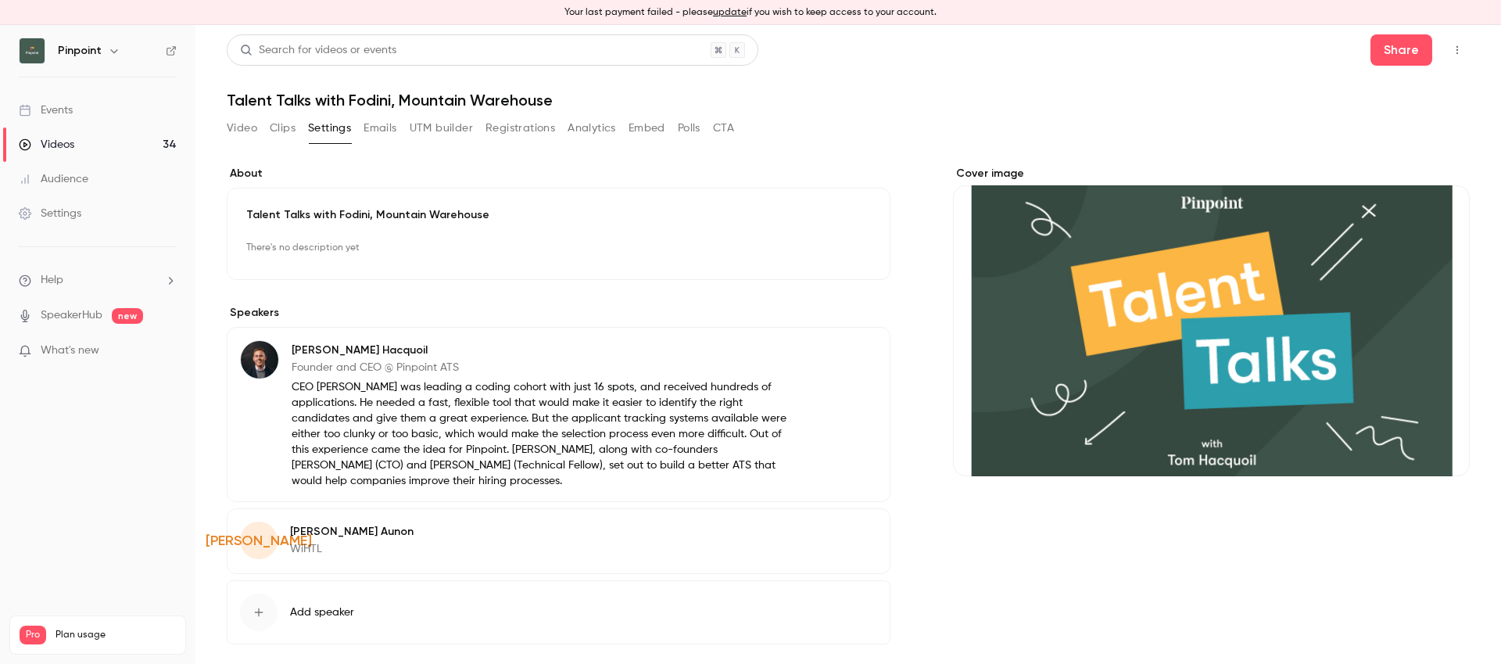
scroll to position [68, 0]
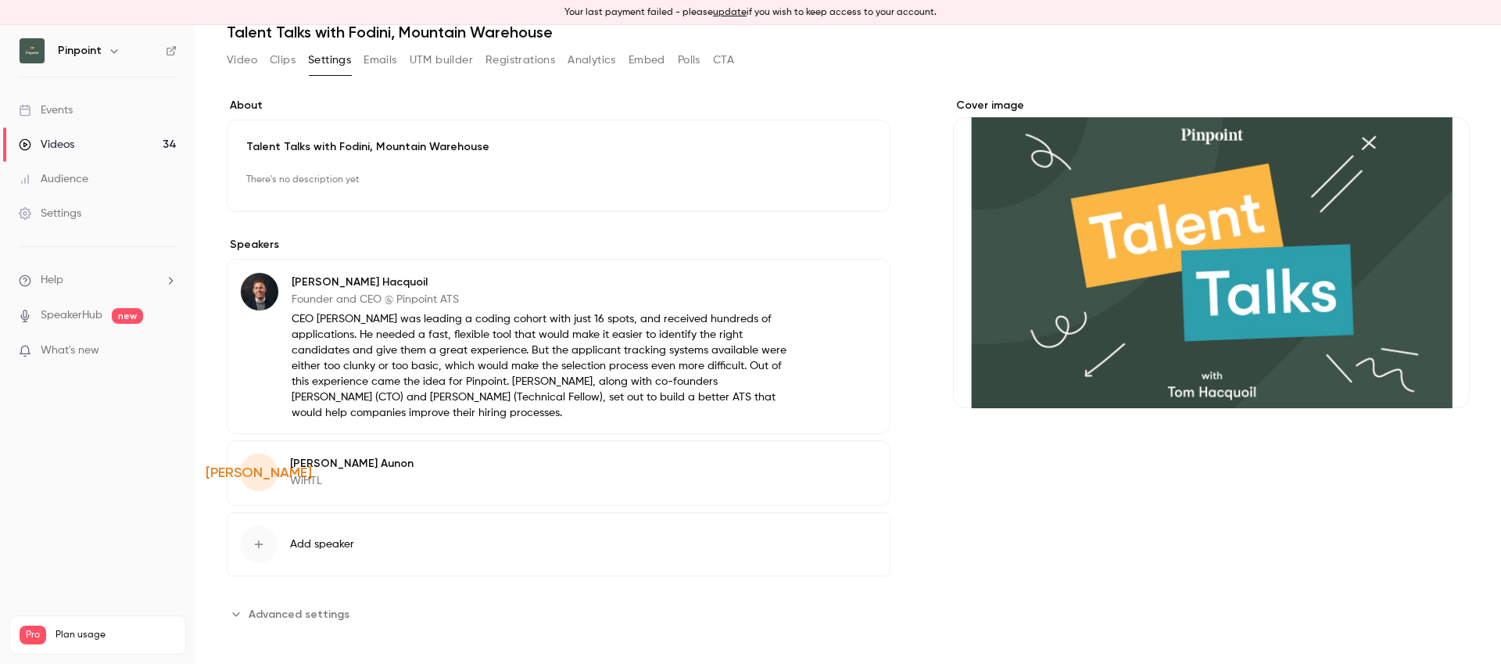
click at [286, 624] on button "Advanced settings" at bounding box center [293, 613] width 132 height 25
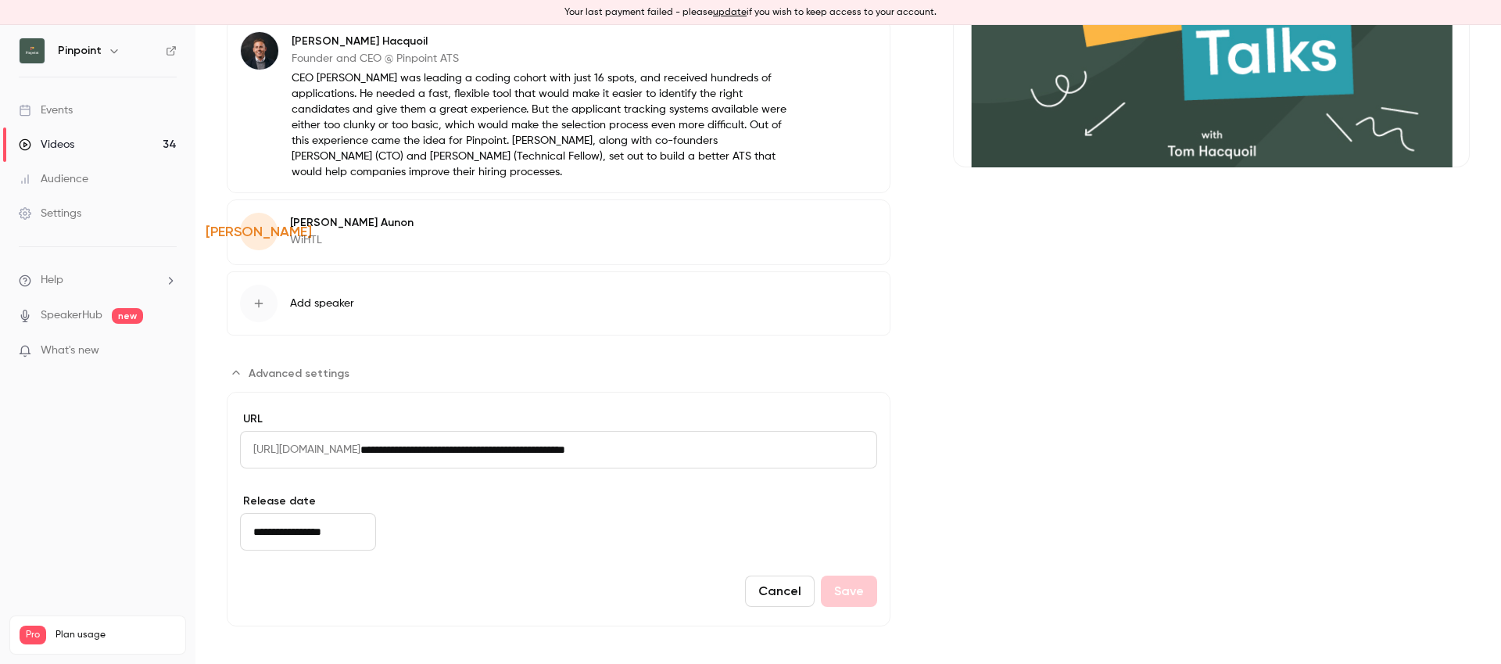
click at [318, 531] on input "**********" at bounding box center [308, 532] width 136 height 38
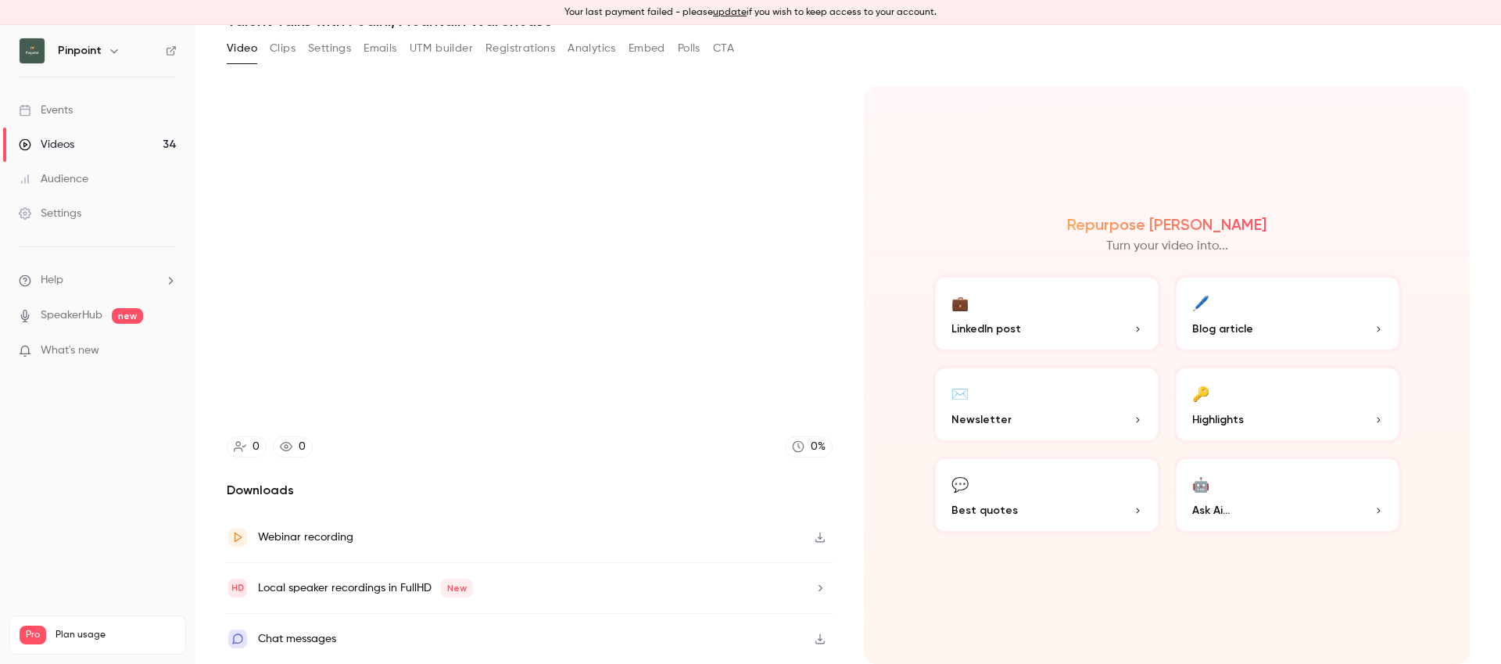
scroll to position [80, 0]
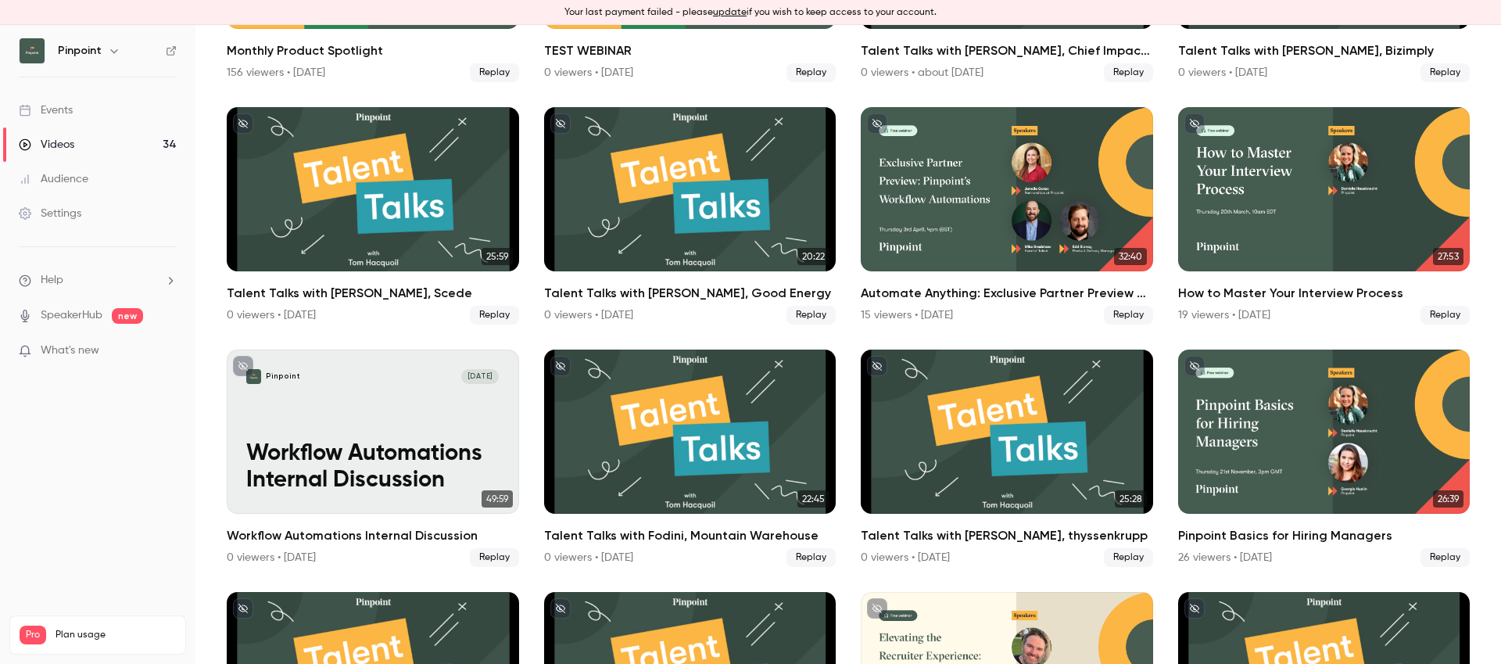
scroll to position [295, 0]
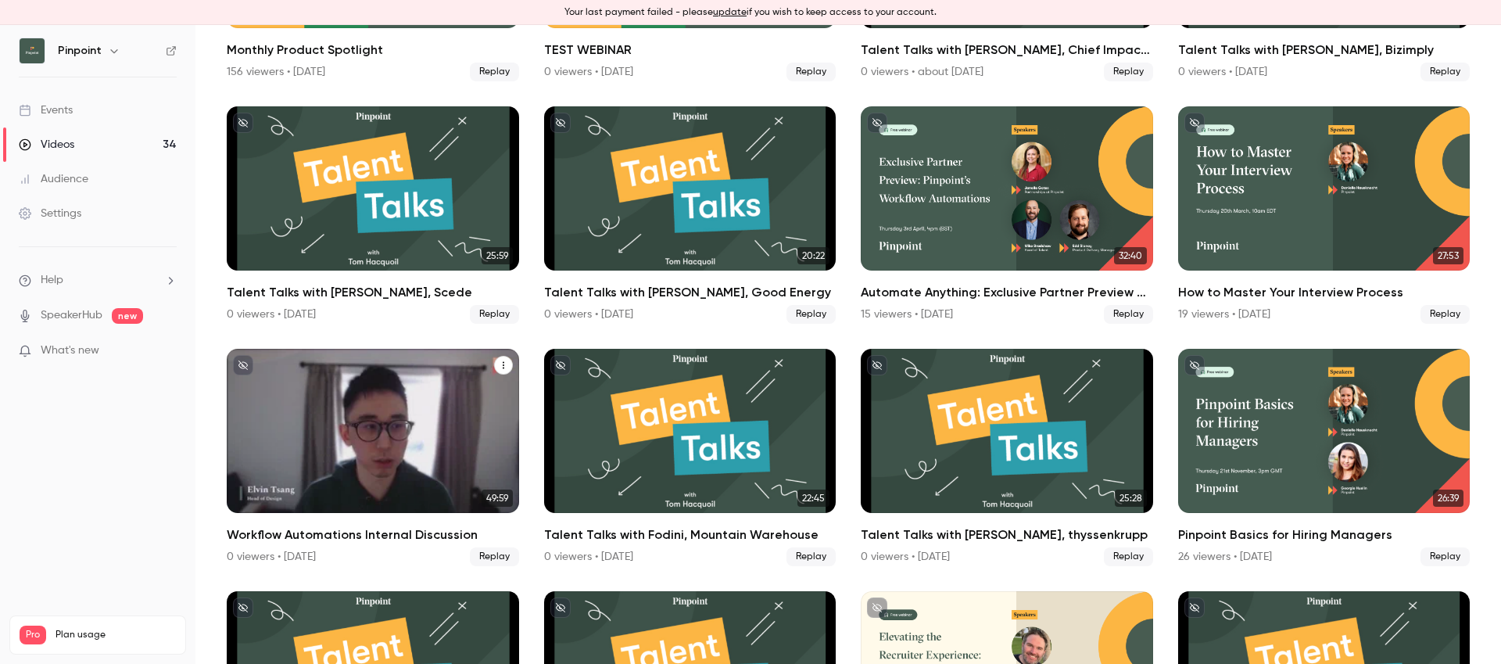
click at [327, 392] on div "Pinpoint [DATE] Workflow Automations Internal Discussion" at bounding box center [373, 431] width 292 height 164
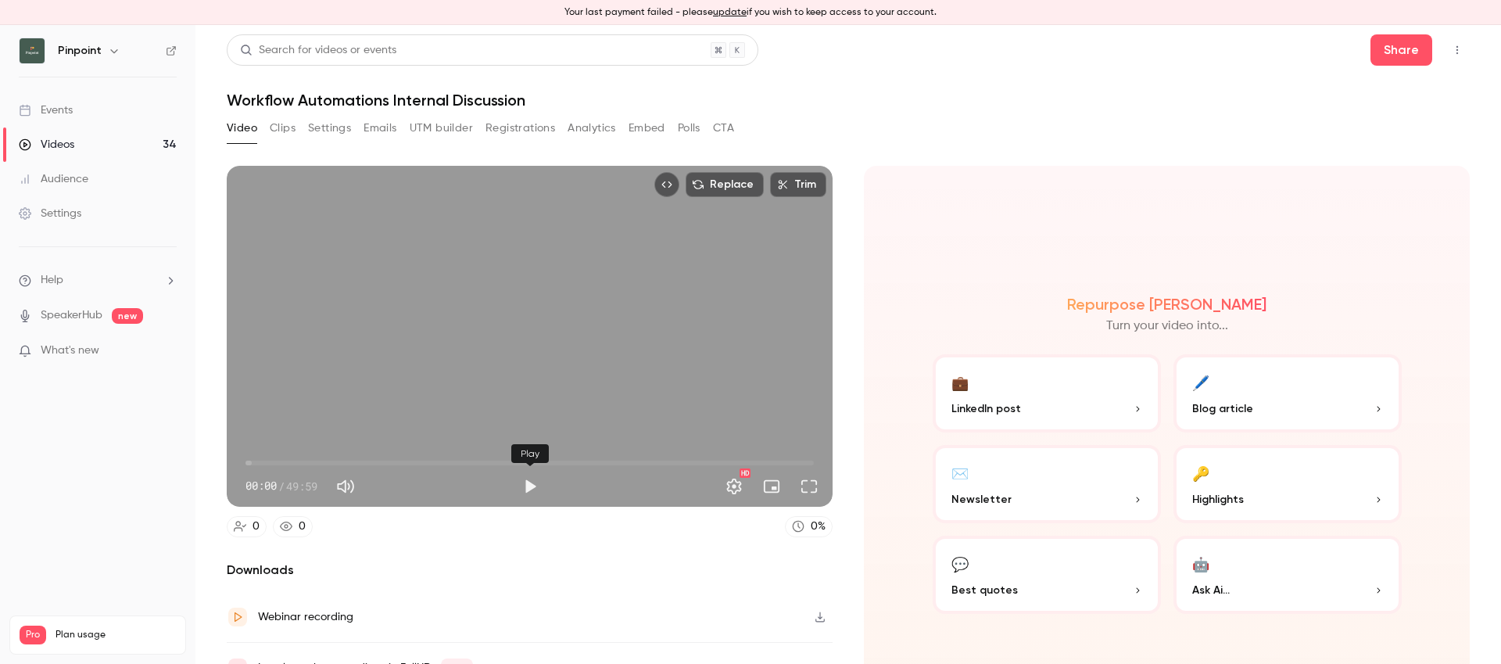
click at [530, 486] on button "Play" at bounding box center [529, 486] width 31 height 31
click at [461, 463] on span "00:06" at bounding box center [529, 462] width 568 height 25
click at [587, 459] on span "18:59" at bounding box center [529, 462] width 568 height 25
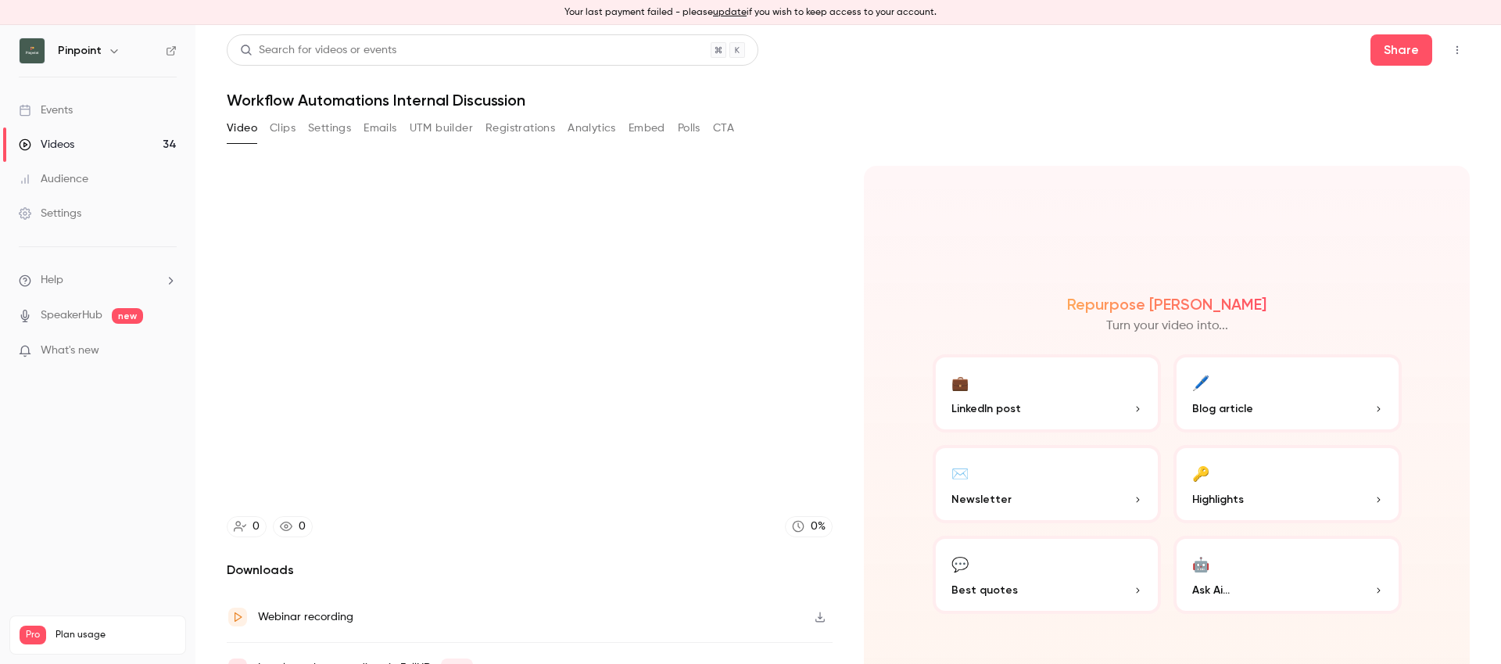
type input "******"
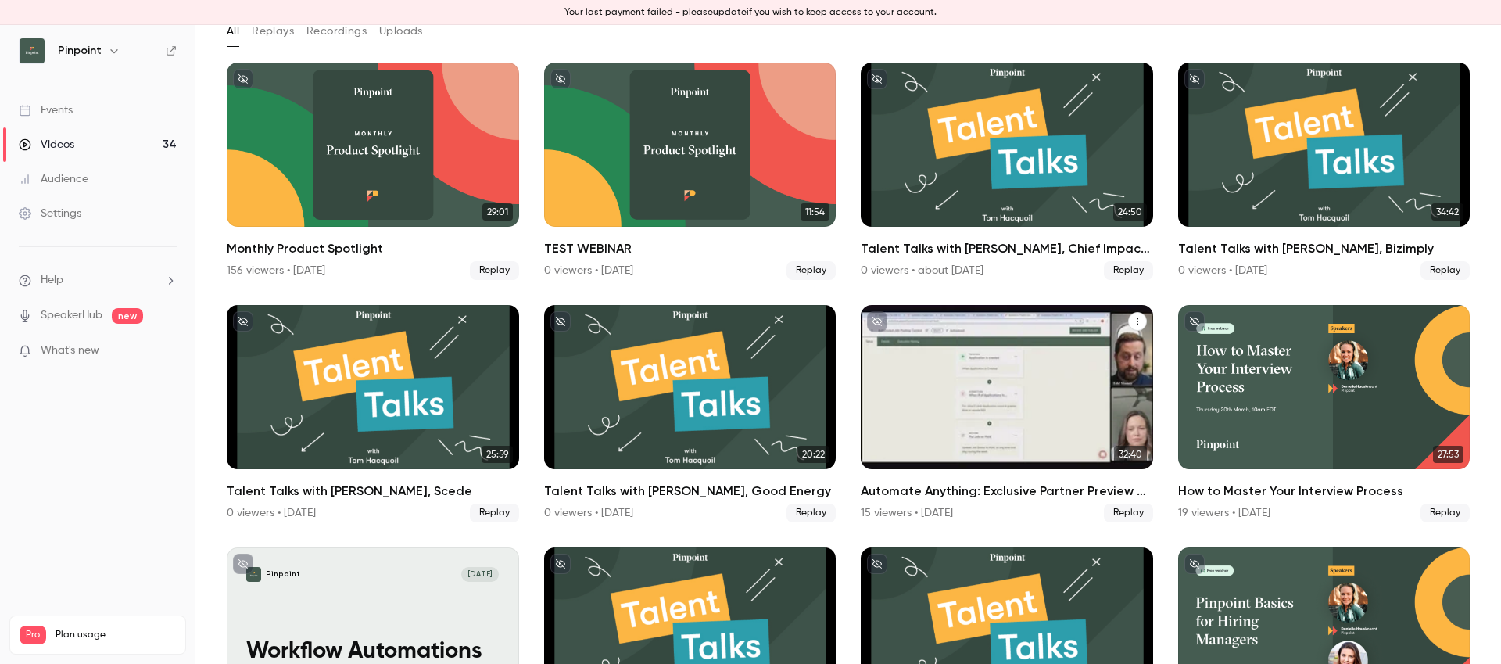
scroll to position [84, 0]
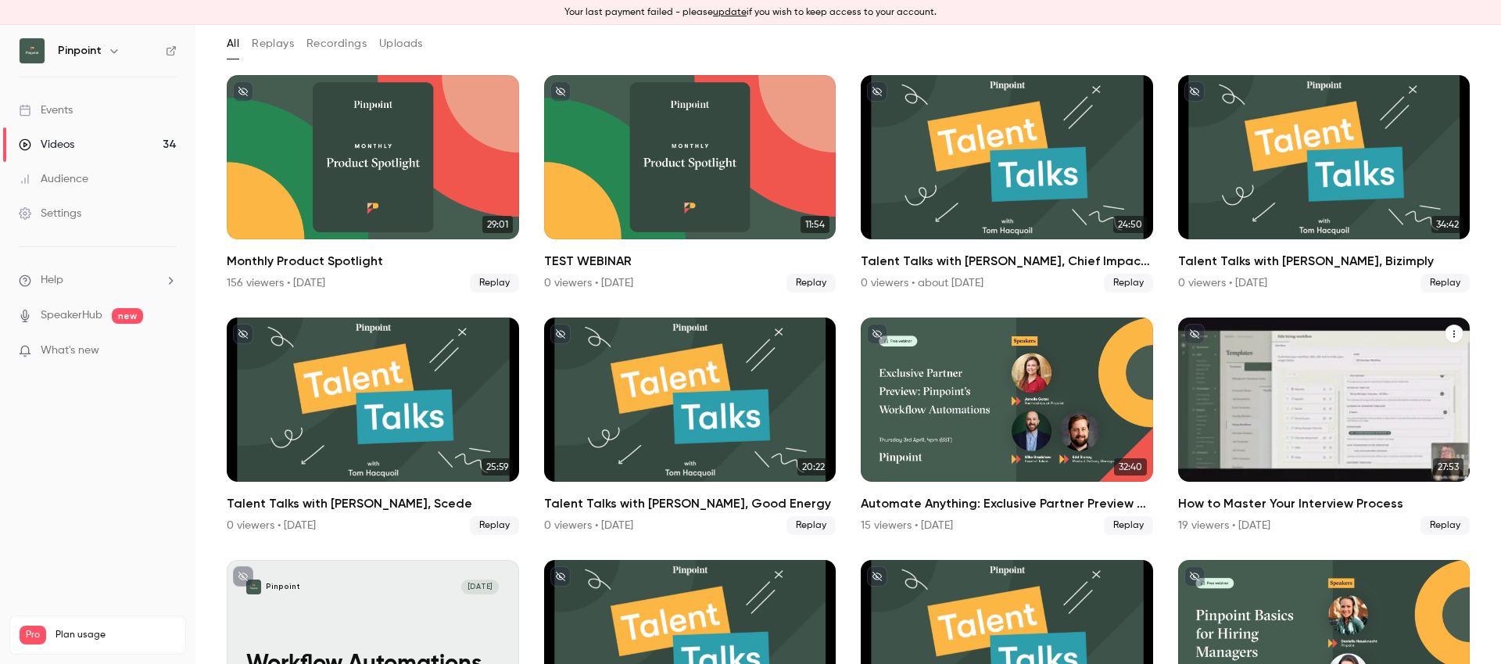
click at [1293, 442] on div "How to Master Your Interview Process" at bounding box center [1324, 399] width 292 height 164
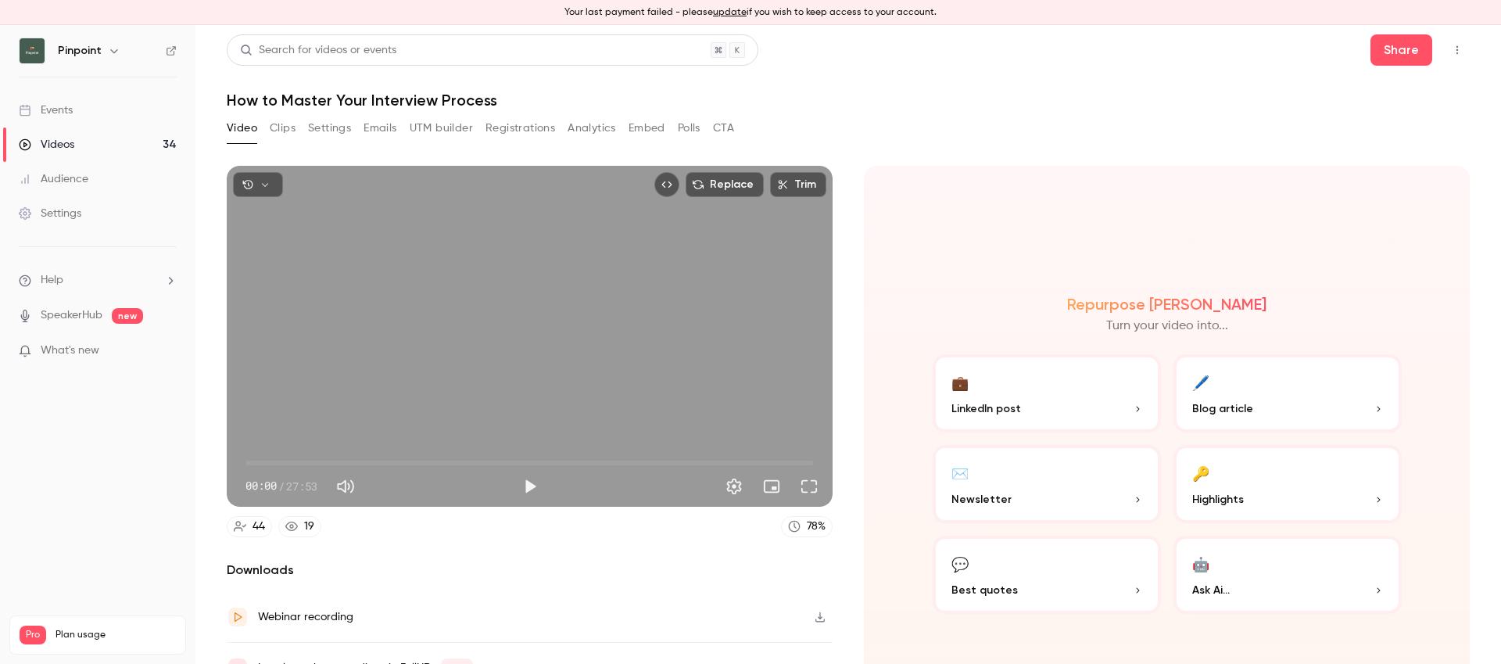
click at [424, 97] on h1 "How to Master Your Interview Process" at bounding box center [848, 100] width 1243 height 19
click at [337, 130] on button "Settings" at bounding box center [329, 128] width 43 height 25
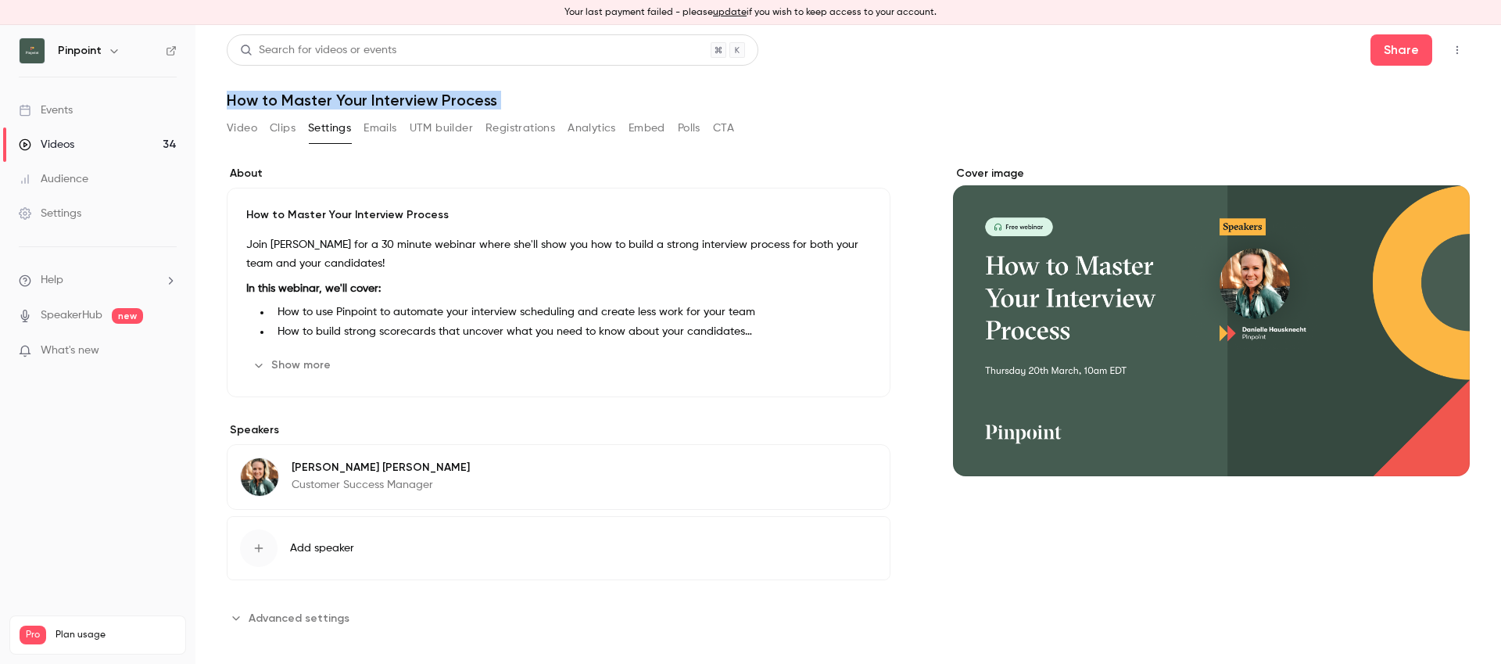
click at [302, 612] on span "Advanced settings" at bounding box center [299, 618] width 101 height 16
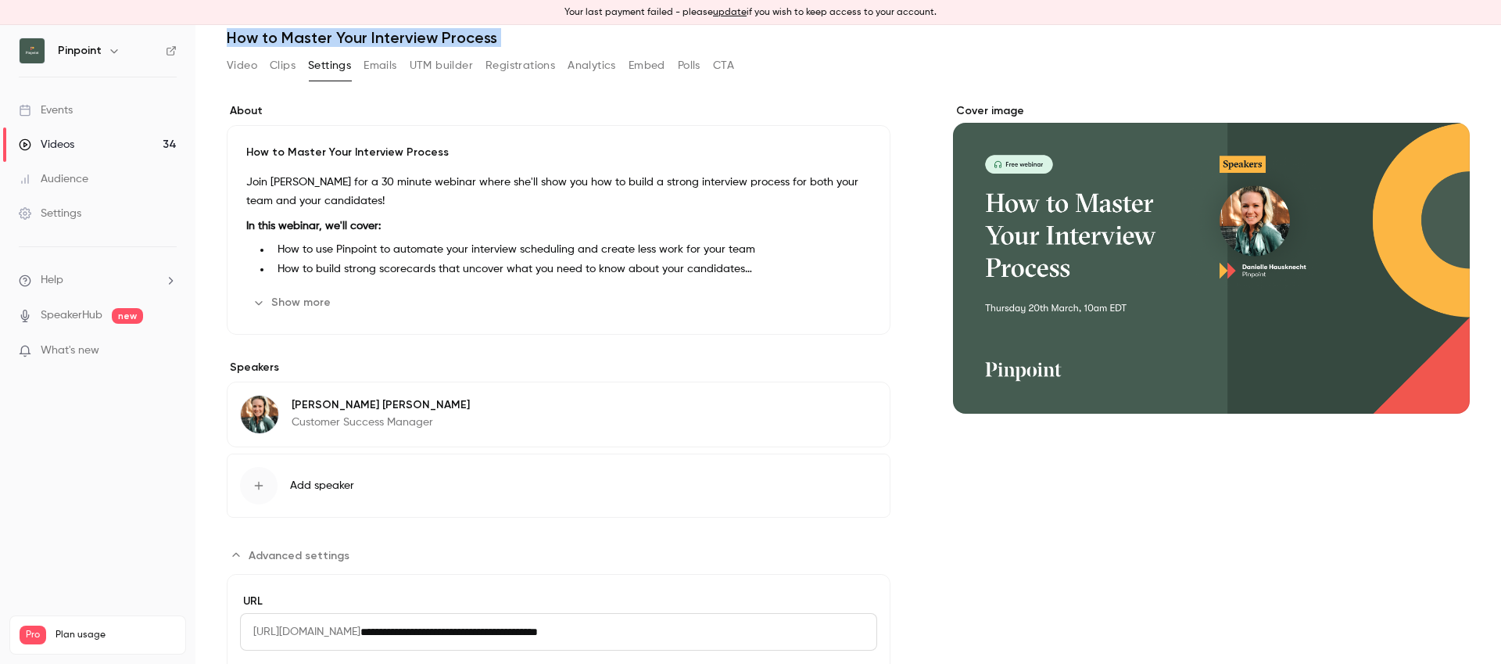
scroll to position [245, 0]
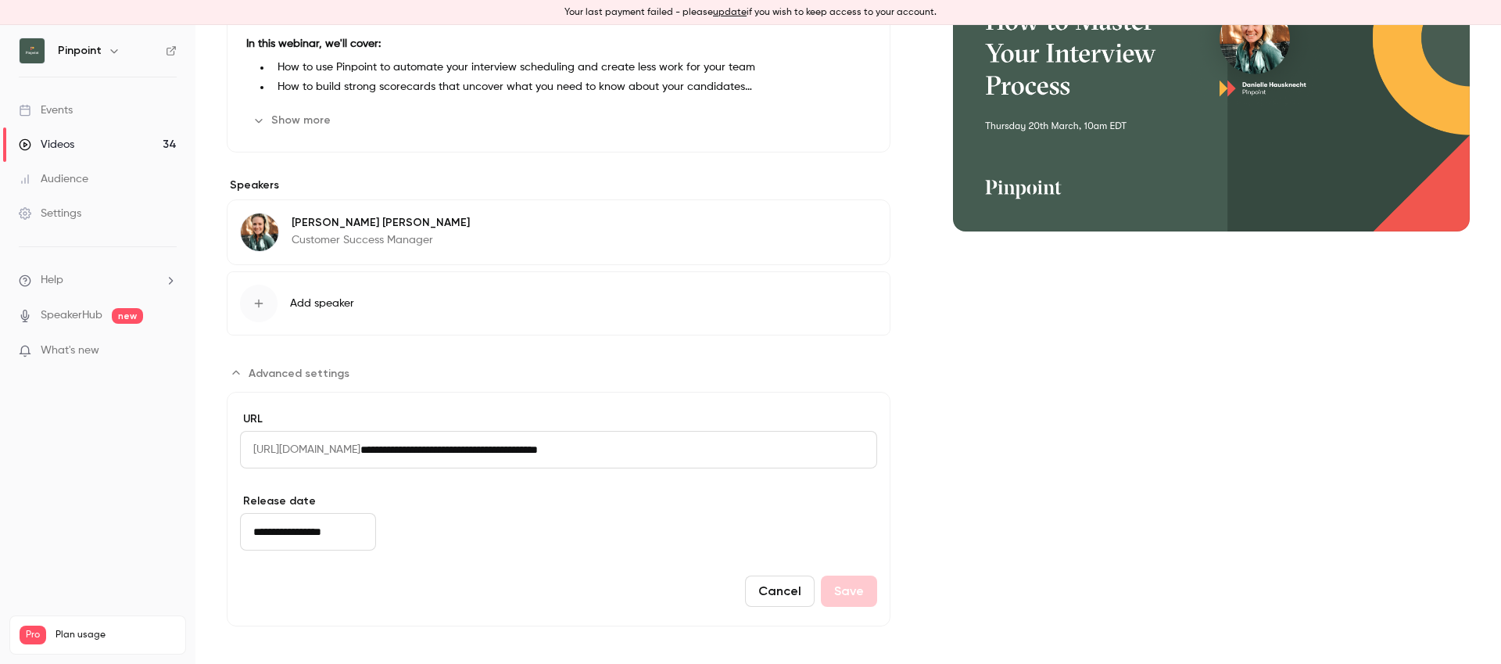
click at [319, 532] on input "**********" at bounding box center [308, 532] width 136 height 38
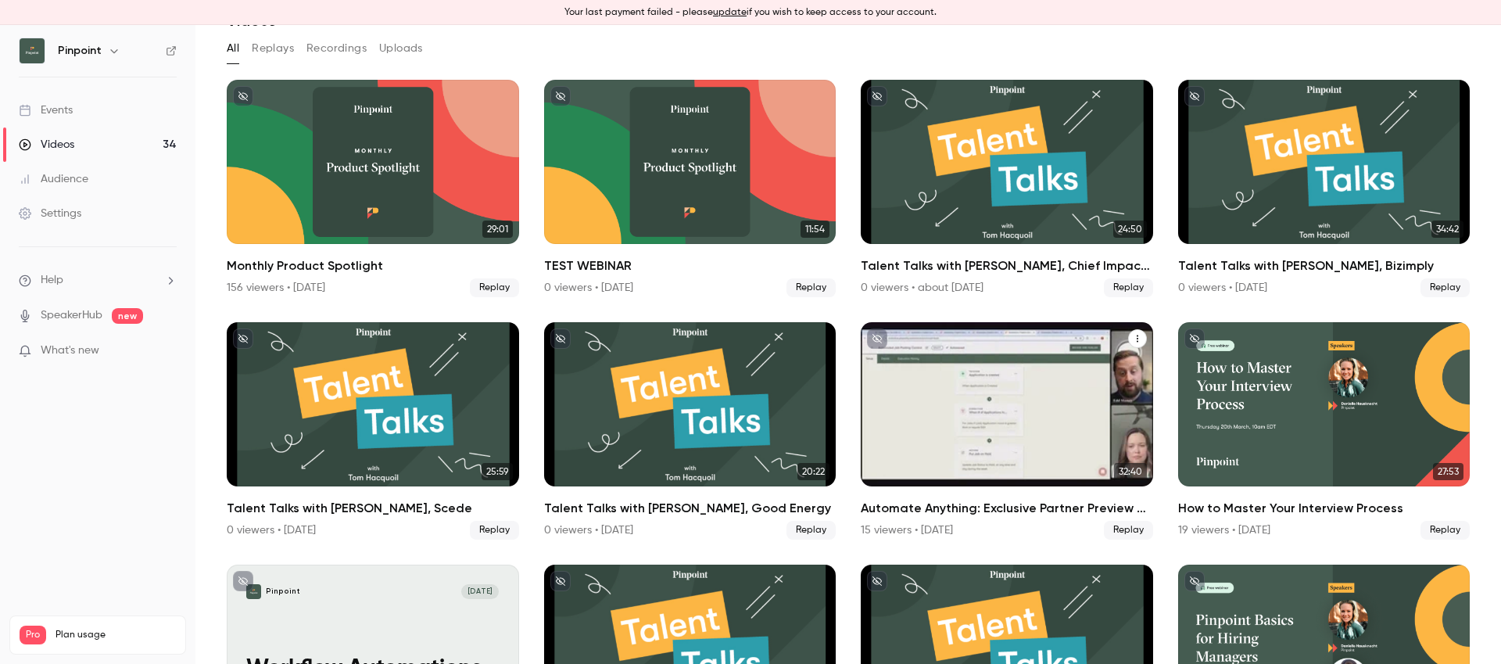
click at [1011, 393] on div "Automate Anything: Exclusive Partner Preview of Pinpoint’s Workflow Automations" at bounding box center [1007, 404] width 292 height 164
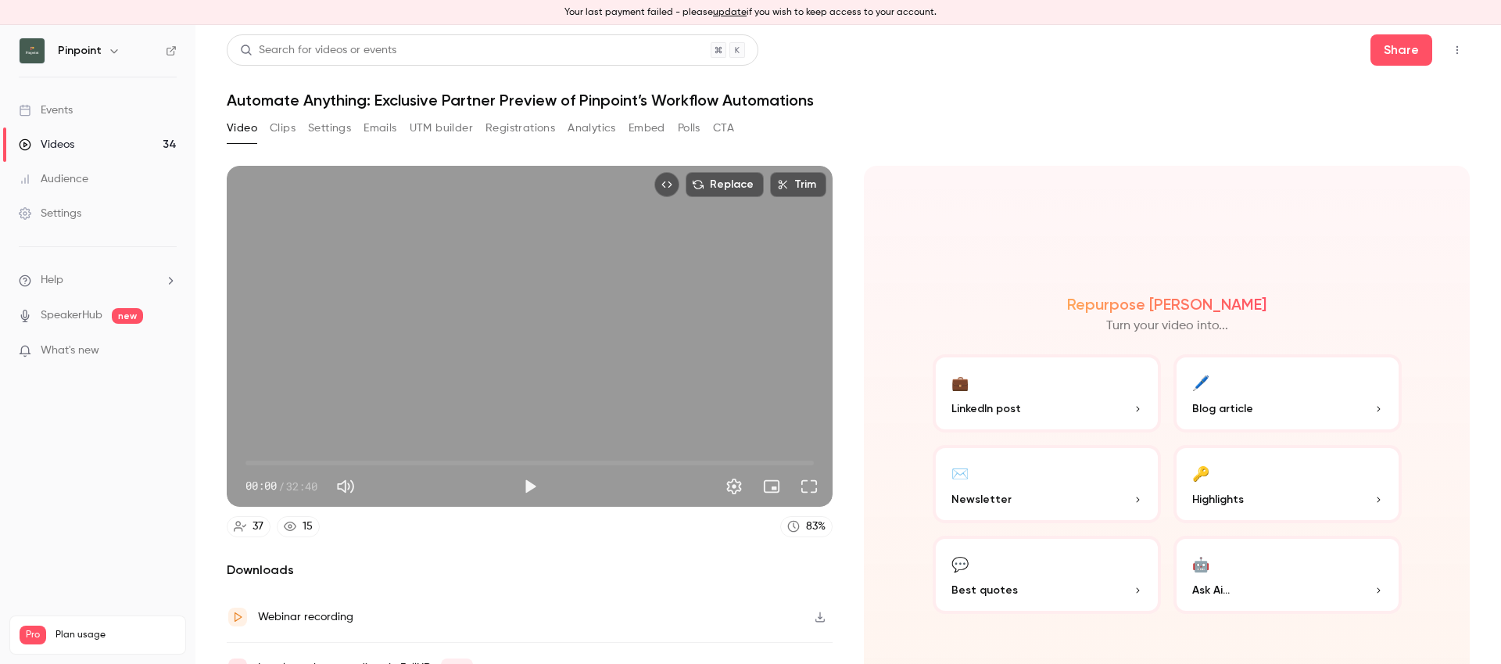
click at [440, 93] on h1 "Automate Anything: Exclusive Partner Preview of Pinpoint’s Workflow Automations" at bounding box center [848, 100] width 1243 height 19
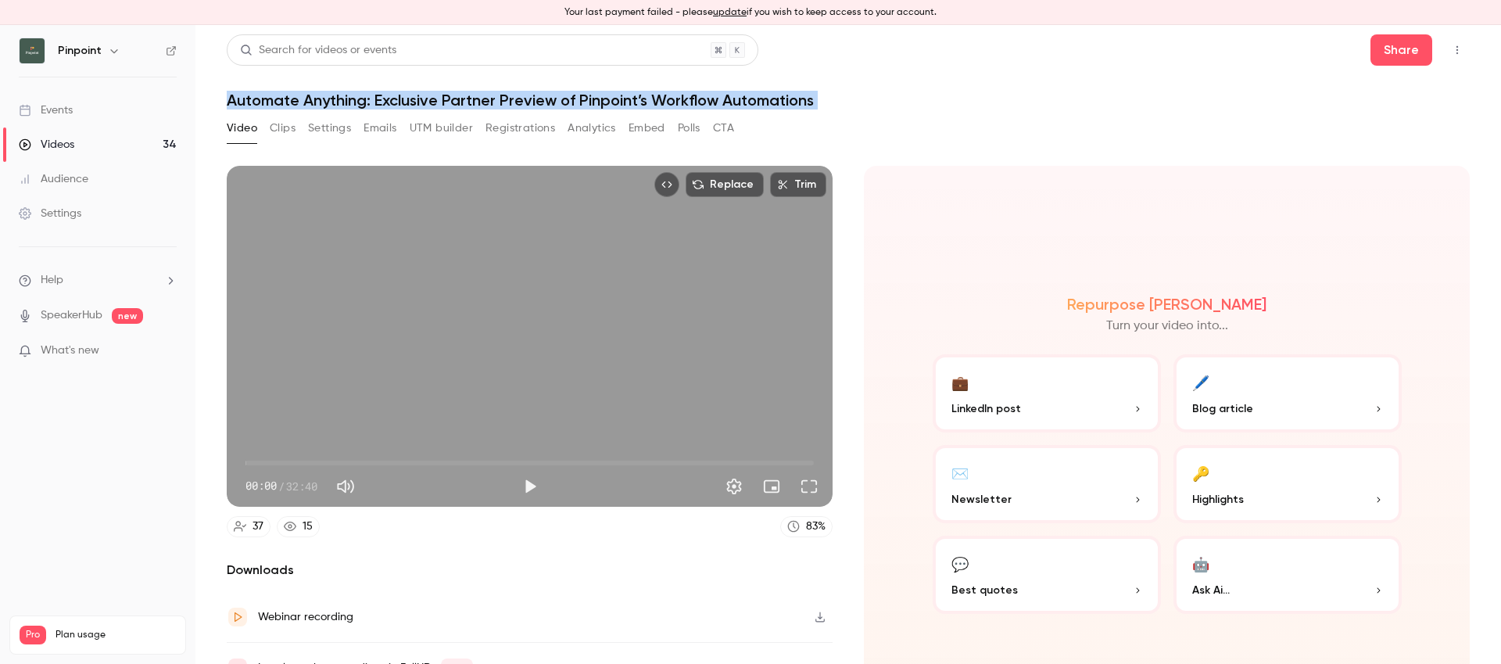
click at [440, 93] on h1 "Automate Anything: Exclusive Partner Preview of Pinpoint’s Workflow Automations" at bounding box center [848, 100] width 1243 height 19
drag, startPoint x: 331, startPoint y: 130, endPoint x: 349, endPoint y: 150, distance: 27.1
click at [331, 130] on button "Settings" at bounding box center [329, 128] width 43 height 25
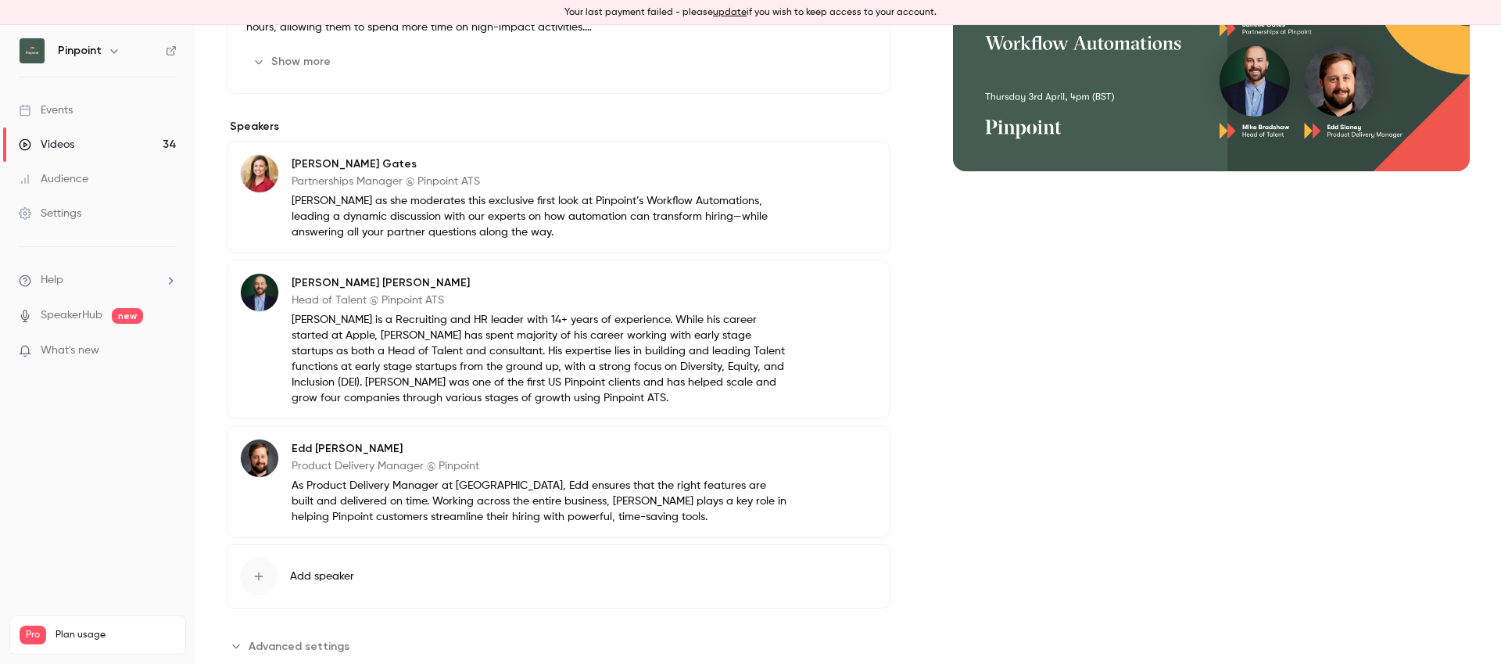
scroll to position [337, 0]
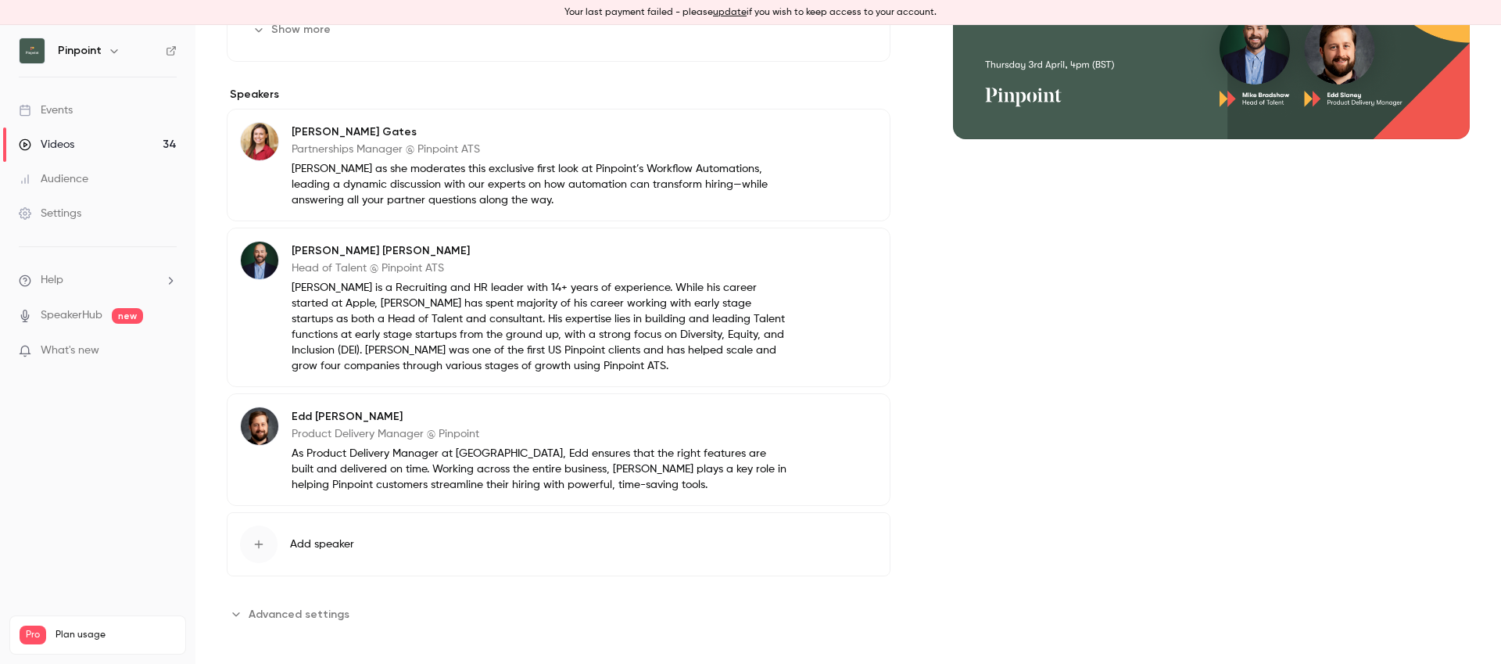
click at [312, 597] on div "**********" at bounding box center [559, 227] width 664 height 797
click at [315, 604] on button "Advanced settings" at bounding box center [293, 613] width 132 height 25
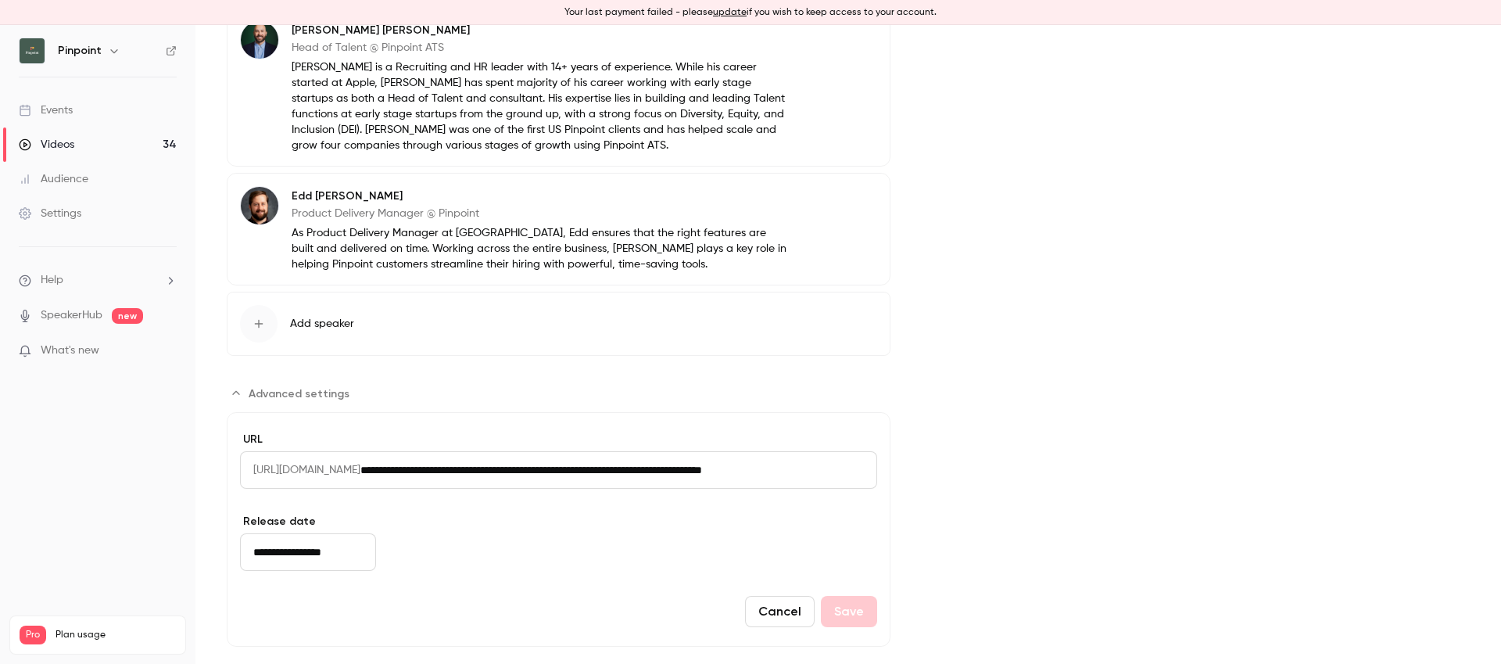
scroll to position [578, 0]
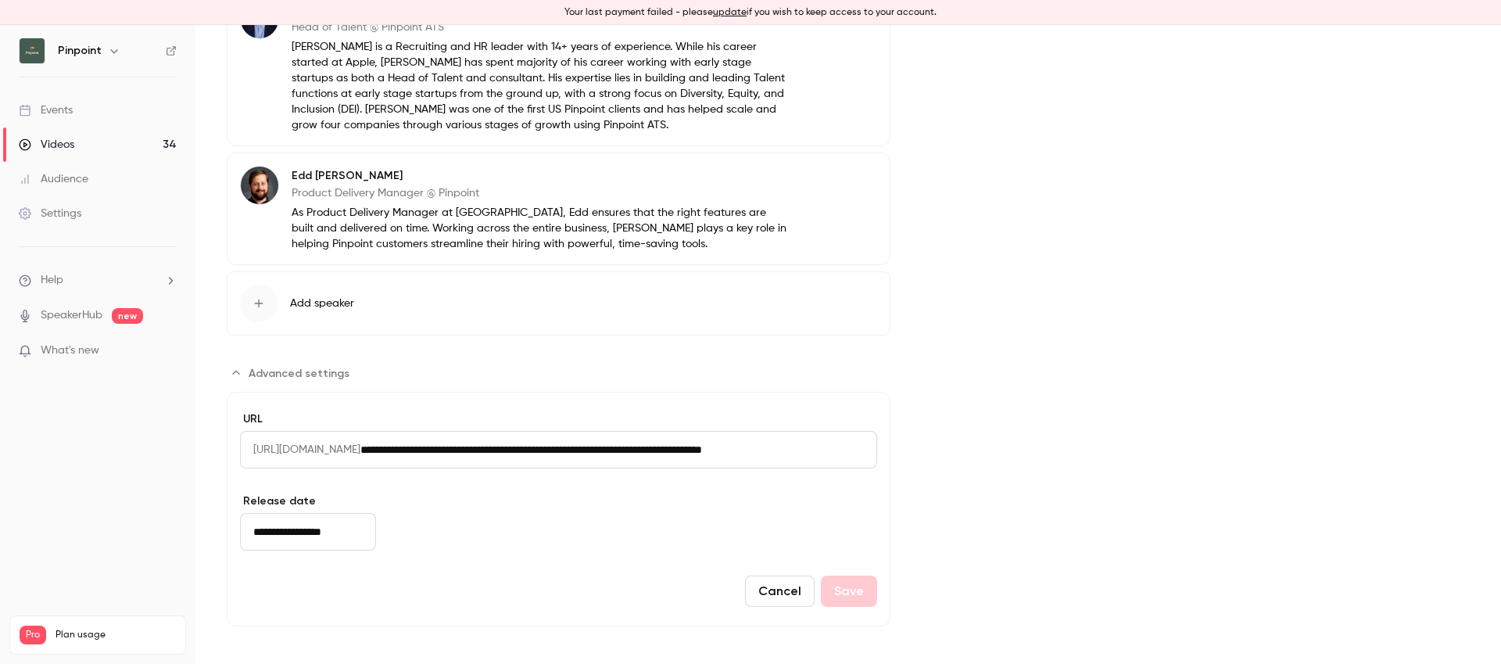
click at [309, 529] on input "**********" at bounding box center [308, 532] width 136 height 38
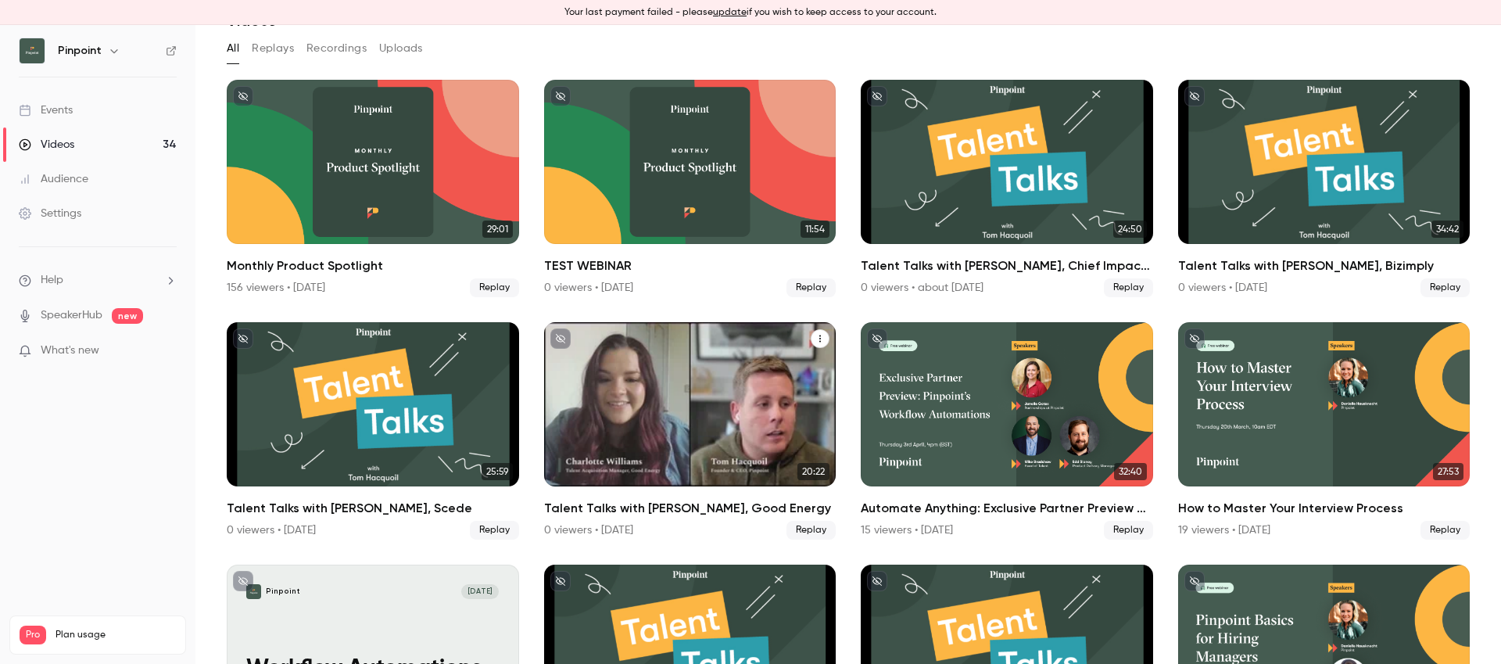
click at [652, 390] on div "Talent Talks with Charlotte Williams, Good Energy" at bounding box center [690, 404] width 292 height 164
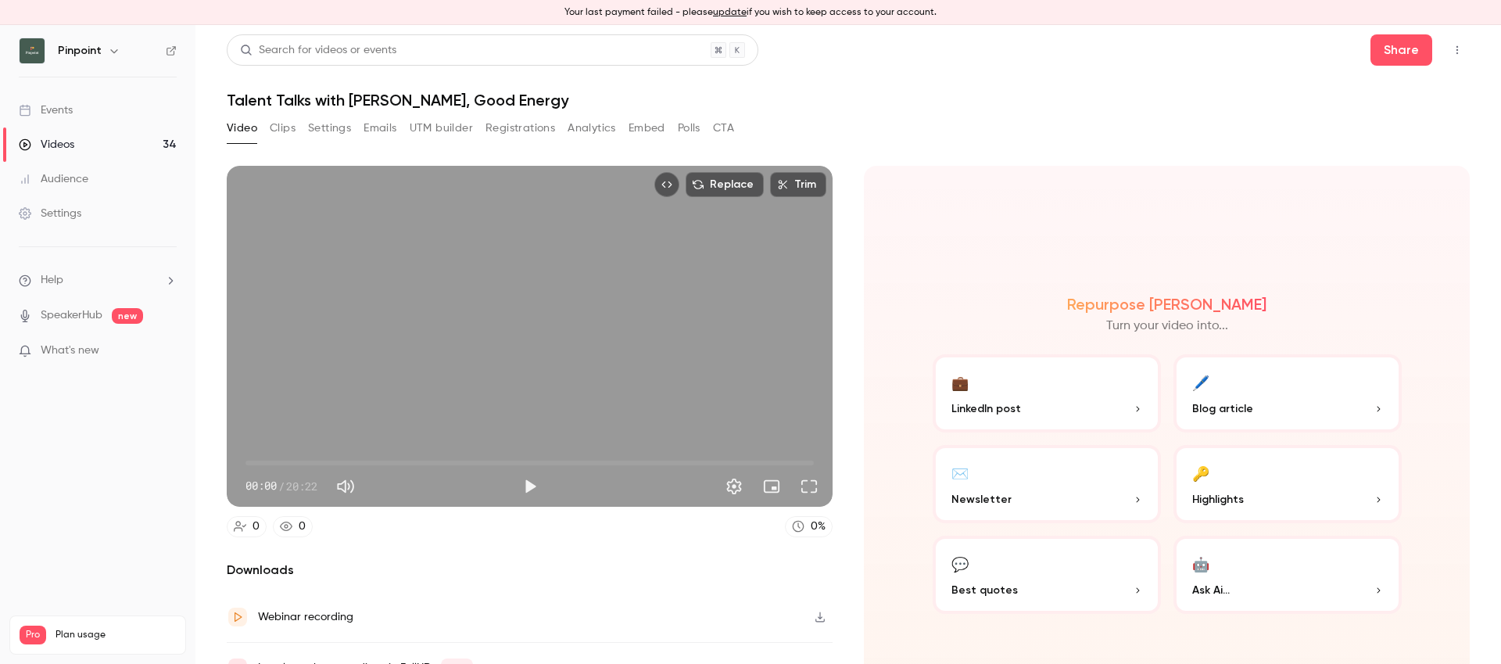
click at [450, 94] on h1 "Talent Talks with [PERSON_NAME], Good Energy" at bounding box center [848, 100] width 1243 height 19
click at [344, 134] on button "Settings" at bounding box center [329, 128] width 43 height 25
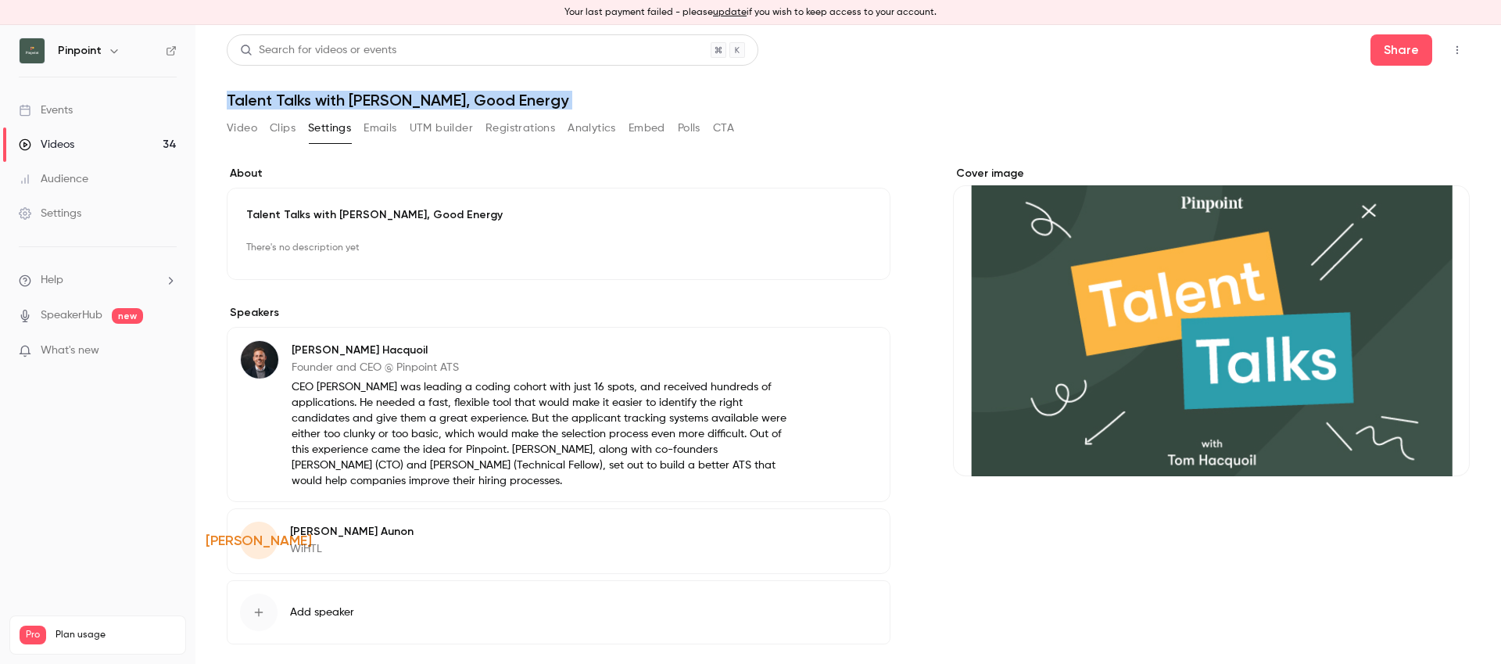
scroll to position [68, 0]
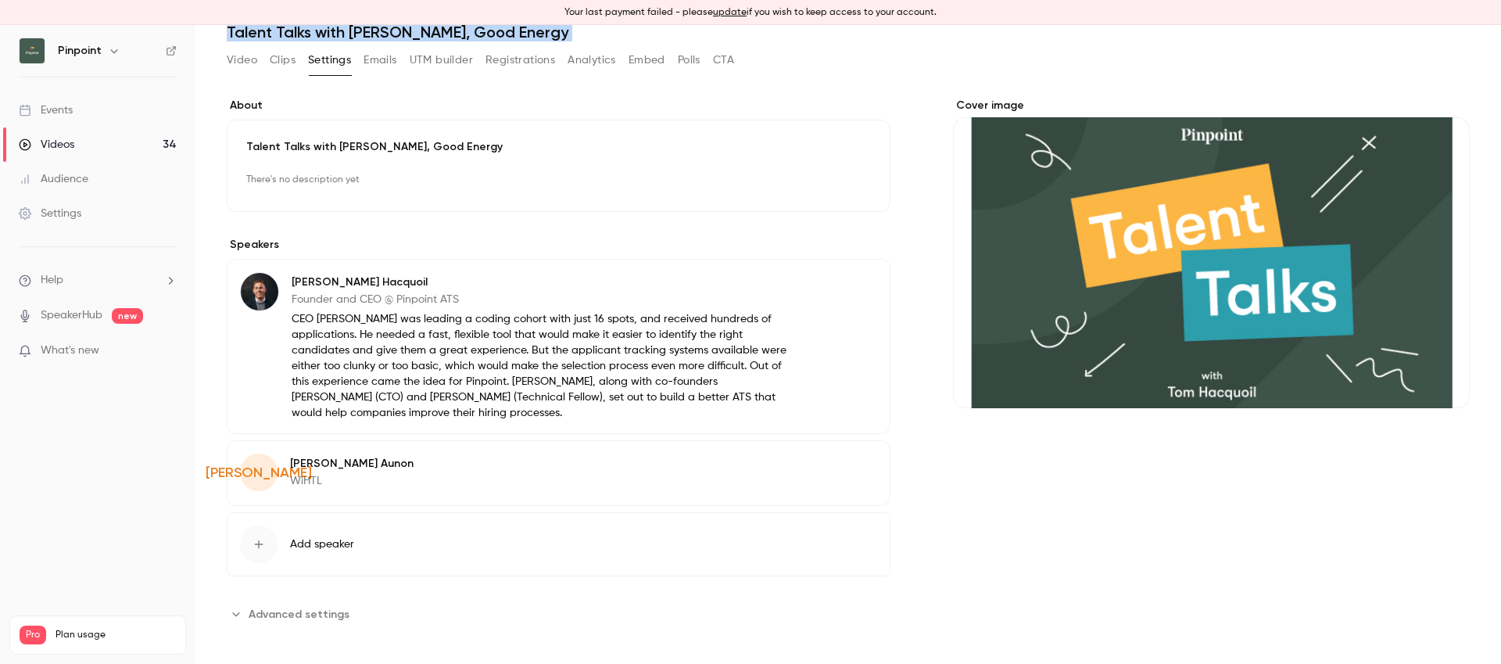
click at [302, 613] on span "Advanced settings" at bounding box center [299, 614] width 101 height 16
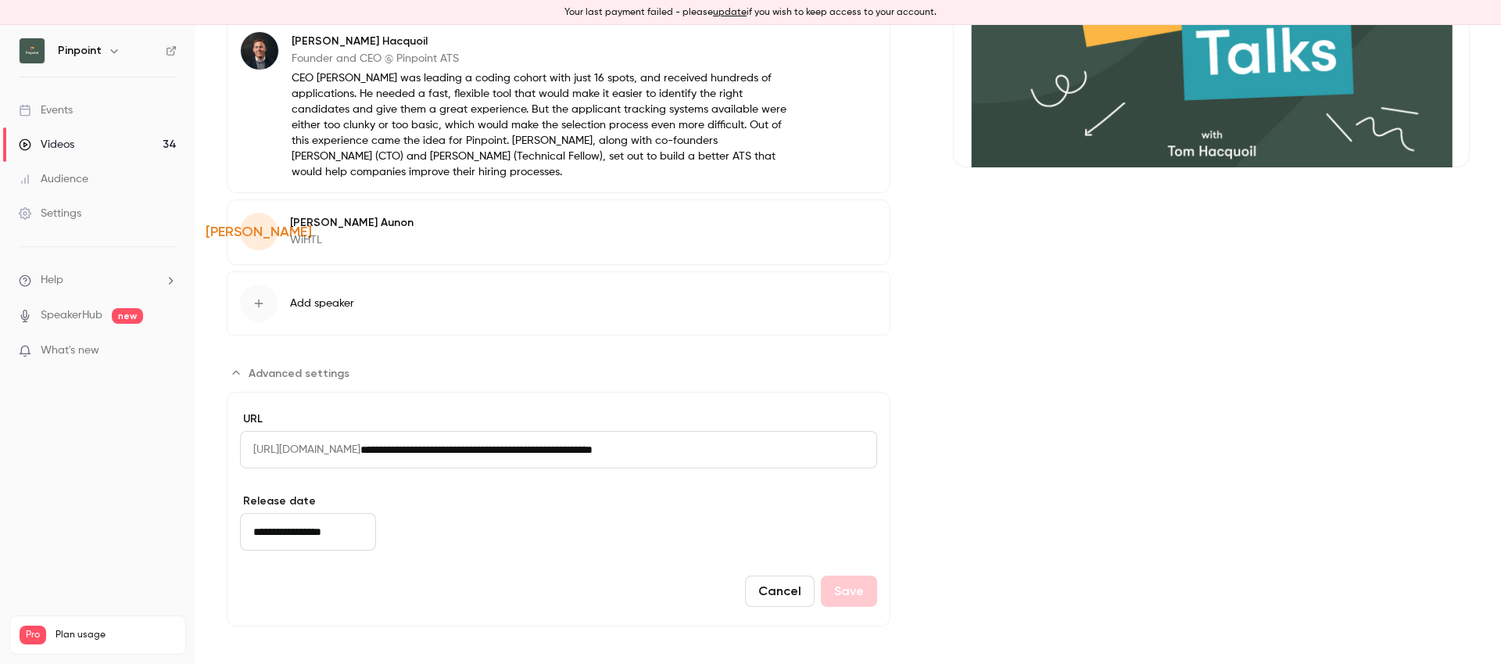
click at [324, 532] on input "**********" at bounding box center [308, 532] width 136 height 38
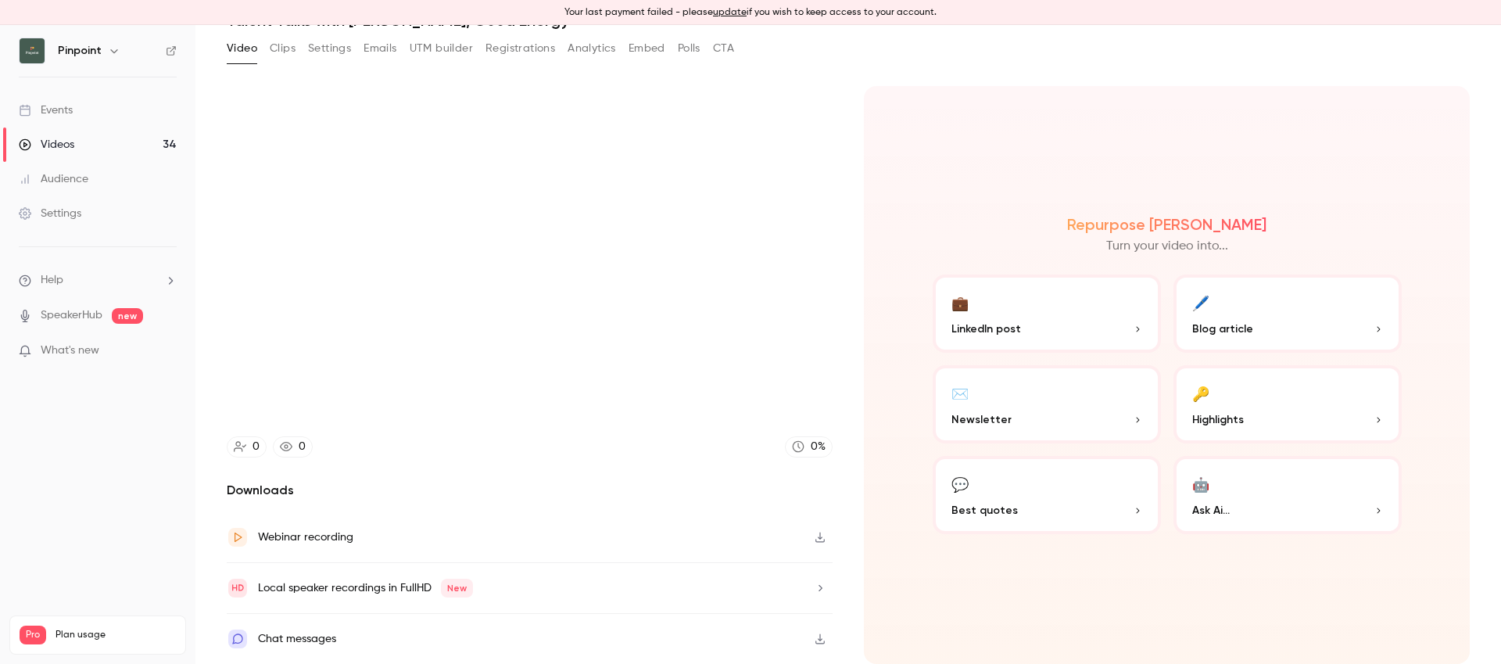
scroll to position [80, 0]
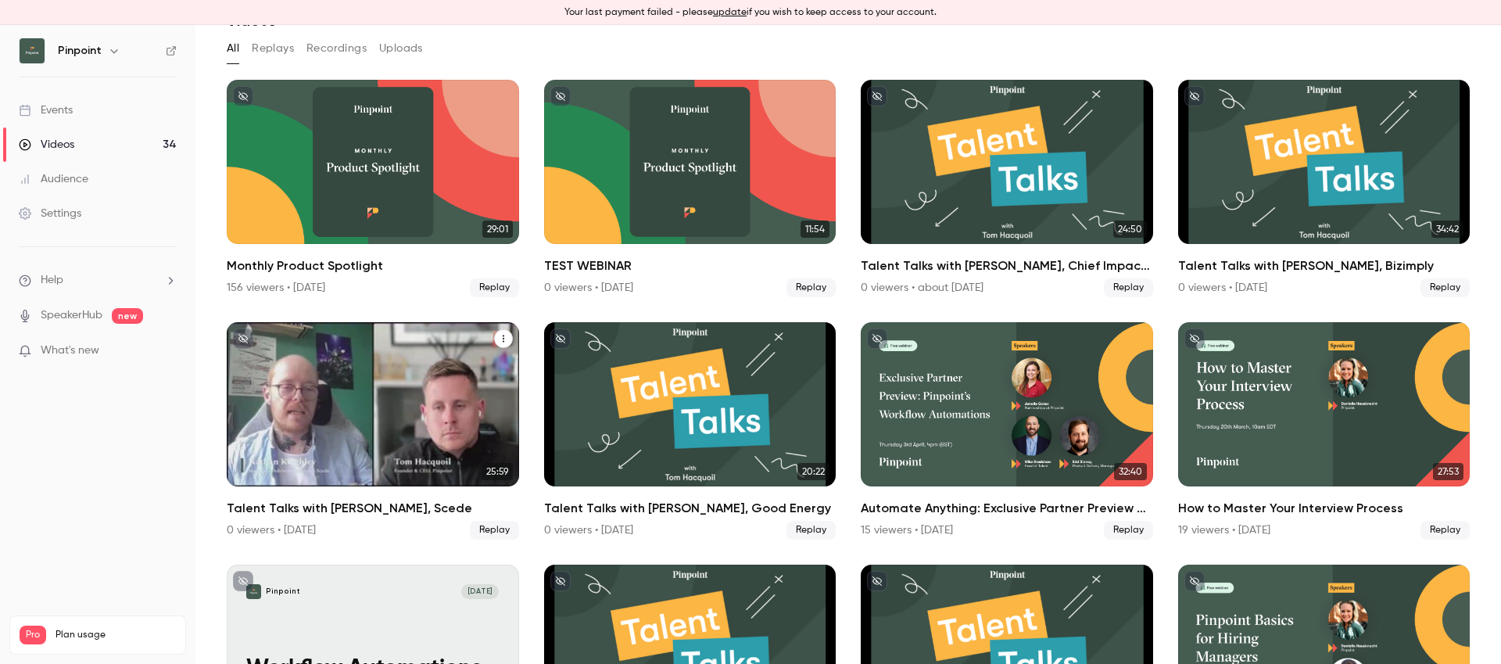
click at [292, 434] on div "Talent Talks with Nathan, Scede" at bounding box center [373, 404] width 292 height 164
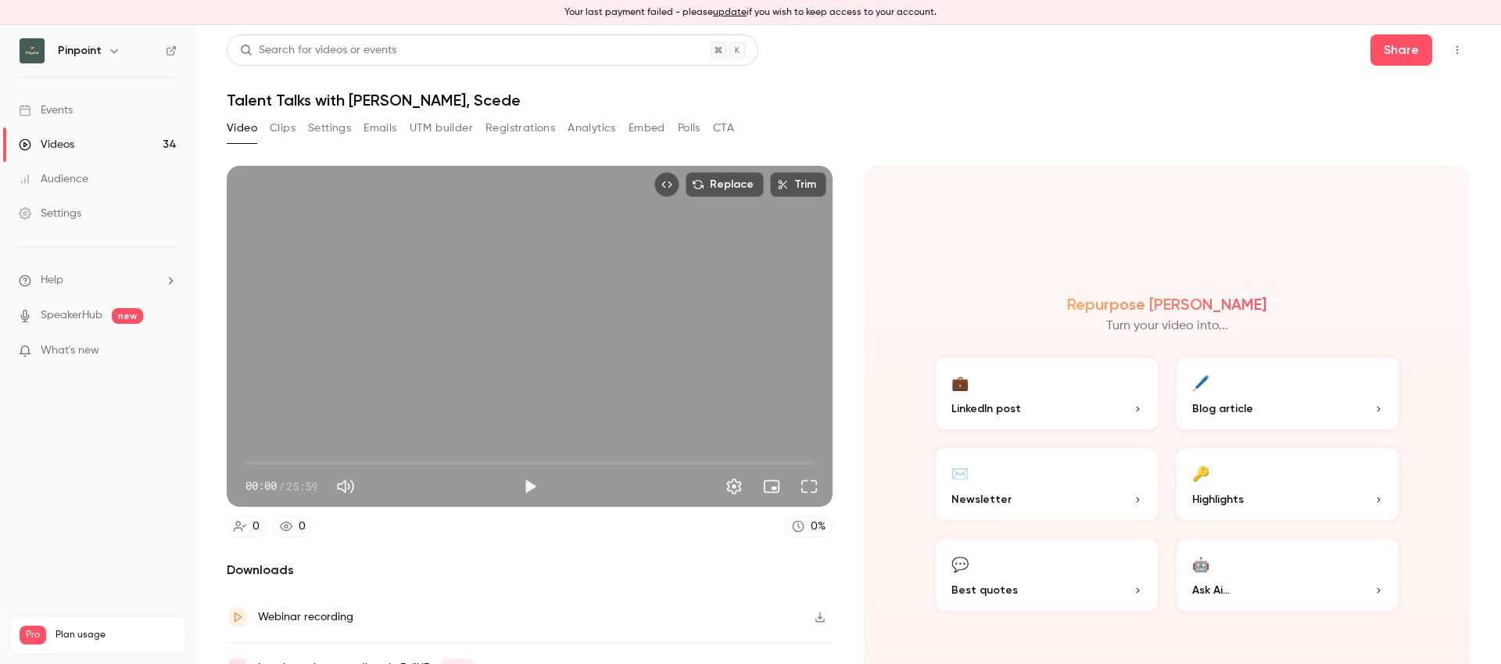
click at [396, 99] on h1 "Talent Talks with [PERSON_NAME], Scede" at bounding box center [848, 100] width 1243 height 19
drag, startPoint x: 352, startPoint y: 131, endPoint x: 345, endPoint y: 133, distance: 8.2
click at [352, 131] on div "Video Clips Settings Emails UTM builder Registrations Analytics Embed Polls CTA" at bounding box center [480, 128] width 507 height 25
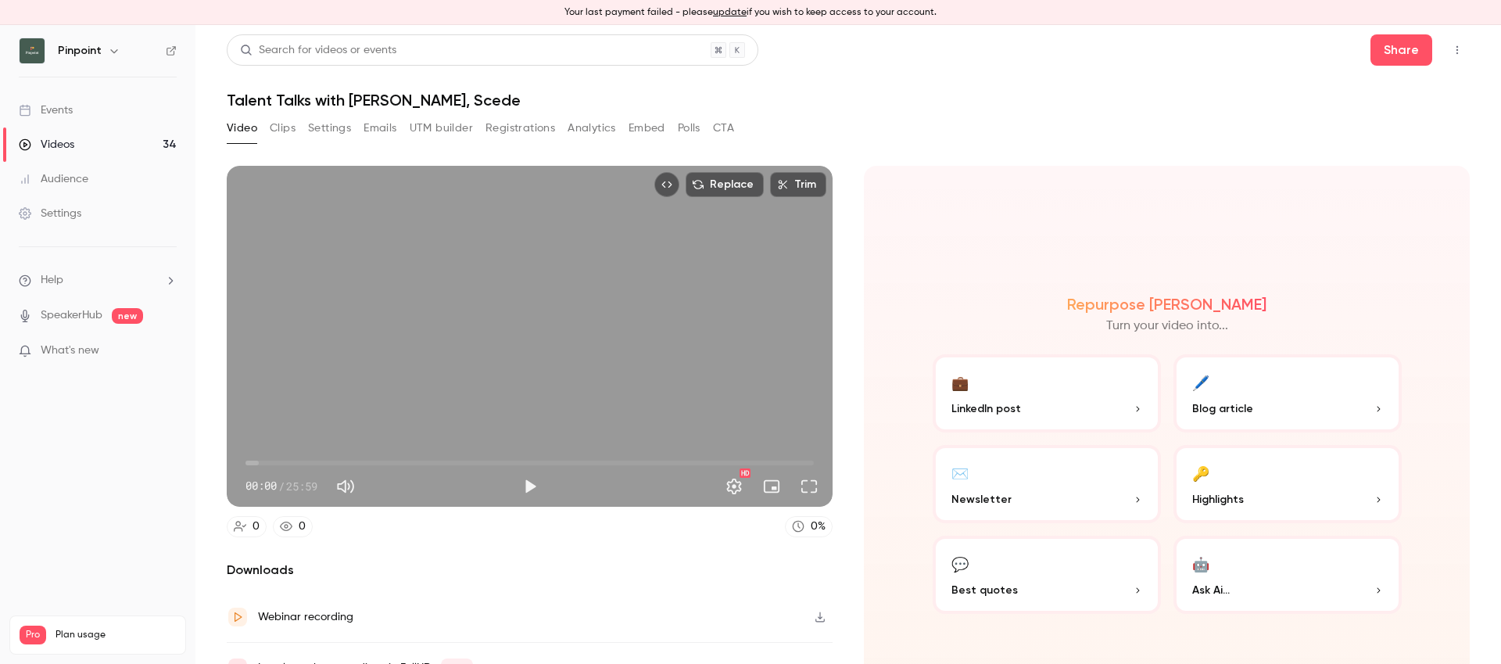
click at [345, 133] on button "Settings" at bounding box center [329, 128] width 43 height 25
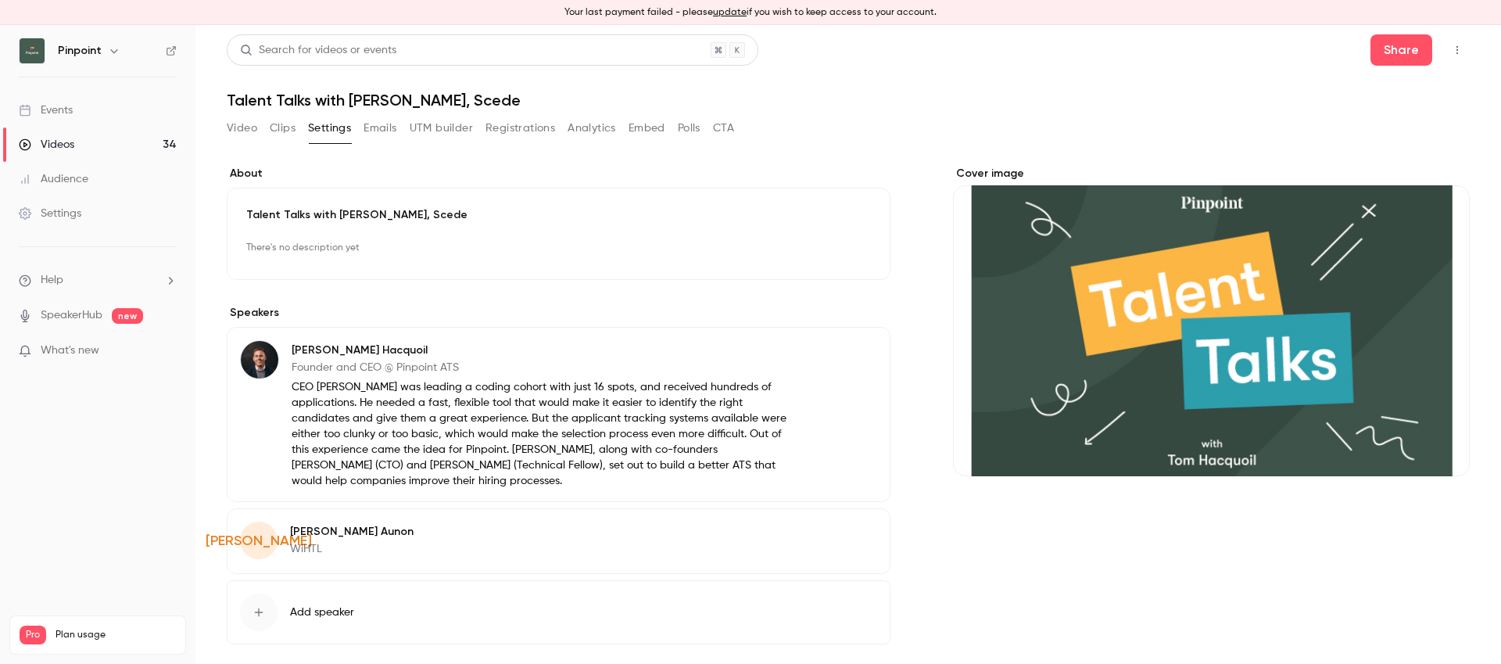
scroll to position [68, 0]
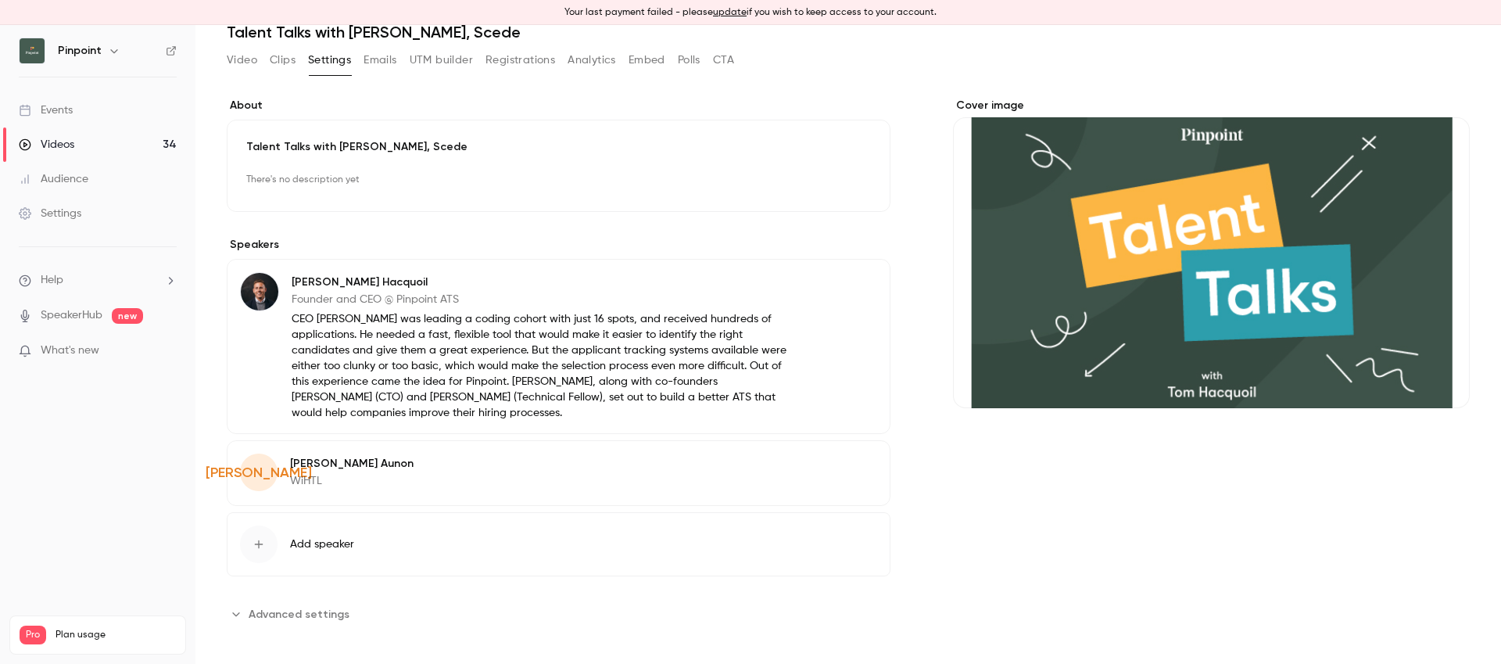
click at [327, 603] on button "Advanced settings" at bounding box center [293, 613] width 132 height 25
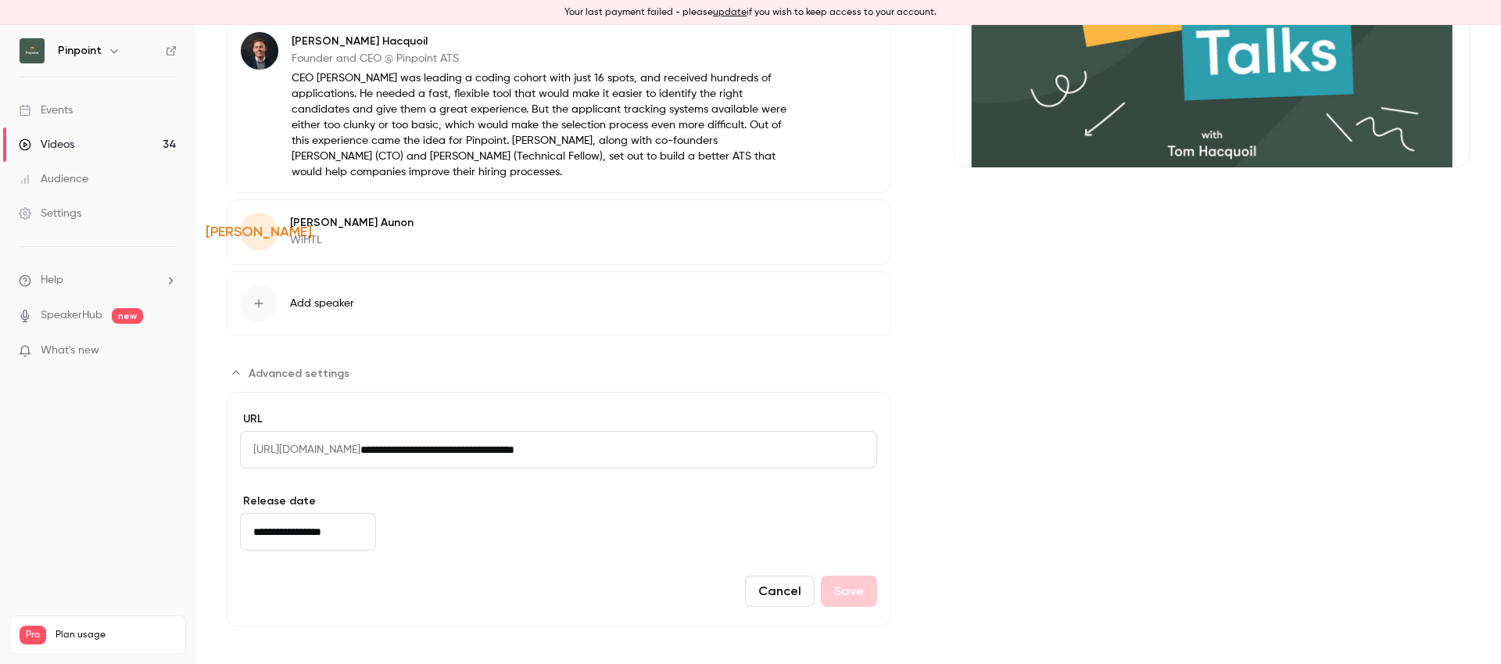
click at [324, 528] on input "**********" at bounding box center [308, 532] width 136 height 38
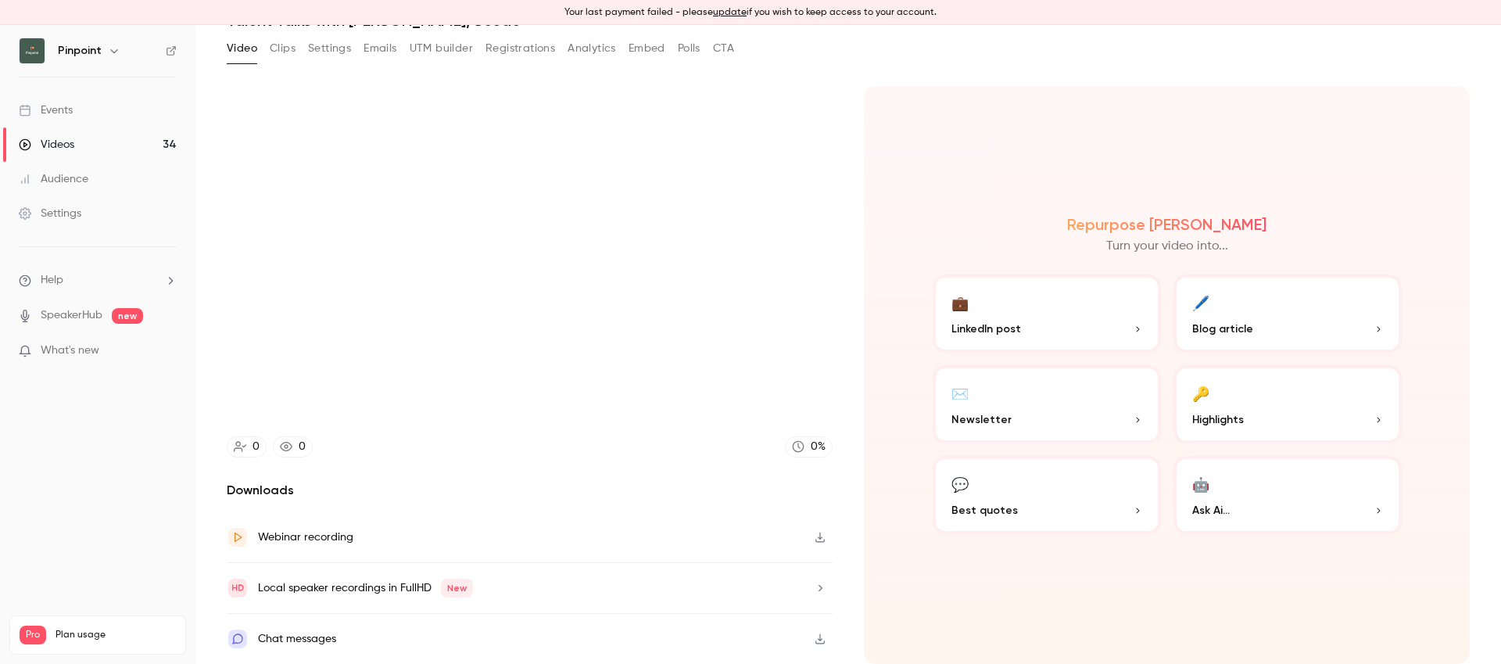
scroll to position [80, 0]
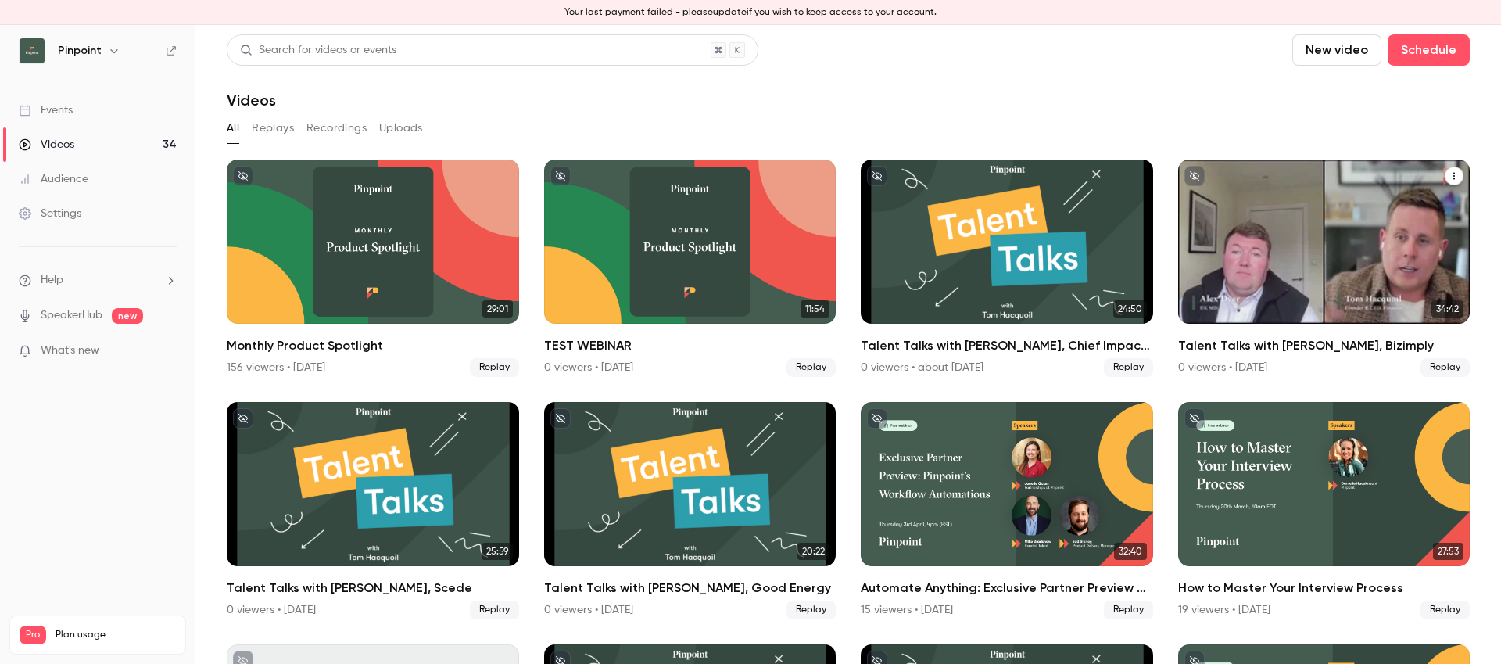
click at [1247, 263] on div "Talent Talks with Alex, Bizimply" at bounding box center [1324, 241] width 292 height 164
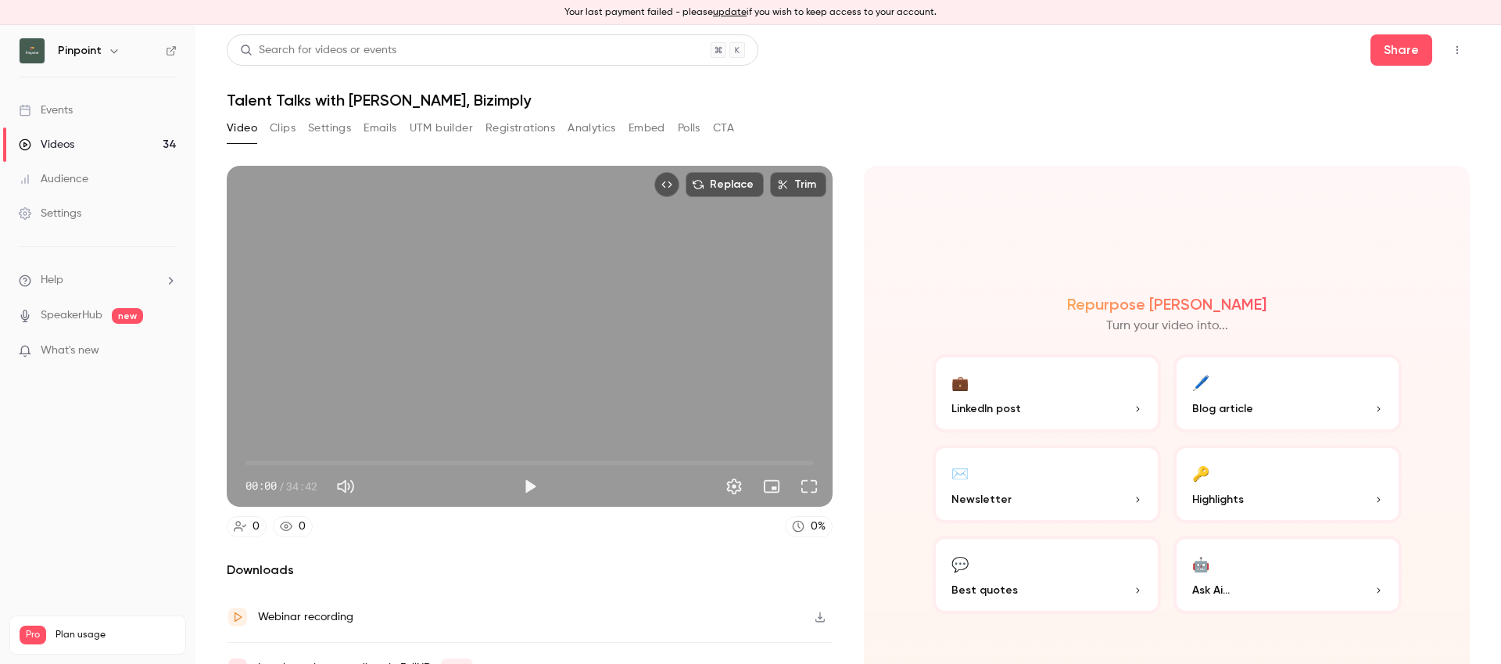
click at [391, 95] on h1 "Talent Talks with [PERSON_NAME], Bizimply" at bounding box center [848, 100] width 1243 height 19
click at [325, 130] on button "Settings" at bounding box center [329, 128] width 43 height 25
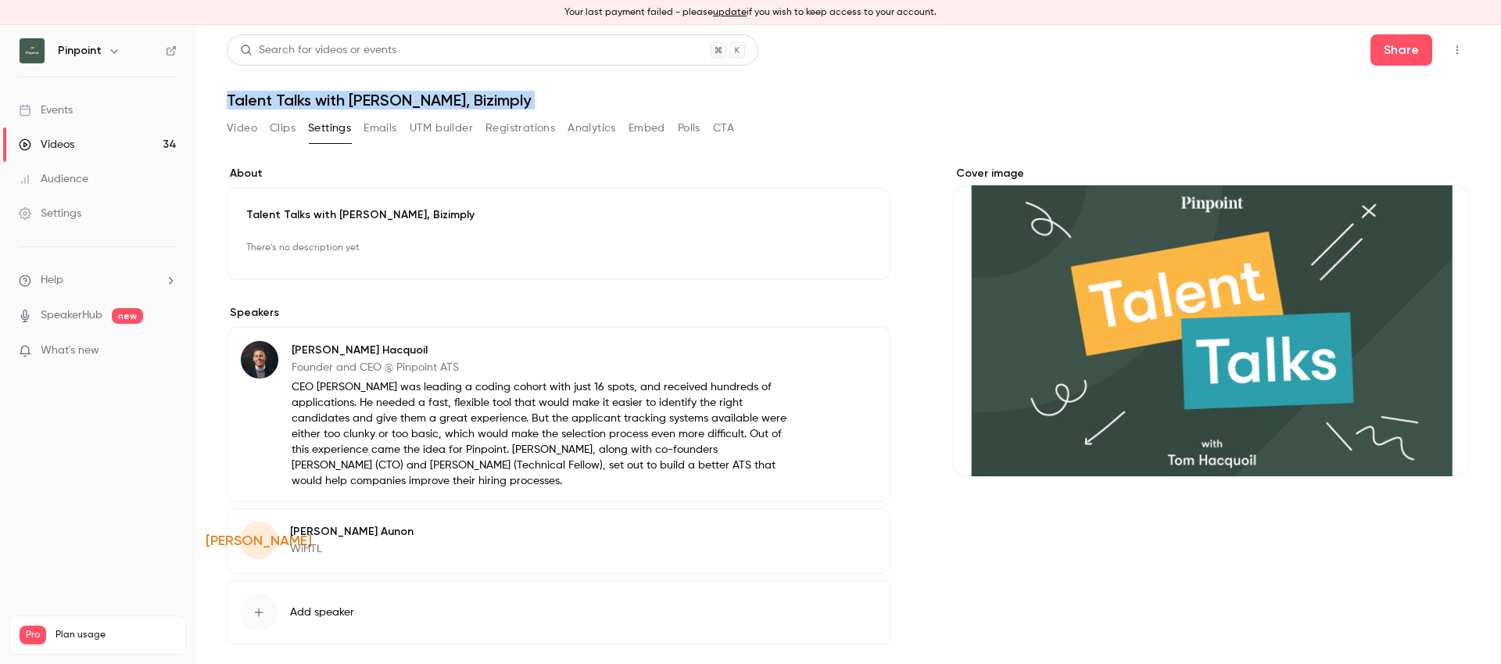
scroll to position [68, 0]
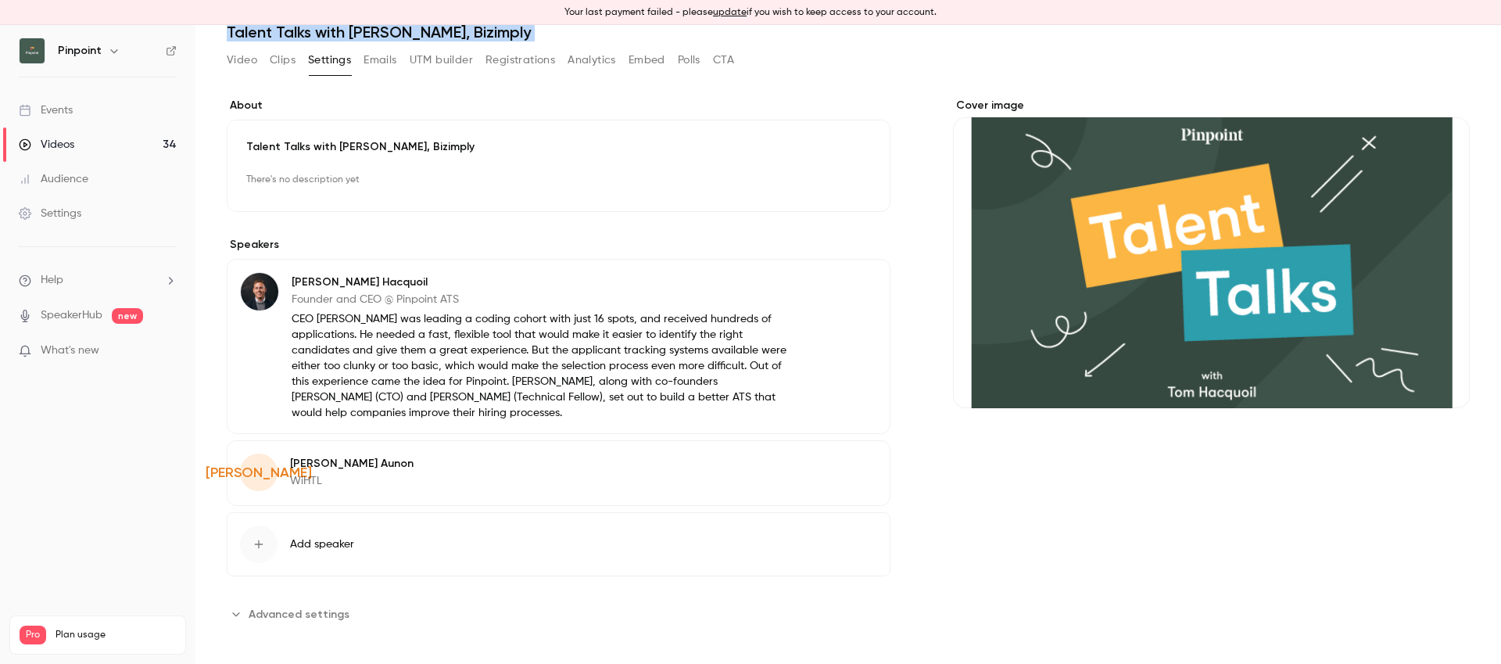
click at [300, 620] on span "Advanced settings" at bounding box center [299, 614] width 101 height 16
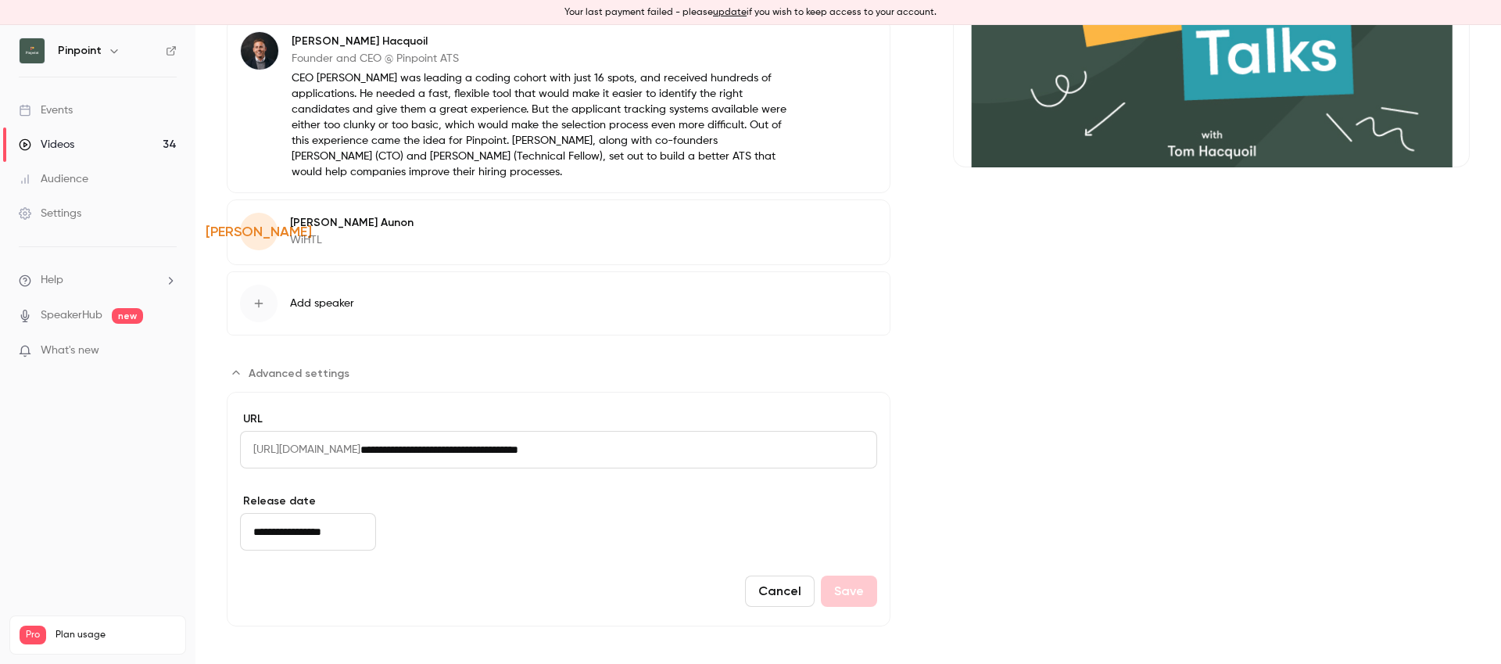
click at [300, 533] on input "**********" at bounding box center [308, 532] width 136 height 38
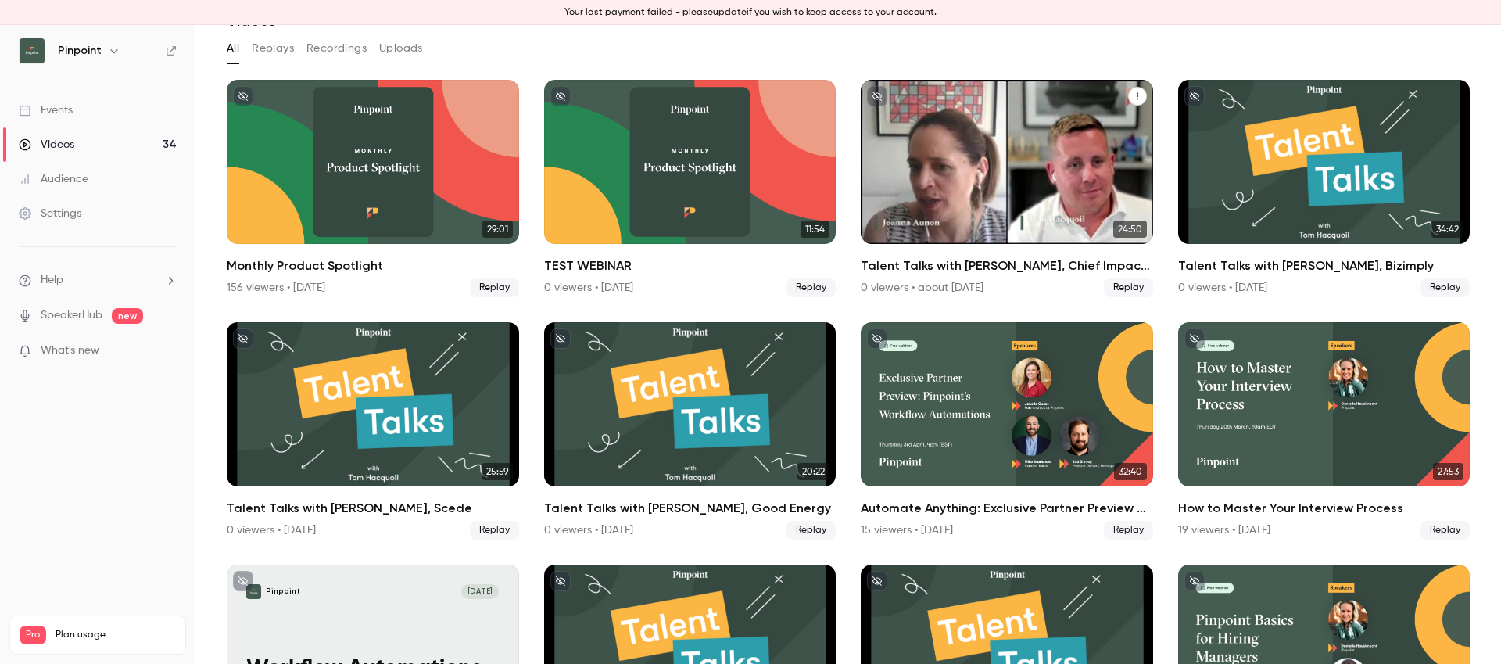
click at [978, 150] on div "Talent Talks with Joanna, Chief Impact Officer at WiHTL & Diversity in Retail" at bounding box center [1007, 162] width 292 height 164
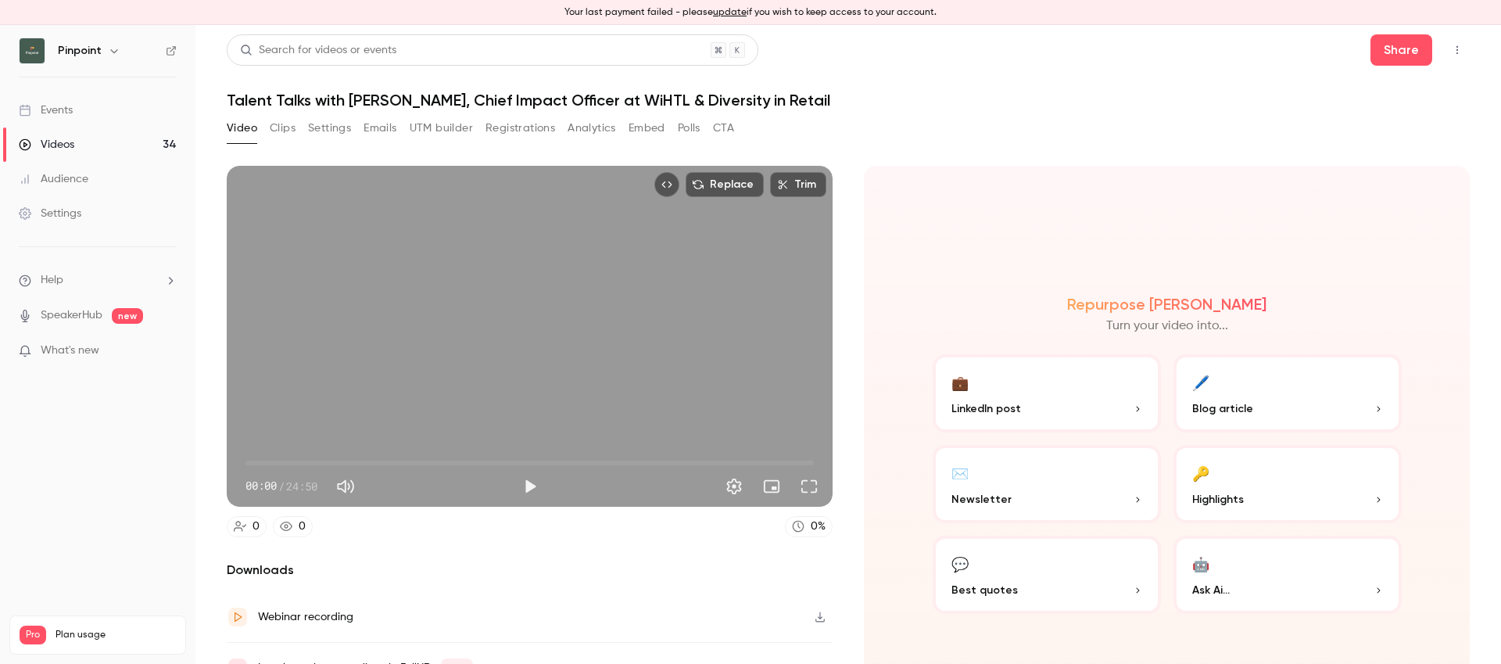
click at [433, 97] on h1 "Talent Talks with [PERSON_NAME], Chief Impact Officer at WiHTL & Diversity in R…" at bounding box center [848, 100] width 1243 height 19
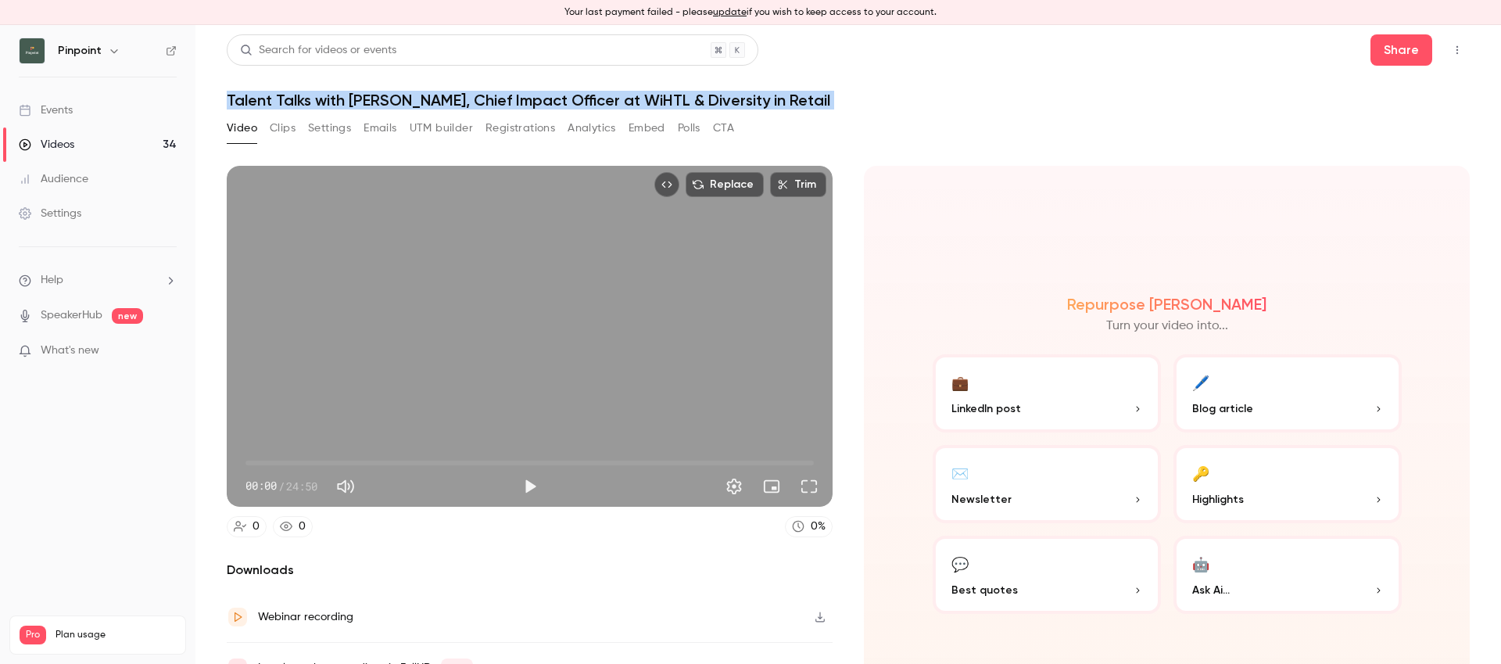
click at [433, 97] on h1 "Talent Talks with [PERSON_NAME], Chief Impact Officer at WiHTL & Diversity in R…" at bounding box center [848, 100] width 1243 height 19
click at [338, 135] on button "Settings" at bounding box center [329, 128] width 43 height 25
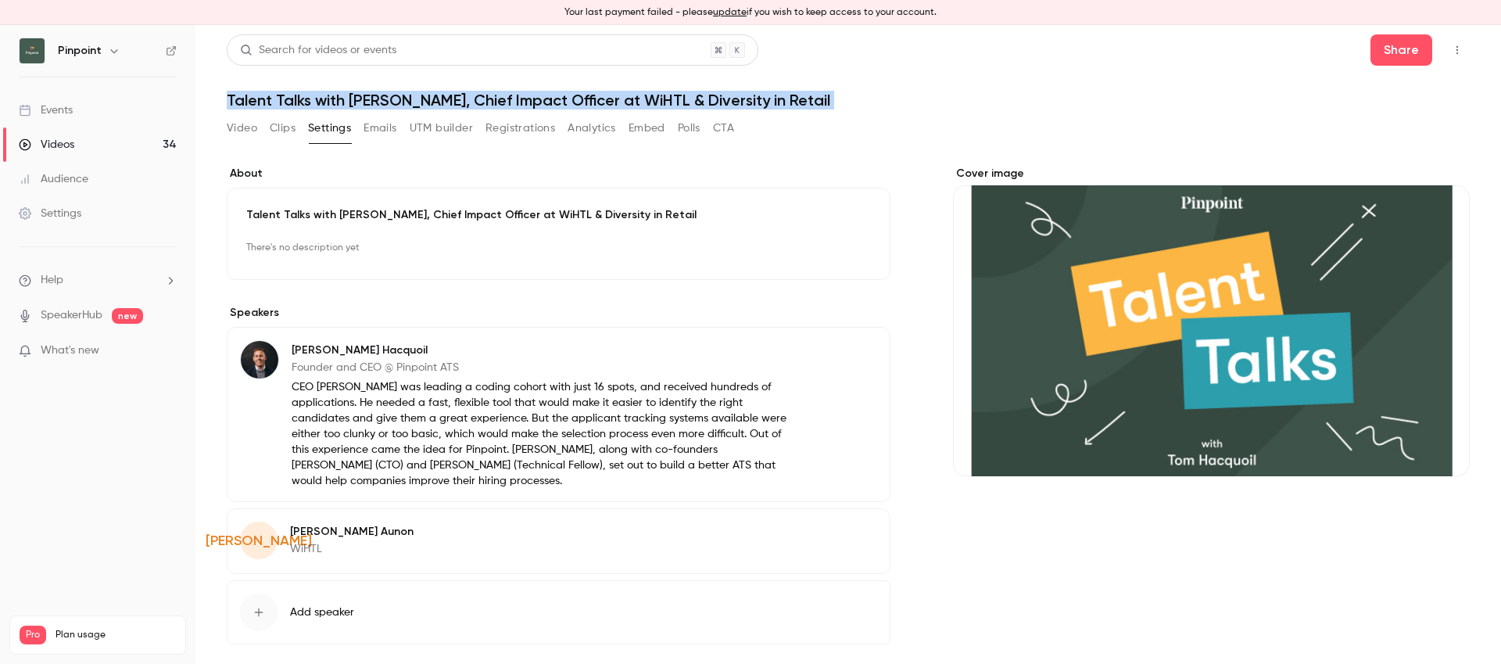
scroll to position [68, 0]
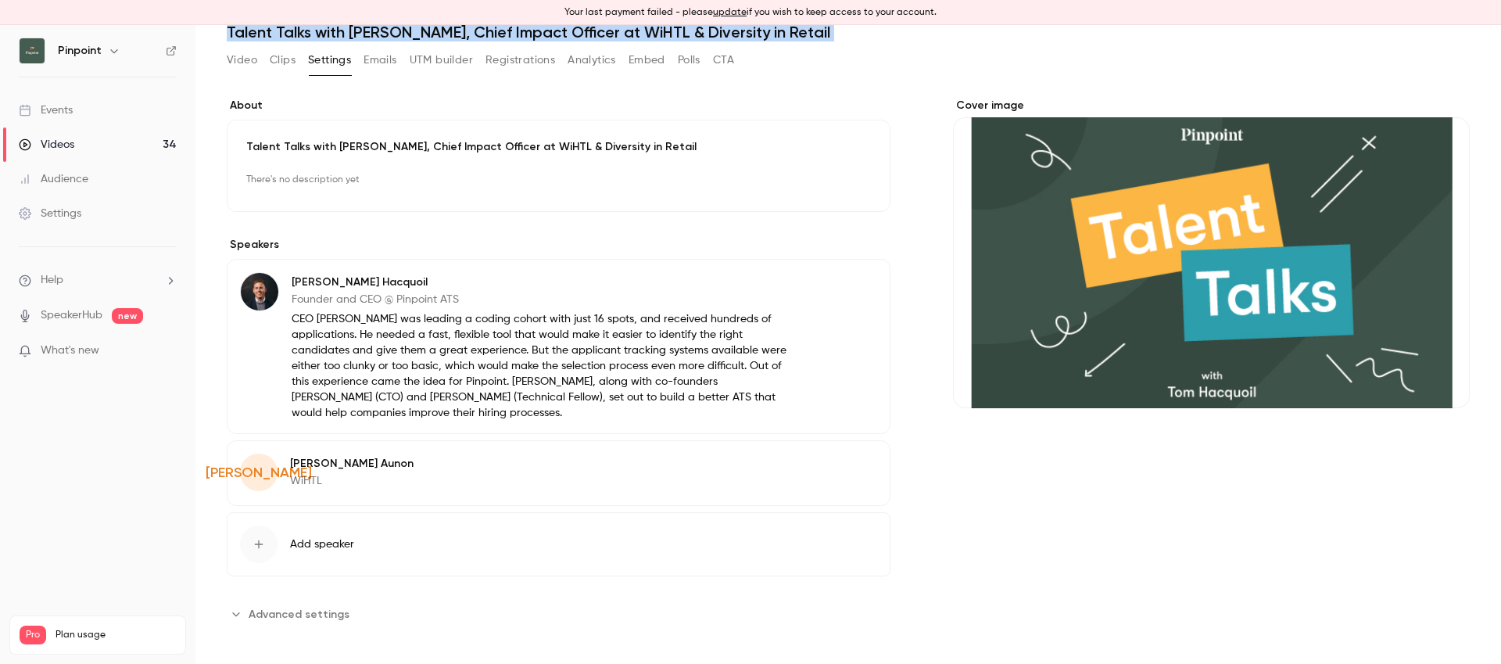
click at [304, 607] on span "Advanced settings" at bounding box center [299, 614] width 101 height 16
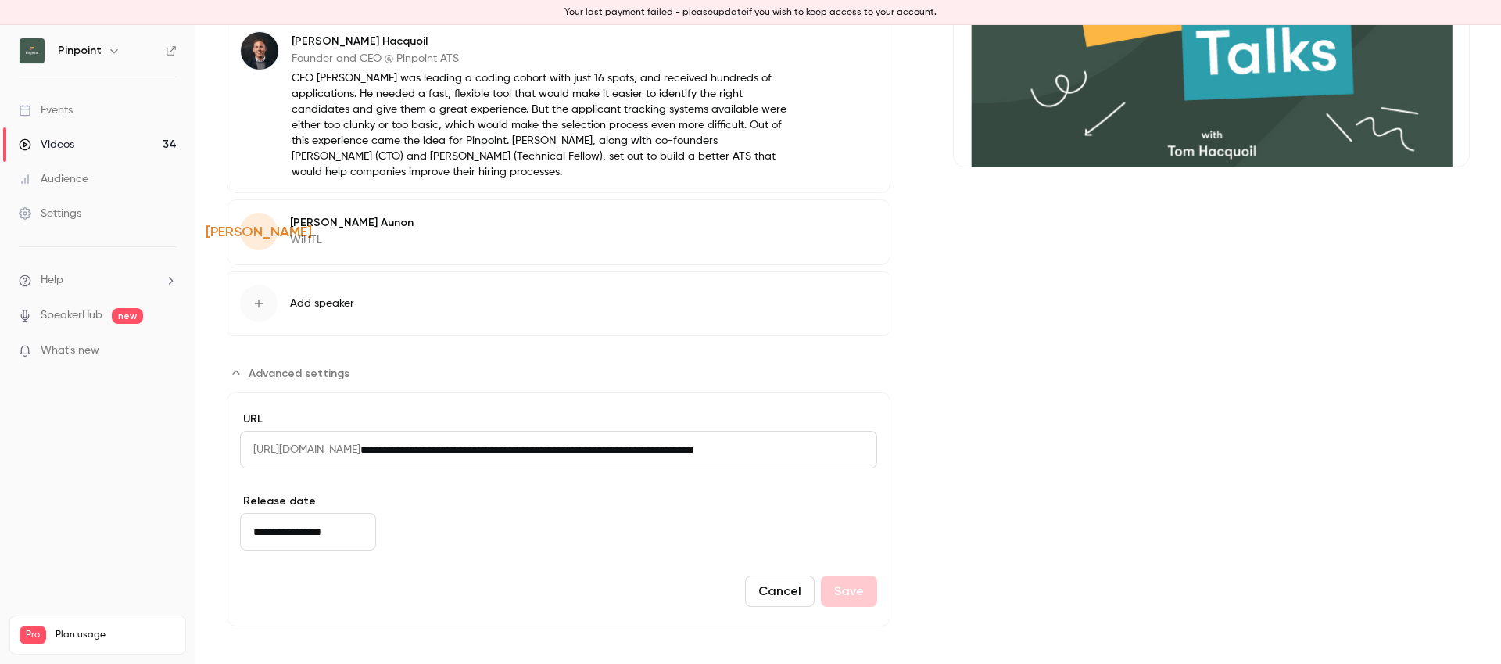
click at [299, 535] on input "**********" at bounding box center [308, 532] width 136 height 38
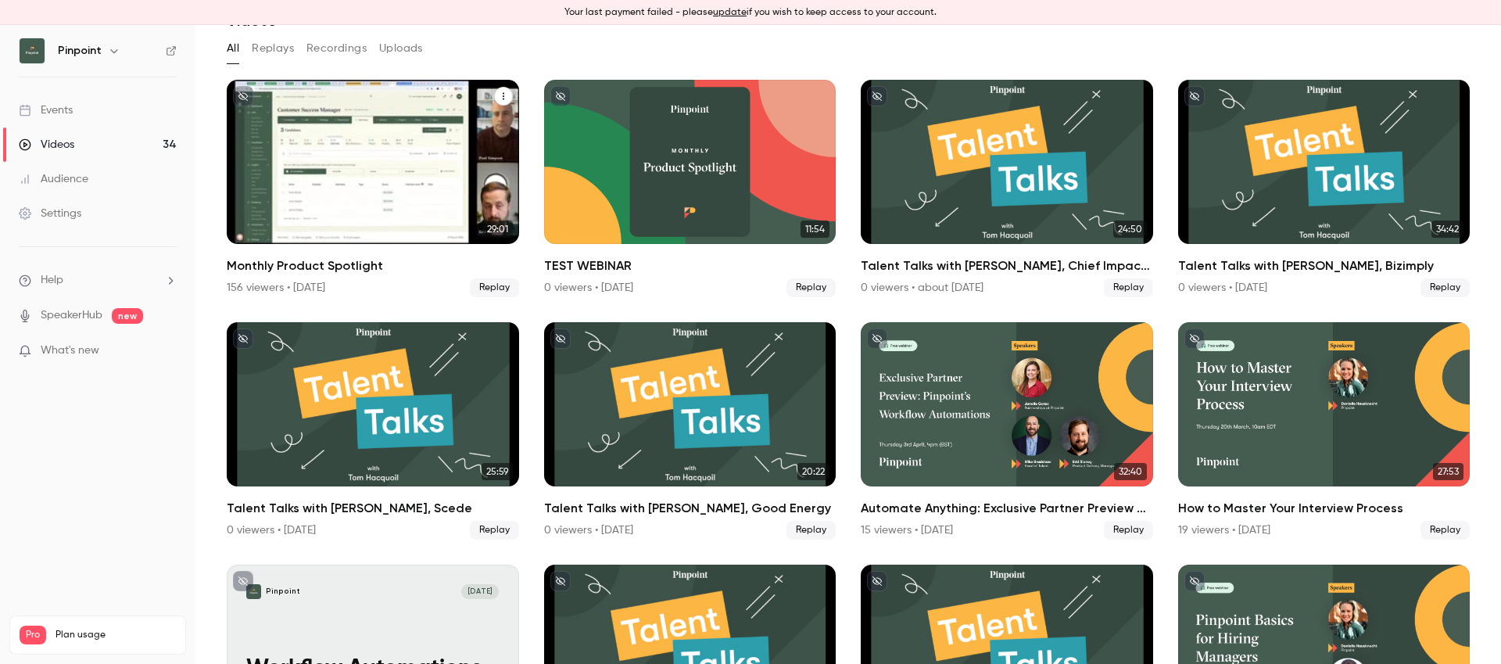
click at [324, 135] on div "Monthly Product Spotlight" at bounding box center [373, 162] width 292 height 164
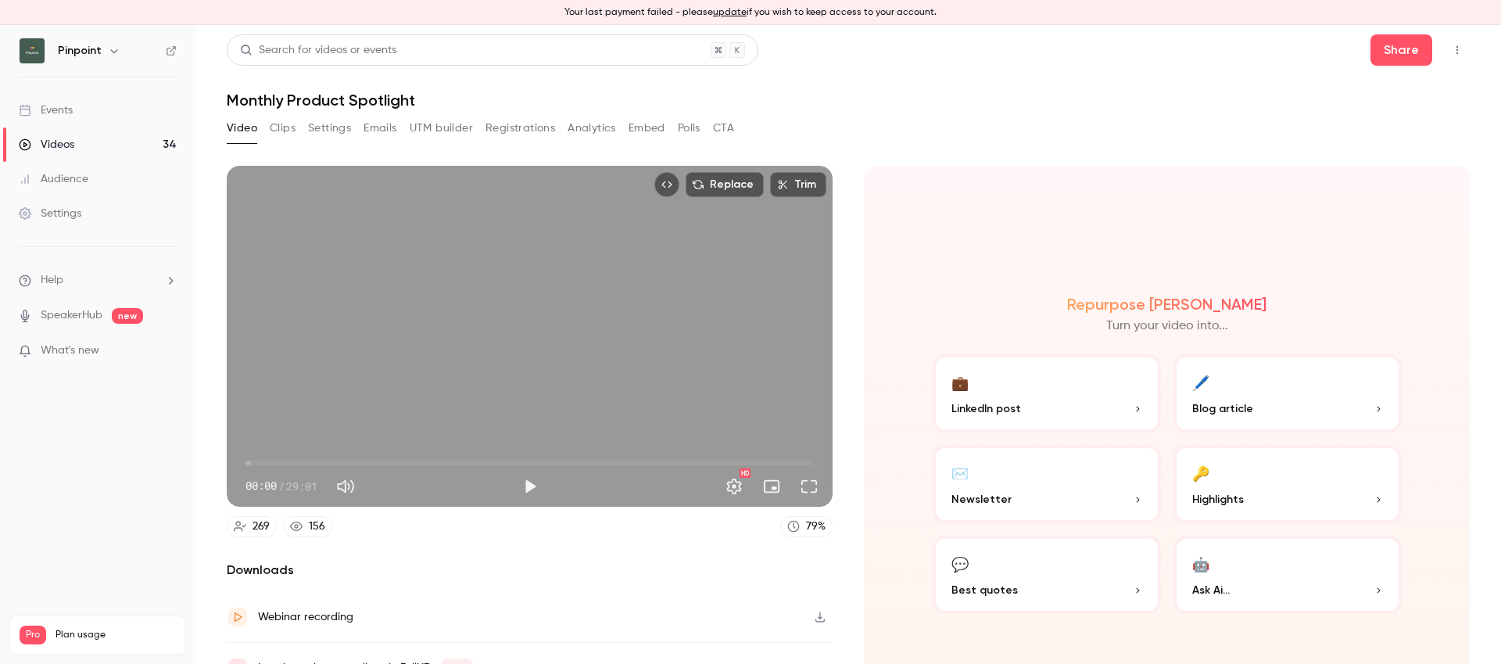
click at [355, 98] on h1 "Monthly Product Spotlight" at bounding box center [848, 100] width 1243 height 19
click at [324, 134] on button "Settings" at bounding box center [329, 128] width 43 height 25
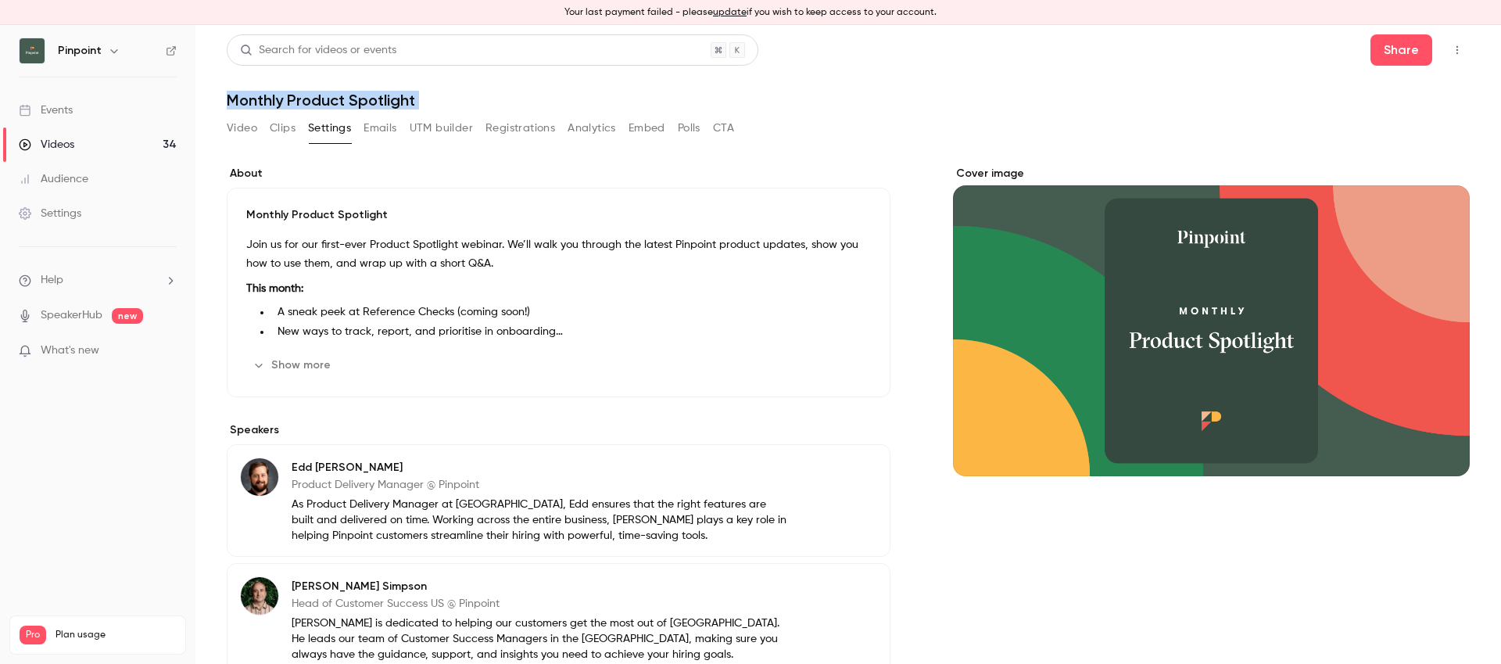
scroll to position [170, 0]
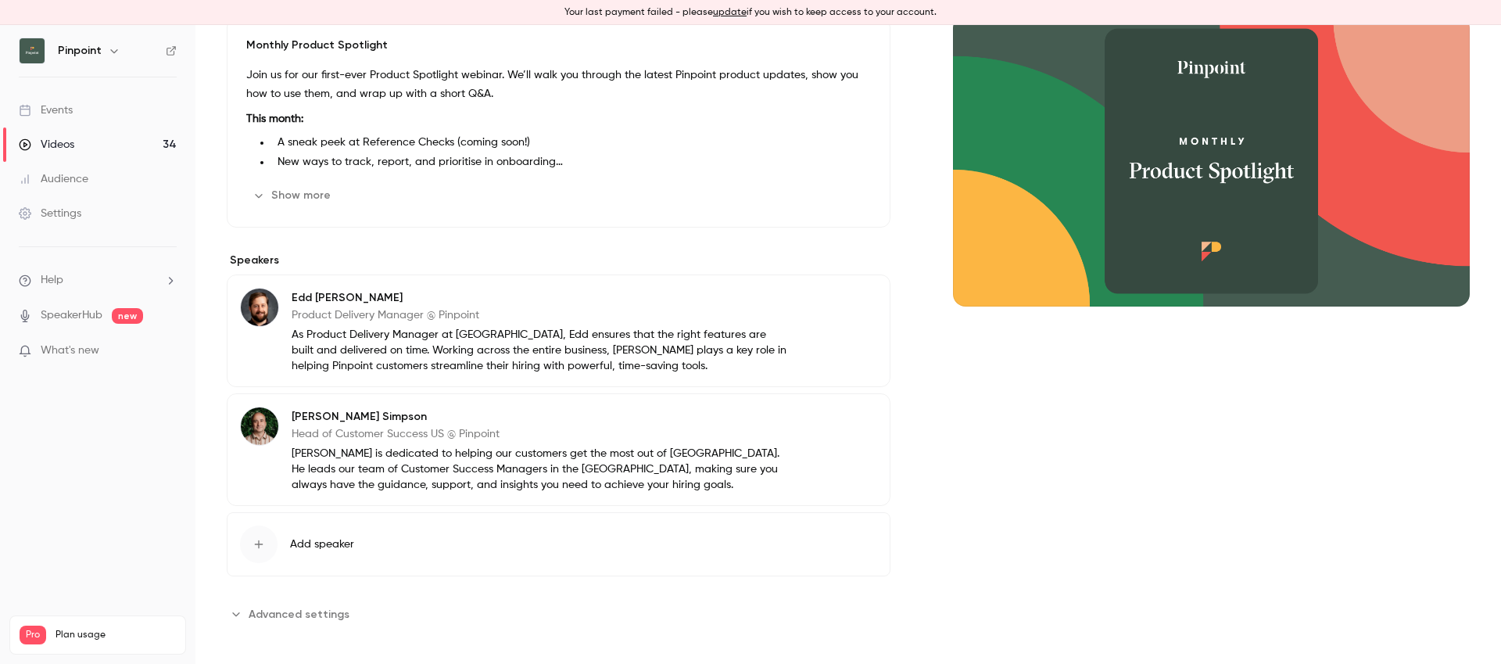
click at [306, 603] on button "Advanced settings" at bounding box center [293, 613] width 132 height 25
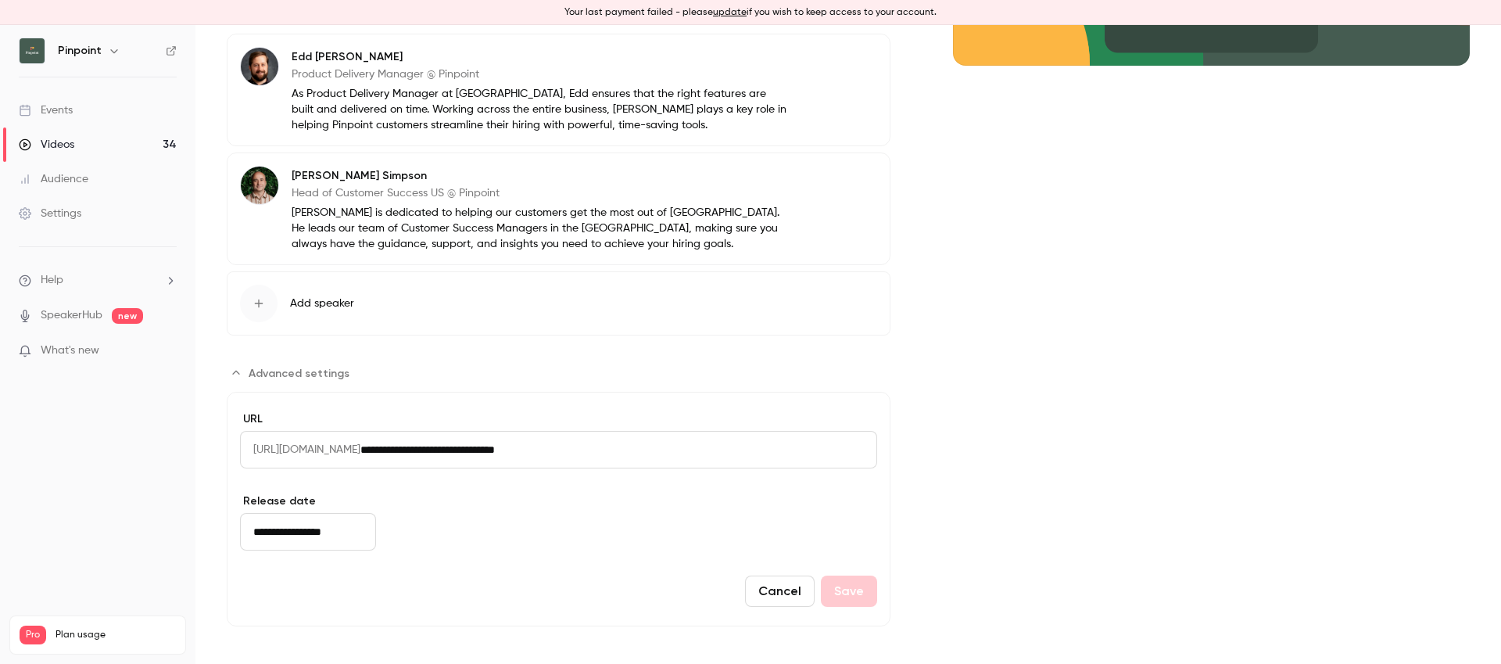
click at [296, 530] on input "**********" at bounding box center [308, 532] width 136 height 38
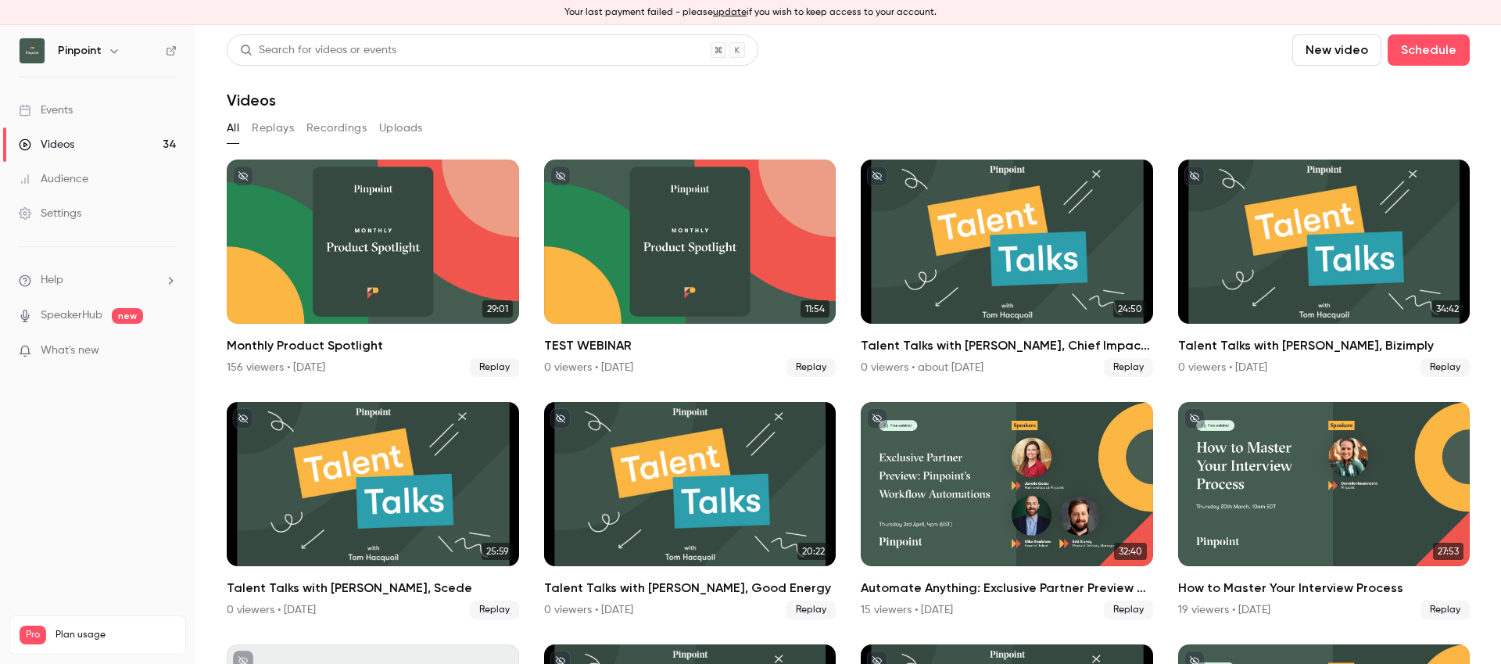
click at [897, 116] on div "All Replays Recordings Uploads" at bounding box center [848, 128] width 1243 height 25
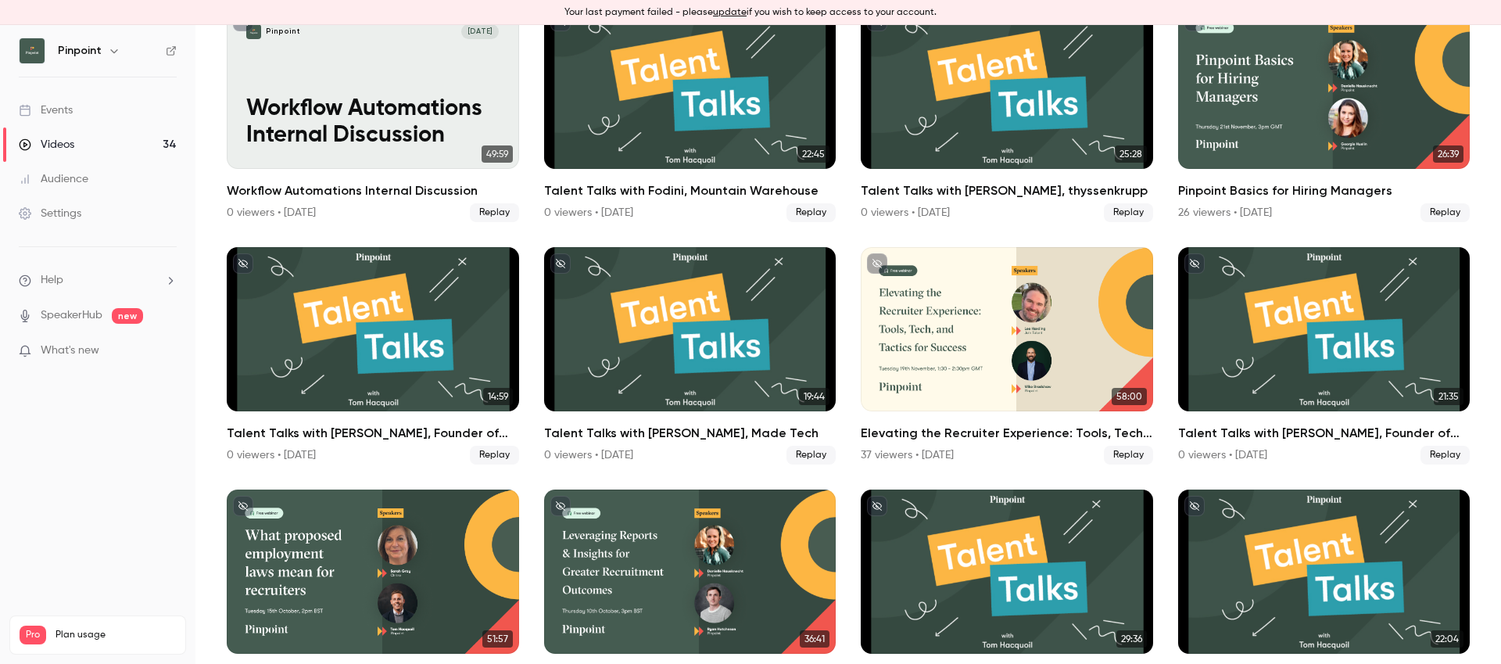
scroll to position [1671, 0]
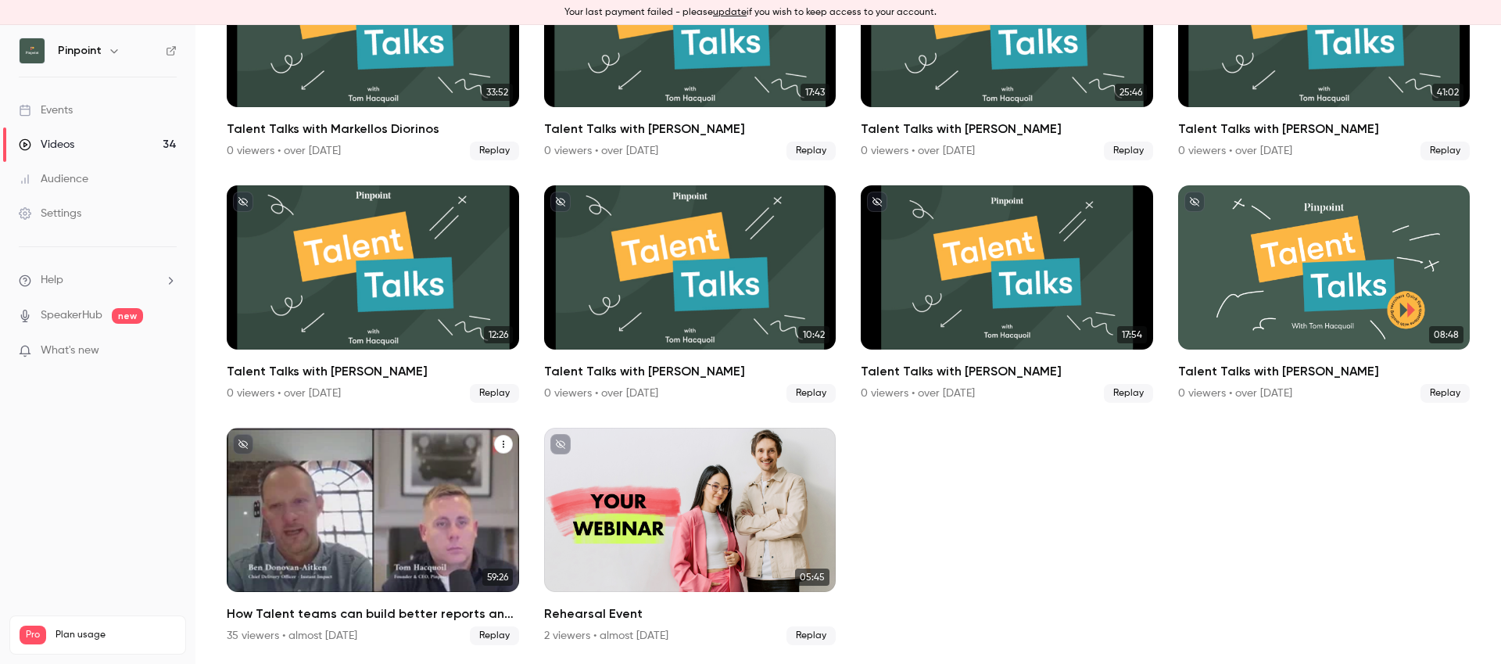
click at [350, 502] on div "How Talent teams can build better reports and influence 2024 company strategy" at bounding box center [373, 510] width 292 height 164
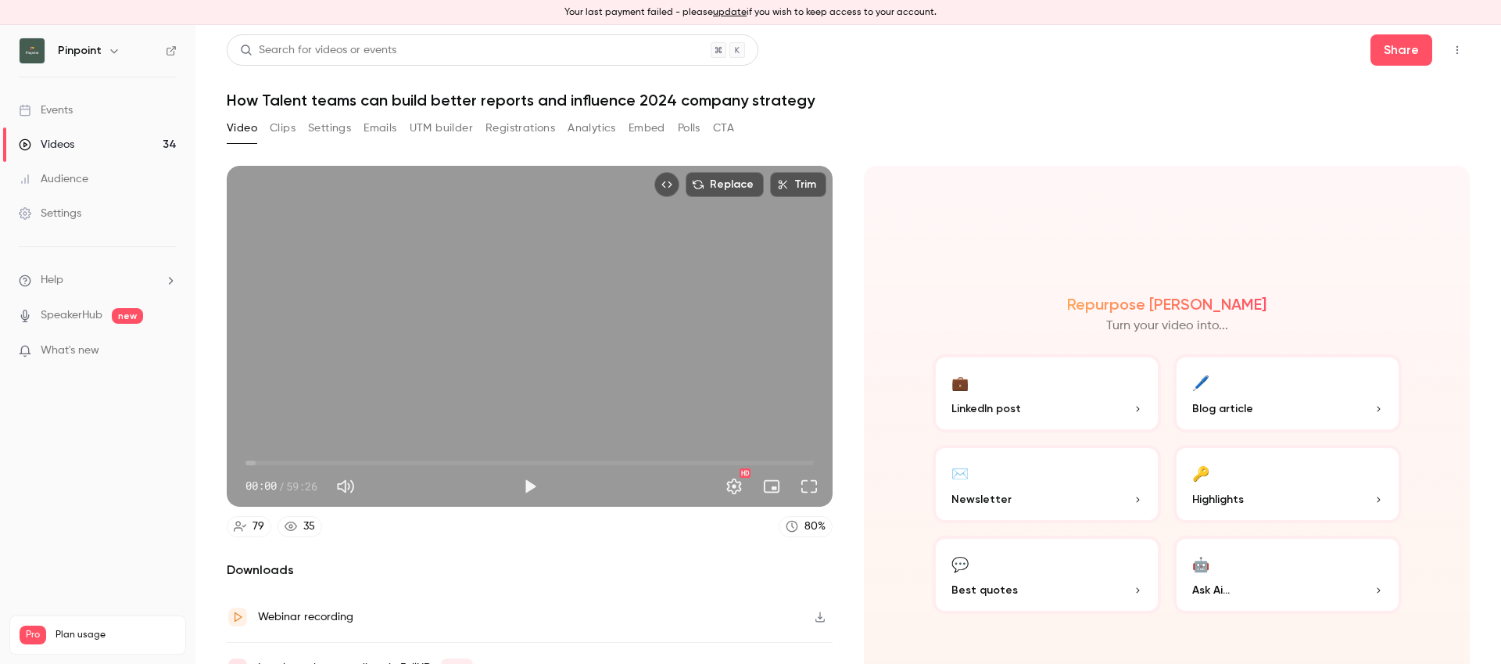
click at [520, 128] on button "Registrations" at bounding box center [520, 128] width 70 height 25
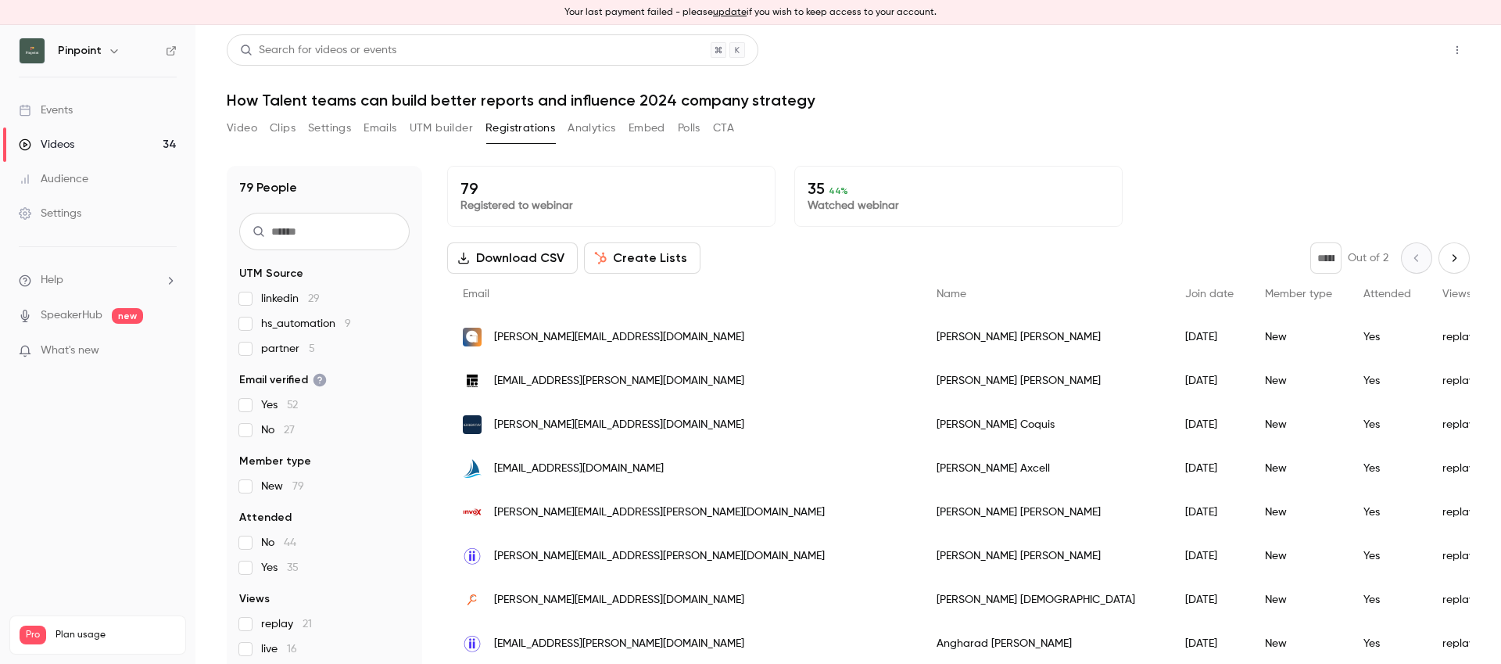
click at [1402, 40] on button "Share" at bounding box center [1401, 49] width 62 height 31
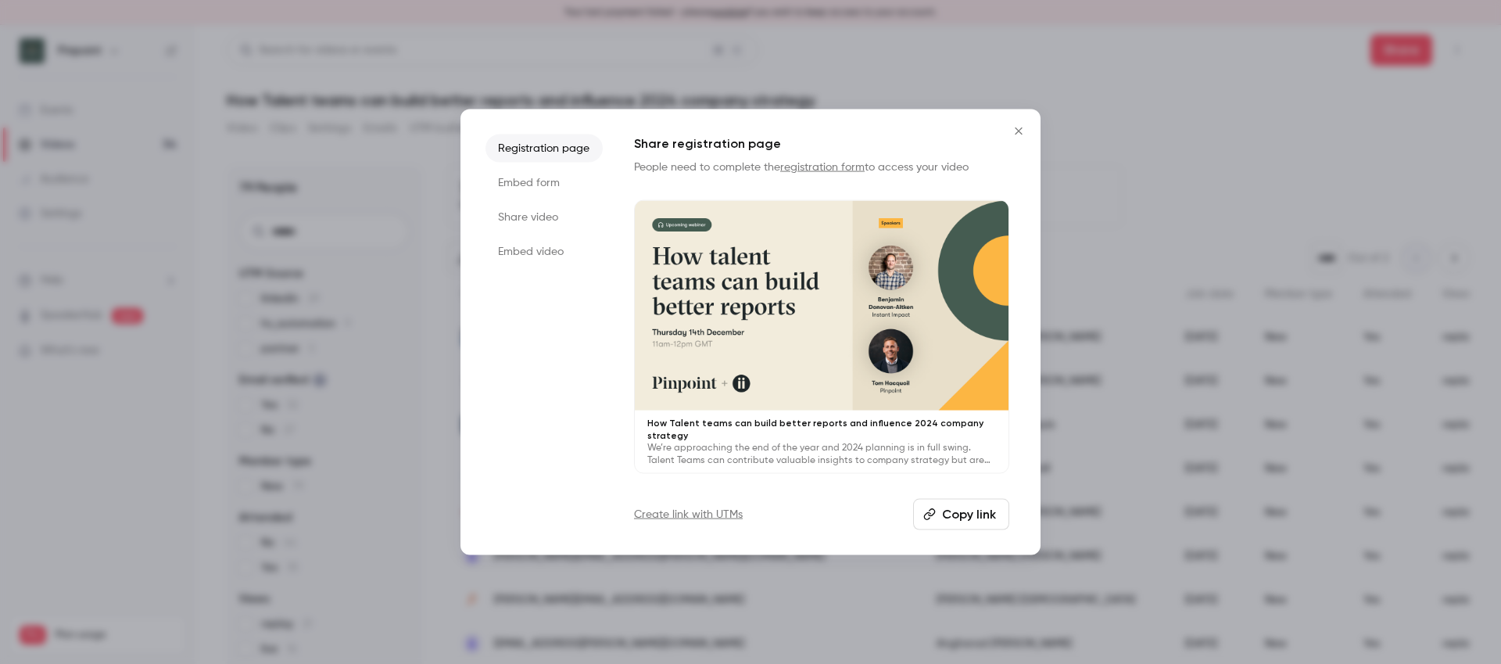
click at [946, 508] on button "Copy link" at bounding box center [961, 514] width 96 height 31
click at [1022, 137] on icon "Close" at bounding box center [1018, 130] width 19 height 13
